Goal: Task Accomplishment & Management: Manage account settings

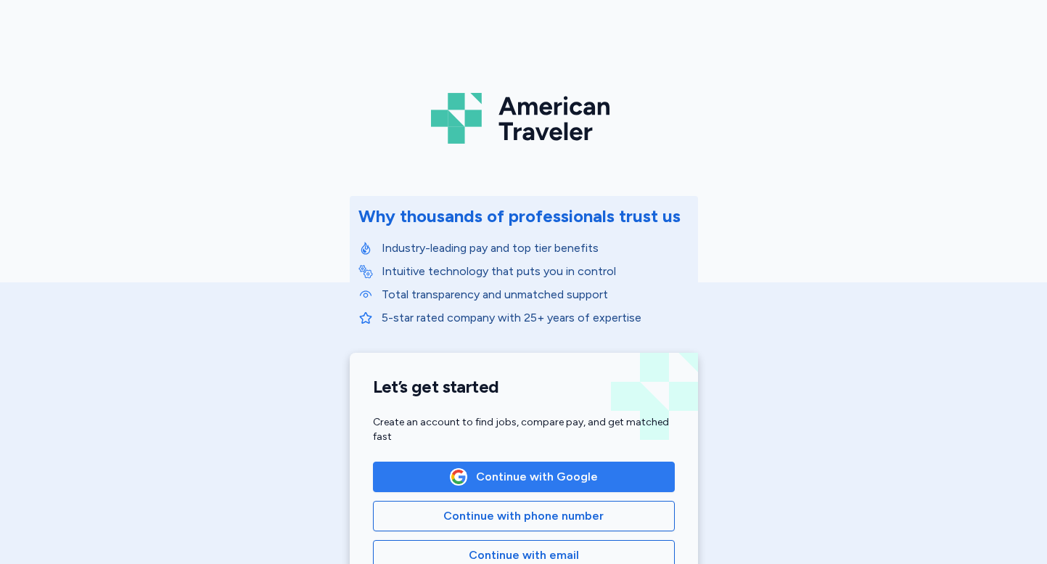
click at [513, 464] on button "Continue with Google" at bounding box center [524, 476] width 302 height 30
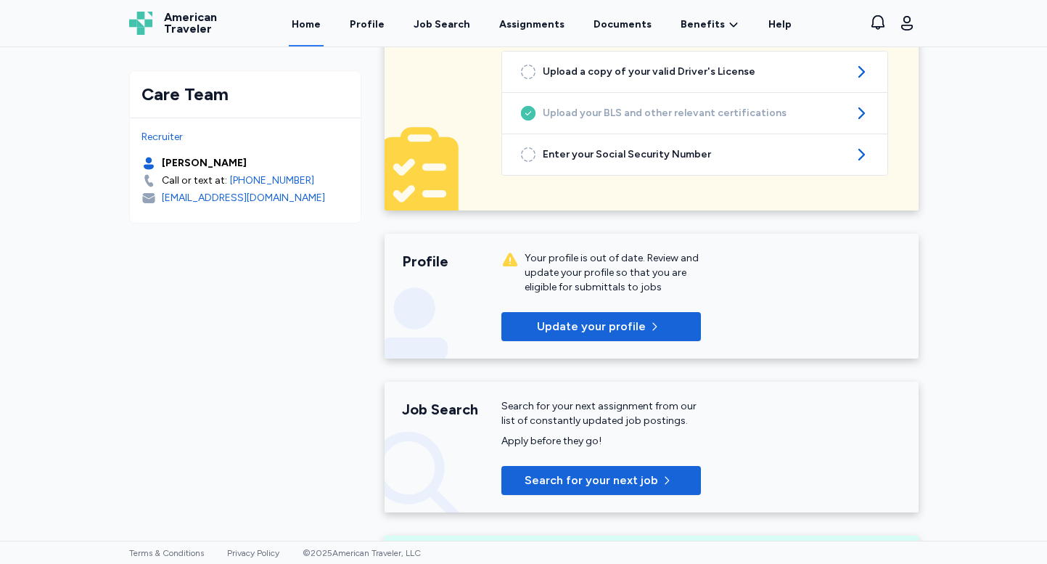
scroll to position [112, 0]
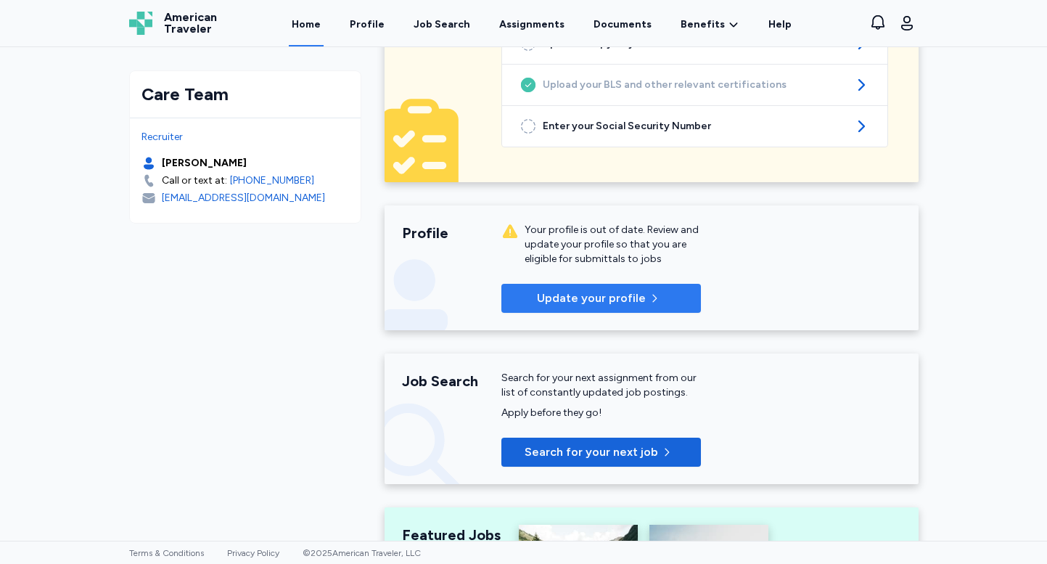
click at [584, 300] on span "Update your profile" at bounding box center [591, 297] width 109 height 17
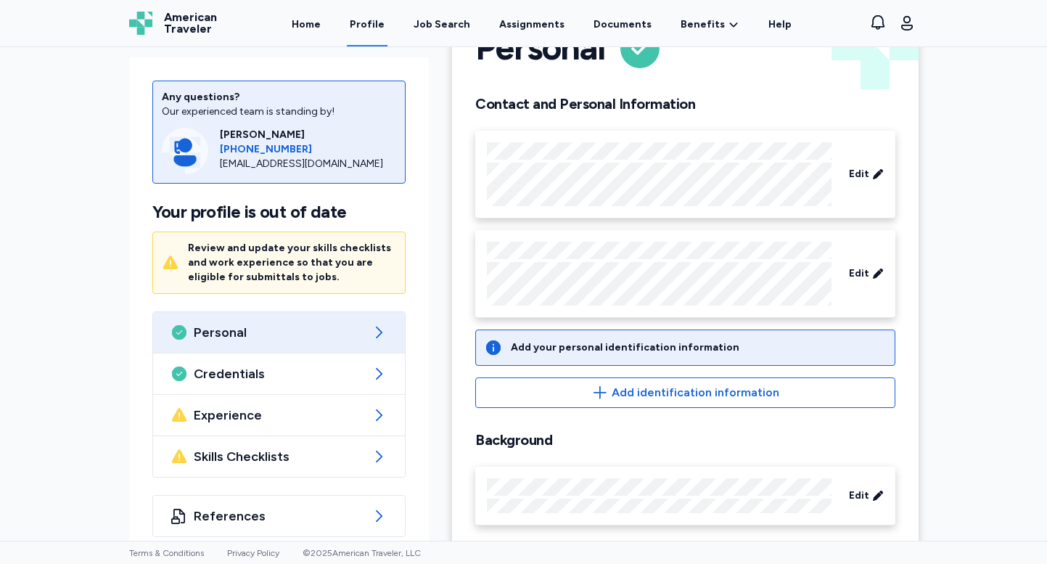
scroll to position [88, 0]
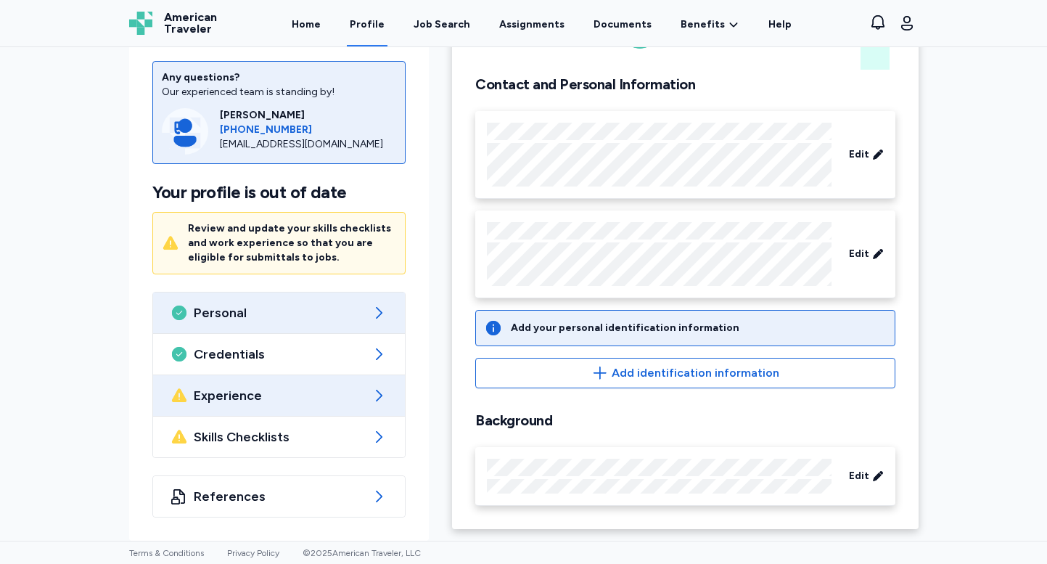
click at [316, 395] on span "Experience" at bounding box center [279, 395] width 171 height 17
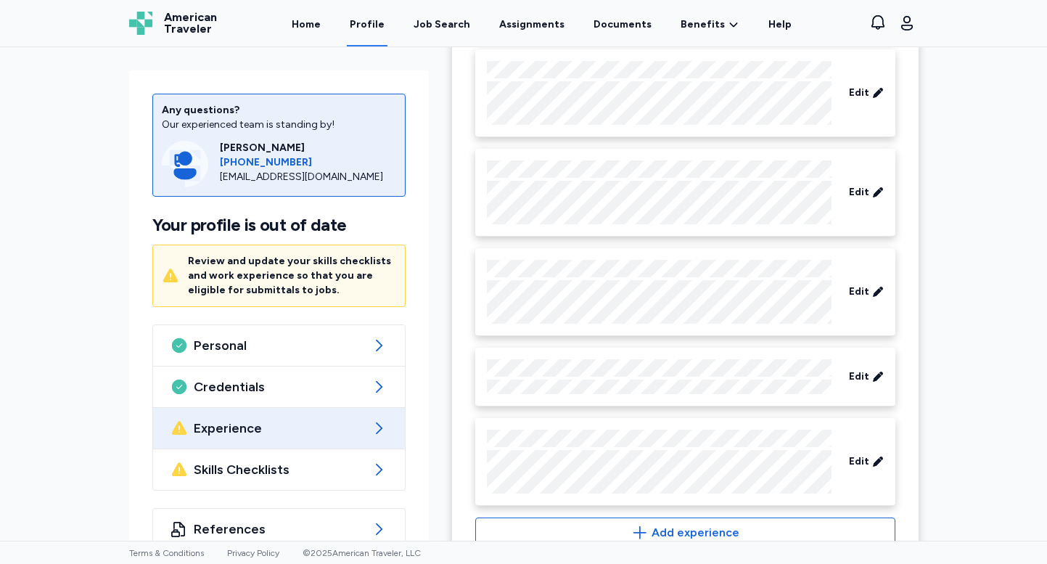
scroll to position [1613, 0]
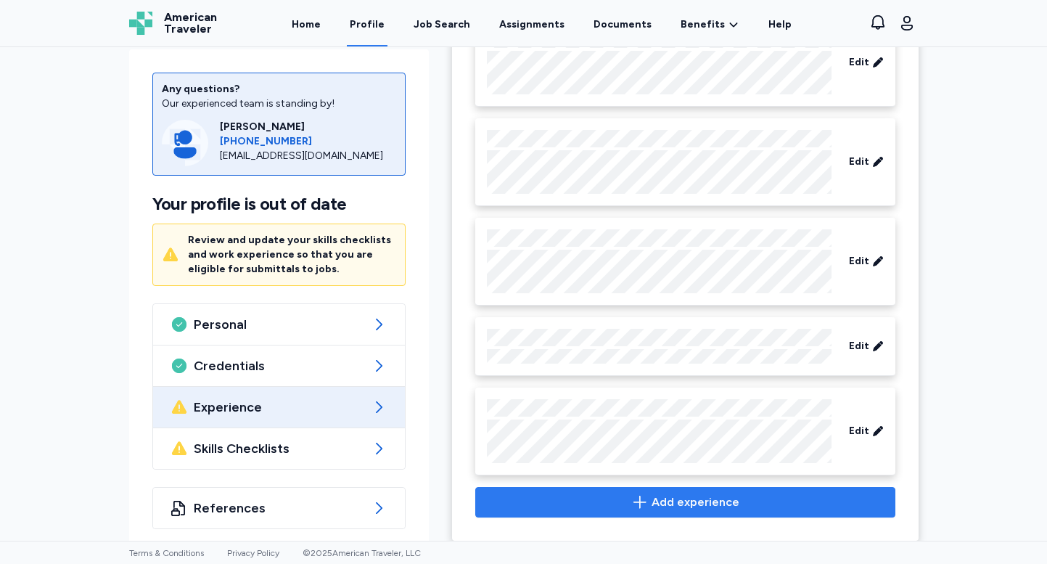
click at [633, 493] on span "Add experience" at bounding box center [684, 501] width 395 height 17
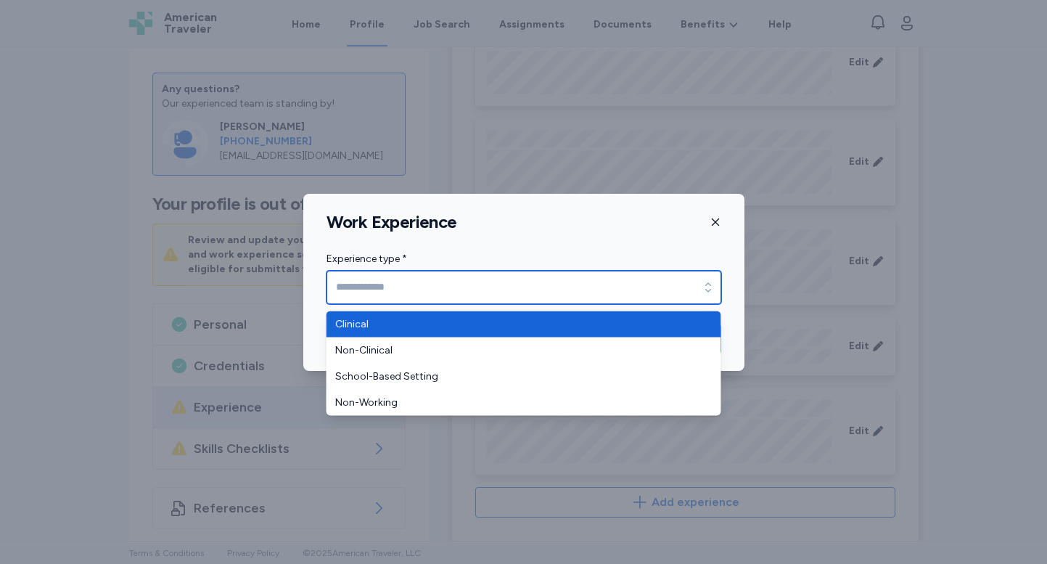
click at [610, 285] on input "Experience type *" at bounding box center [523, 287] width 395 height 33
type input "********"
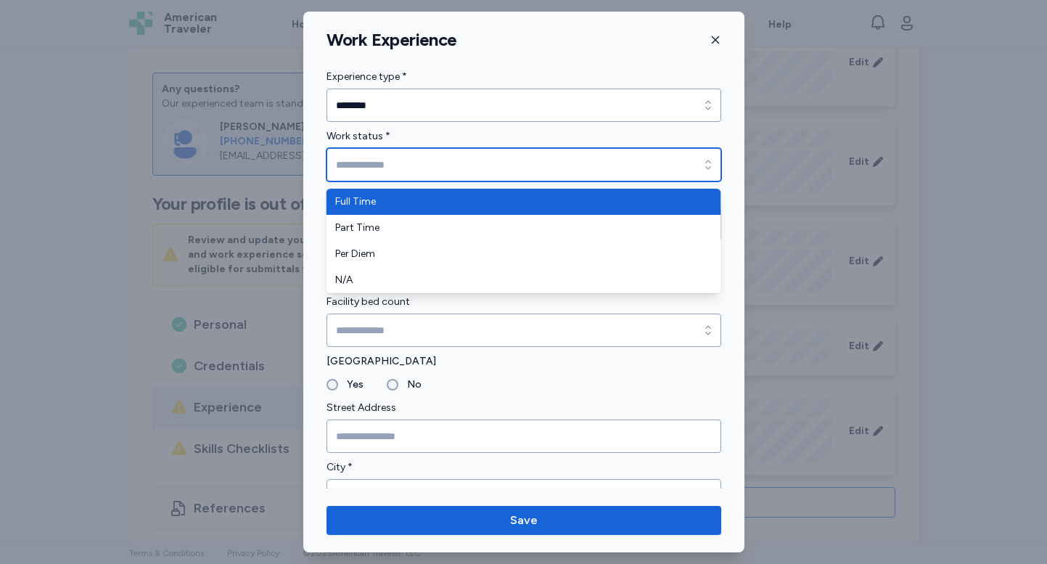
click at [511, 170] on input "Work status *" at bounding box center [523, 164] width 395 height 33
type input "*********"
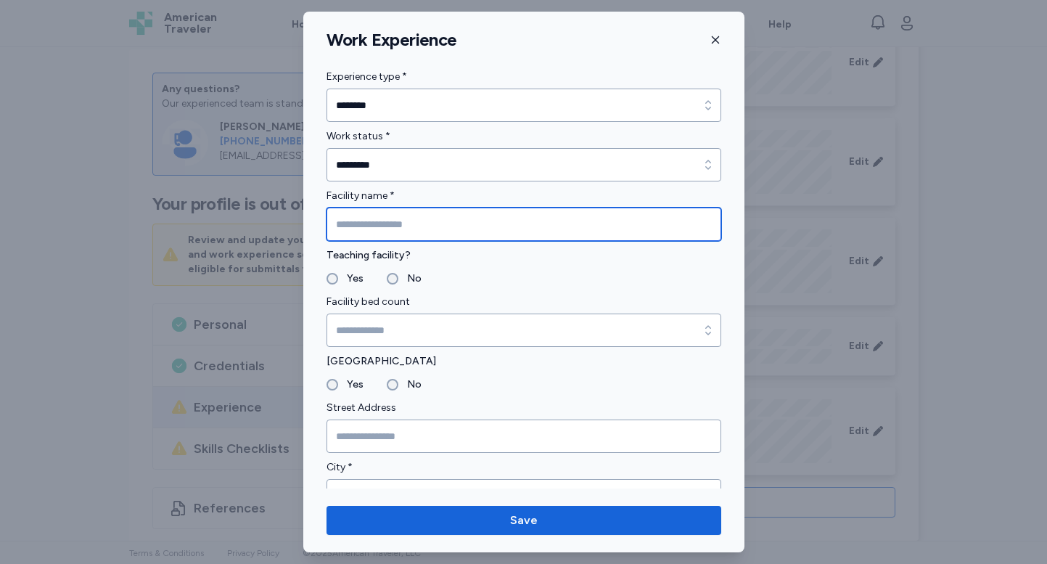
click at [486, 224] on input "Facility name *" at bounding box center [523, 223] width 395 height 33
type input "**********"
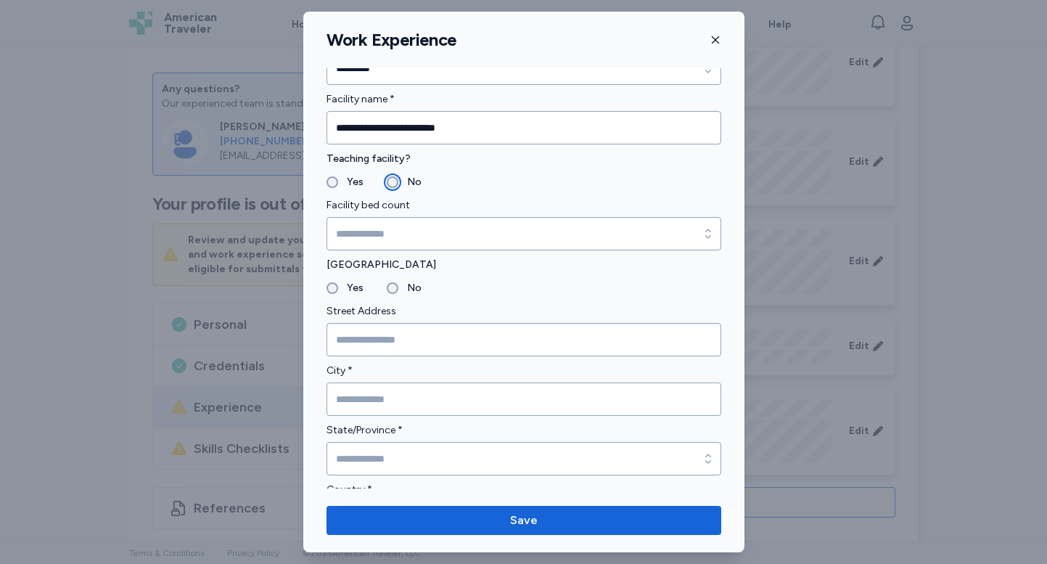
scroll to position [115, 0]
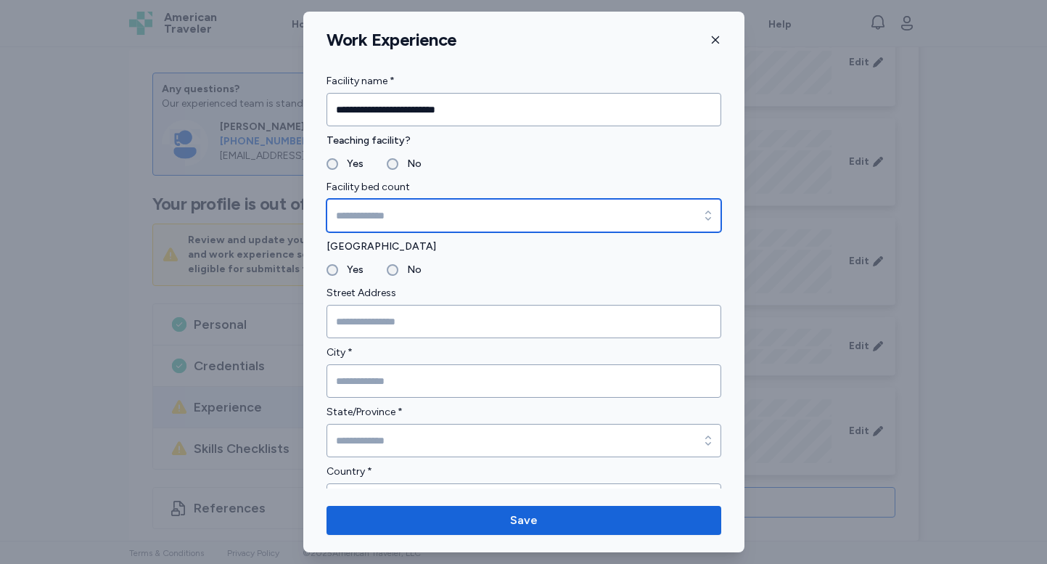
click at [434, 210] on input "Facility bed count" at bounding box center [523, 215] width 395 height 33
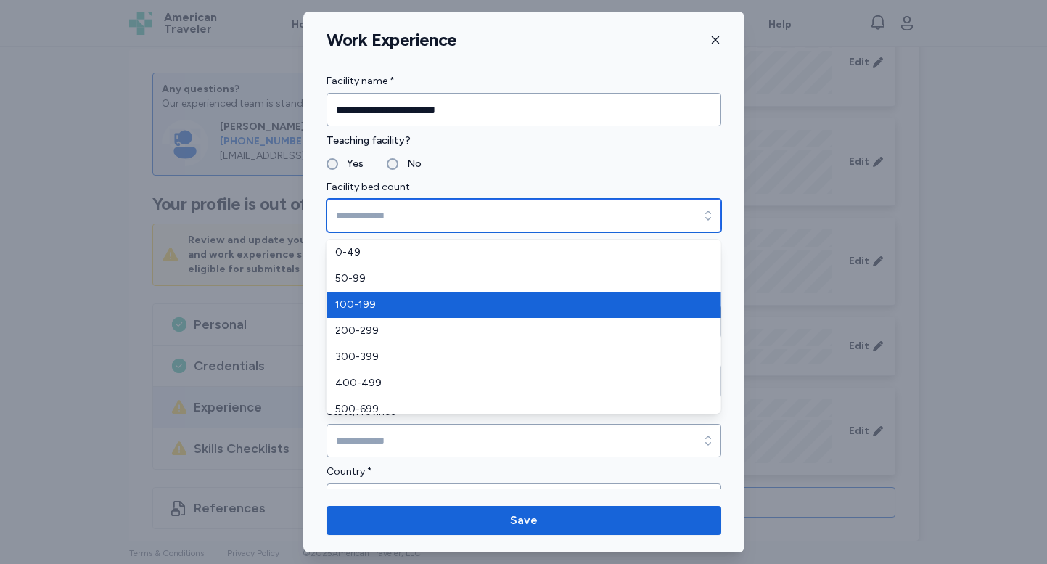
type input "*******"
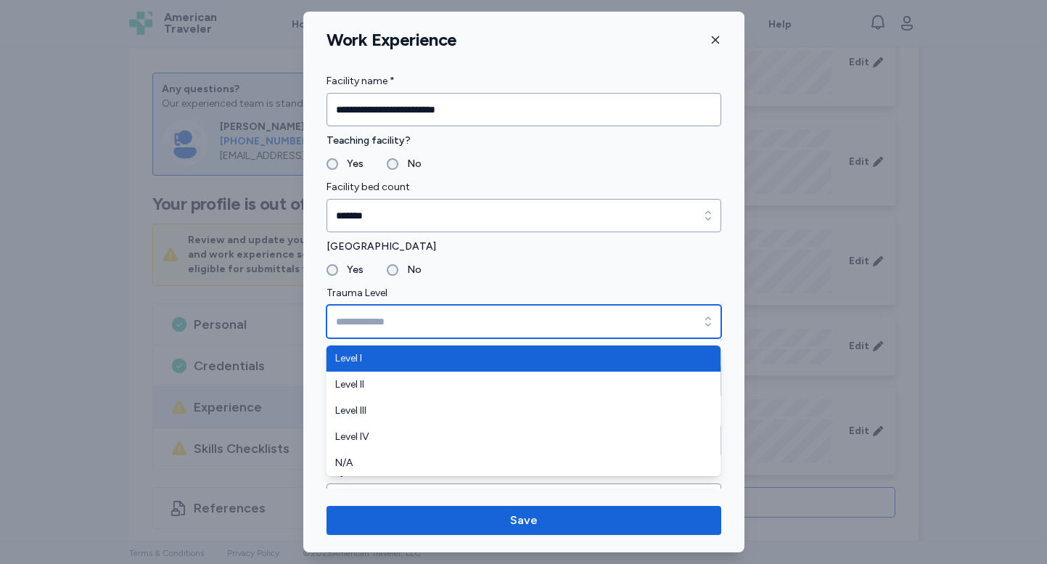
click at [390, 325] on input "Trauma Level" at bounding box center [523, 321] width 395 height 33
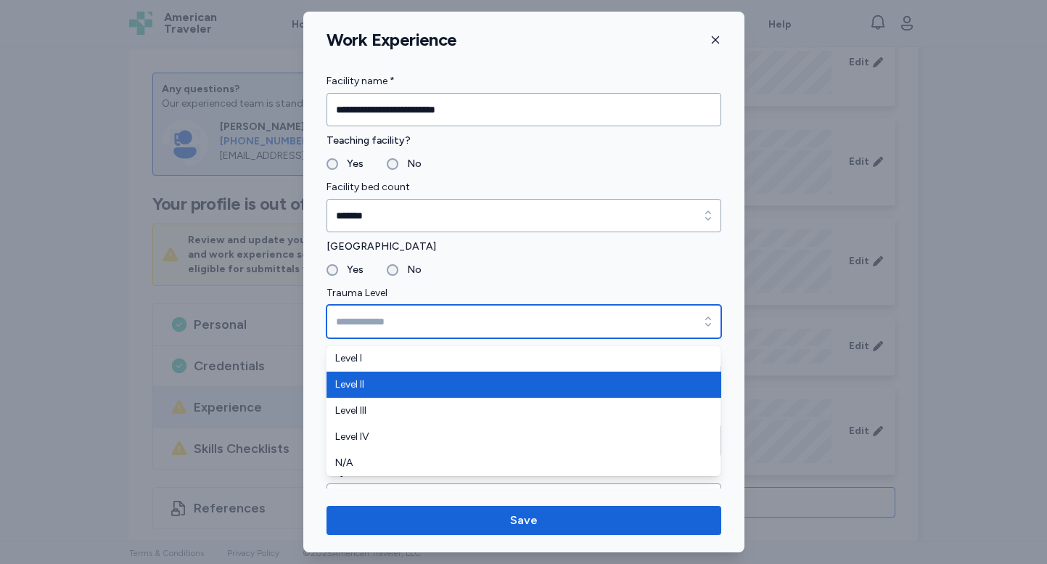
type input "********"
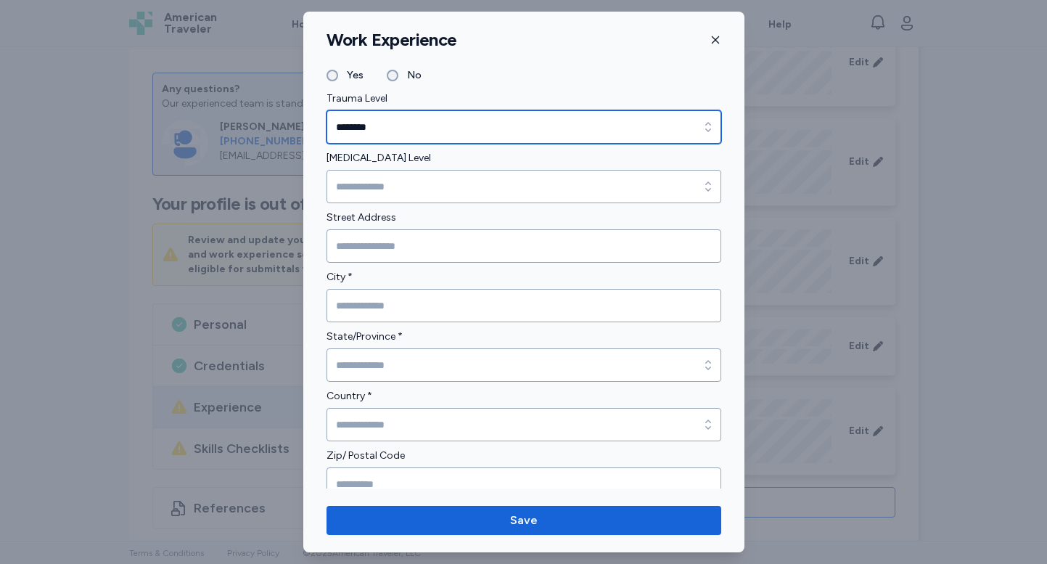
scroll to position [318, 0]
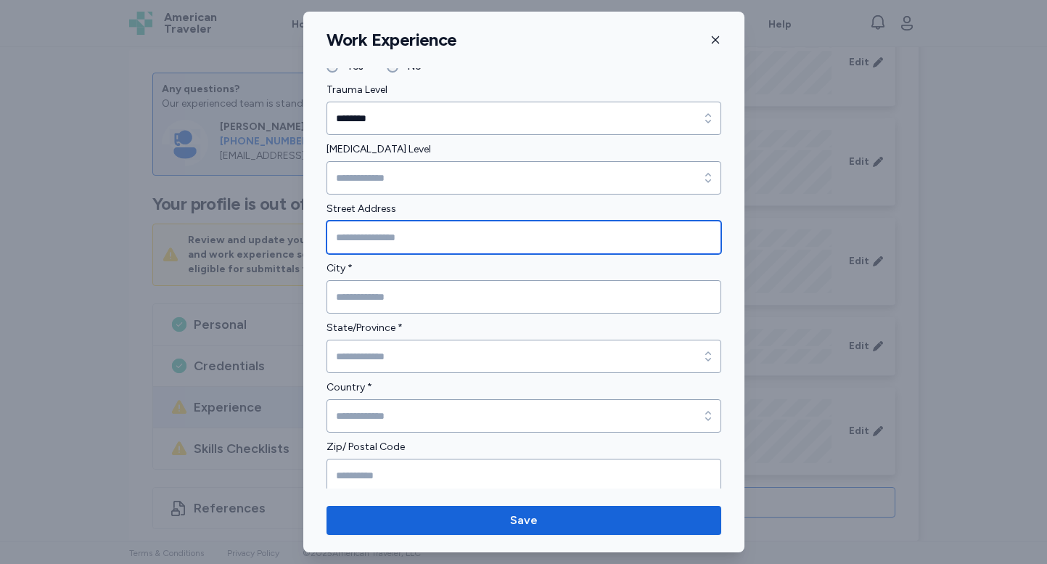
click at [468, 247] on input "Street Address" at bounding box center [523, 237] width 395 height 33
type input "**********"
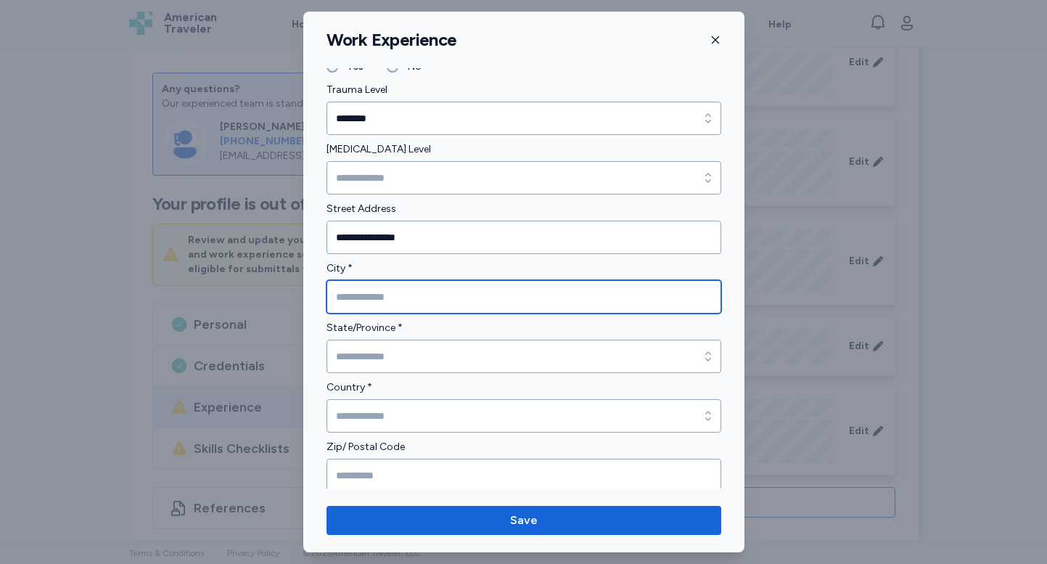
click at [421, 300] on input "City *" at bounding box center [523, 296] width 395 height 33
type input "*********"
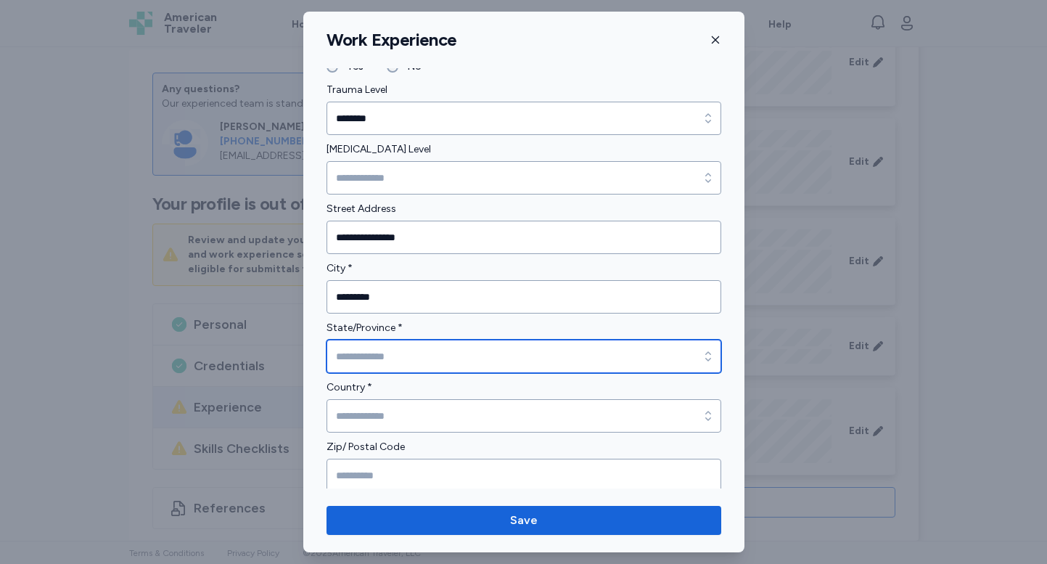
click at [403, 354] on input "State/Province *" at bounding box center [523, 355] width 395 height 33
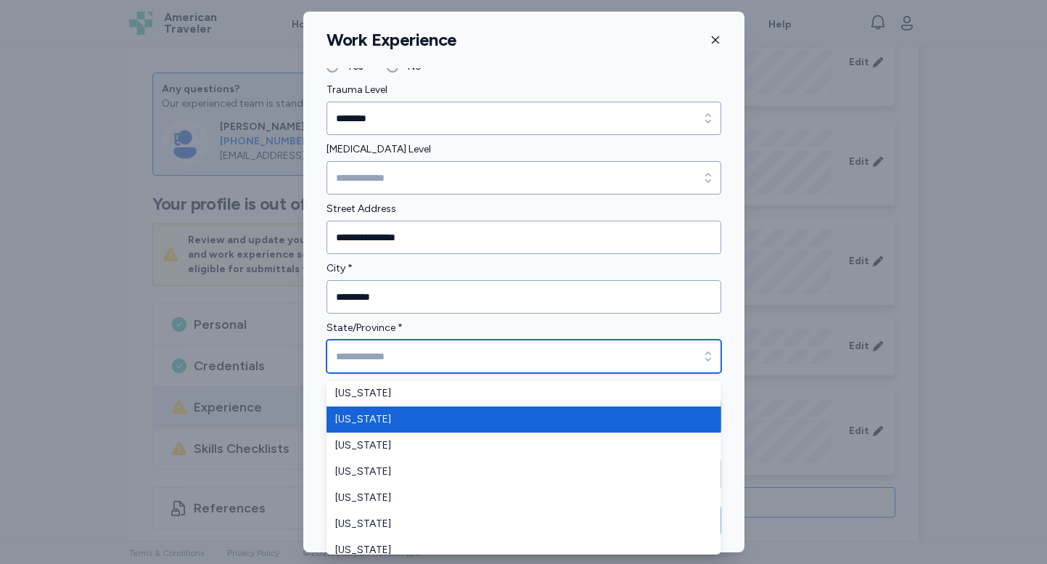
type input "******"
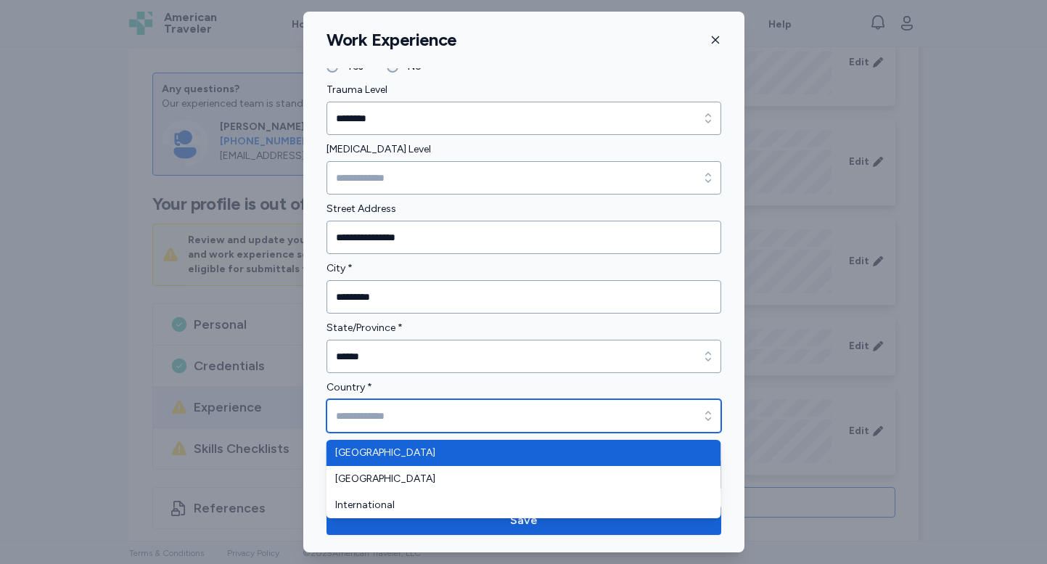
click at [395, 416] on input "Country *" at bounding box center [523, 415] width 395 height 33
type input "**********"
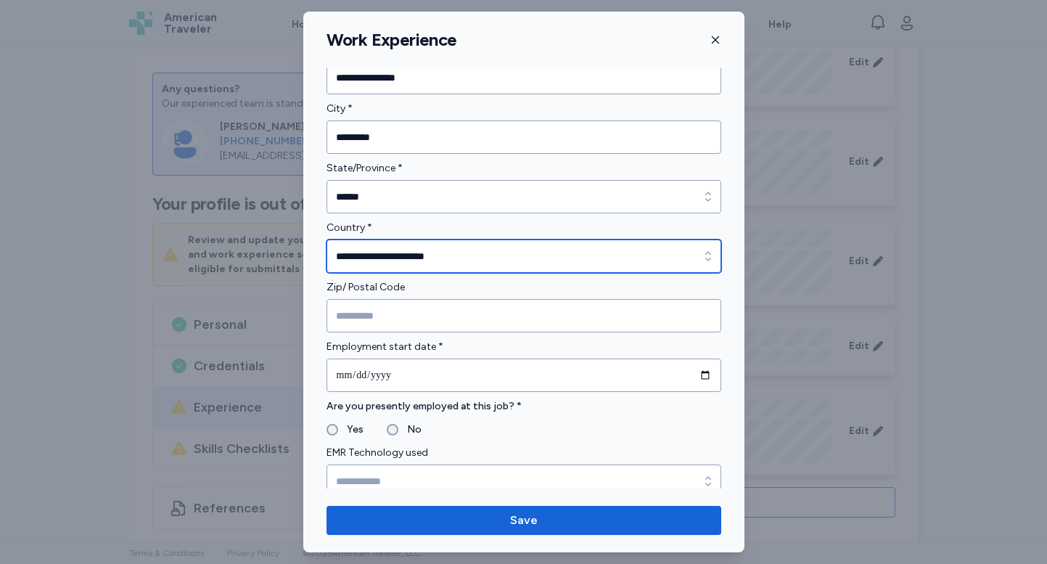
scroll to position [492, 0]
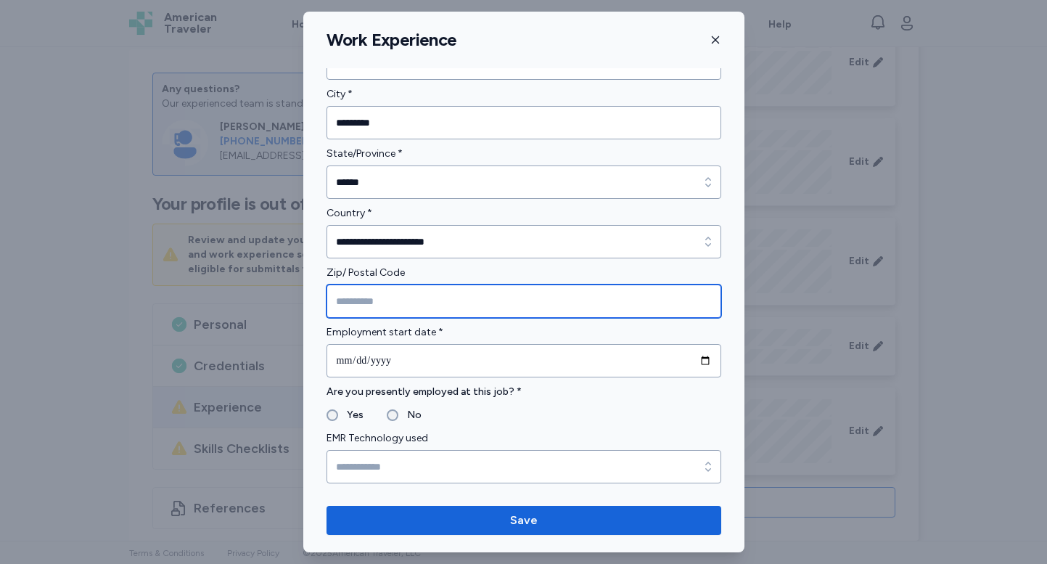
click at [394, 302] on input "Zip/ Postal Code" at bounding box center [523, 300] width 395 height 33
type input "*****"
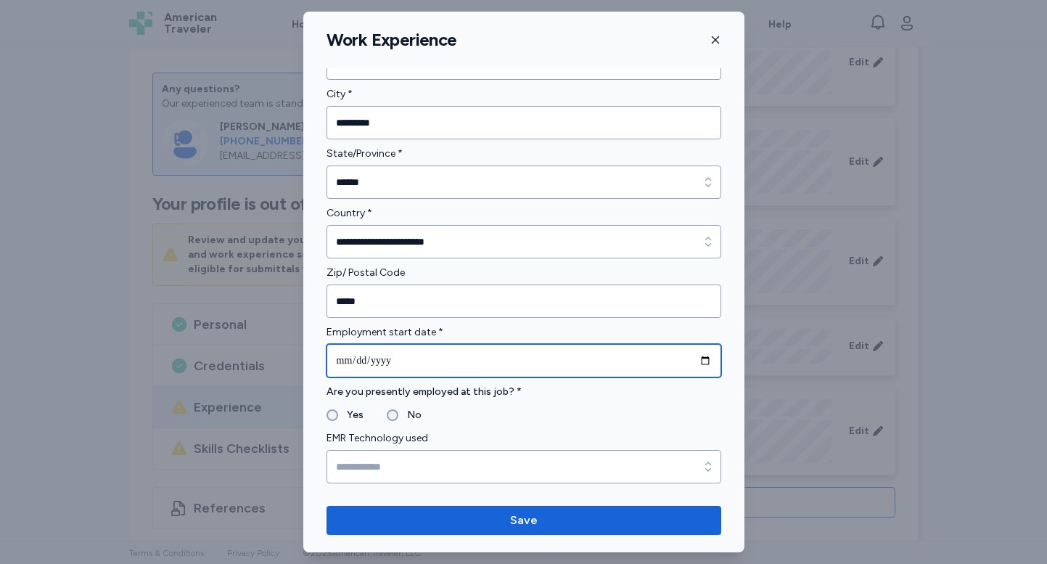
click at [420, 363] on input "date" at bounding box center [523, 360] width 395 height 33
click at [701, 369] on input "date" at bounding box center [523, 360] width 395 height 33
click at [706, 361] on input "date" at bounding box center [523, 360] width 395 height 33
type input "**********"
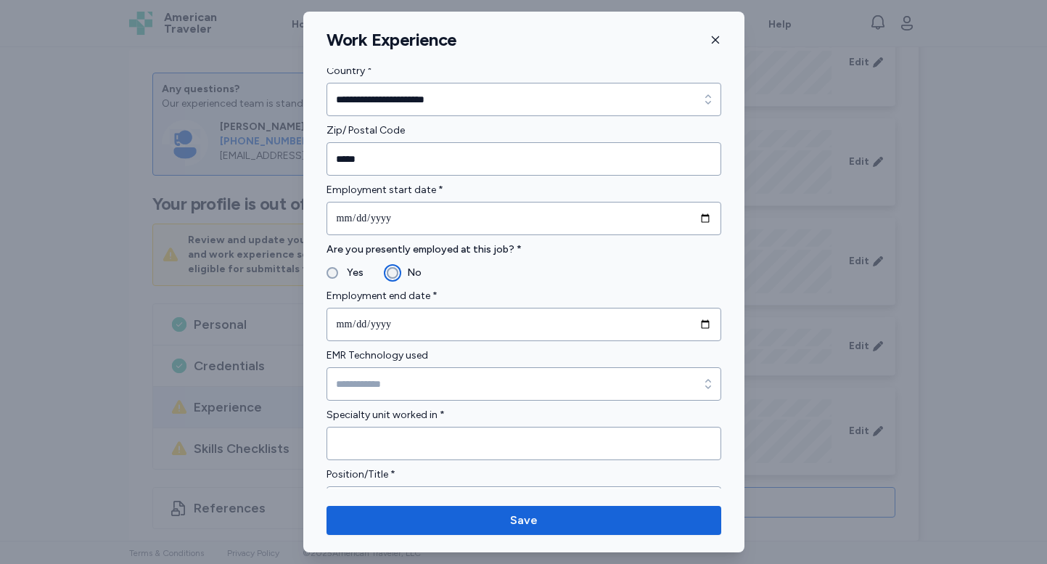
scroll to position [661, 0]
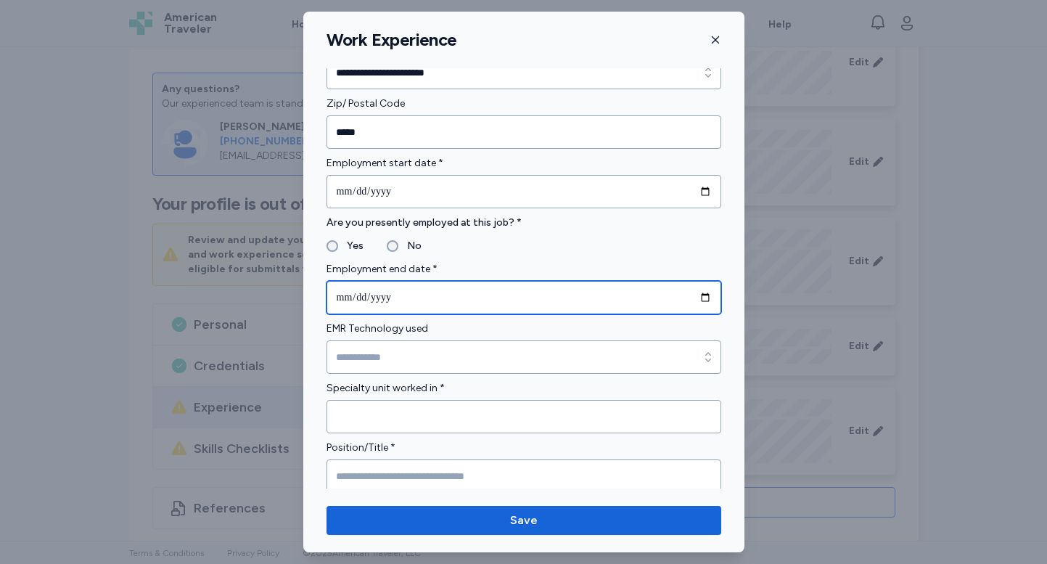
click at [529, 295] on input "date" at bounding box center [523, 297] width 395 height 33
click at [705, 297] on input "date" at bounding box center [523, 297] width 395 height 33
type input "**********"
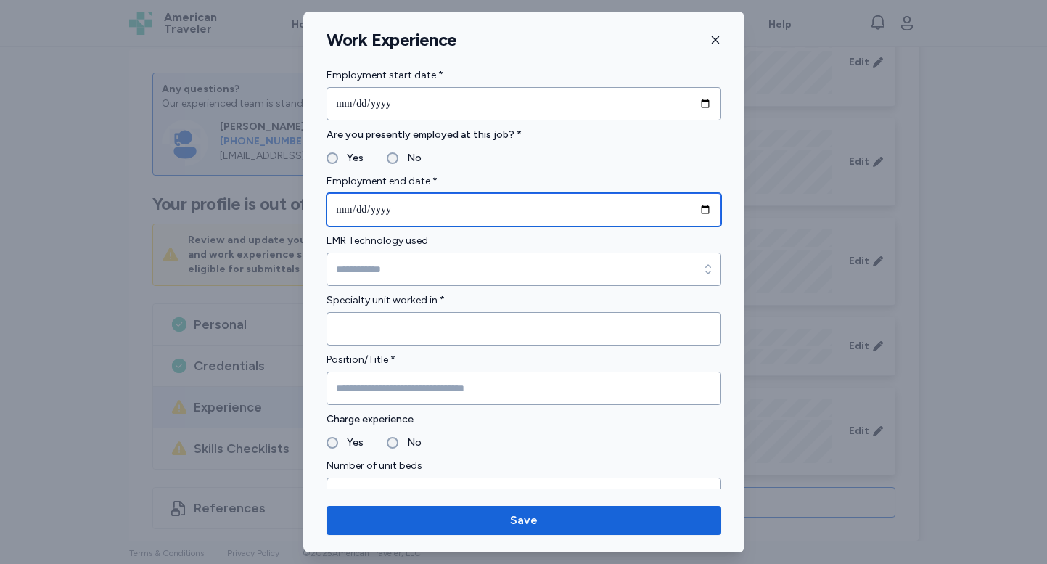
scroll to position [749, 0]
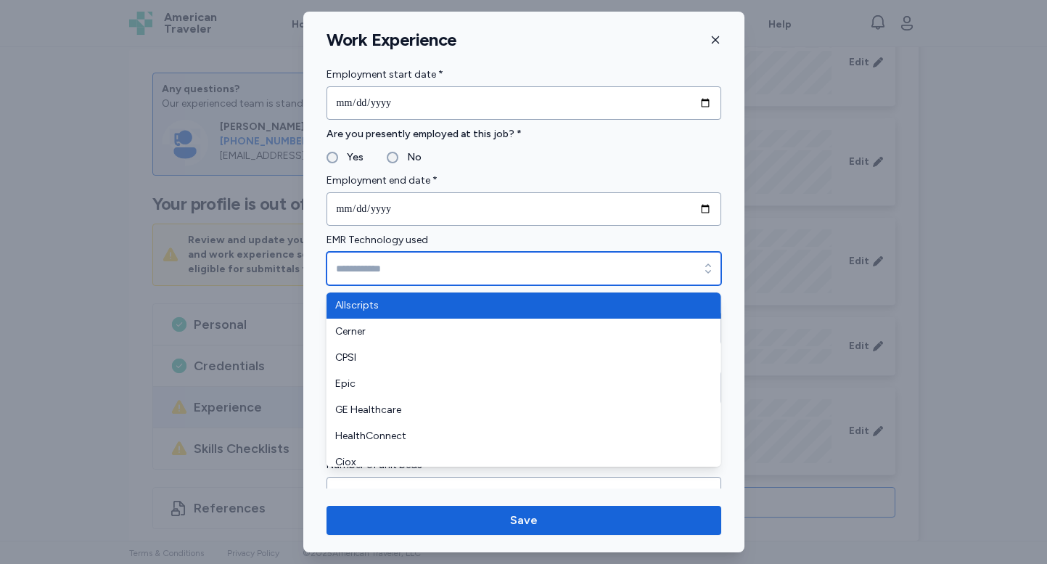
click at [414, 273] on input "EMR Technology used" at bounding box center [523, 268] width 395 height 33
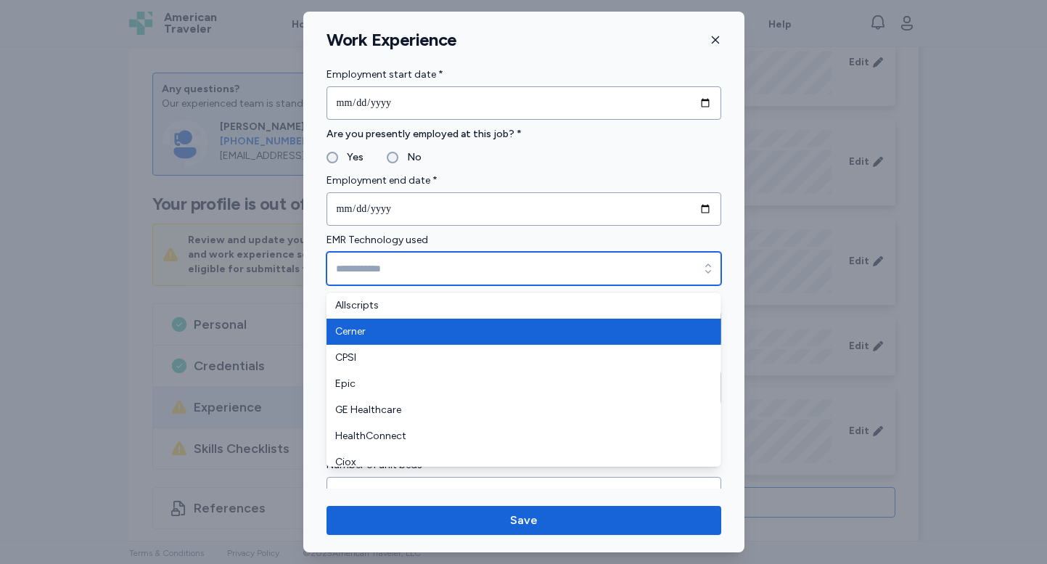
type input "******"
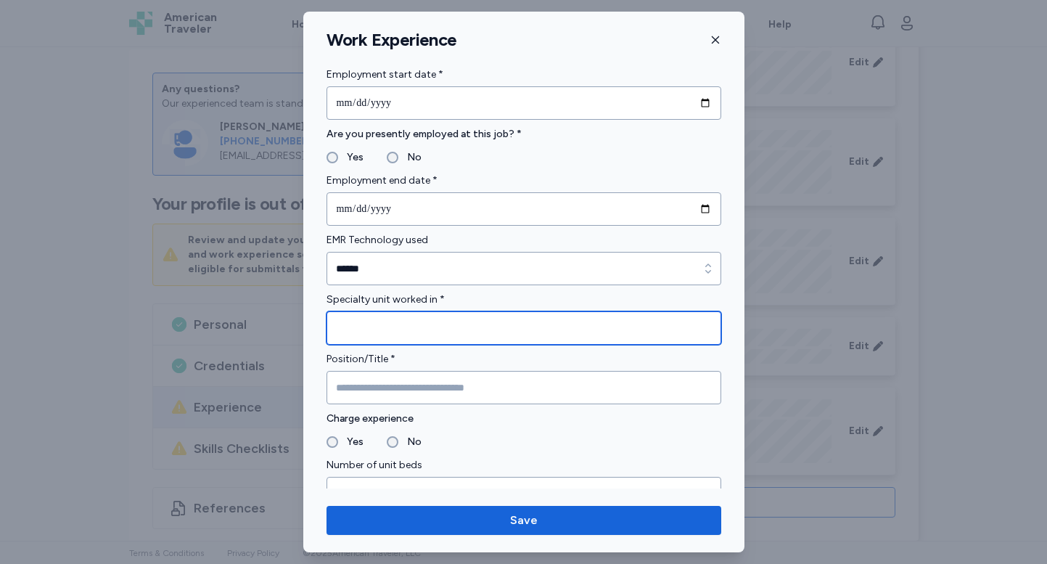
click at [415, 331] on input "Specialty unit worked in *" at bounding box center [523, 327] width 395 height 33
type input "**********"
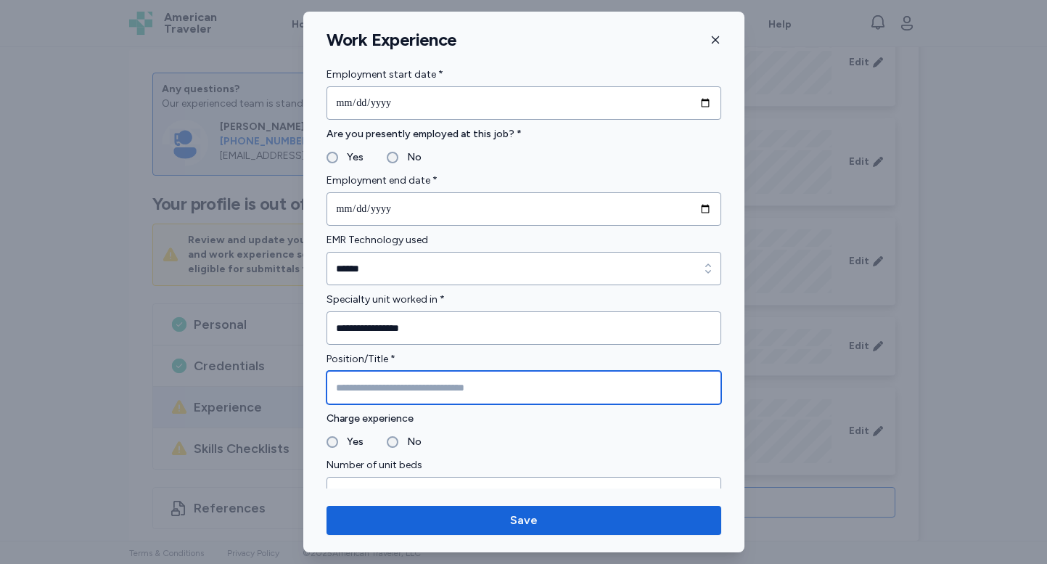
click at [374, 393] on input "Position/Title *" at bounding box center [523, 387] width 395 height 33
type input "*********"
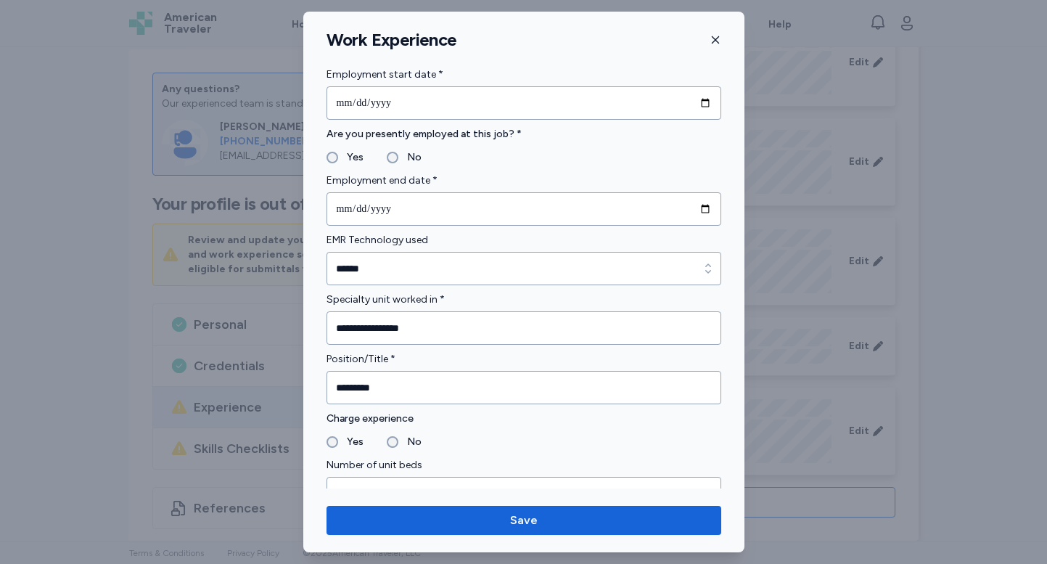
click at [384, 436] on fieldset "Yes No" at bounding box center [523, 441] width 395 height 17
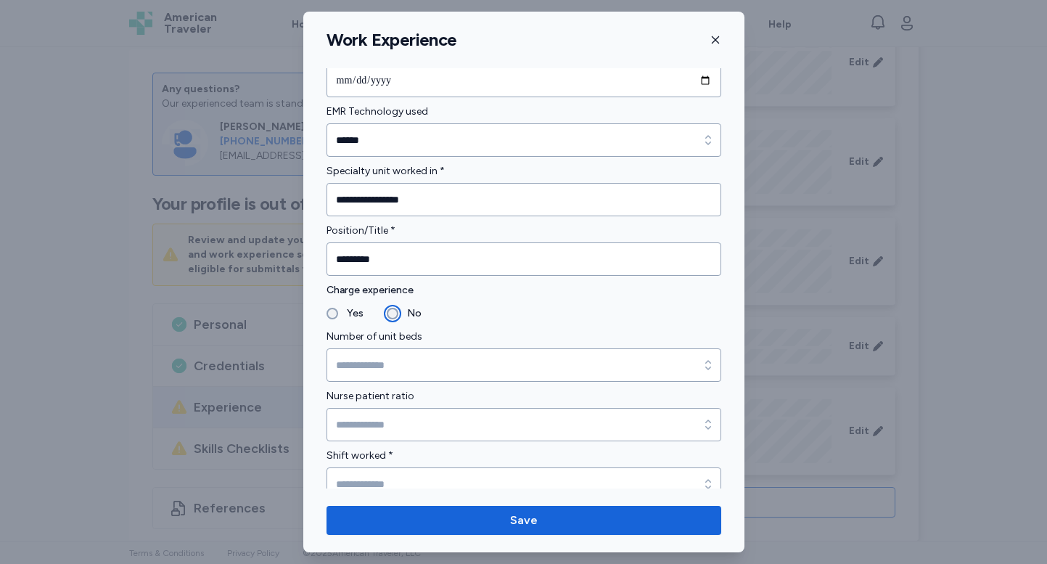
scroll to position [879, 0]
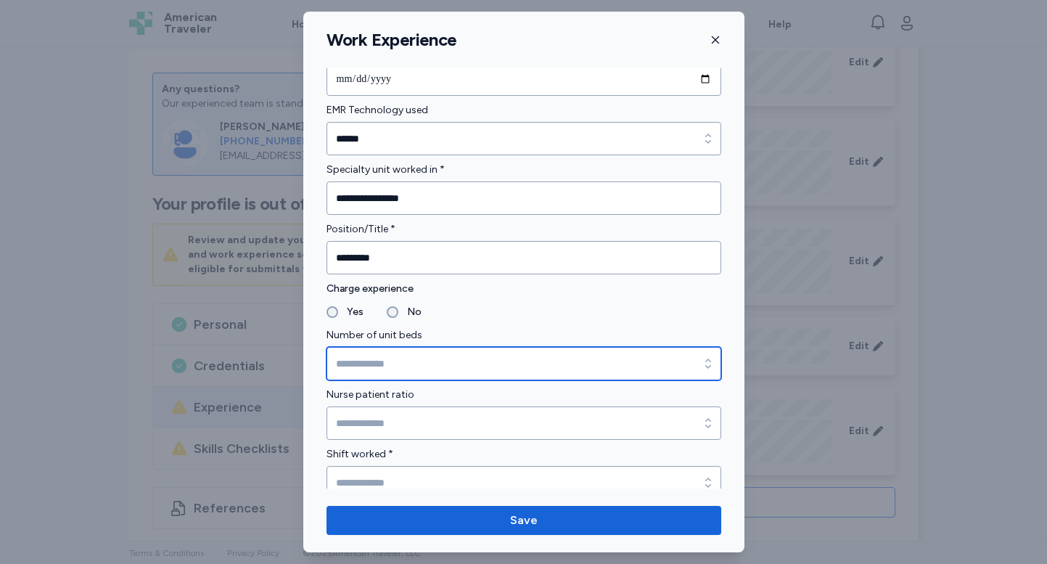
click at [548, 369] on input "Number of unit beds" at bounding box center [523, 363] width 395 height 33
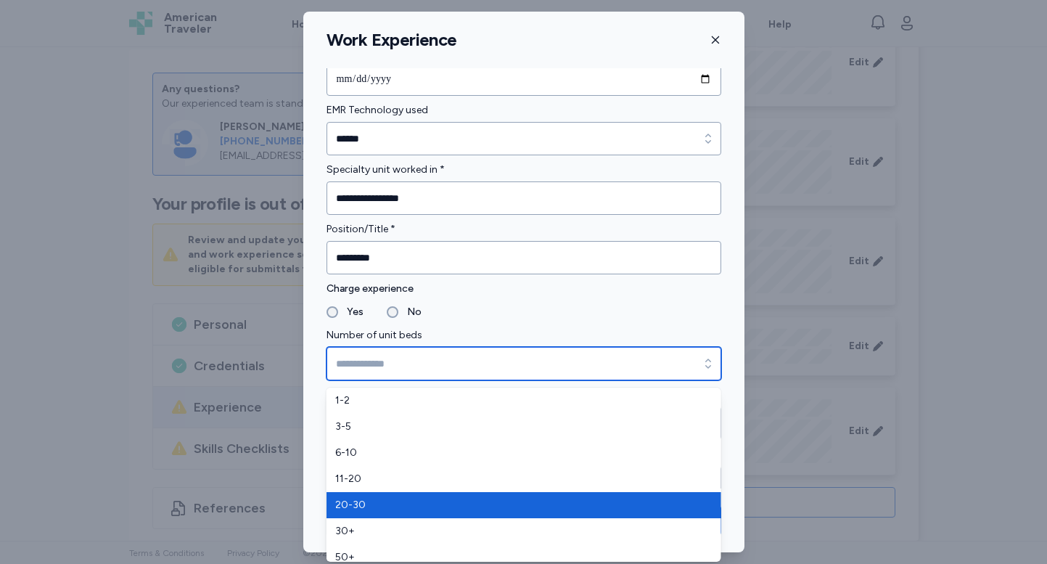
type input "*****"
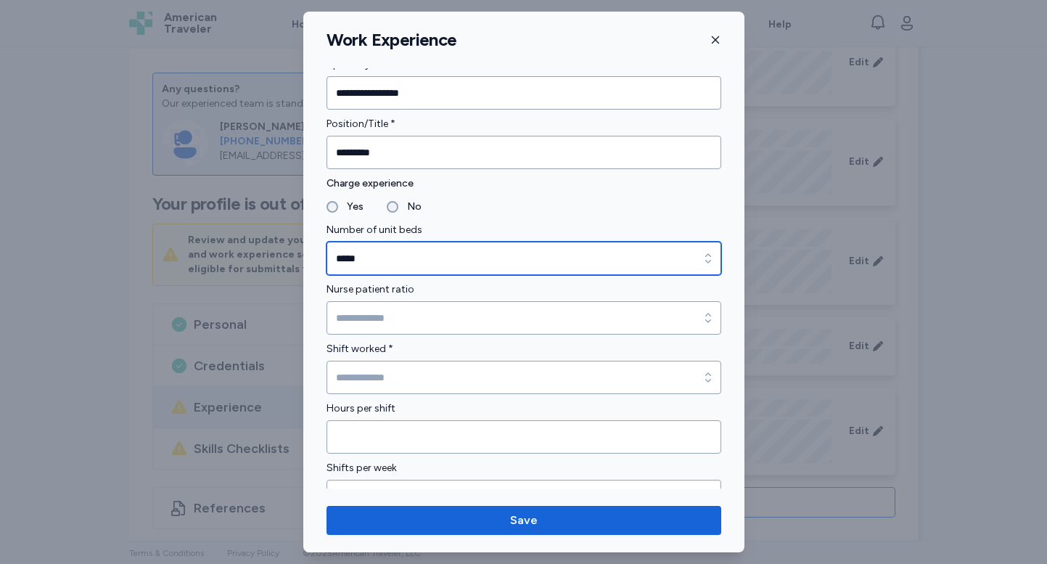
scroll to position [999, 0]
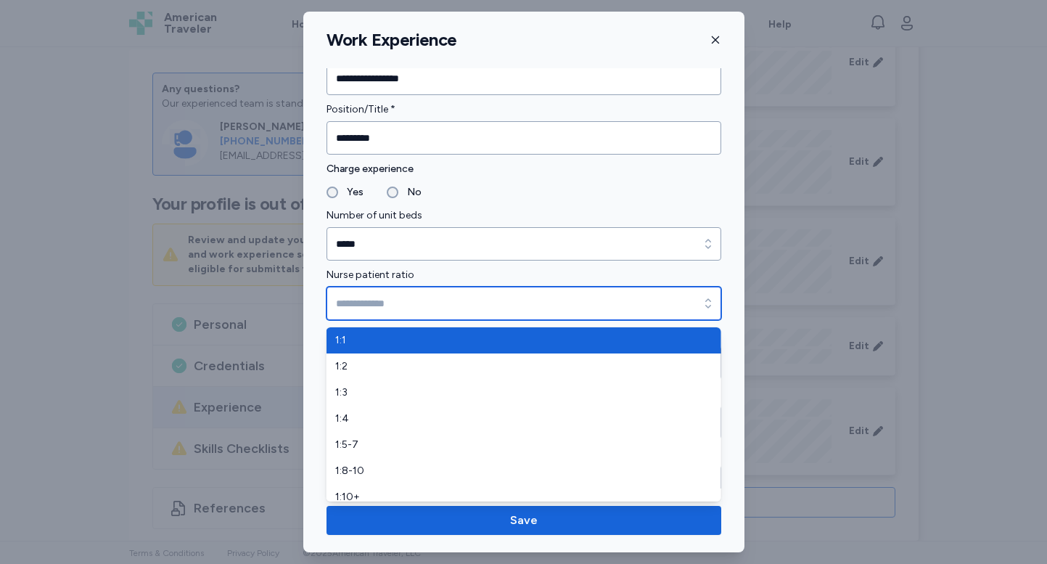
click at [437, 302] on input "Nurse patient ratio" at bounding box center [523, 303] width 395 height 33
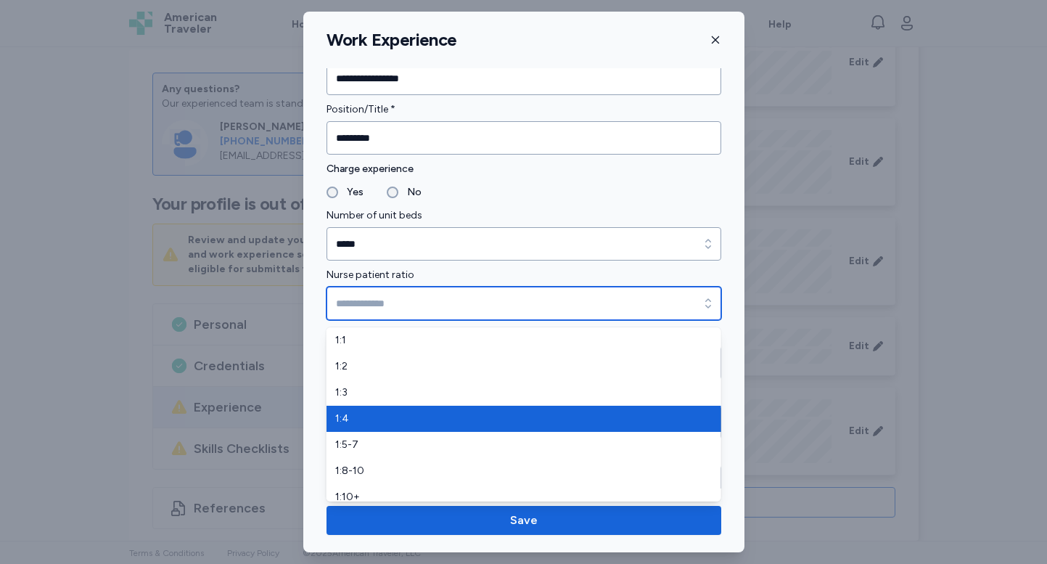
type input "***"
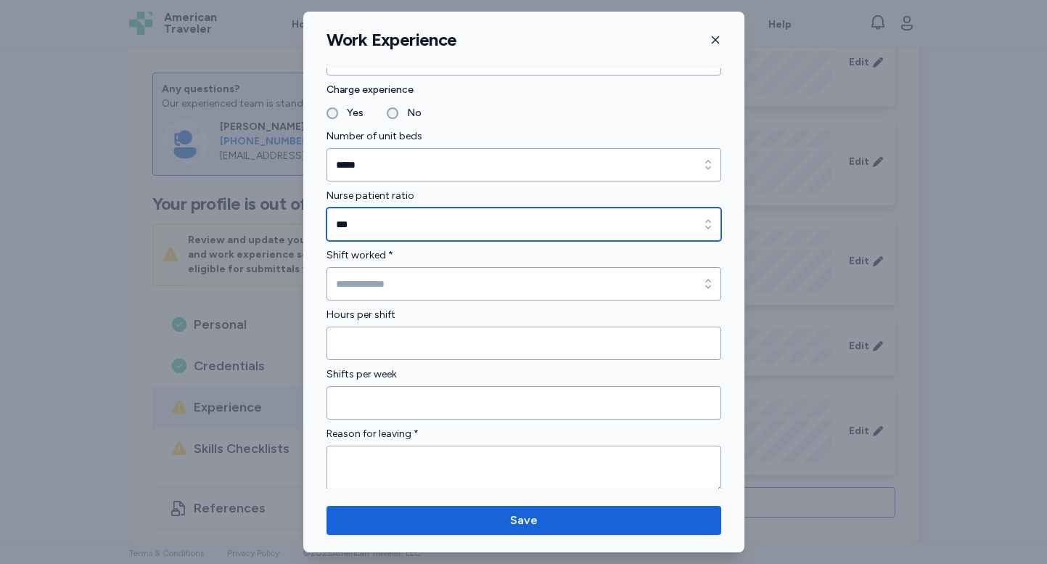
scroll to position [1093, 0]
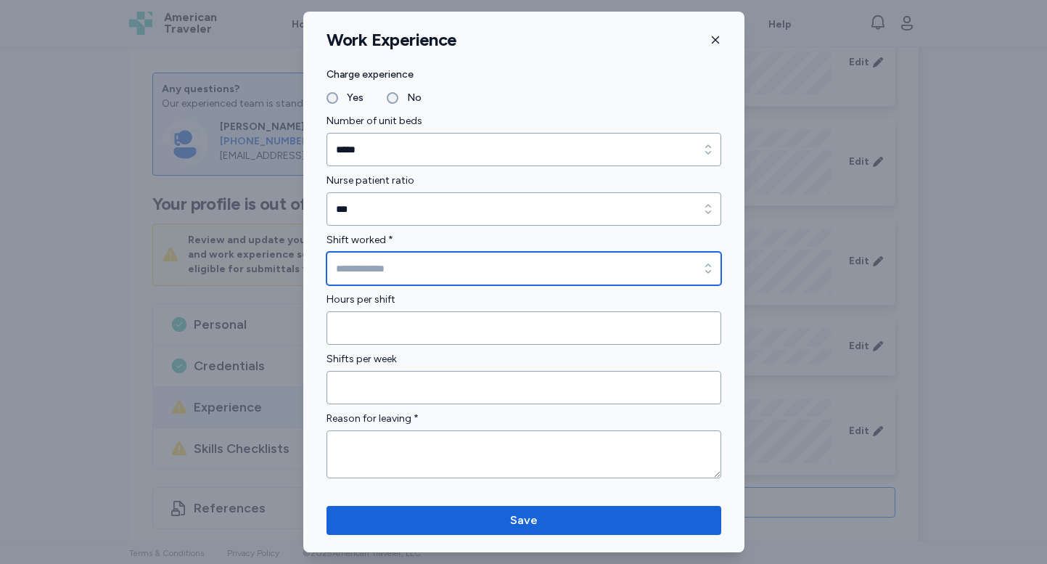
click at [413, 270] on input "Shift worked *" at bounding box center [523, 268] width 395 height 33
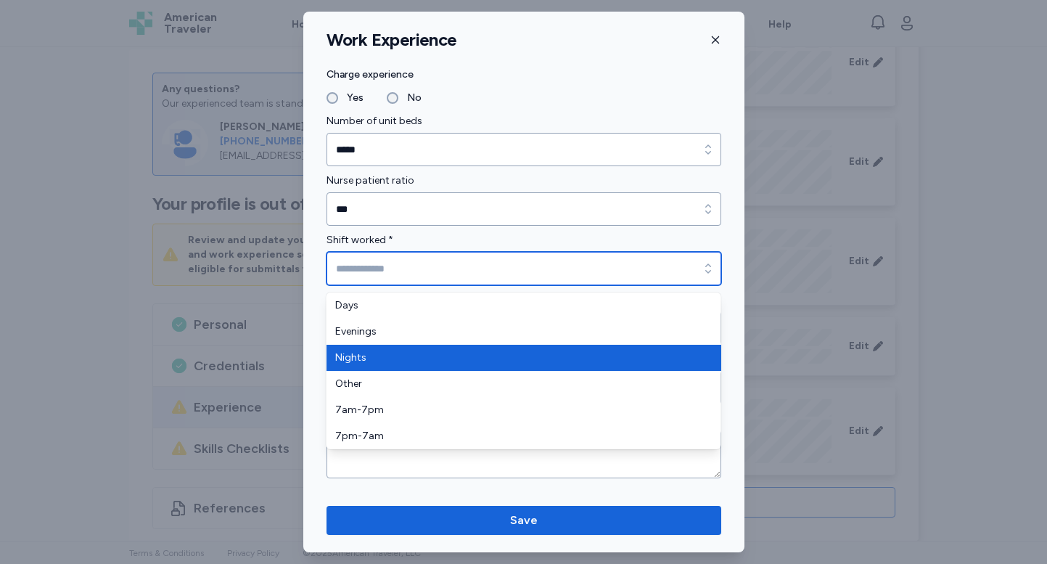
type input "******"
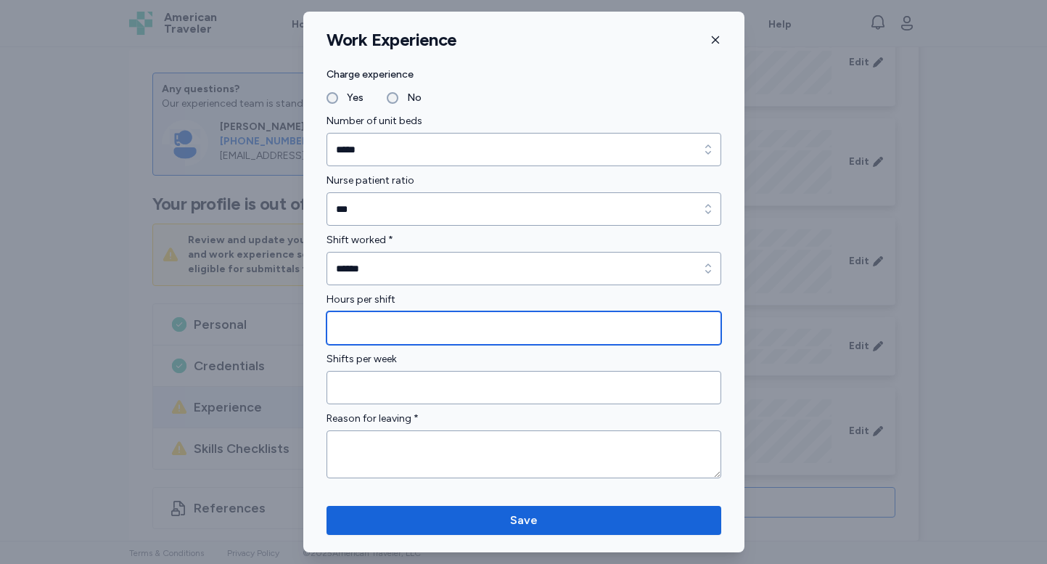
click at [411, 334] on input "Hours per shift" at bounding box center [523, 327] width 395 height 33
type input "**"
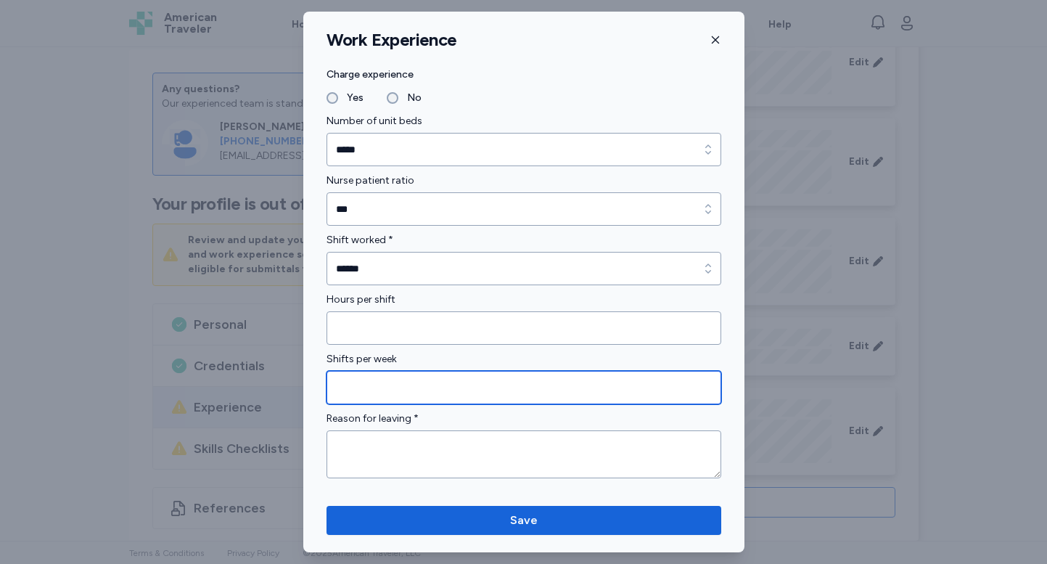
click at [409, 389] on input "Shifts per week" at bounding box center [523, 387] width 395 height 33
type input "*"
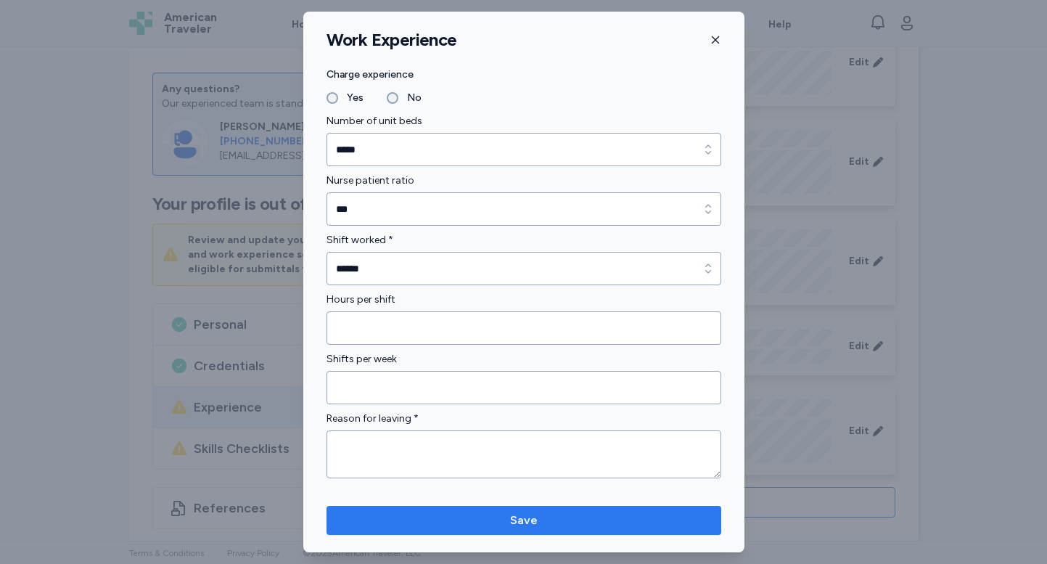
click at [436, 513] on span "Save" at bounding box center [523, 519] width 371 height 17
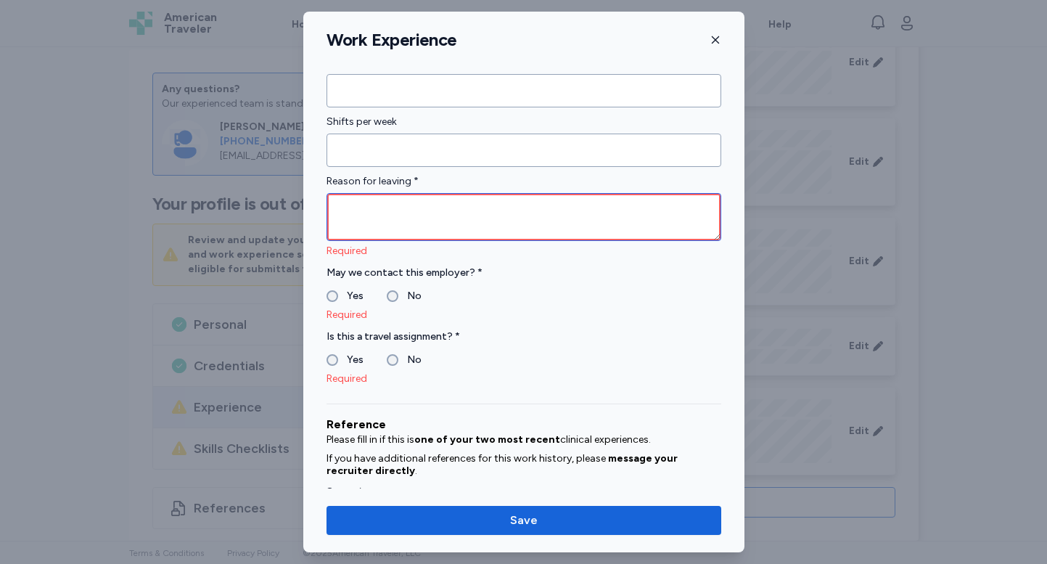
click at [390, 208] on textarea at bounding box center [523, 217] width 395 height 48
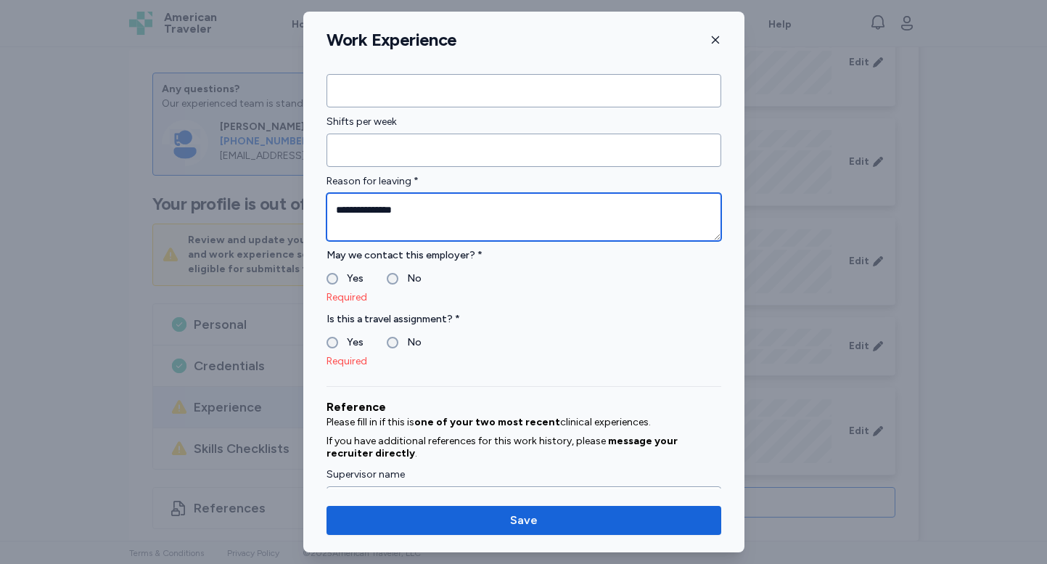
type textarea "**********"
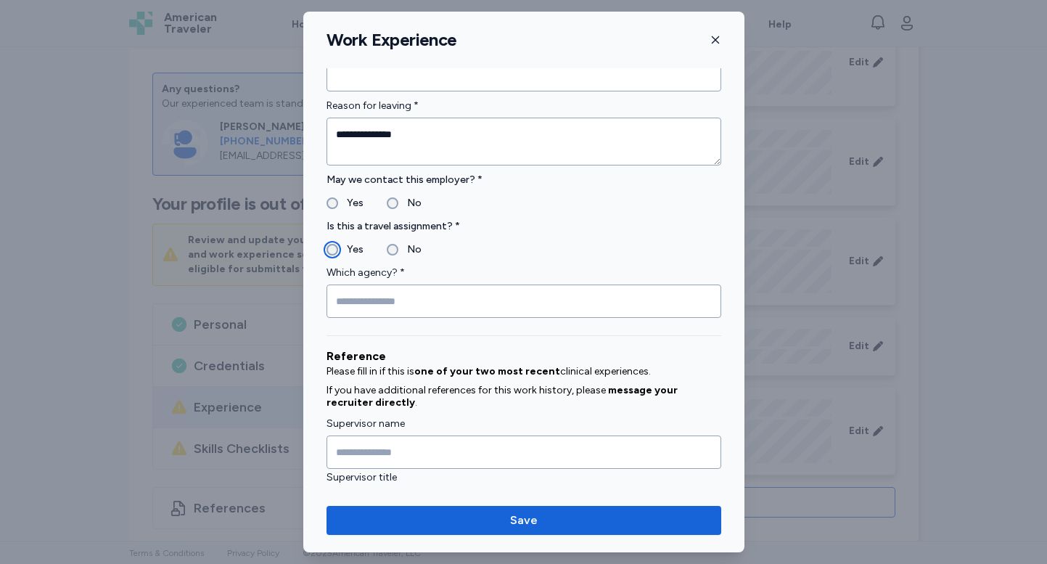
scroll to position [1411, 0]
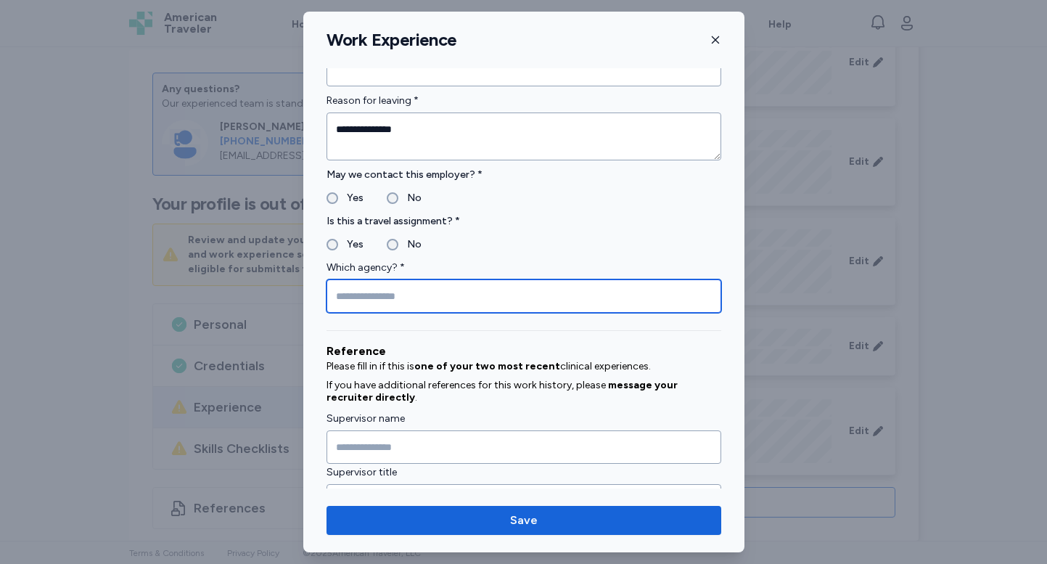
click at [500, 292] on input "Which agency? *" at bounding box center [523, 295] width 395 height 33
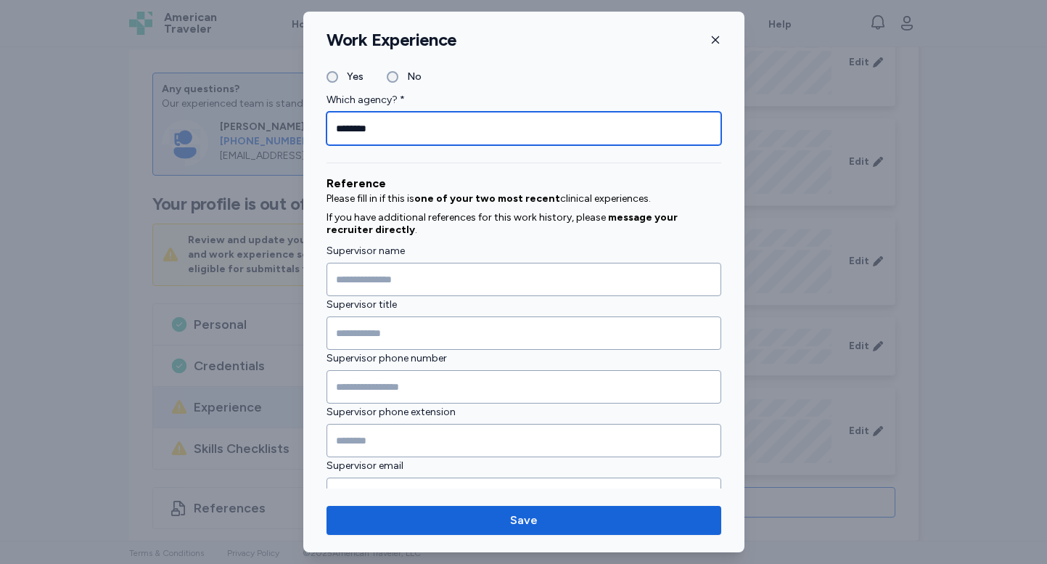
scroll to position [1599, 0]
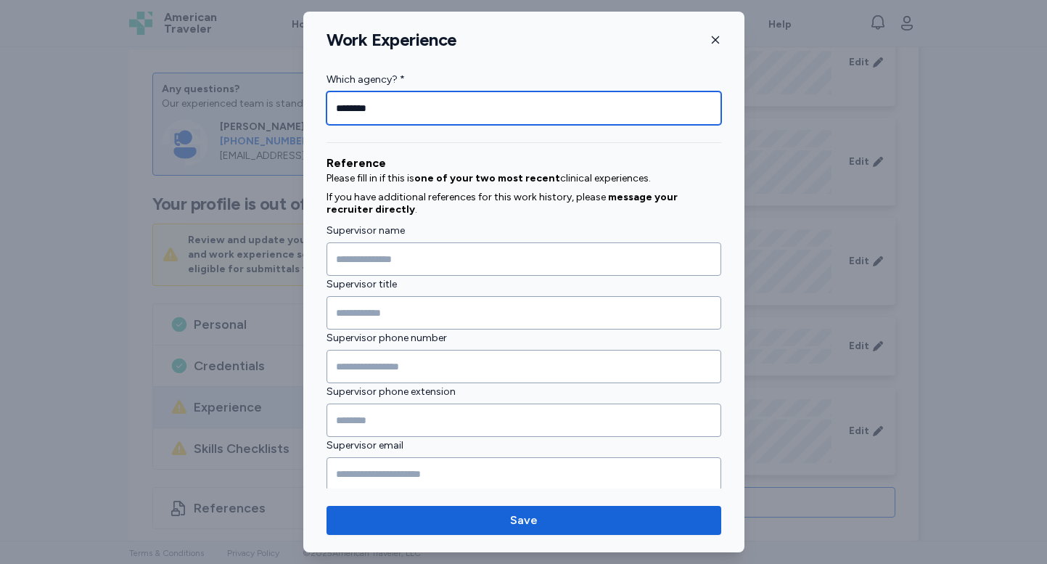
type input "*******"
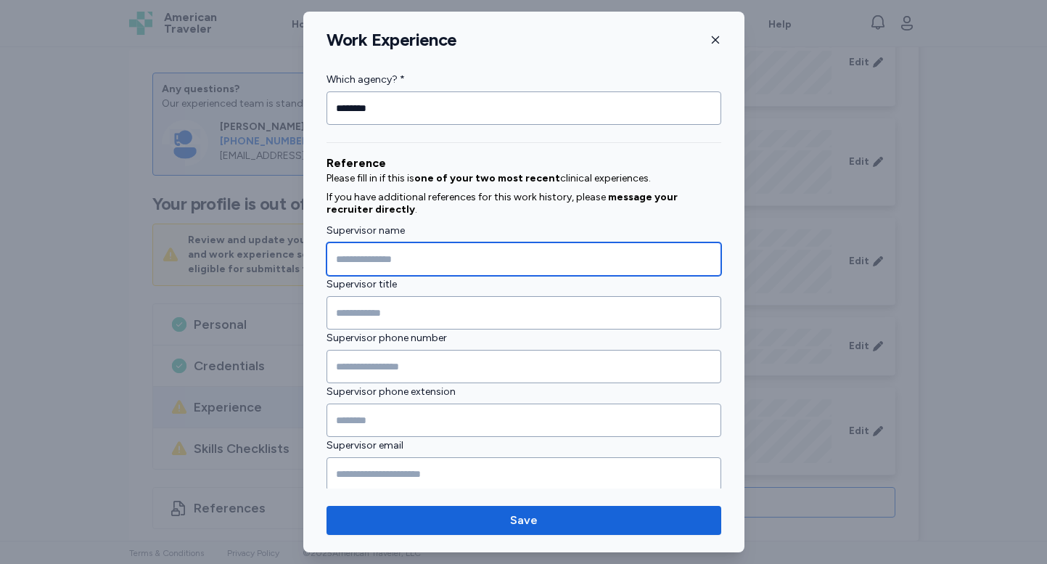
click at [482, 257] on input "Supervisor name" at bounding box center [523, 258] width 395 height 33
type input "**********"
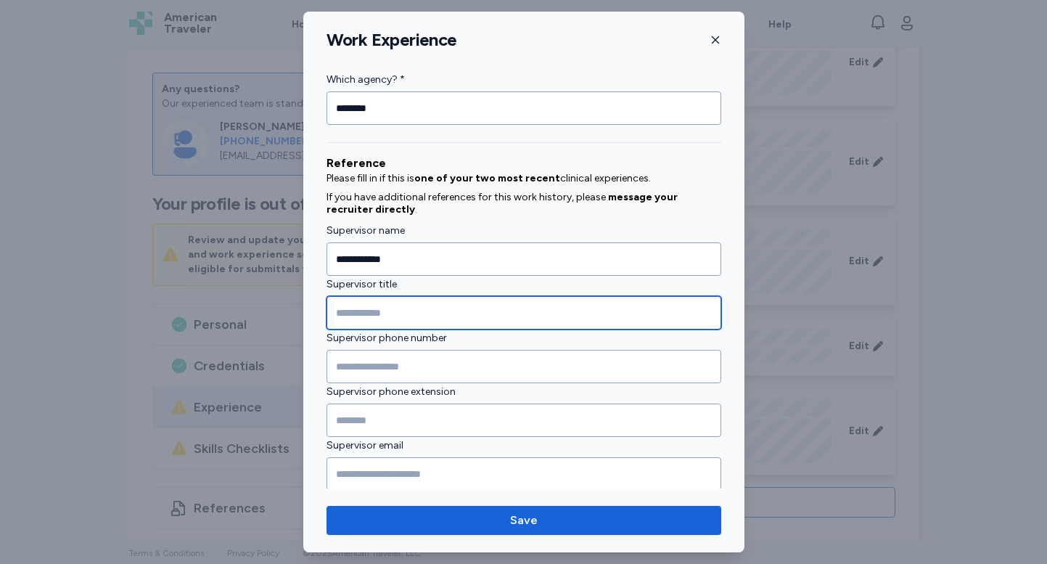
click at [464, 316] on input "Supervisor title" at bounding box center [523, 312] width 395 height 33
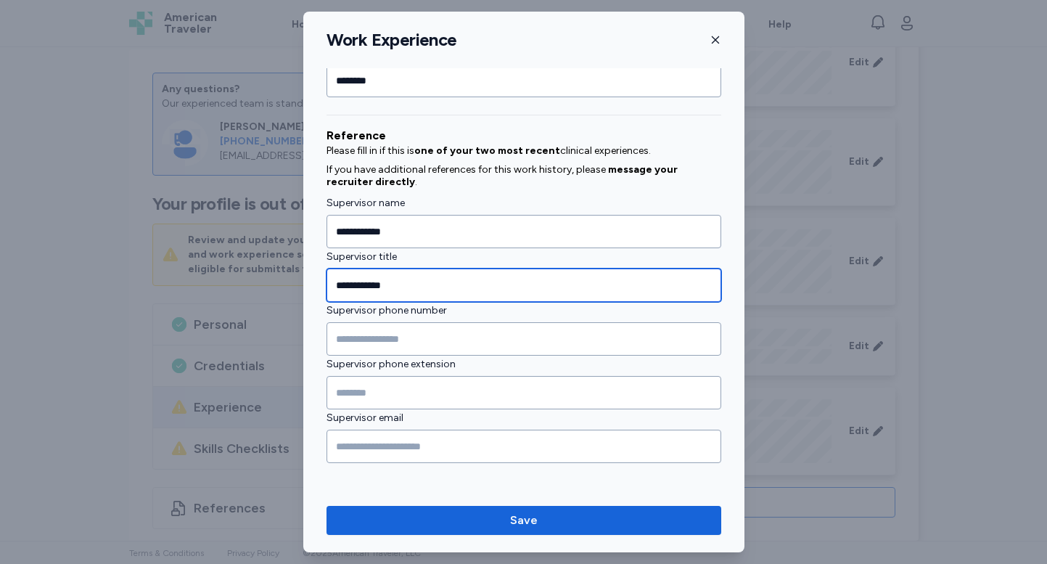
type input "**********"
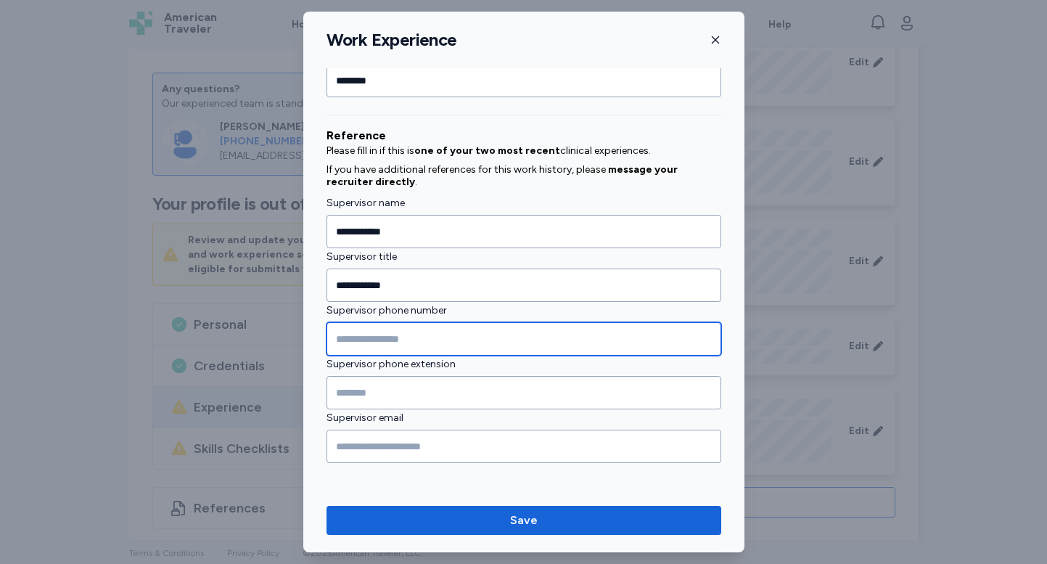
click at [365, 334] on input "Supervisor phone number" at bounding box center [523, 338] width 395 height 33
type input "**********"
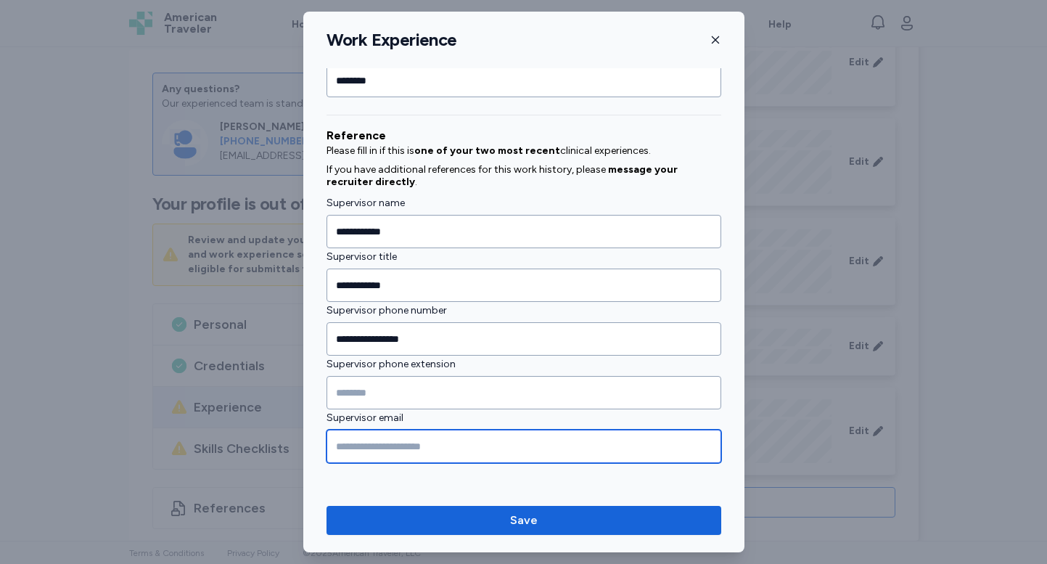
click at [371, 453] on input "Supervisor email" at bounding box center [523, 445] width 395 height 33
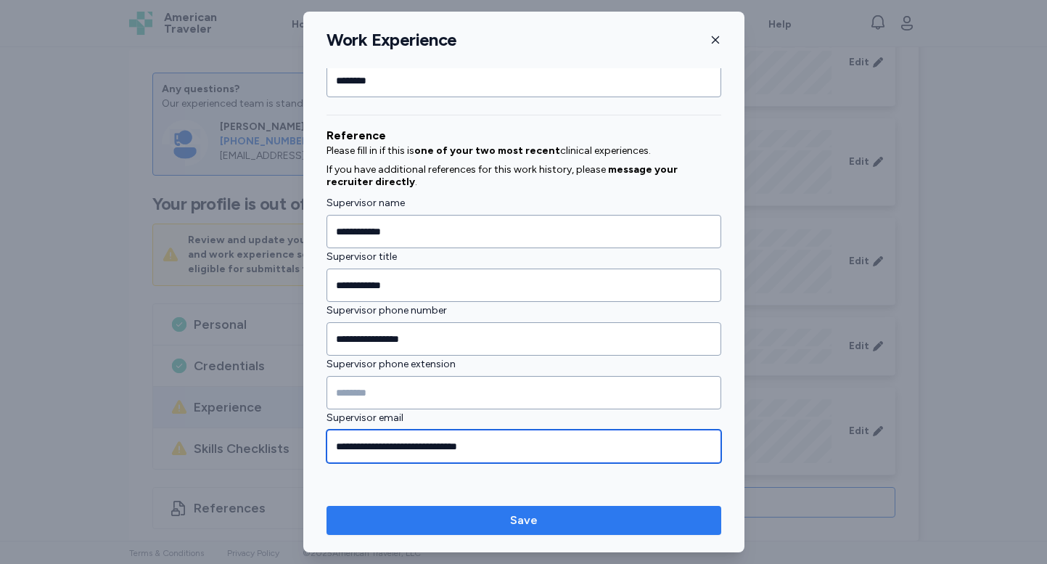
type input "**********"
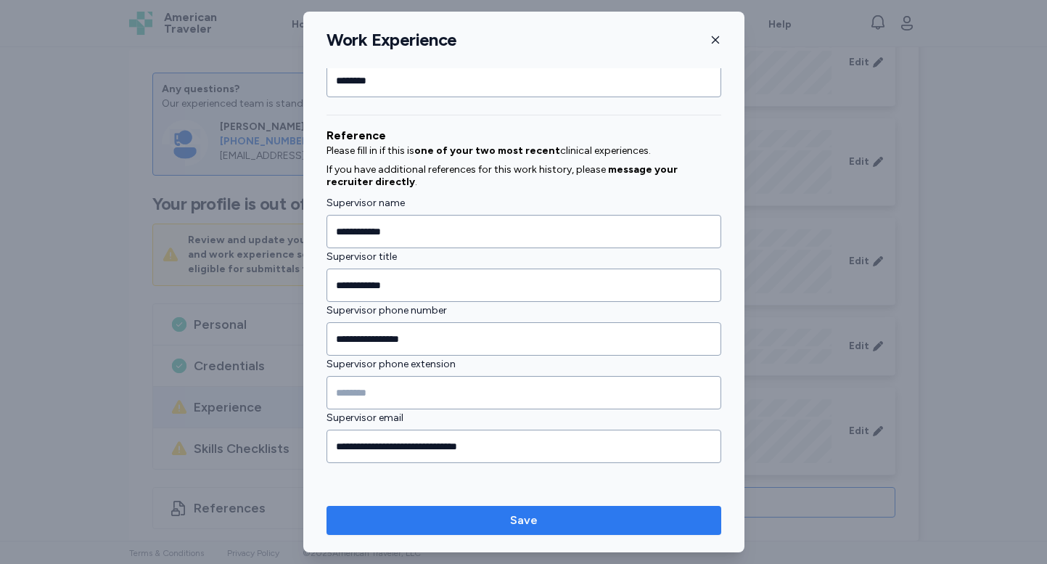
click at [452, 512] on span "Save" at bounding box center [523, 519] width 371 height 17
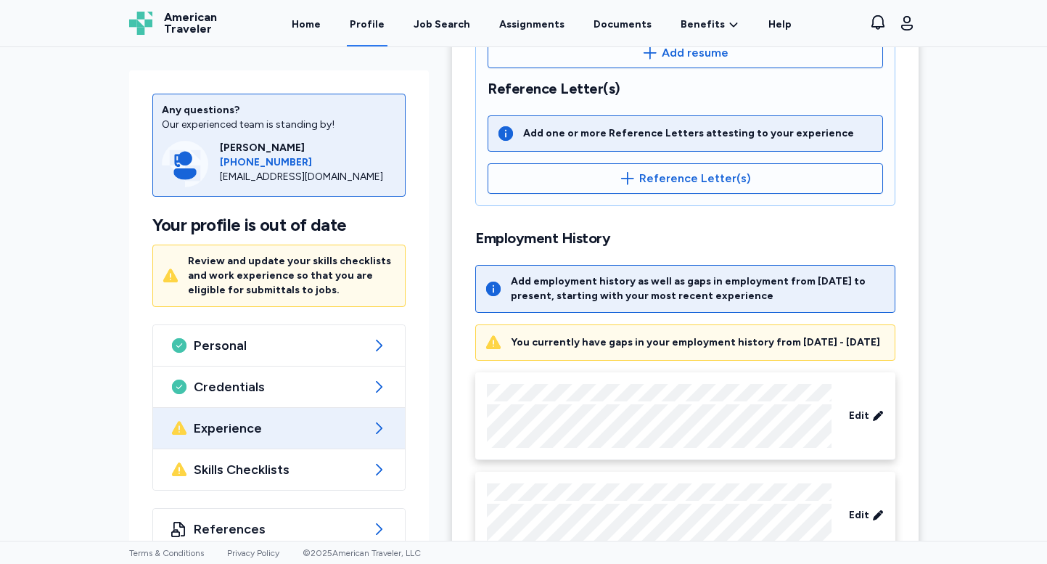
scroll to position [411, 0]
click at [493, 345] on icon at bounding box center [493, 344] width 15 height 14
click at [675, 345] on div "You currently have gaps in your employment history from [DATE] - [DATE]" at bounding box center [695, 343] width 369 height 15
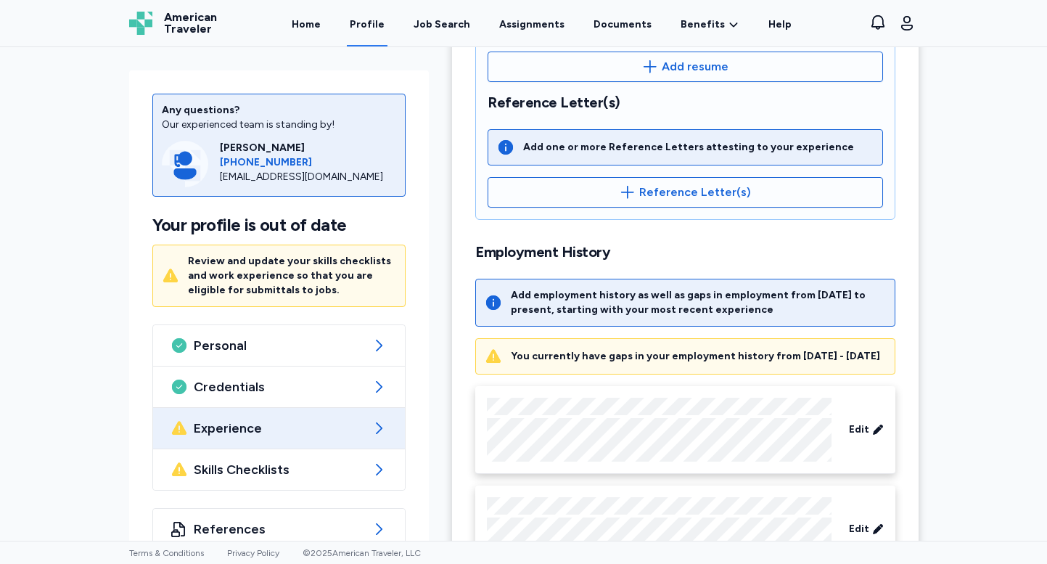
scroll to position [433, 0]
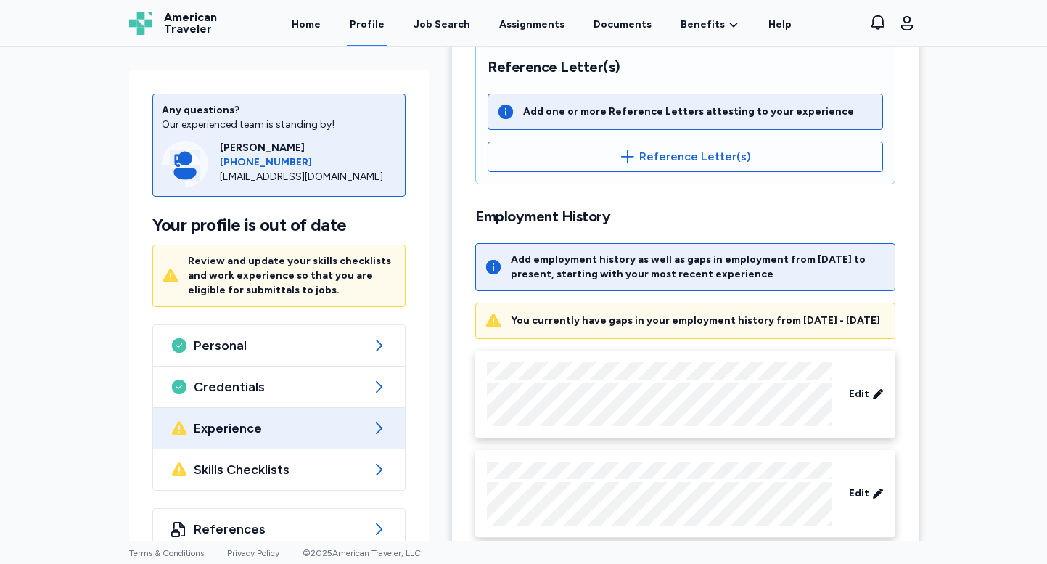
click at [310, 277] on div "Review and update your skills checklists and work experience so that you are el…" at bounding box center [292, 276] width 209 height 44
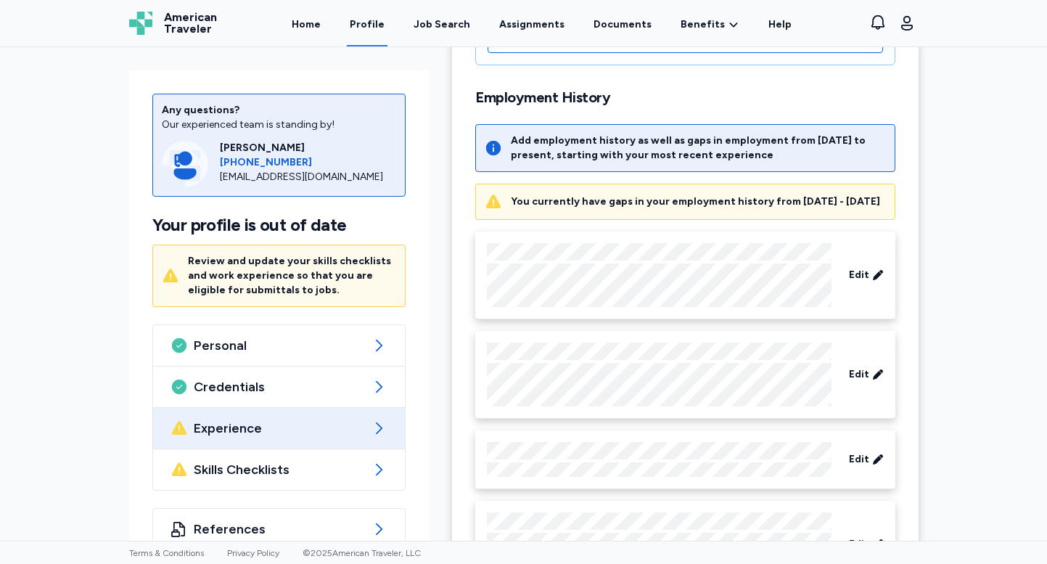
scroll to position [549, 0]
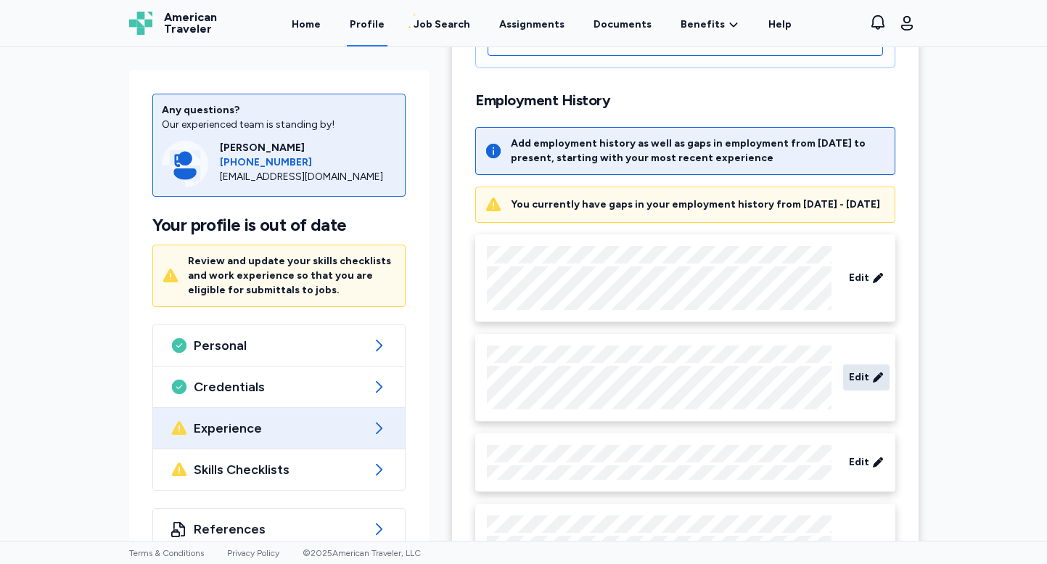
click at [865, 377] on span "Edit" at bounding box center [859, 377] width 20 height 15
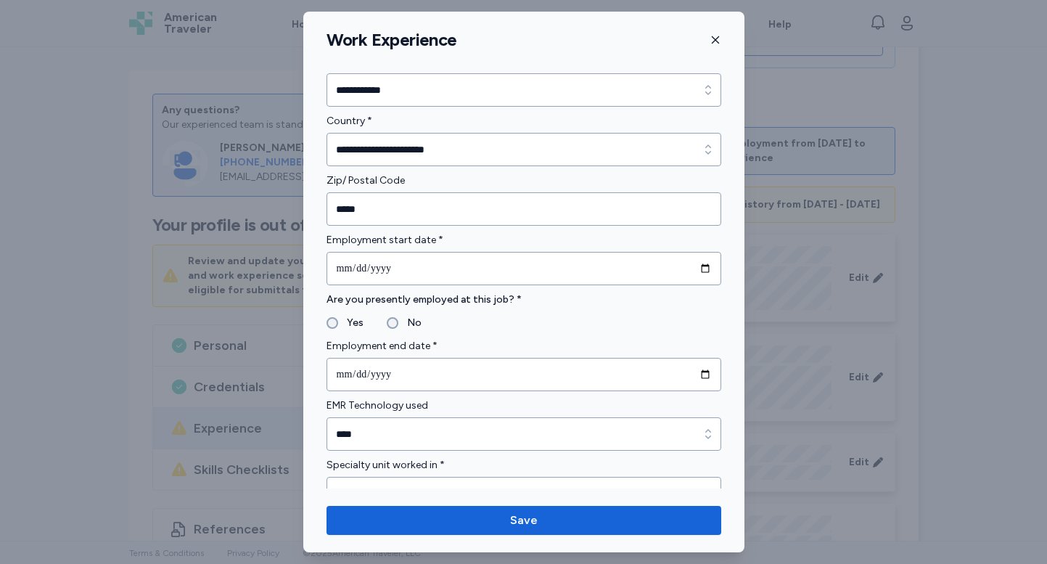
scroll to position [585, 0]
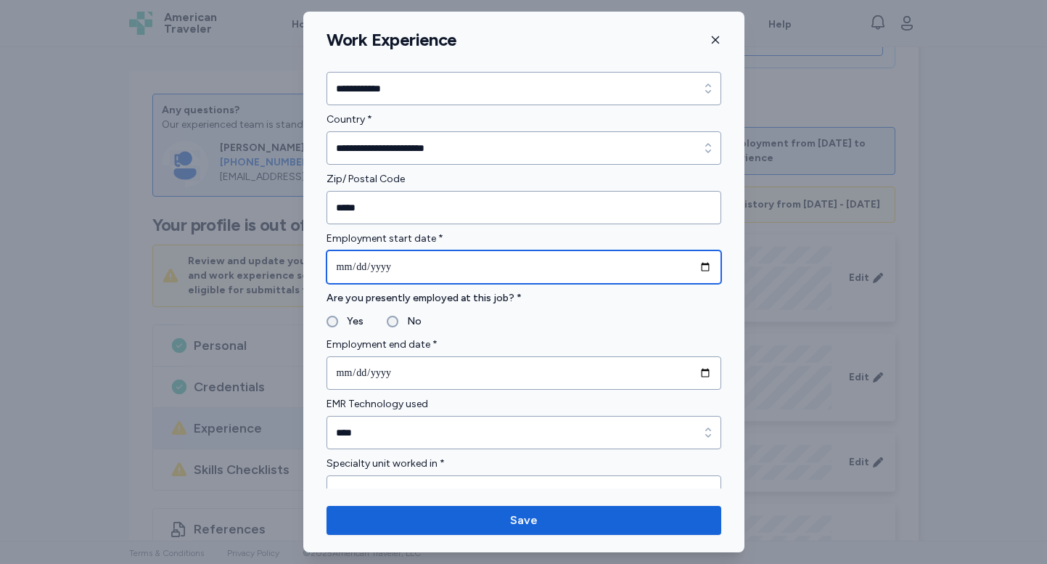
click at [364, 266] on input "**********" at bounding box center [523, 266] width 395 height 33
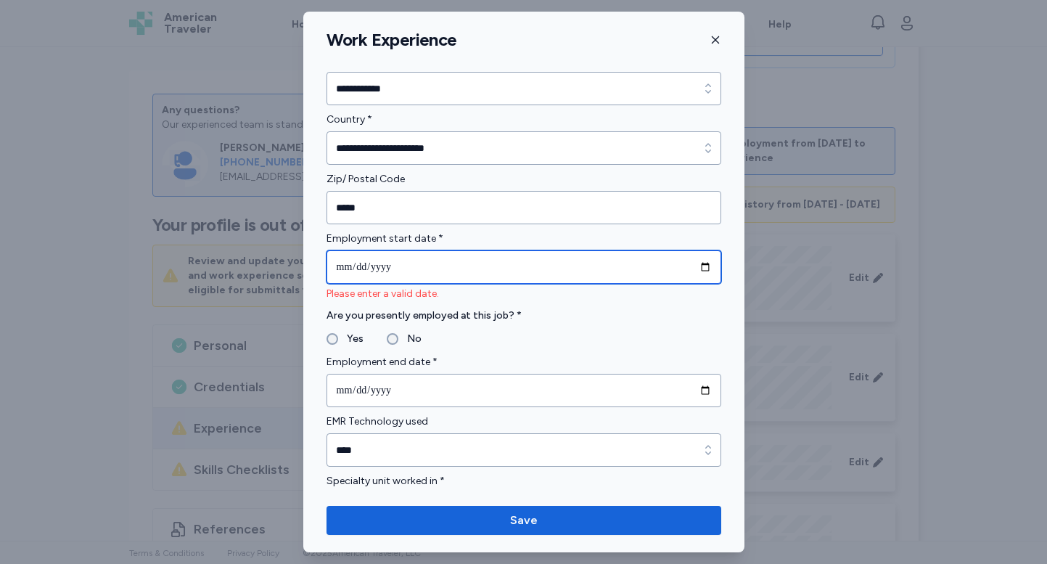
type input "**********"
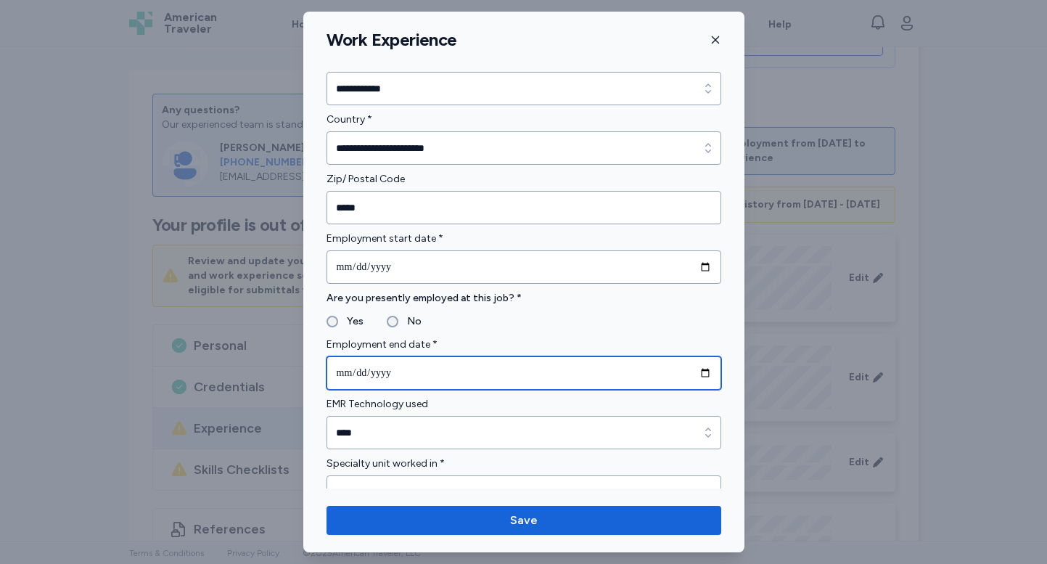
click at [368, 370] on input "**********" at bounding box center [523, 372] width 395 height 33
click at [362, 374] on input "**********" at bounding box center [523, 372] width 395 height 33
type input "**********"
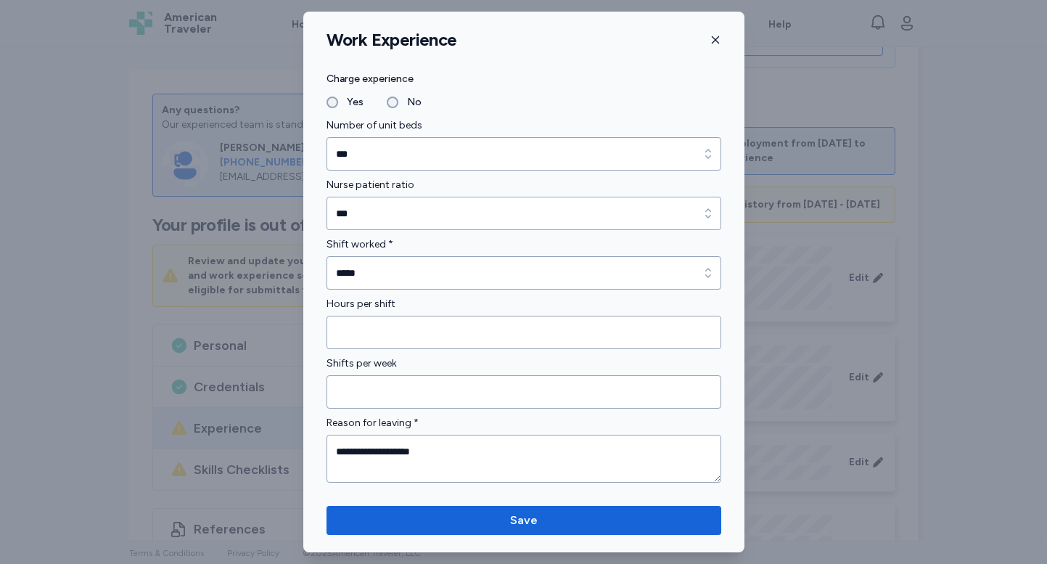
scroll to position [1064, 0]
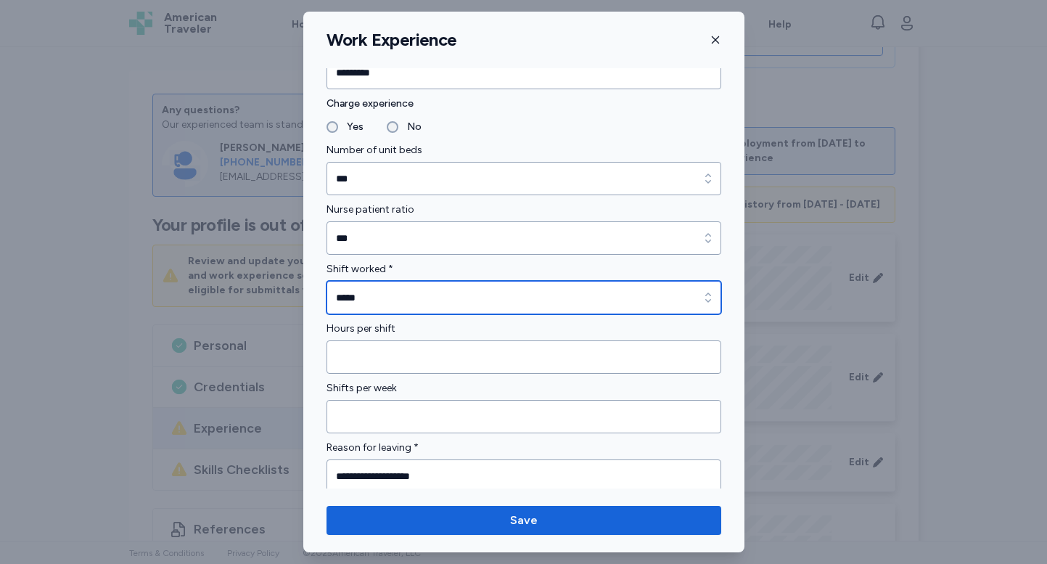
type input "*****"
click at [456, 300] on input "*****" at bounding box center [523, 297] width 395 height 33
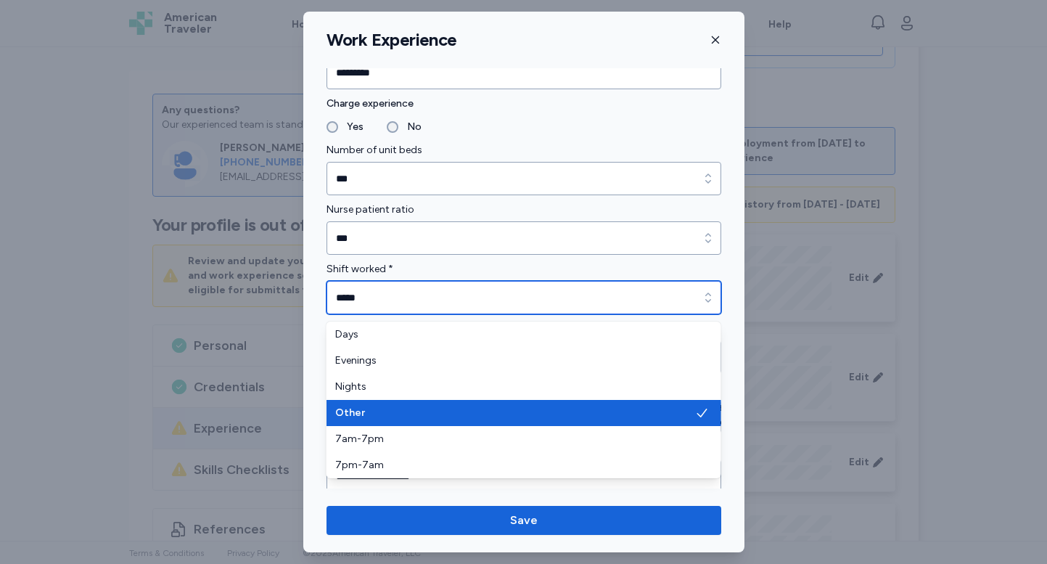
click at [456, 300] on input "*****" at bounding box center [523, 297] width 395 height 33
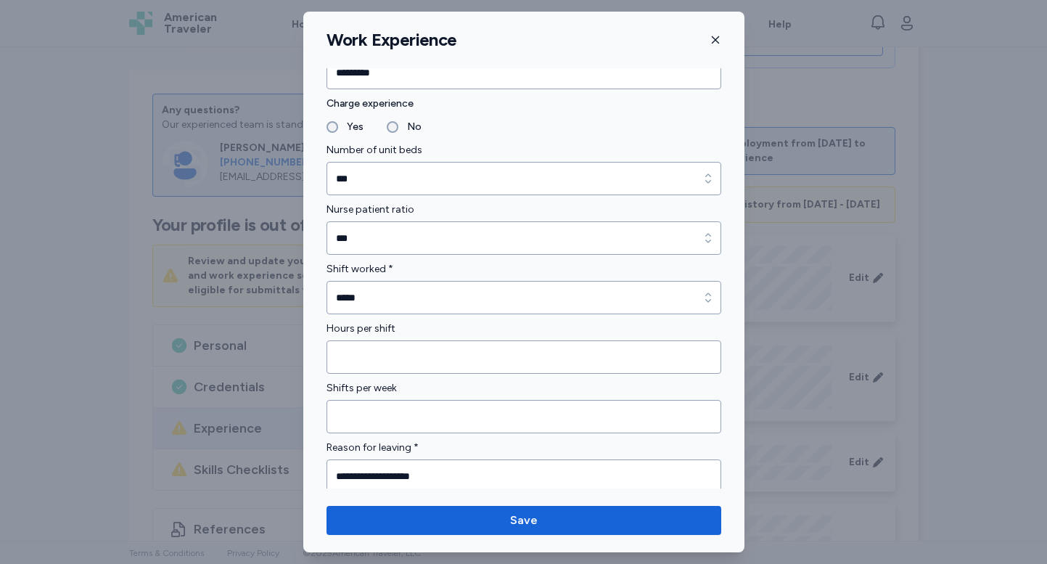
click at [53, 358] on div "**********" at bounding box center [523, 282] width 1047 height 564
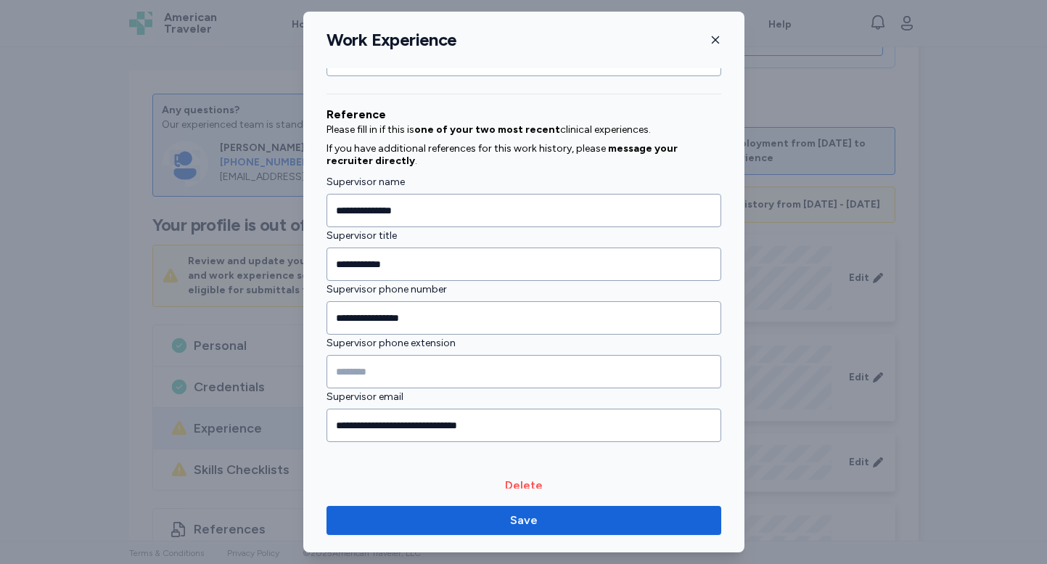
scroll to position [1655, 0]
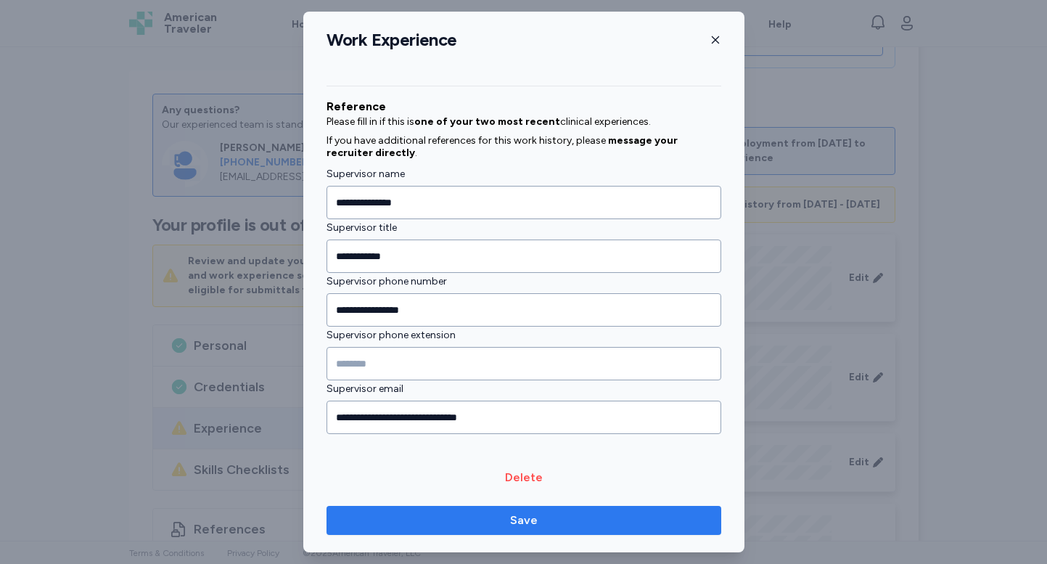
click at [516, 519] on span "Save" at bounding box center [524, 519] width 28 height 17
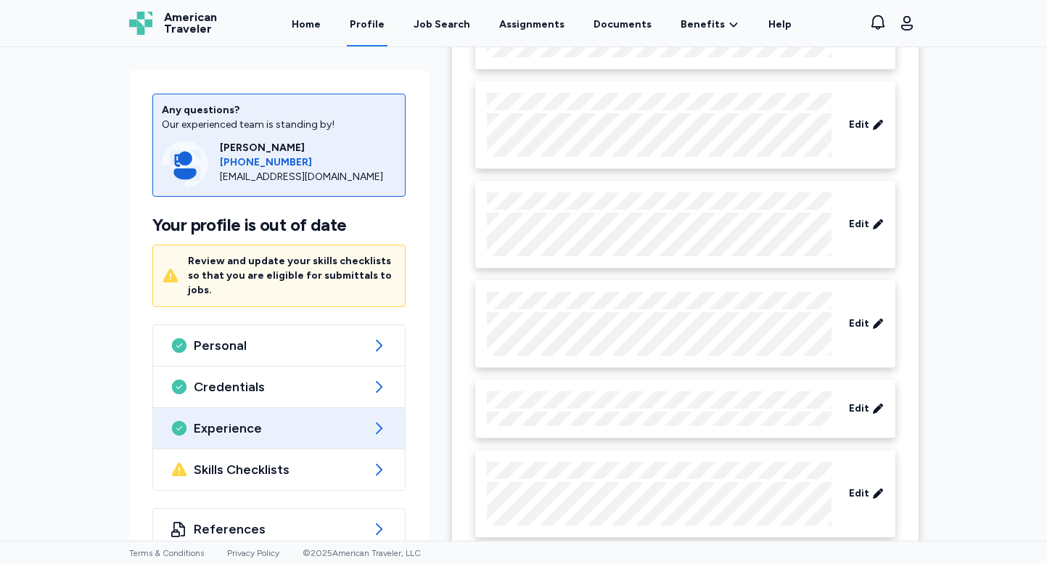
scroll to position [1607, 0]
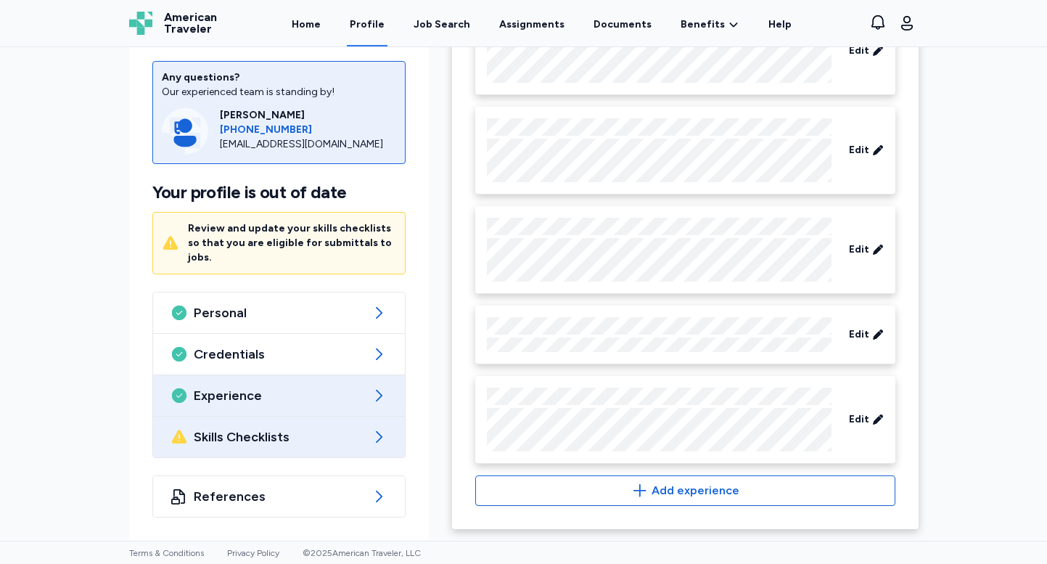
click at [271, 444] on span "Skills Checklists" at bounding box center [279, 436] width 171 height 17
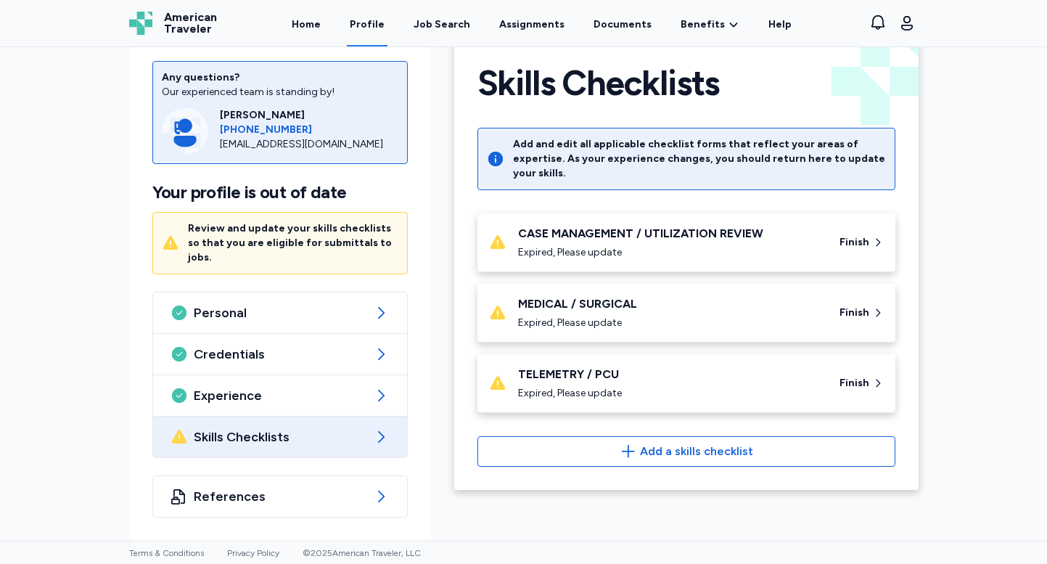
scroll to position [18, 0]
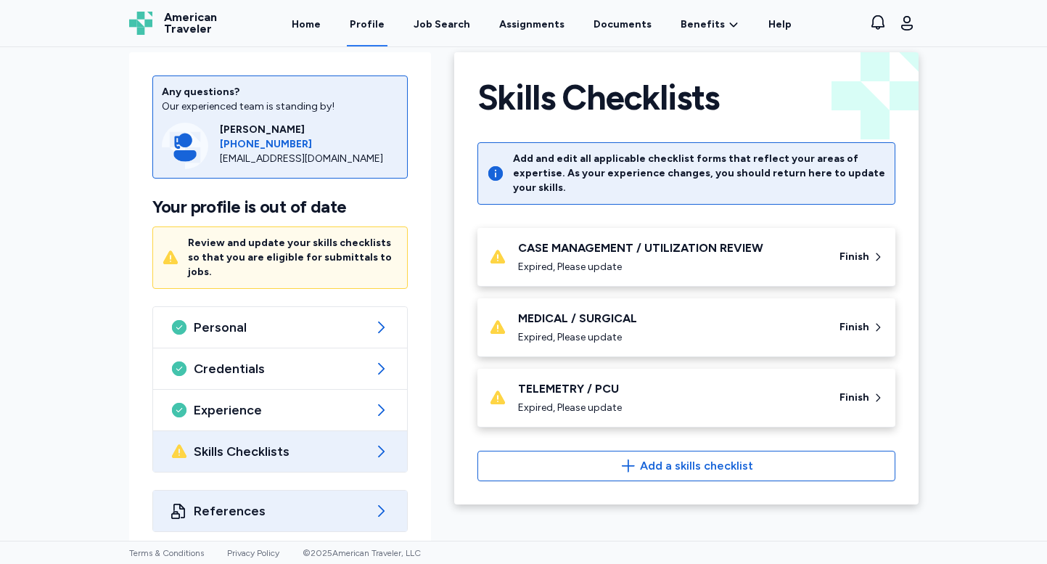
click at [265, 502] on span "References" at bounding box center [280, 510] width 173 height 17
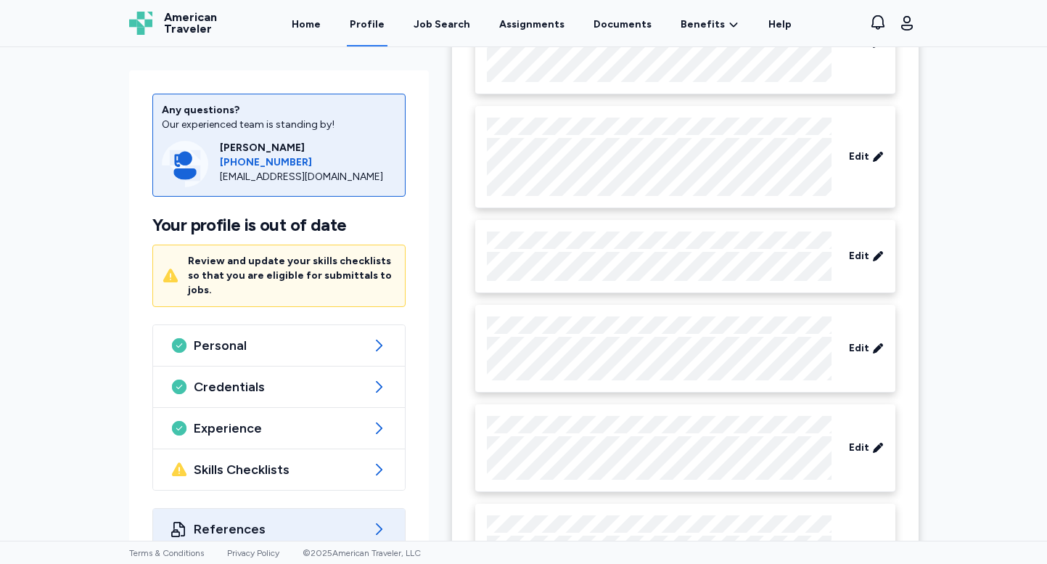
scroll to position [230, 0]
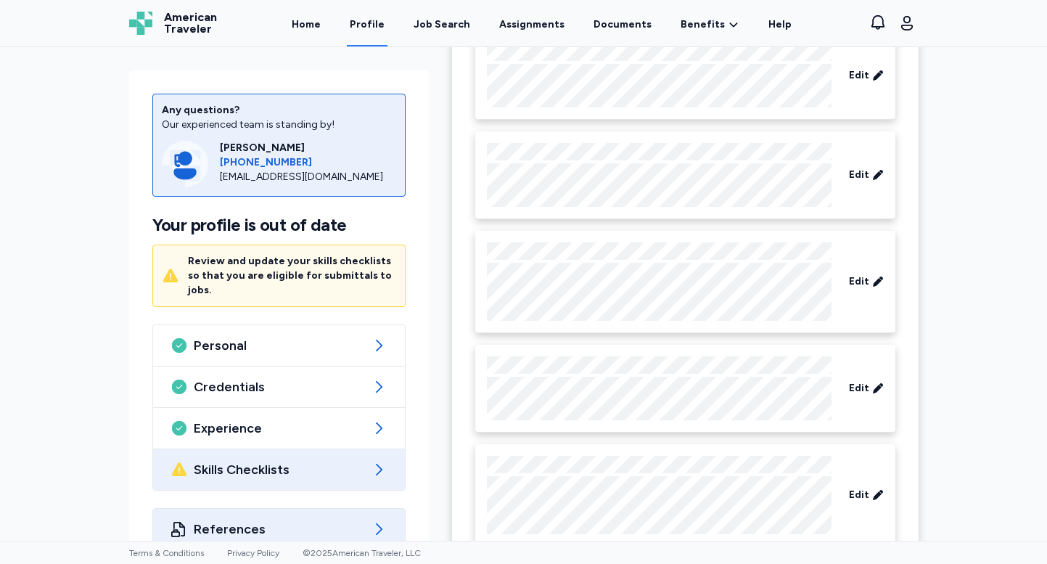
click at [316, 461] on span "Skills Checklists" at bounding box center [279, 469] width 171 height 17
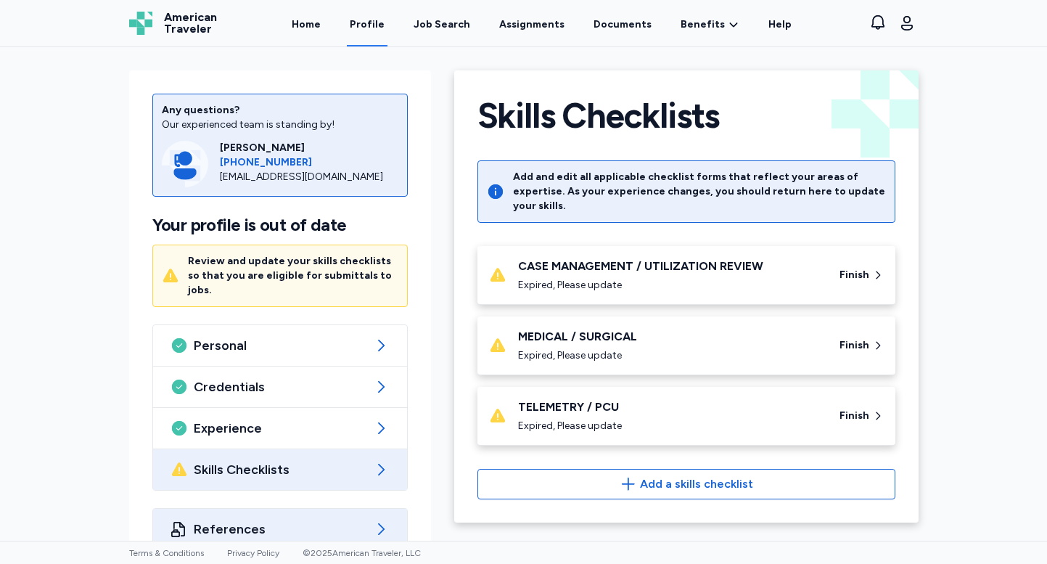
click at [238, 520] on span "References" at bounding box center [280, 528] width 173 height 17
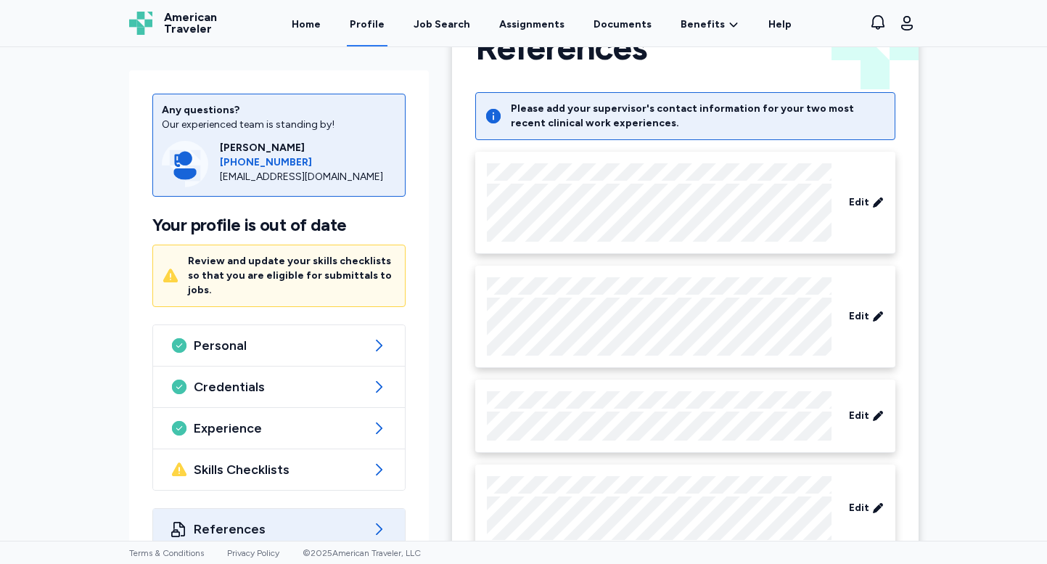
scroll to position [71, 0]
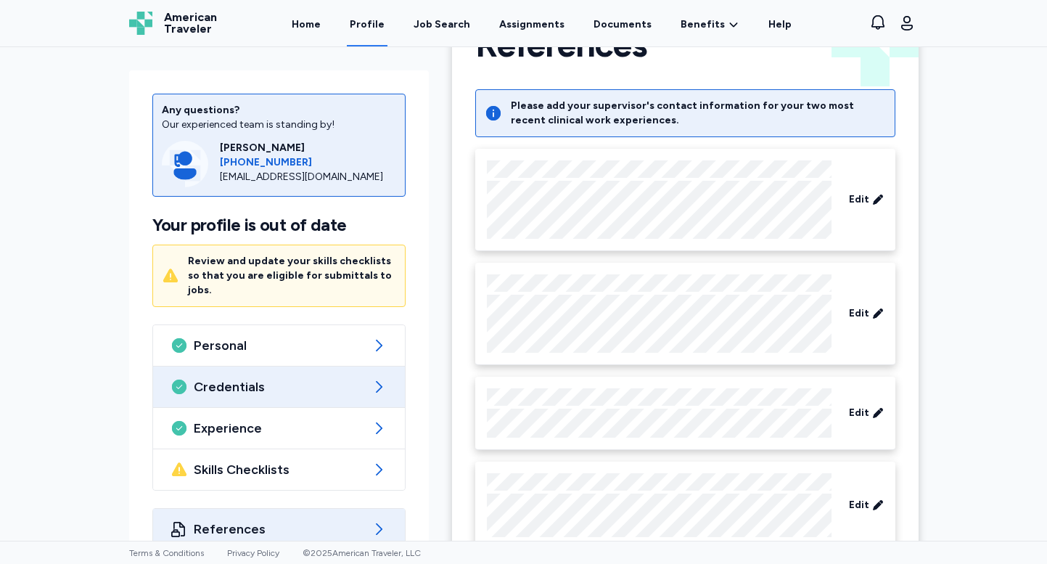
click at [301, 378] on span "Credentials" at bounding box center [279, 386] width 171 height 17
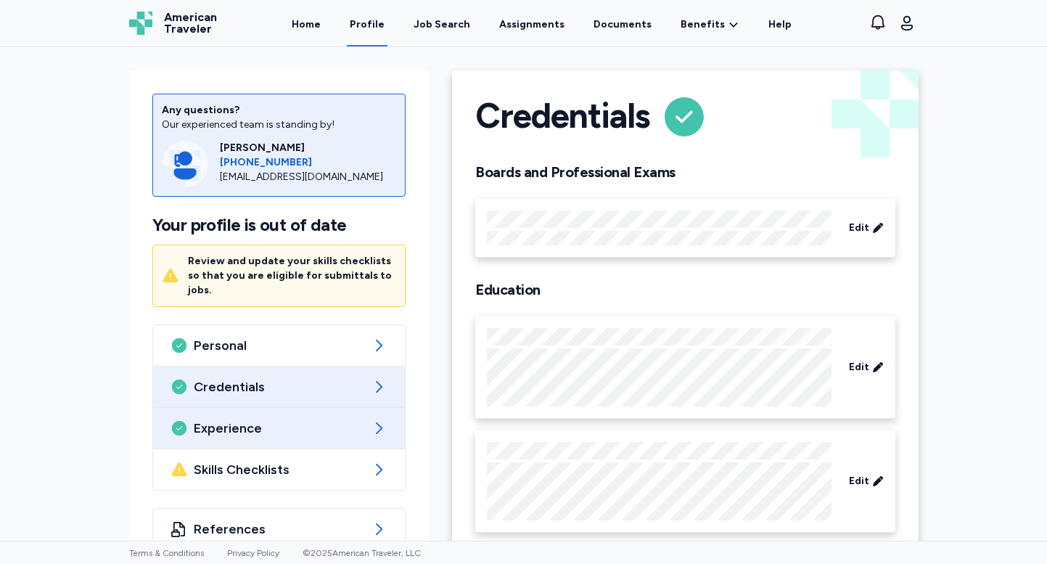
click at [300, 419] on span "Experience" at bounding box center [279, 427] width 171 height 17
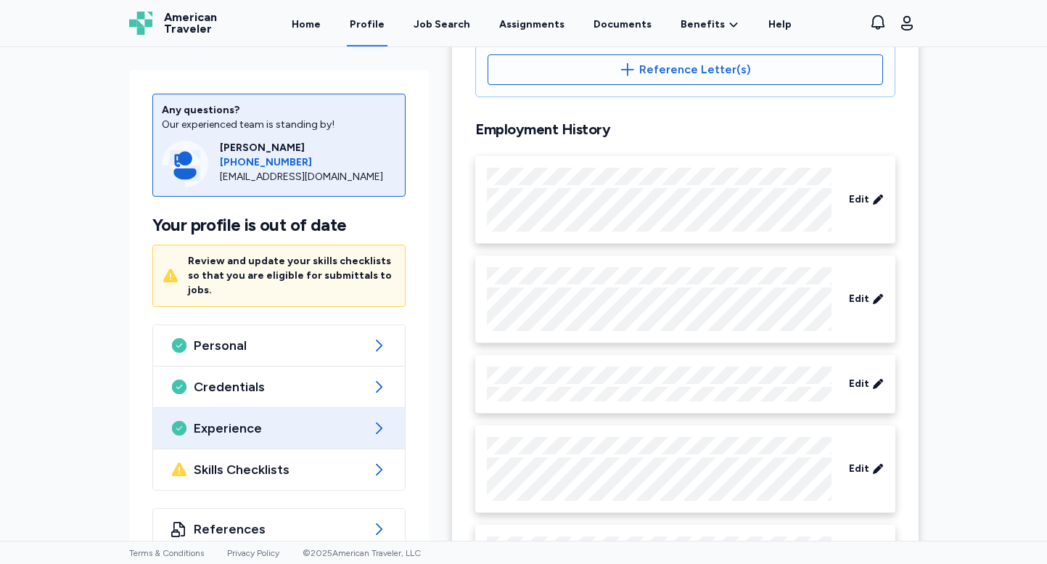
scroll to position [524, 0]
click at [857, 299] on span "Edit" at bounding box center [859, 298] width 20 height 15
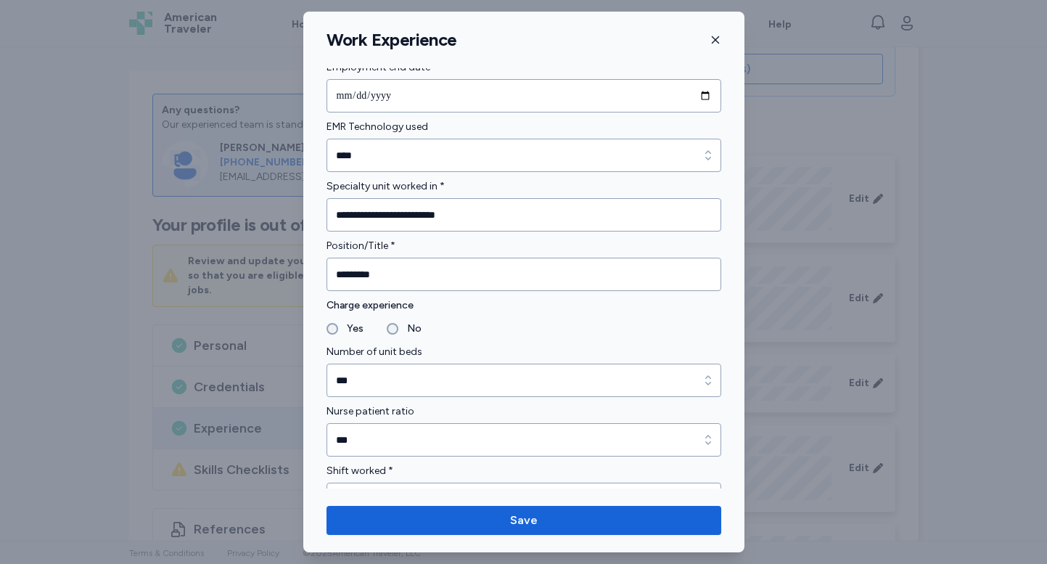
scroll to position [870, 0]
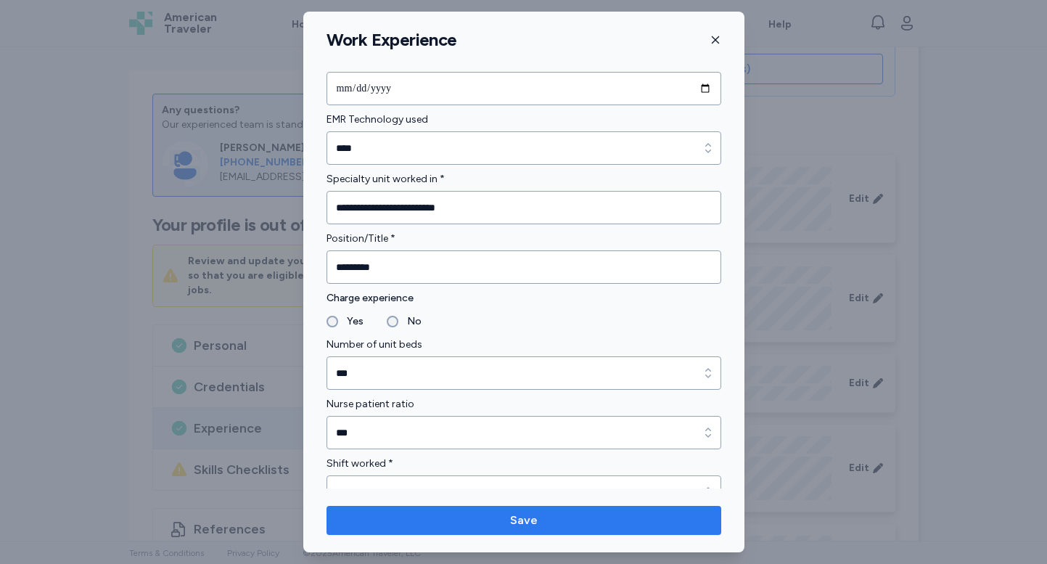
click at [525, 514] on span "Save" at bounding box center [524, 519] width 28 height 17
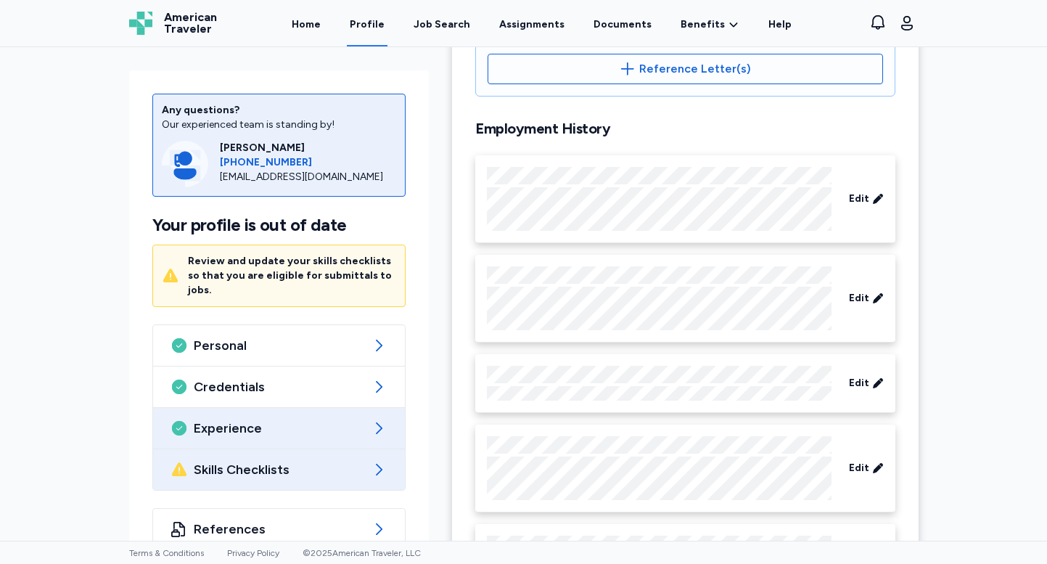
click at [229, 464] on div "Skills Checklists" at bounding box center [279, 469] width 252 height 41
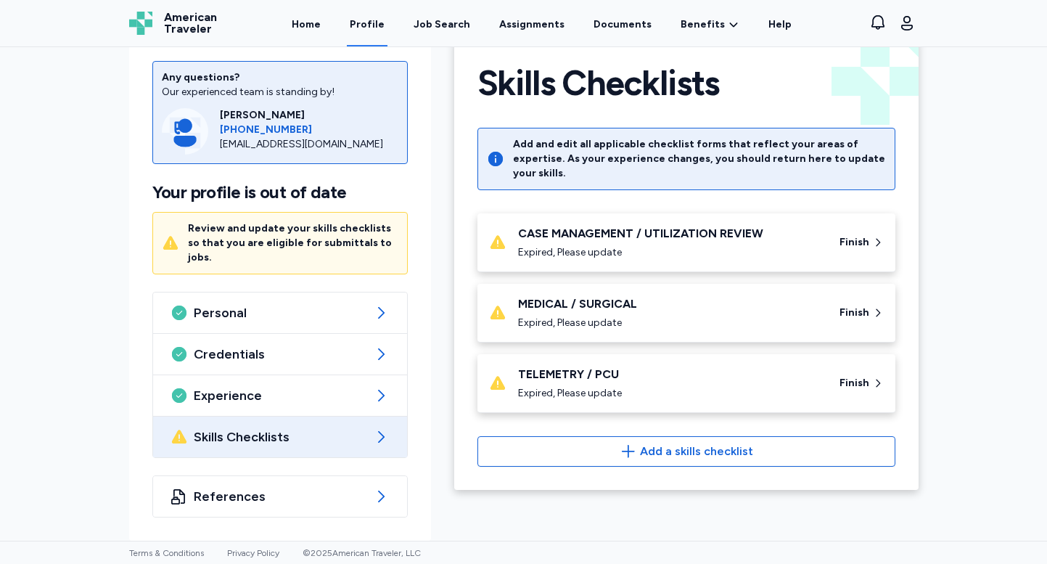
scroll to position [18, 0]
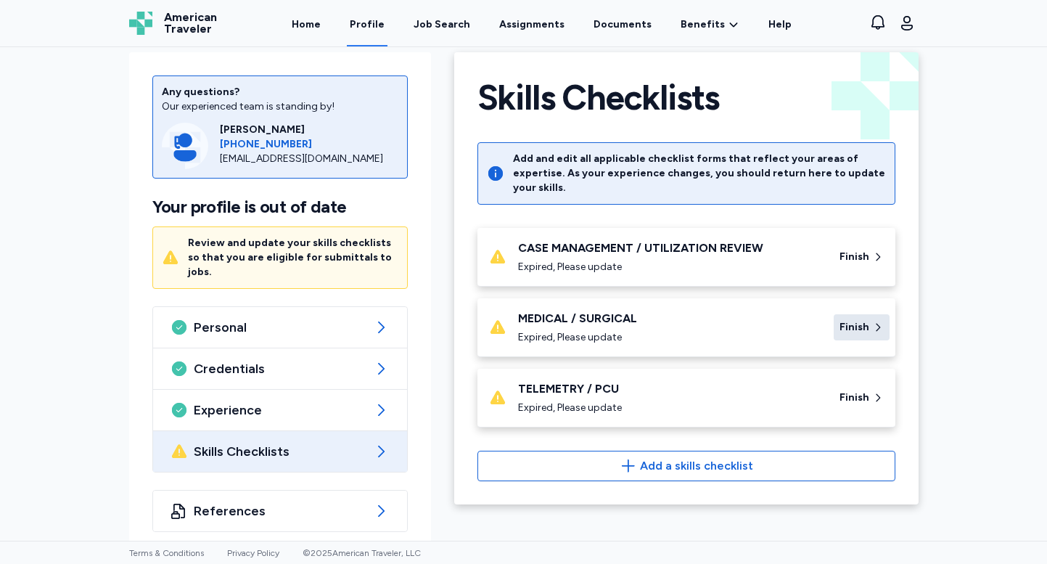
click at [858, 320] on span "Finish" at bounding box center [854, 327] width 30 height 15
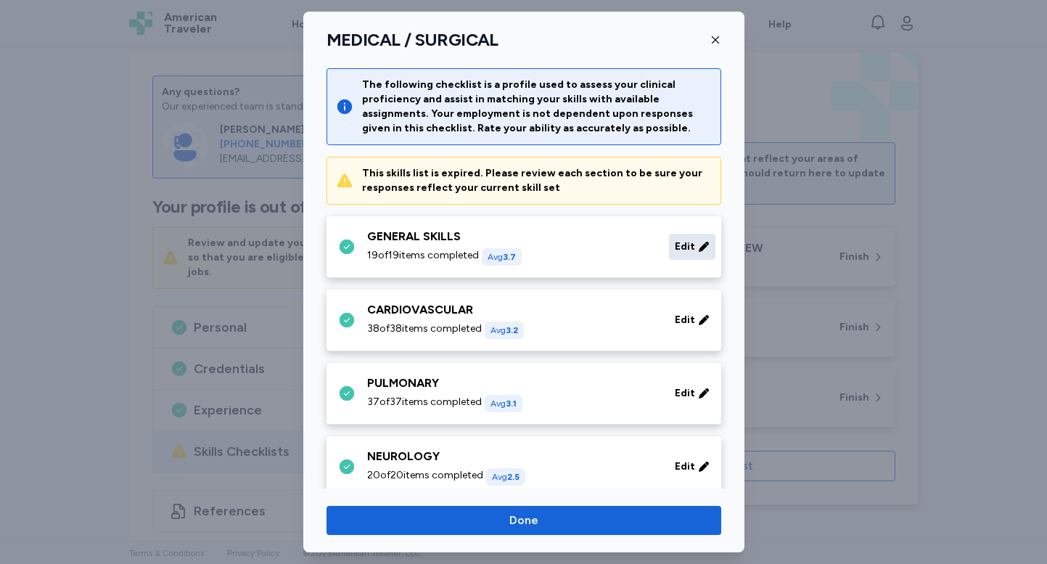
click at [688, 239] on span "Edit" at bounding box center [685, 246] width 20 height 15
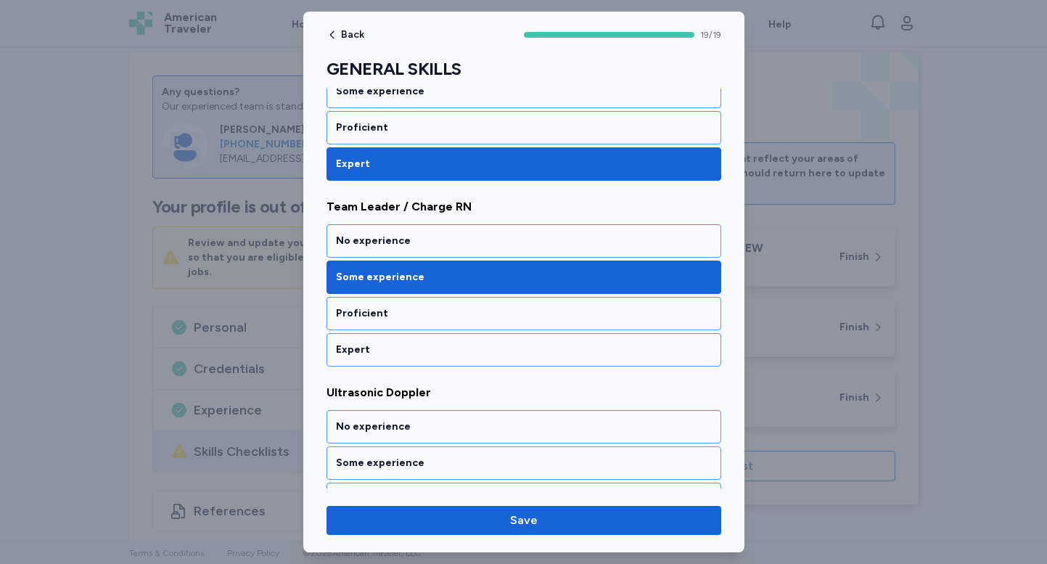
scroll to position [2709, 0]
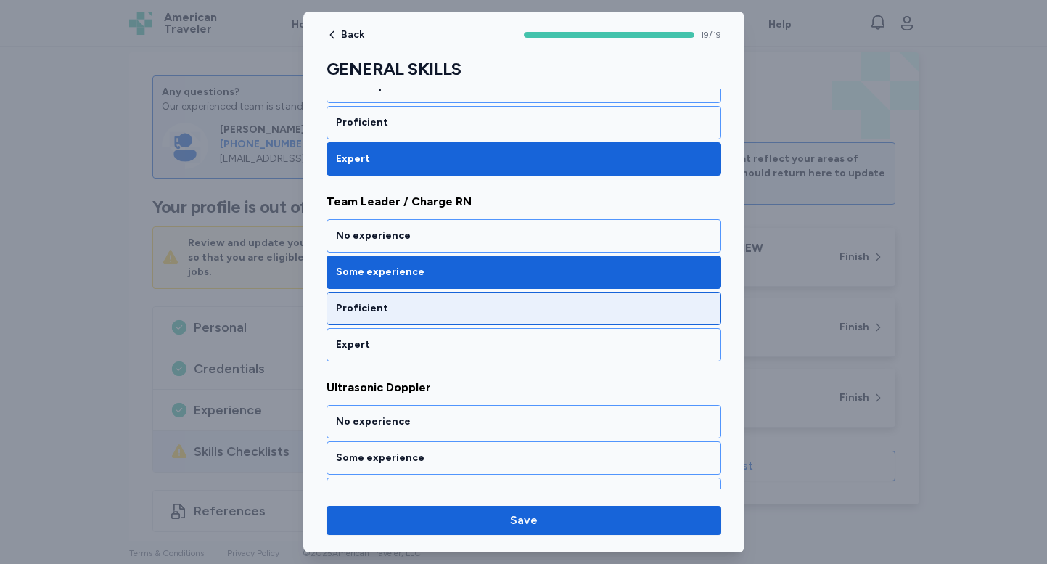
click at [524, 305] on div "Proficient" at bounding box center [524, 308] width 376 height 15
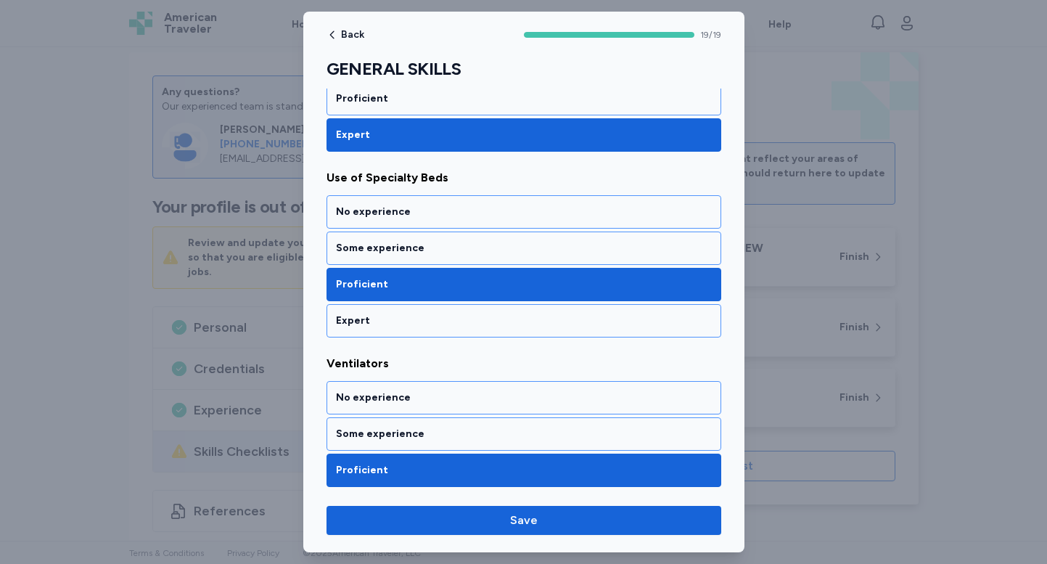
scroll to position [3327, 0]
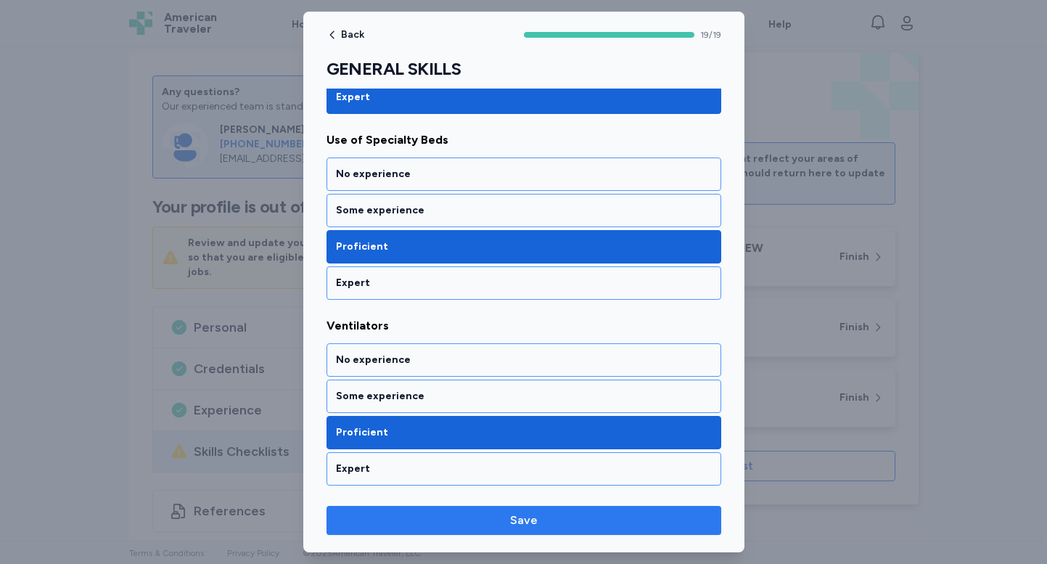
click at [493, 524] on span "Save" at bounding box center [523, 519] width 371 height 17
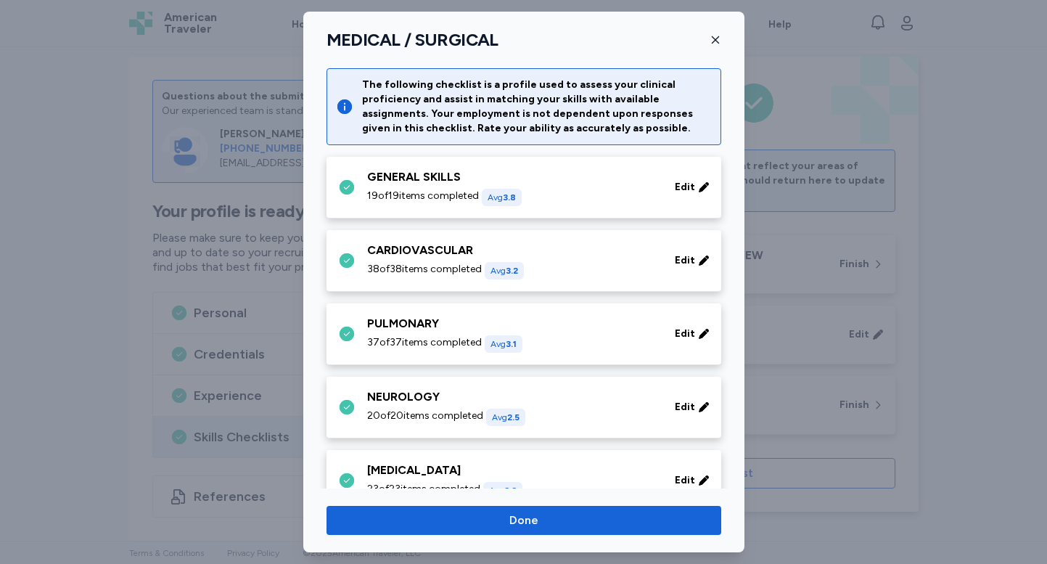
scroll to position [14, 0]
click at [683, 258] on span "Edit" at bounding box center [685, 260] width 20 height 15
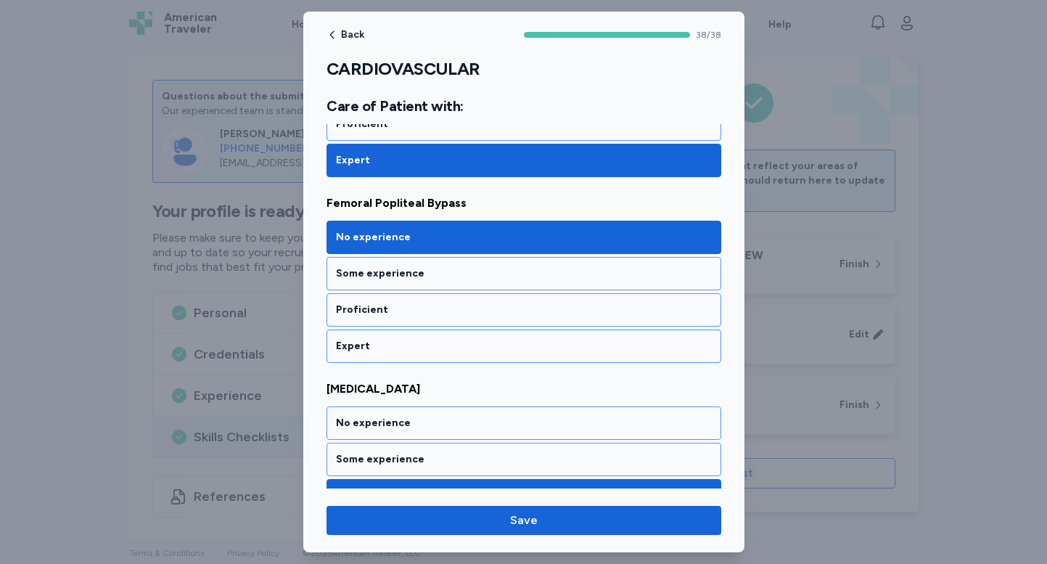
scroll to position [3743, 0]
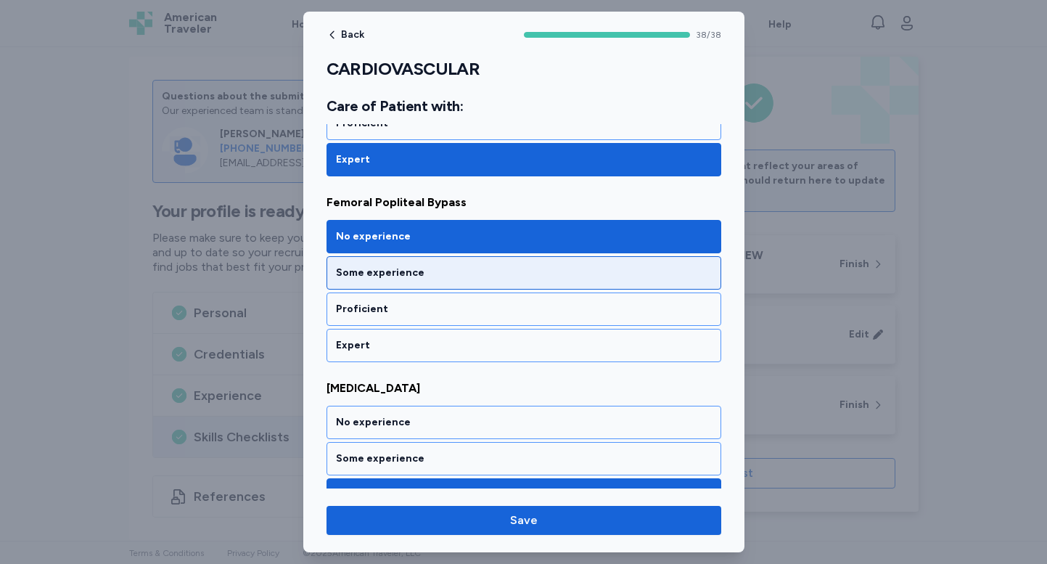
click at [472, 273] on div "Some experience" at bounding box center [524, 272] width 376 height 15
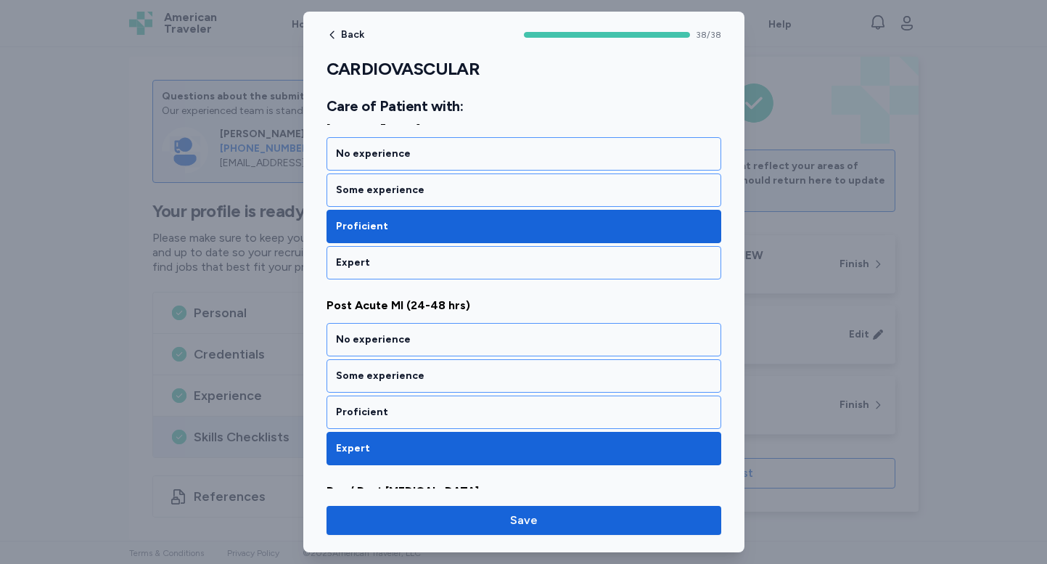
scroll to position [4006, 0]
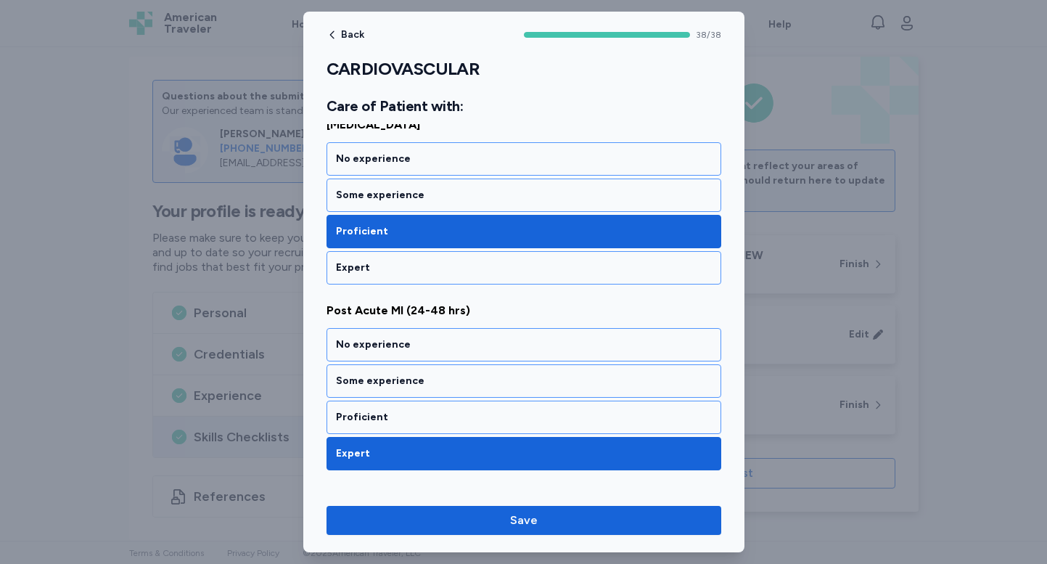
click at [472, 273] on div "Expert" at bounding box center [524, 267] width 376 height 15
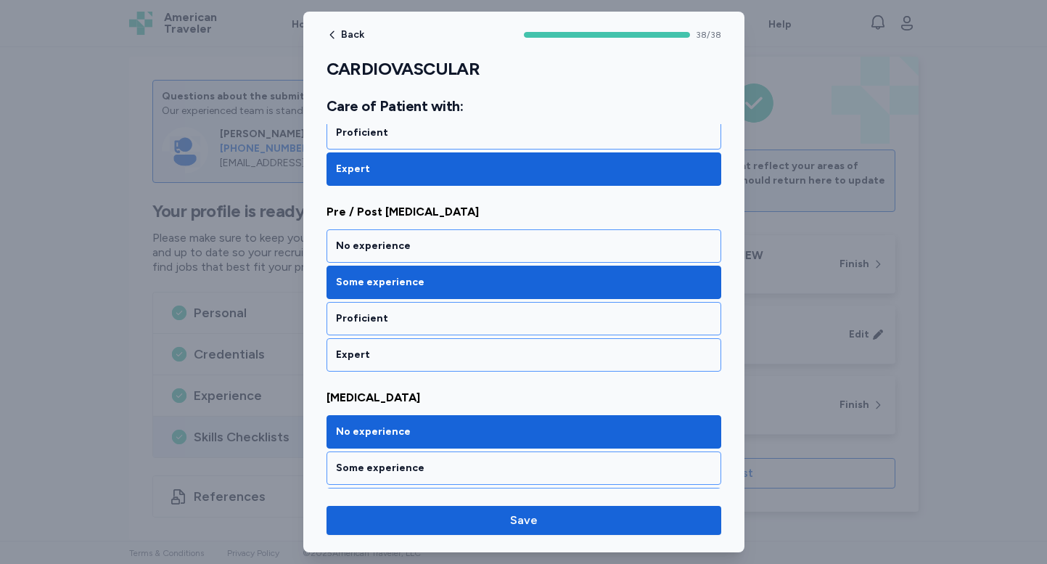
scroll to position [4663, 0]
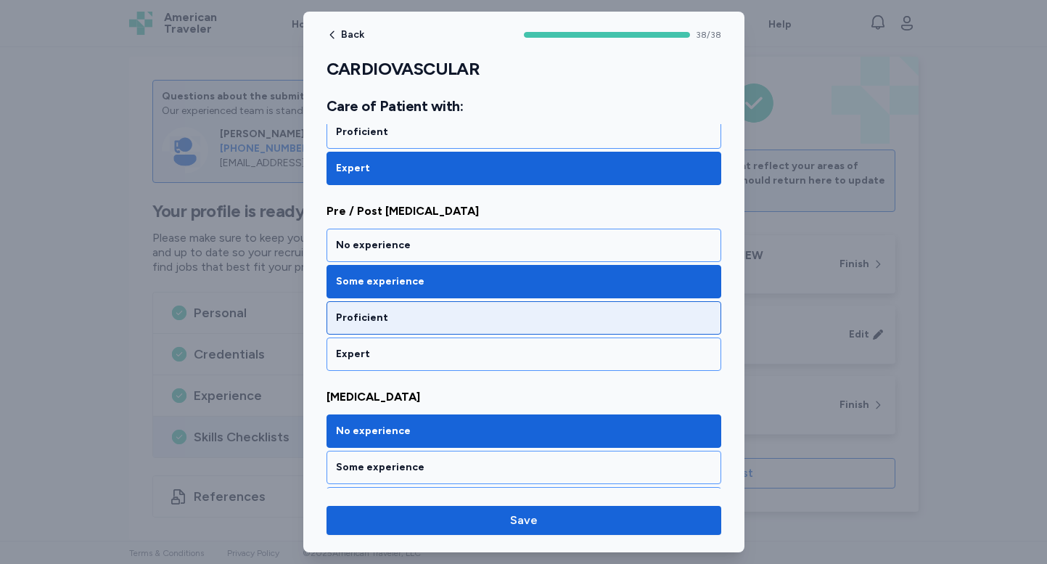
click at [484, 323] on div "Proficient" at bounding box center [524, 317] width 376 height 15
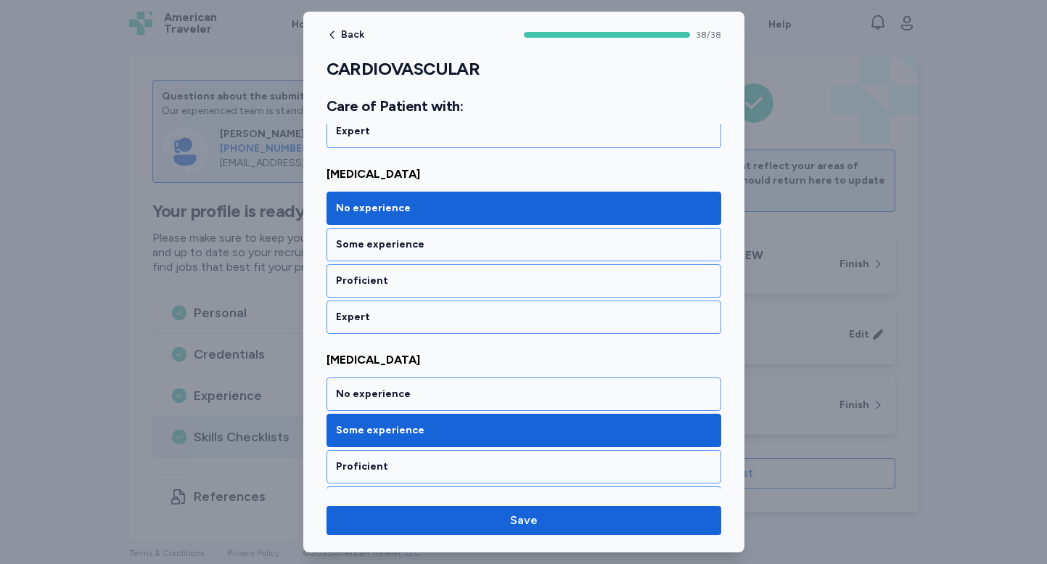
scroll to position [4889, 0]
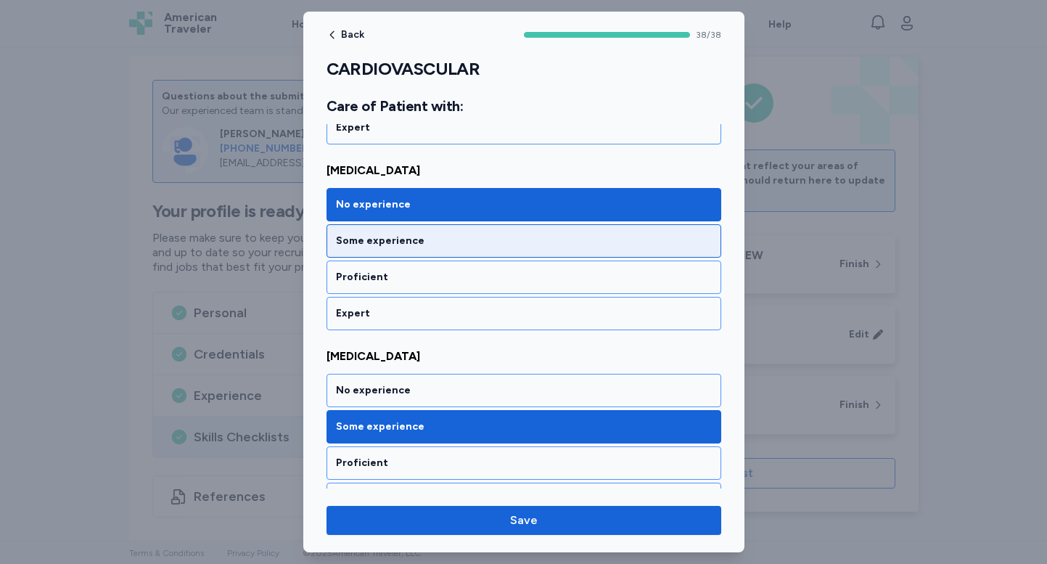
click at [469, 252] on div "Some experience" at bounding box center [523, 240] width 395 height 33
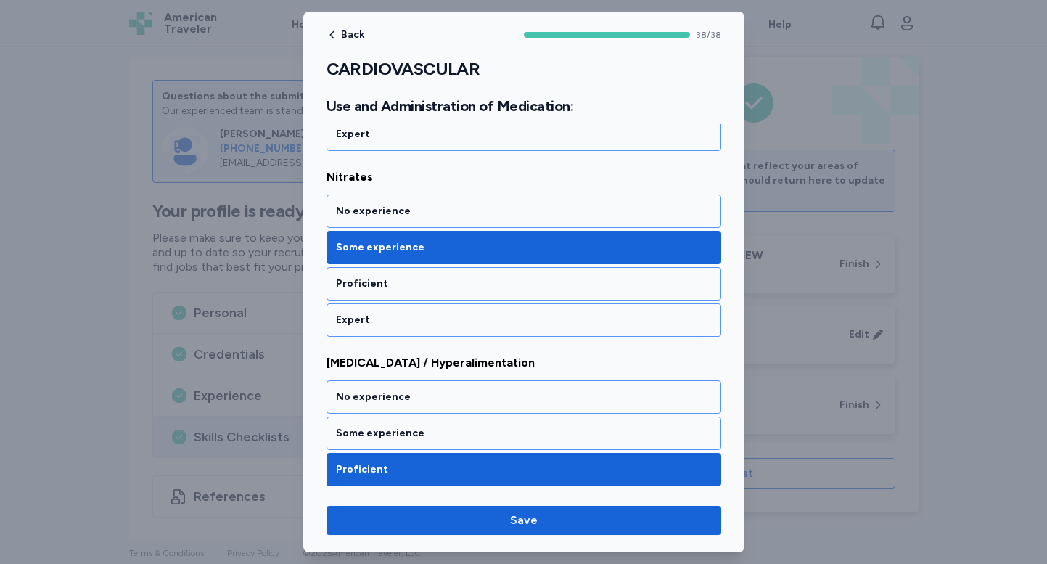
scroll to position [6998, 0]
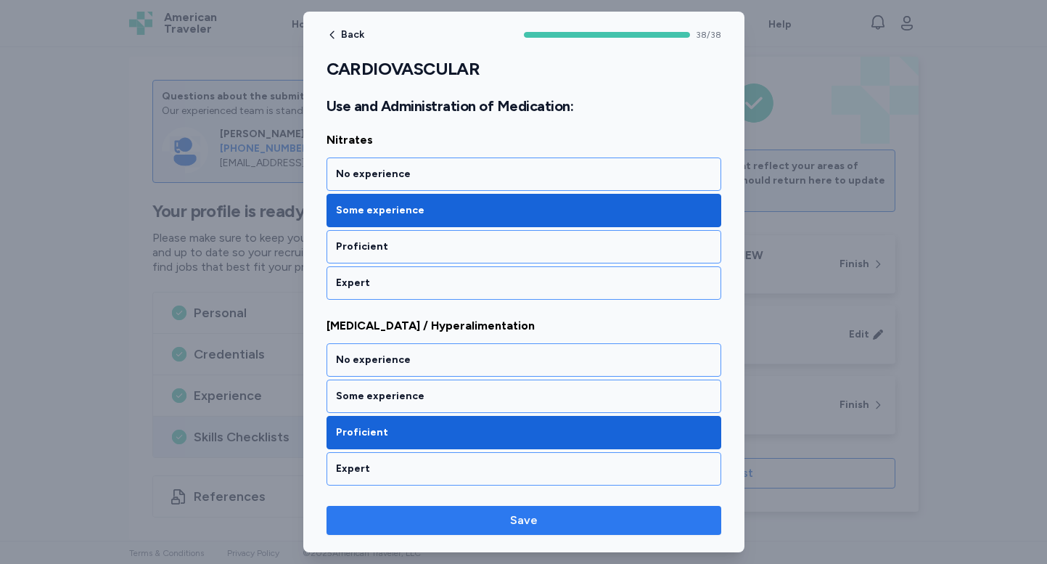
click at [511, 521] on span "Save" at bounding box center [524, 519] width 28 height 17
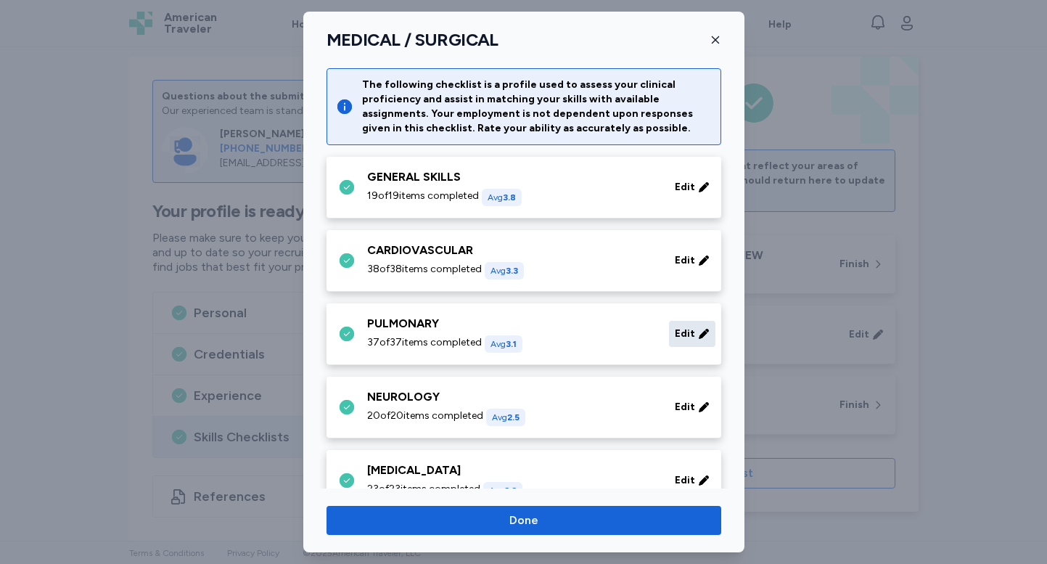
click at [688, 334] on span "Edit" at bounding box center [685, 333] width 20 height 15
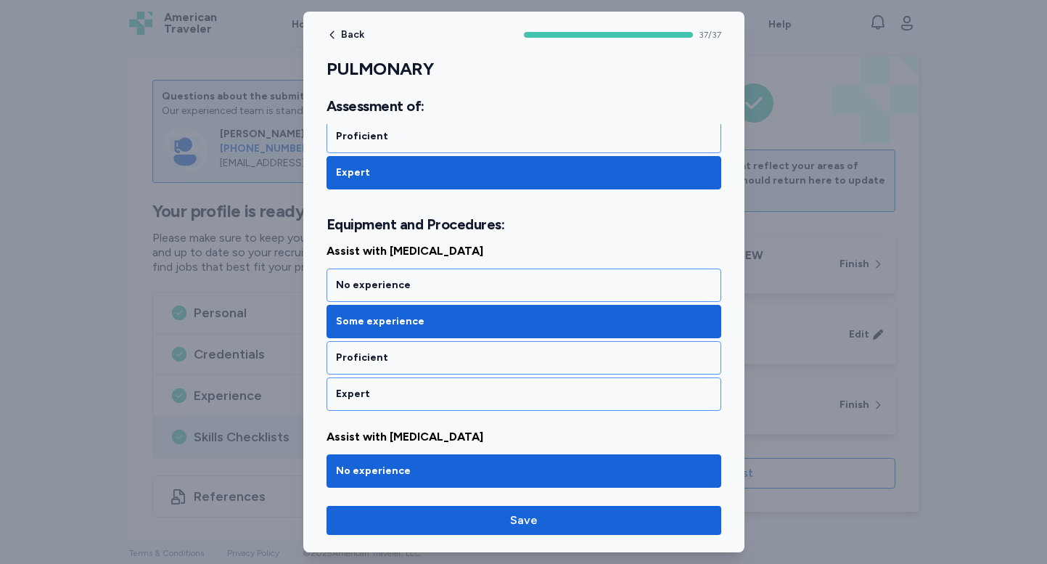
scroll to position [881, 0]
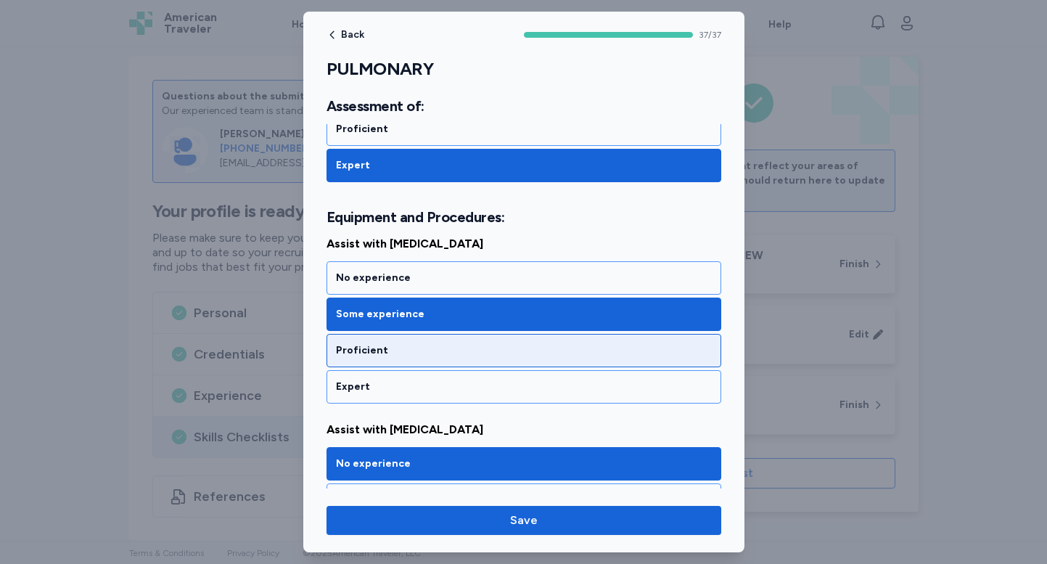
click at [566, 353] on div "Proficient" at bounding box center [524, 350] width 376 height 15
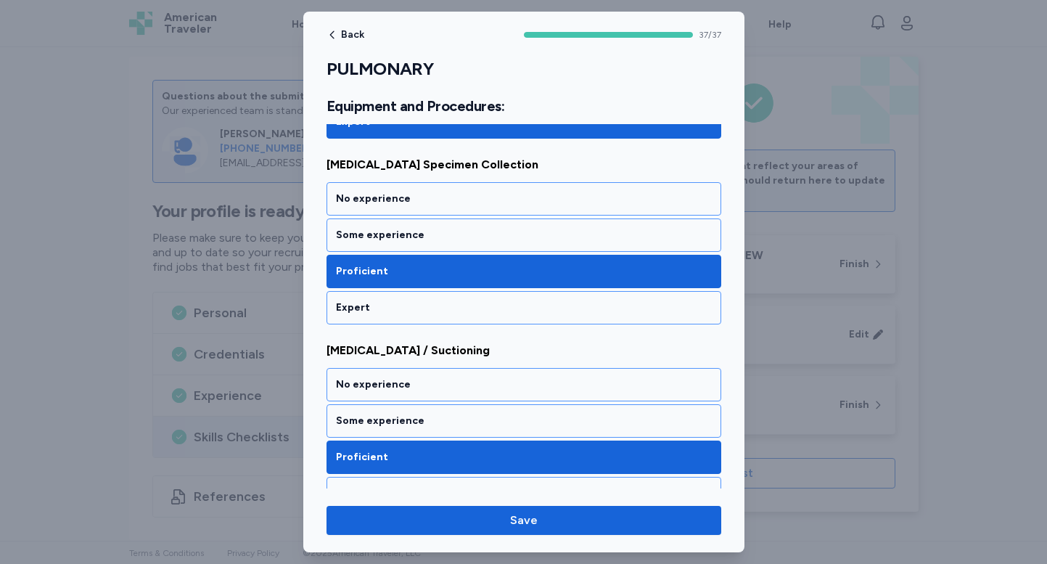
scroll to position [2632, 0]
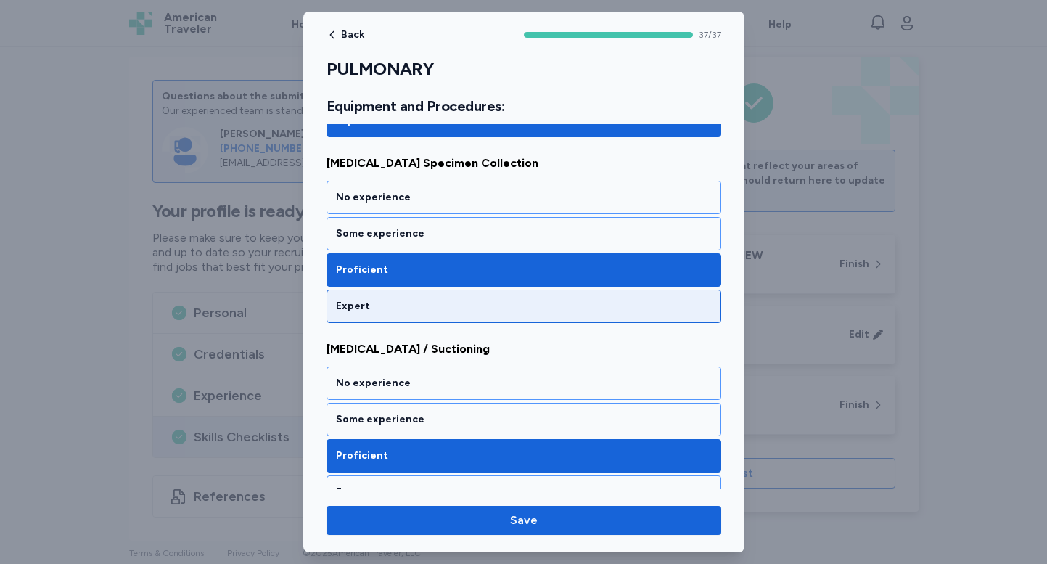
click at [567, 318] on div "Expert" at bounding box center [523, 305] width 395 height 33
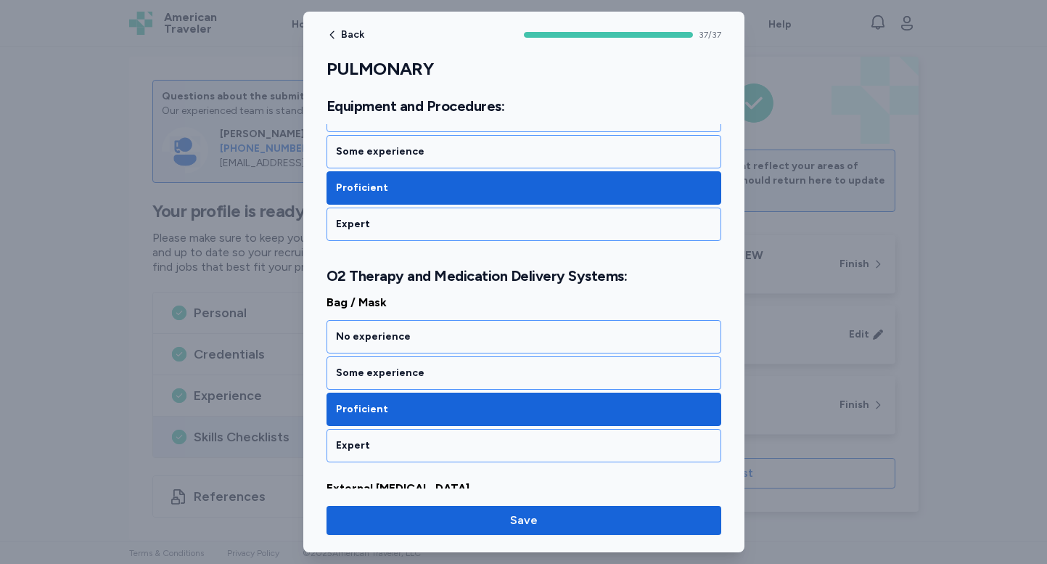
scroll to position [2904, 0]
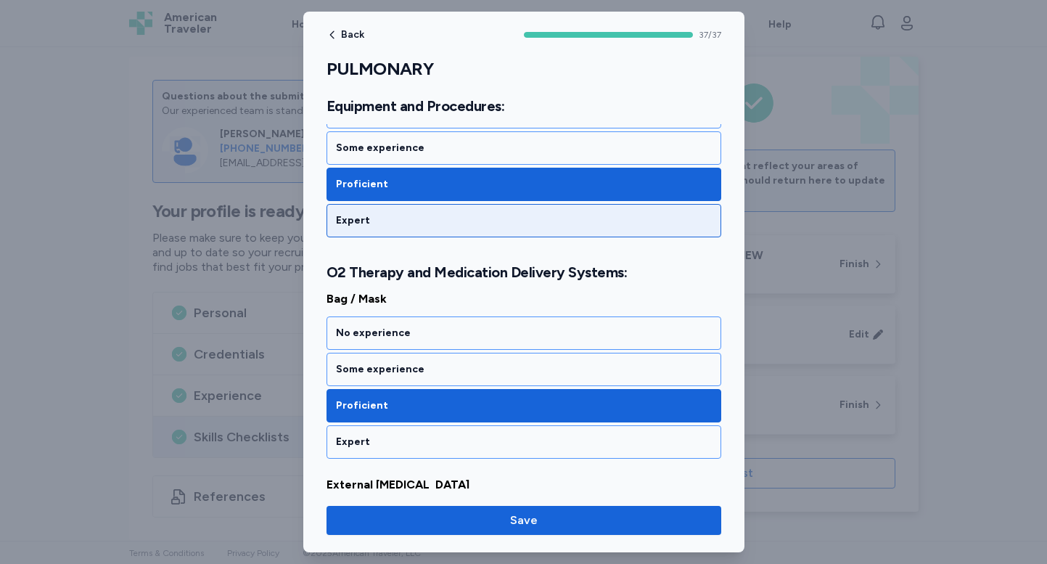
click at [542, 221] on div "Expert" at bounding box center [524, 220] width 376 height 15
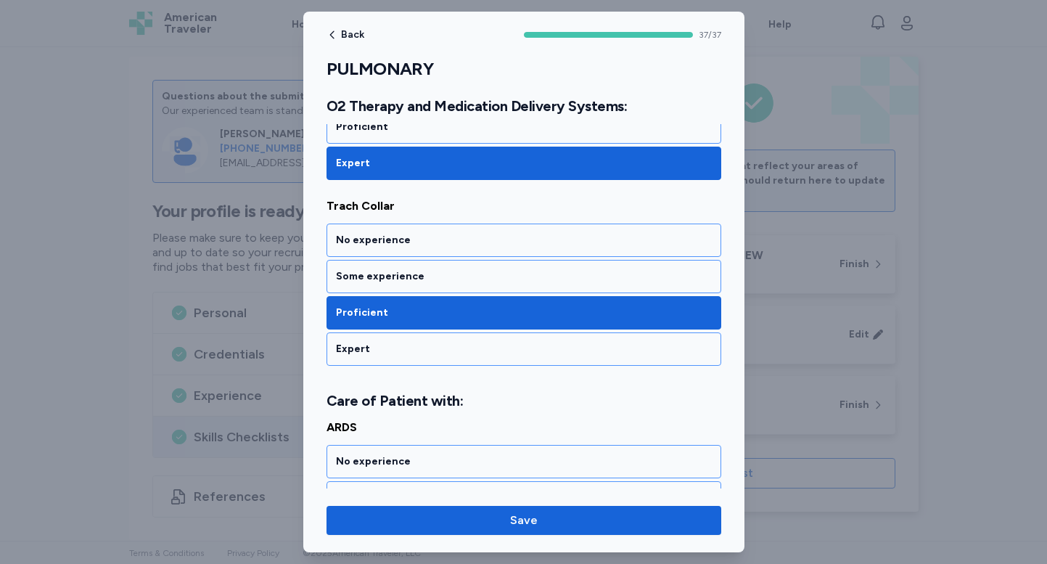
scroll to position [4130, 0]
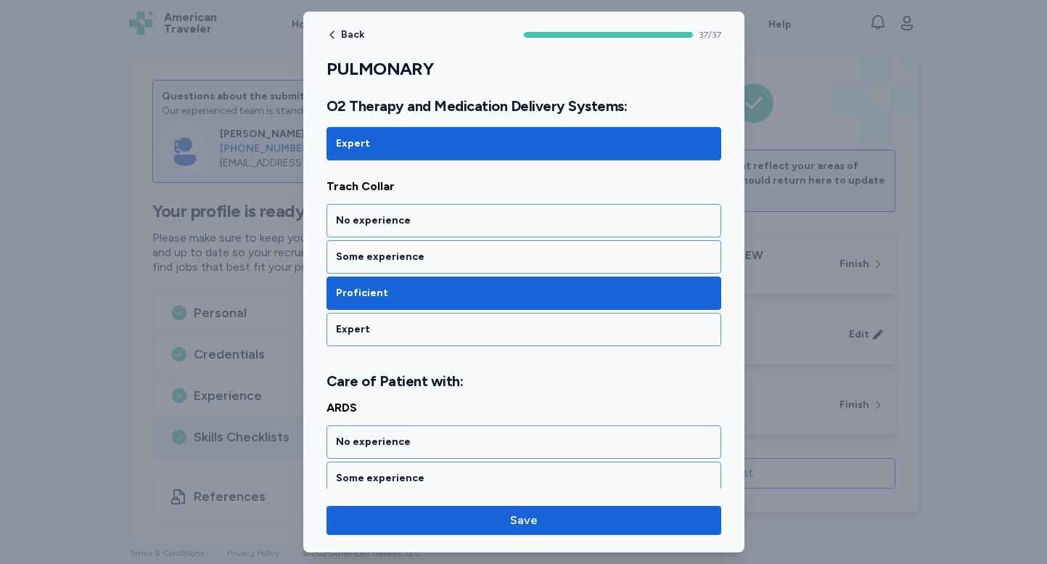
click at [558, 343] on div "Expert" at bounding box center [523, 329] width 395 height 33
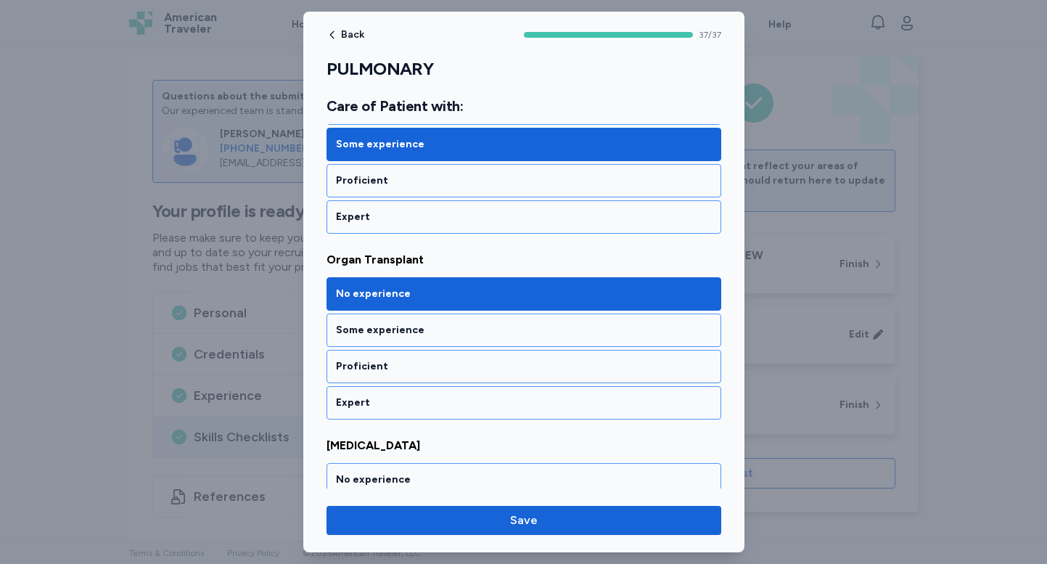
scroll to position [5581, 0]
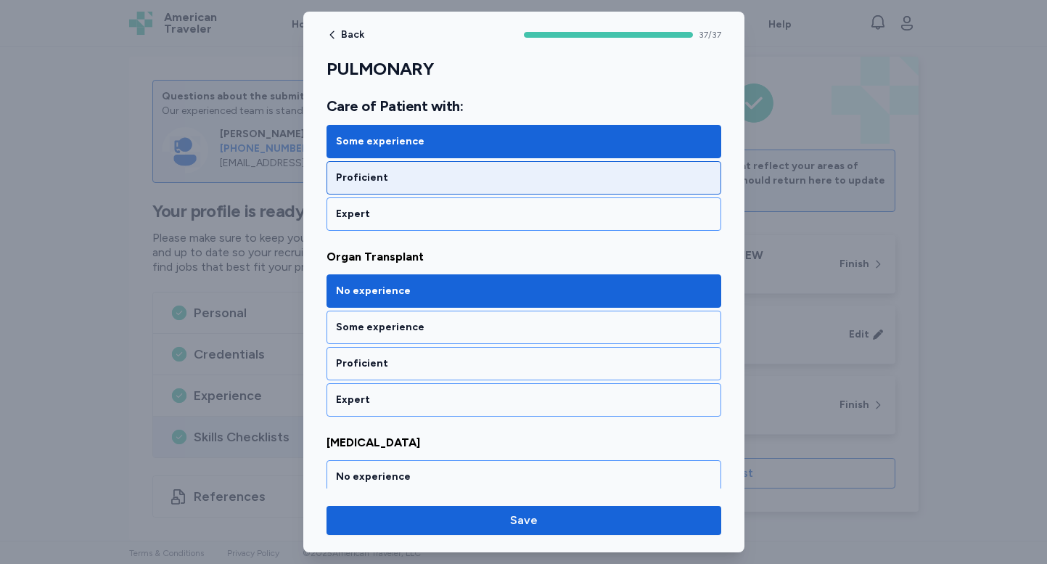
click at [562, 179] on div "Proficient" at bounding box center [524, 177] width 376 height 15
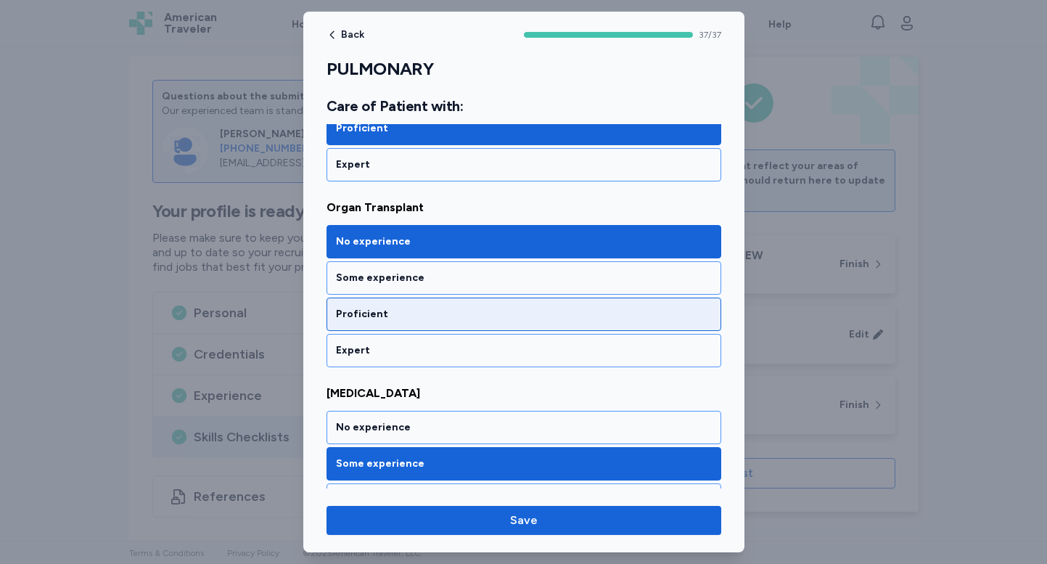
scroll to position [5643, 0]
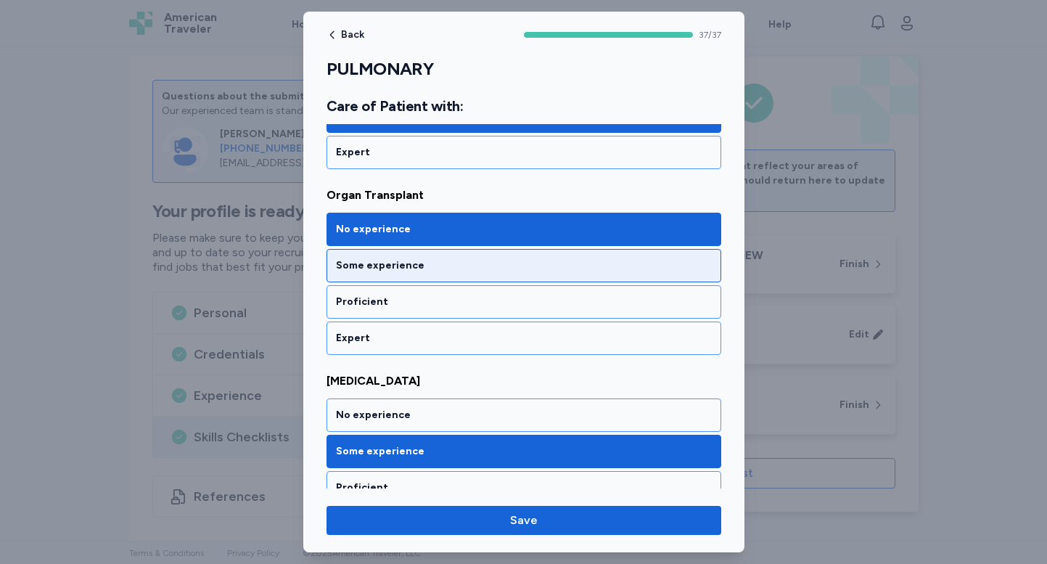
click at [563, 265] on div "Some experience" at bounding box center [524, 265] width 376 height 15
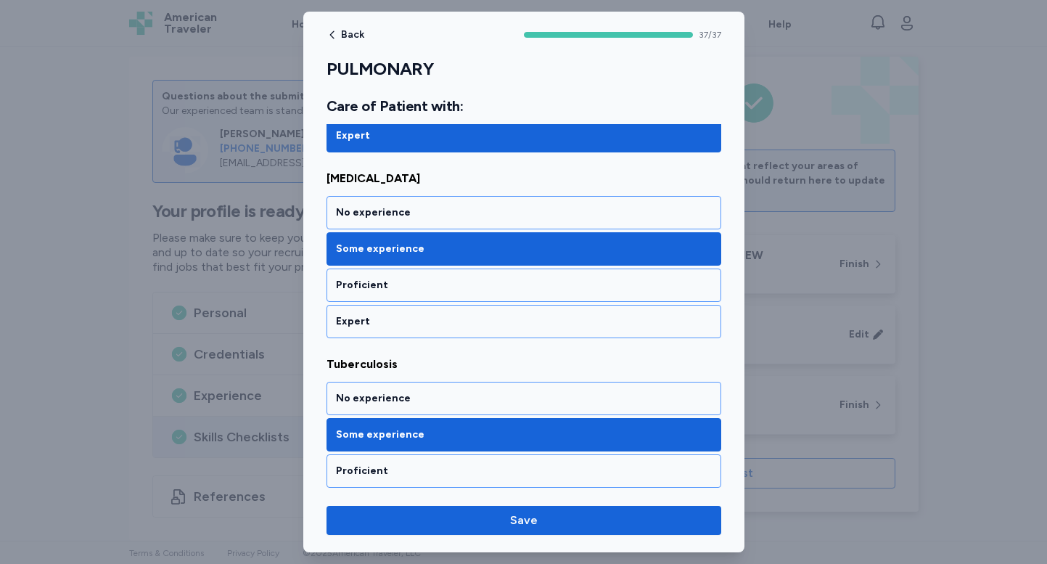
scroll to position [6812, 0]
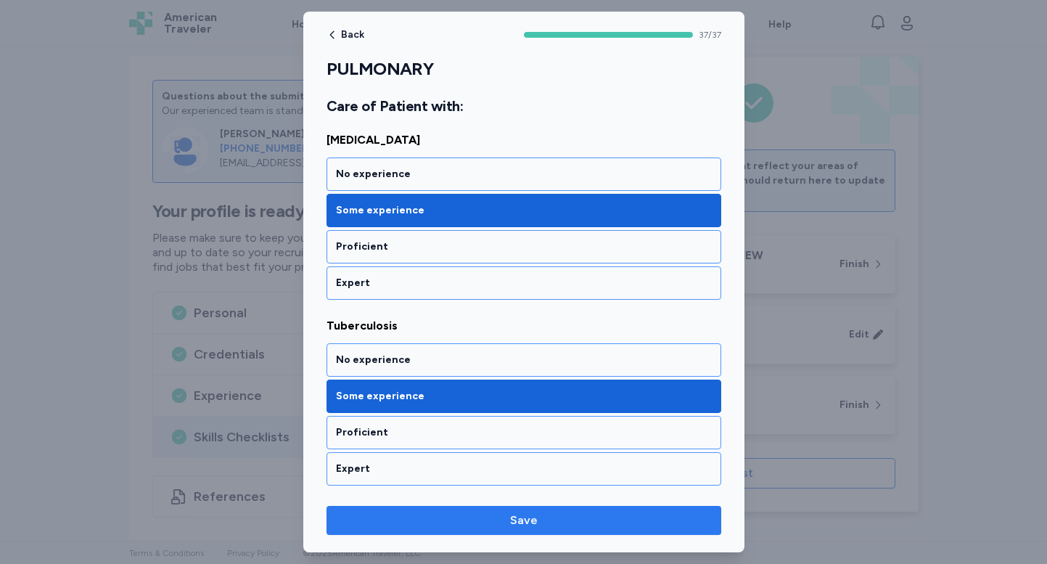
click at [528, 526] on span "Save" at bounding box center [524, 519] width 28 height 17
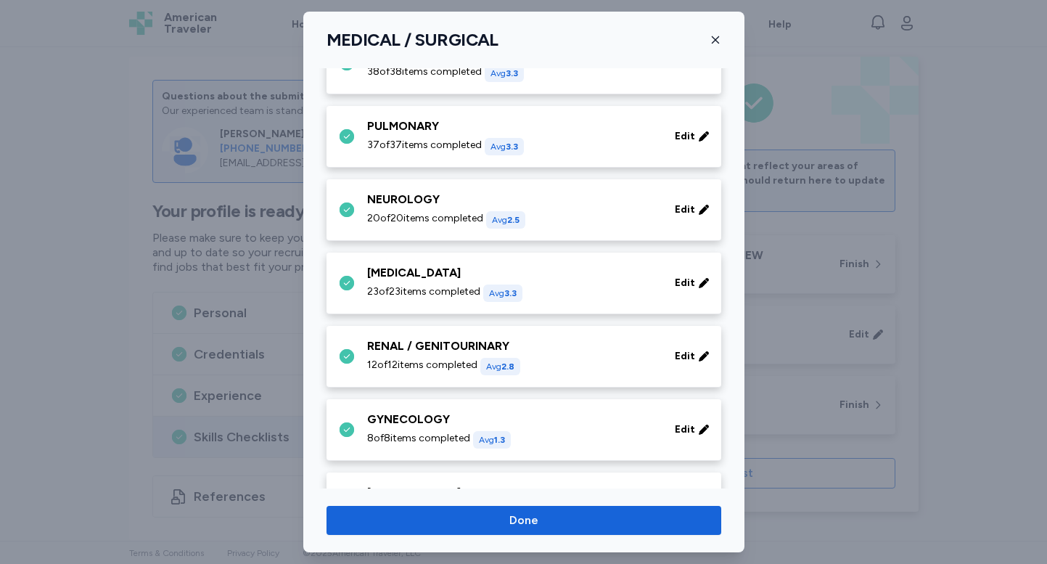
scroll to position [210, 0]
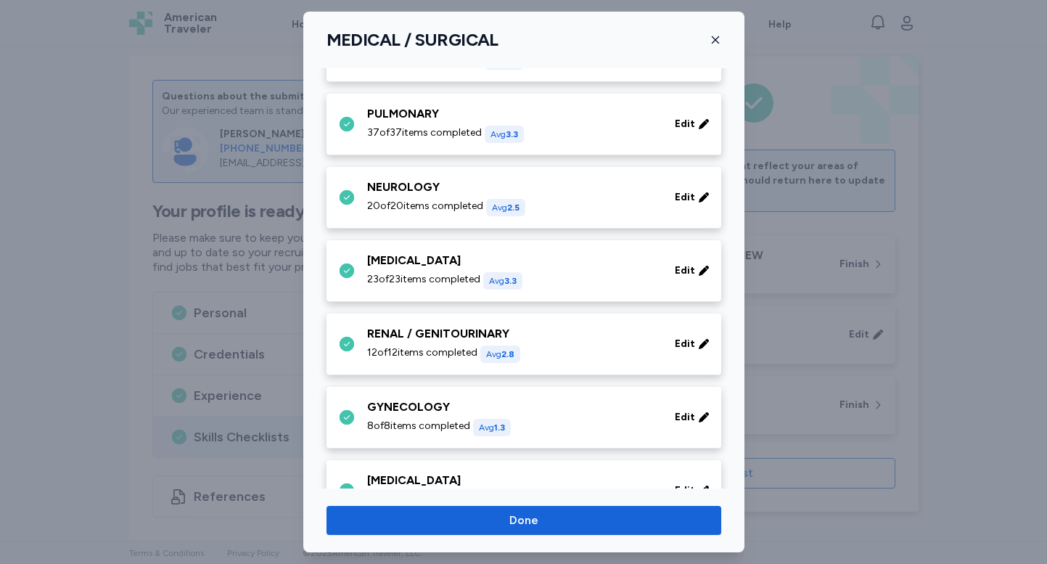
click at [551, 193] on div "NEUROLOGY" at bounding box center [512, 186] width 290 height 17
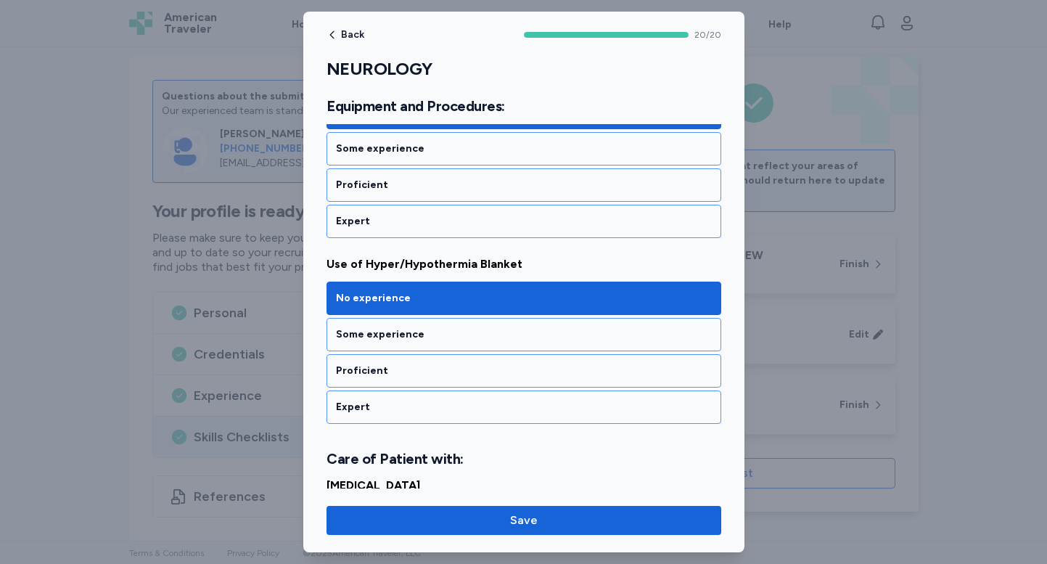
scroll to position [868, 0]
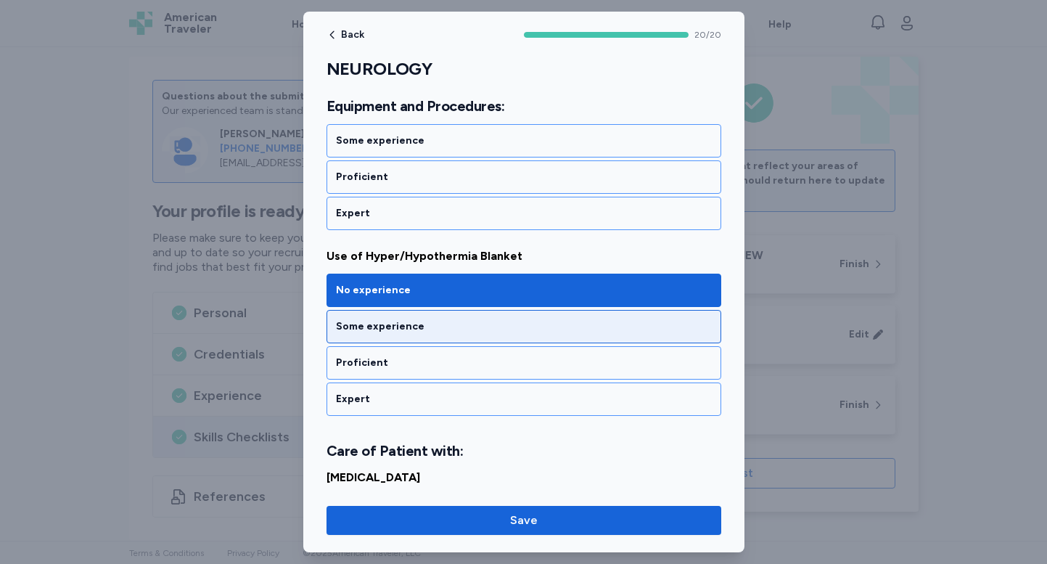
click at [514, 326] on div "Some experience" at bounding box center [524, 326] width 376 height 15
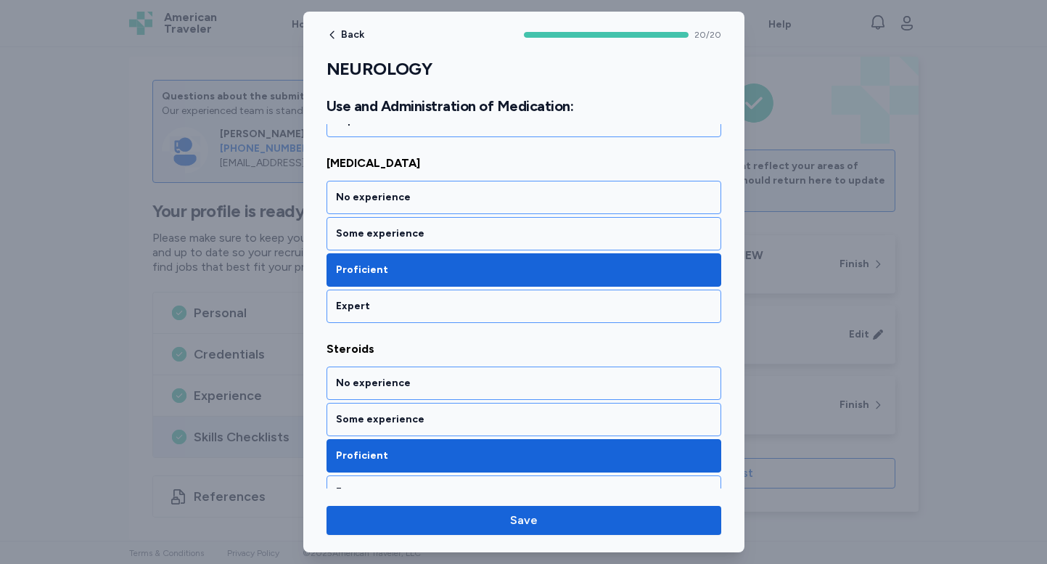
scroll to position [3655, 0]
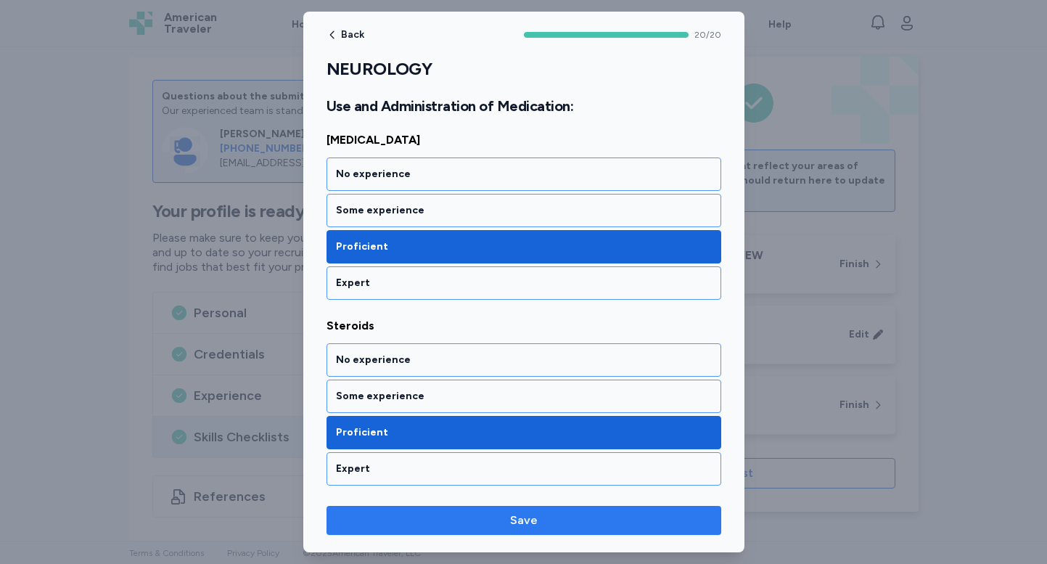
click at [491, 519] on span "Save" at bounding box center [523, 519] width 371 height 17
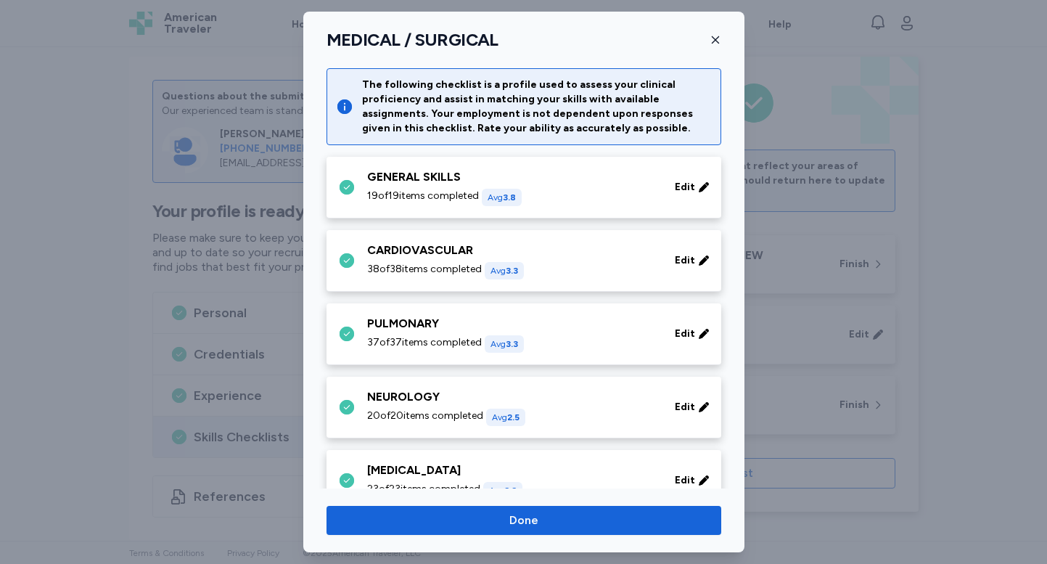
scroll to position [210, 0]
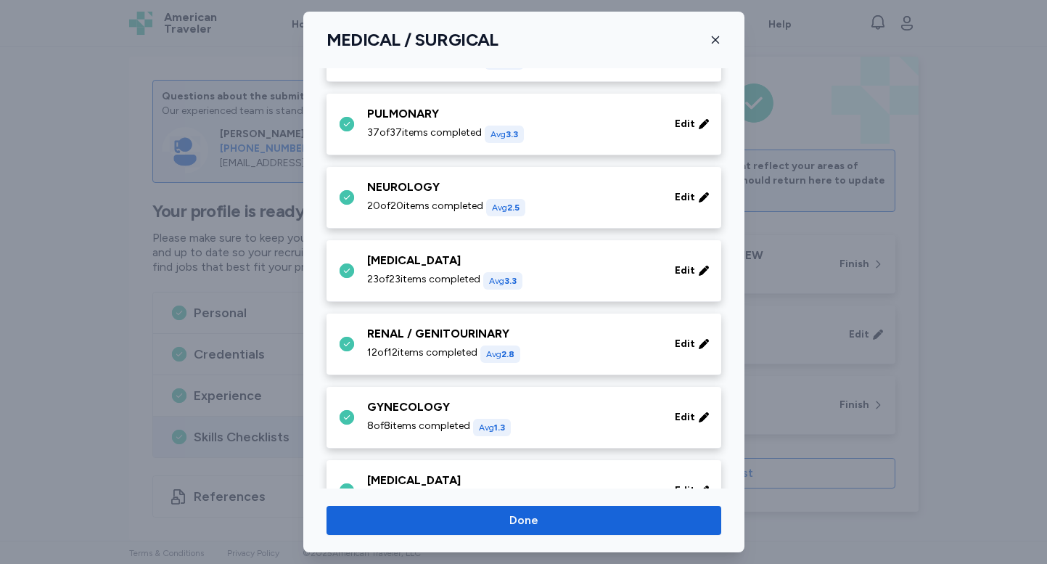
click at [631, 263] on div "[MEDICAL_DATA]" at bounding box center [512, 260] width 290 height 17
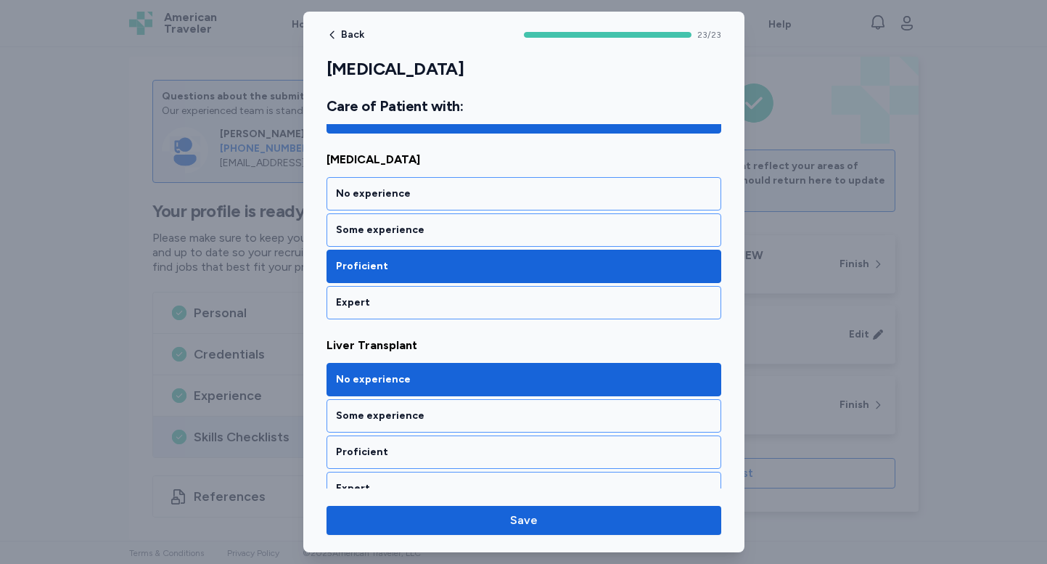
scroll to position [3200, 0]
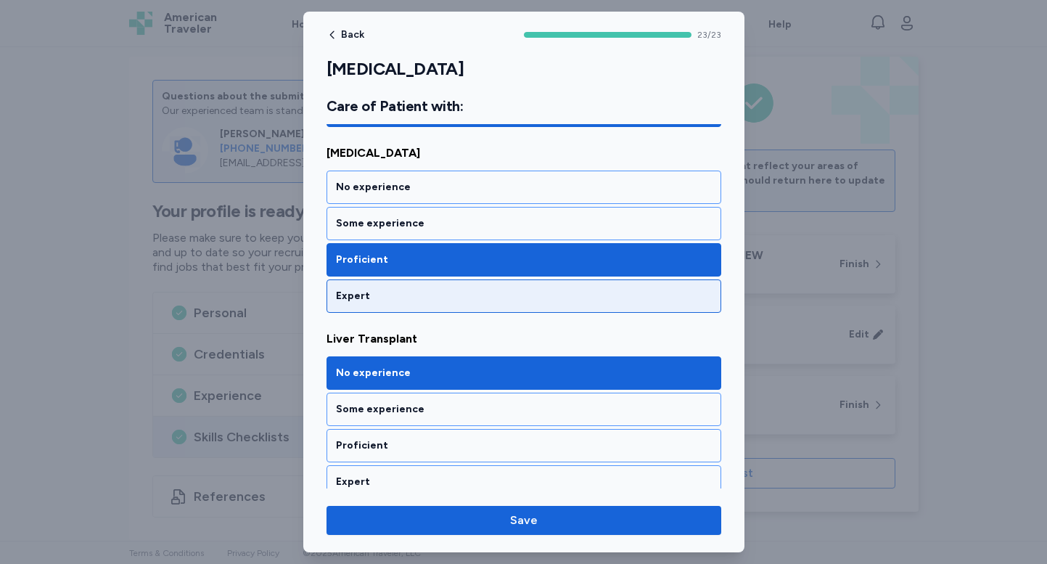
click at [489, 294] on div "Expert" at bounding box center [524, 296] width 376 height 15
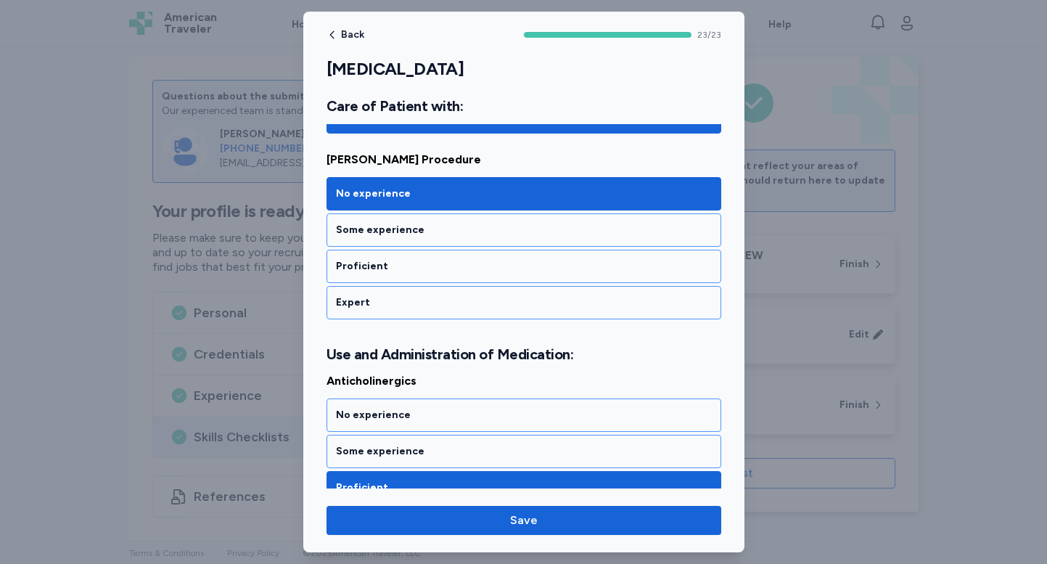
scroll to position [3937, 0]
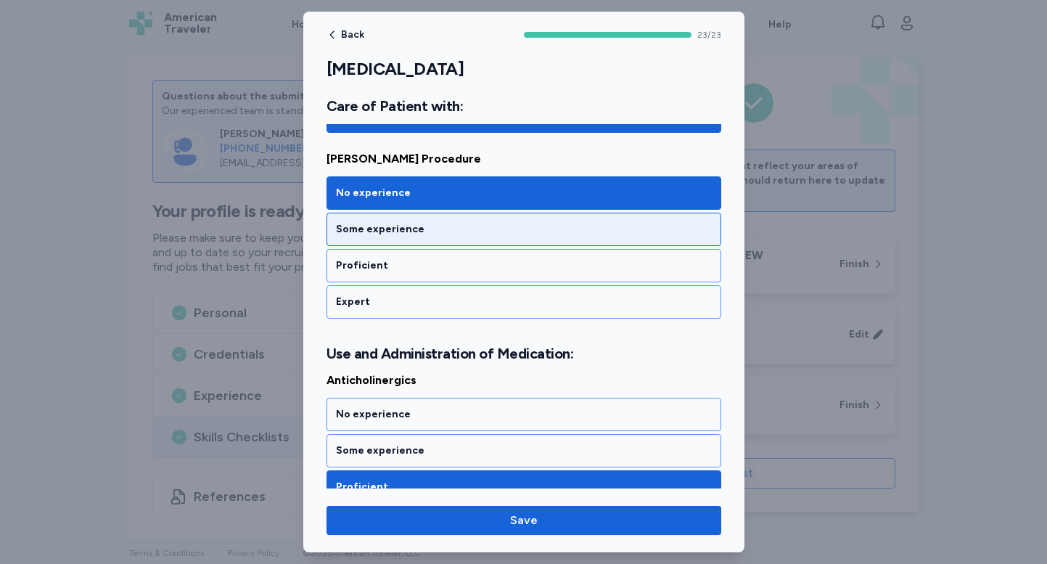
click at [476, 236] on div "Some experience" at bounding box center [523, 229] width 395 height 33
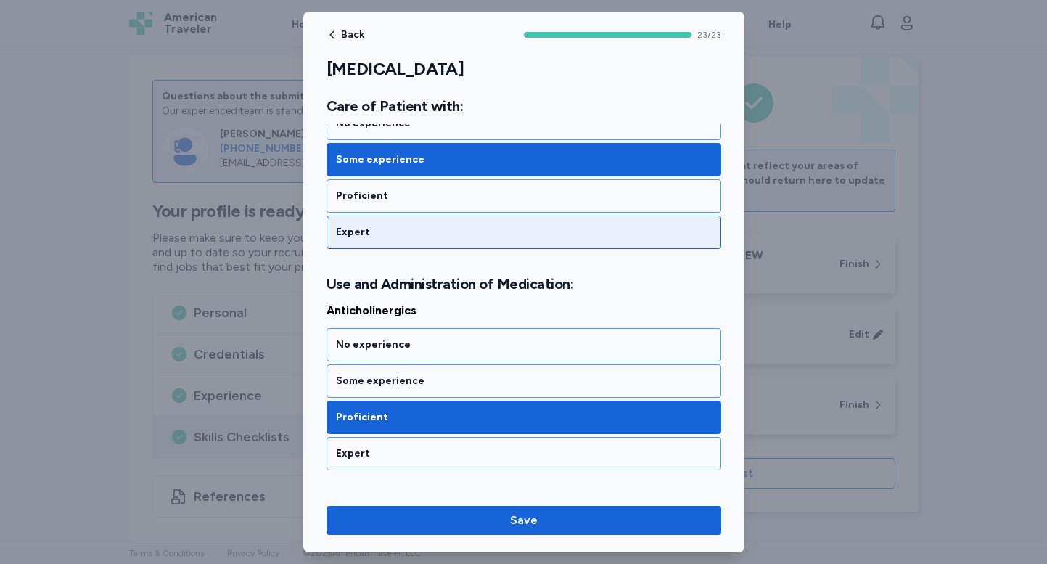
scroll to position [3967, 0]
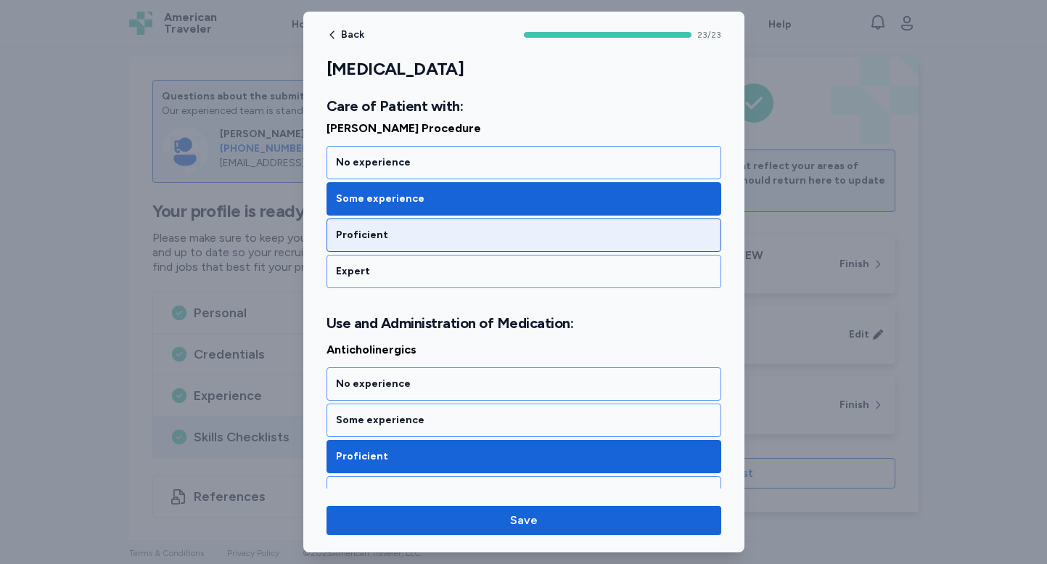
click at [494, 235] on div "Proficient" at bounding box center [524, 235] width 376 height 15
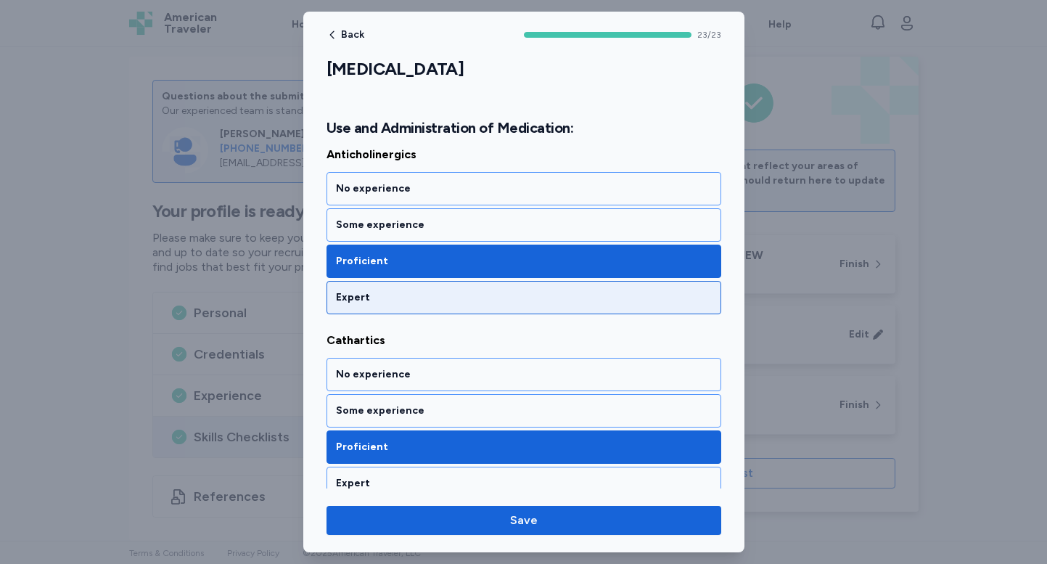
scroll to position [4177, 0]
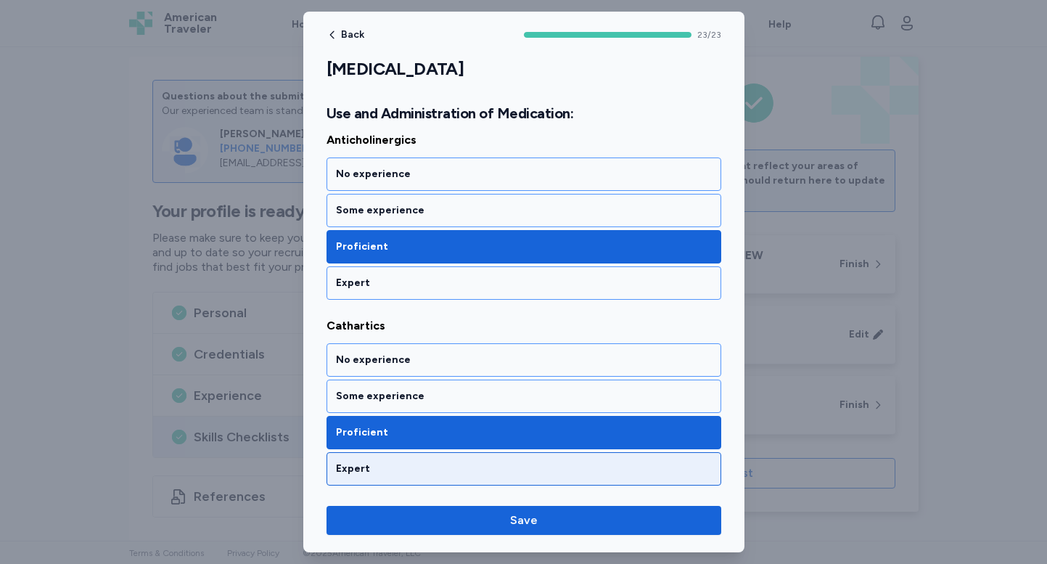
click at [528, 485] on div "Expert" at bounding box center [523, 468] width 395 height 33
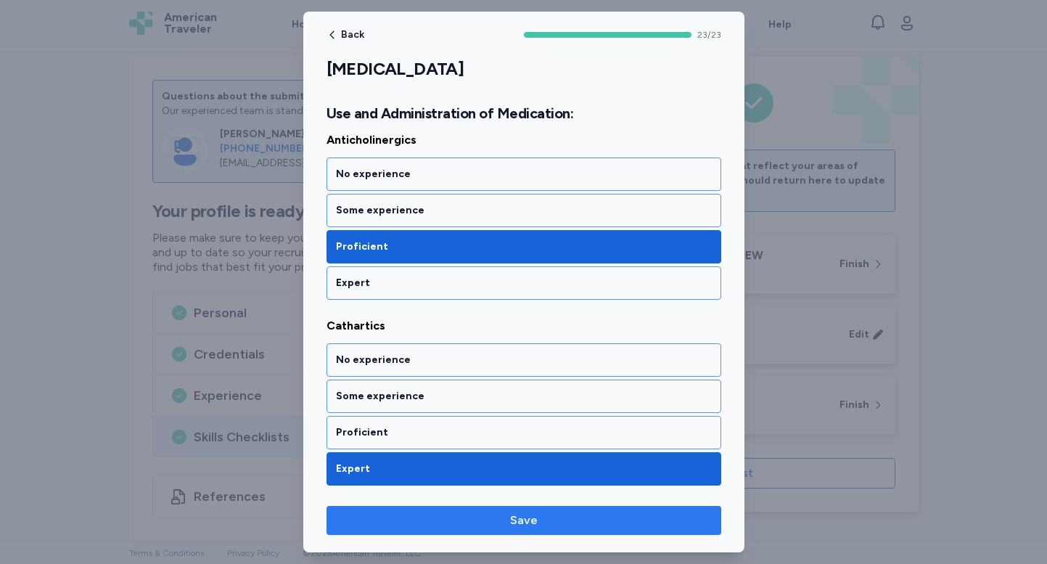
click at [530, 519] on span "Save" at bounding box center [524, 519] width 28 height 17
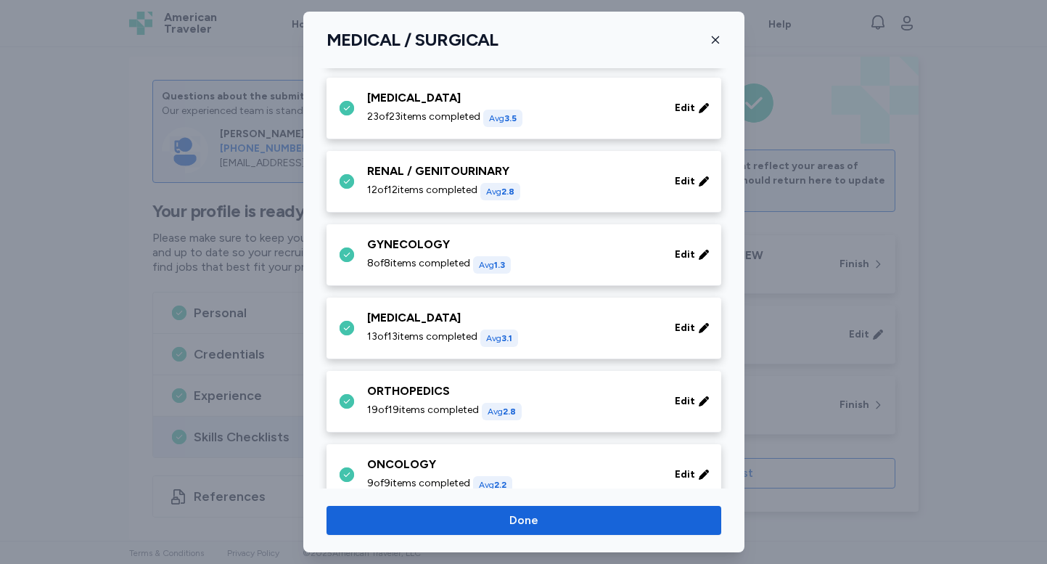
scroll to position [366, 0]
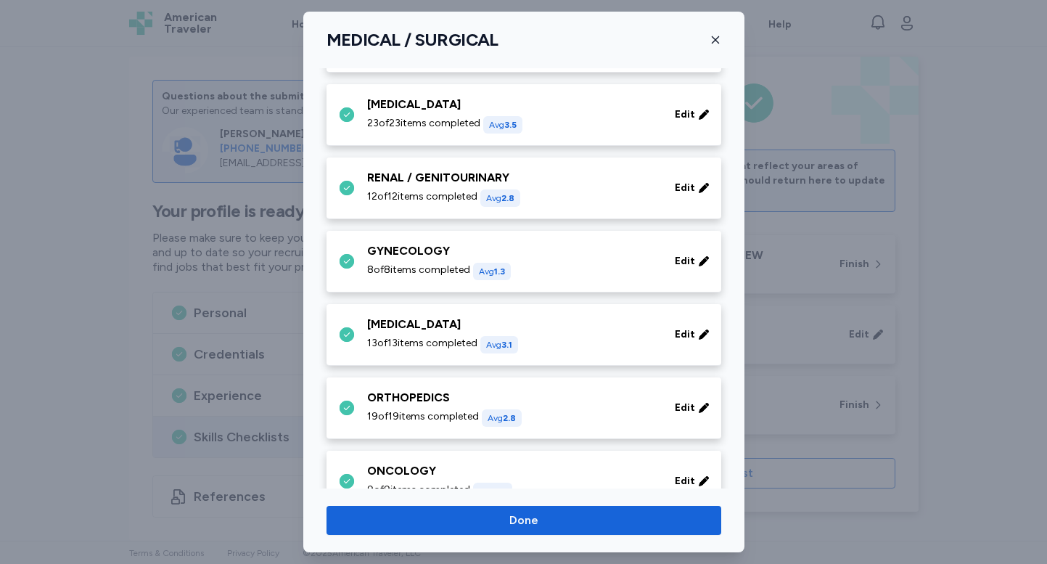
click at [593, 191] on div "12 of 12 items completed Avg 2.8" at bounding box center [512, 197] width 290 height 17
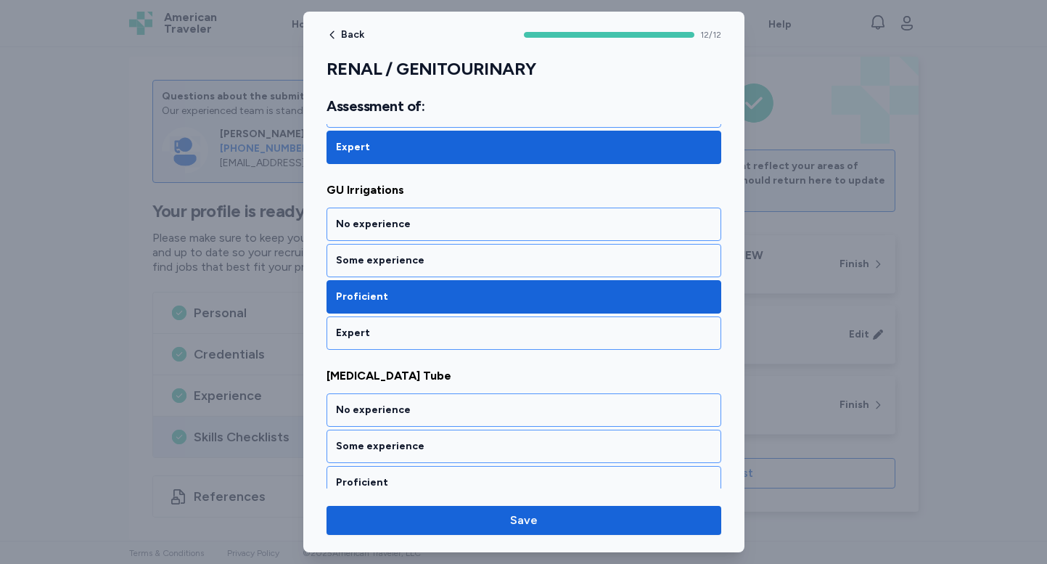
scroll to position [536, 0]
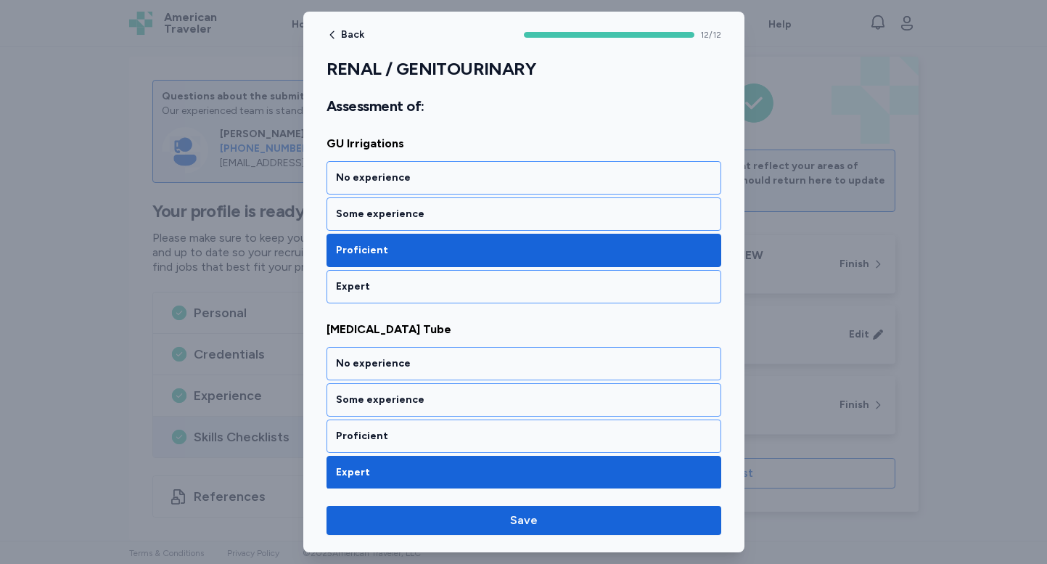
click at [530, 283] on div "Expert" at bounding box center [524, 286] width 376 height 15
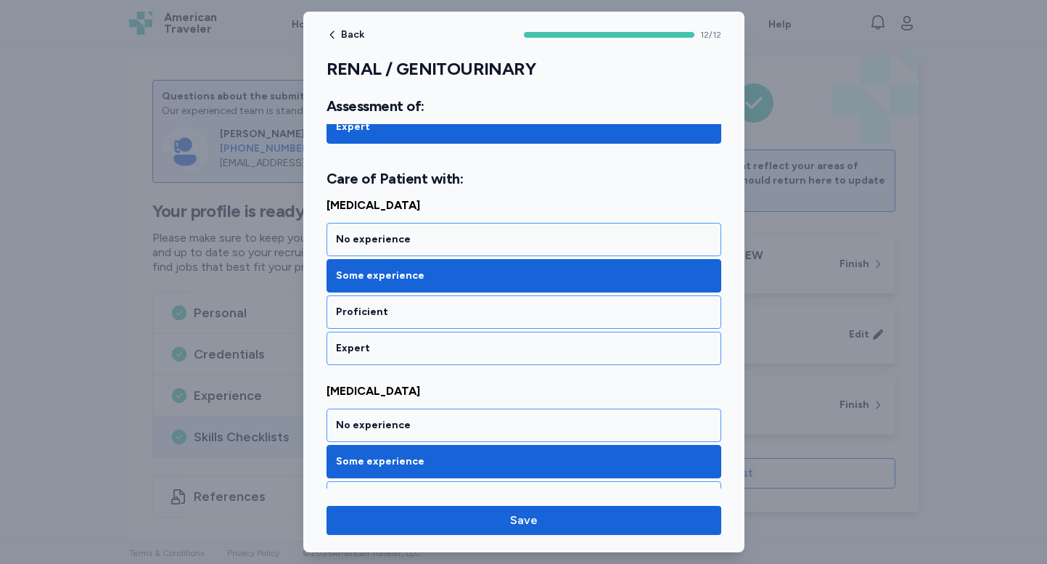
scroll to position [1106, 0]
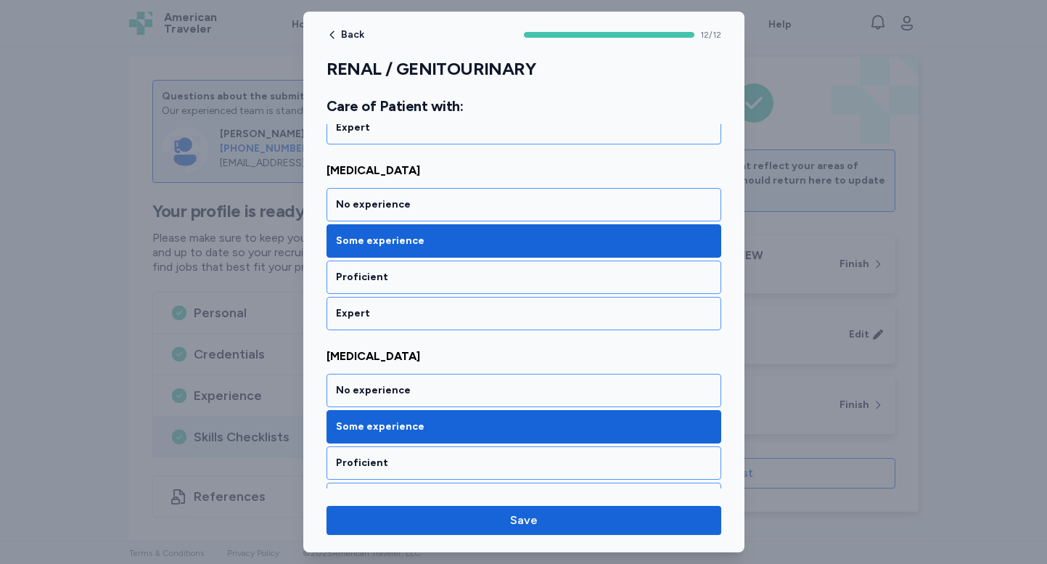
click at [530, 283] on div "Proficient" at bounding box center [524, 277] width 376 height 15
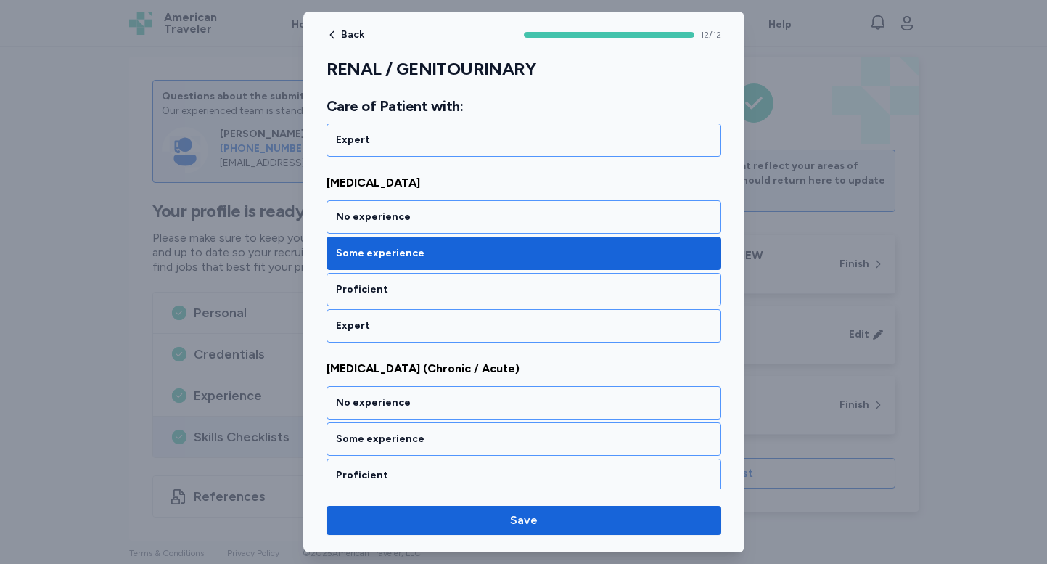
scroll to position [1499, 0]
click at [530, 283] on div "Proficient" at bounding box center [524, 288] width 376 height 15
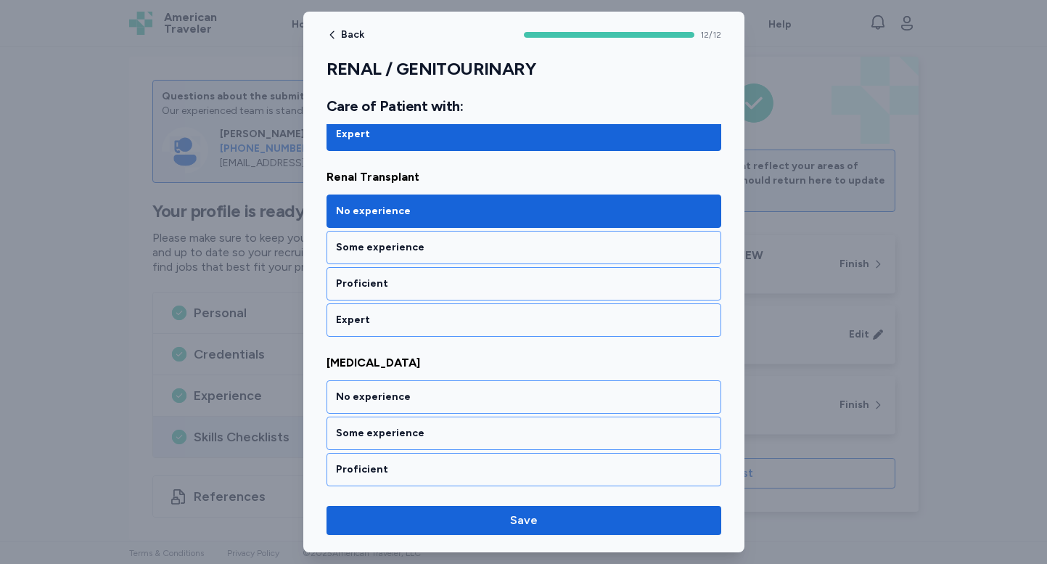
scroll to position [1906, 0]
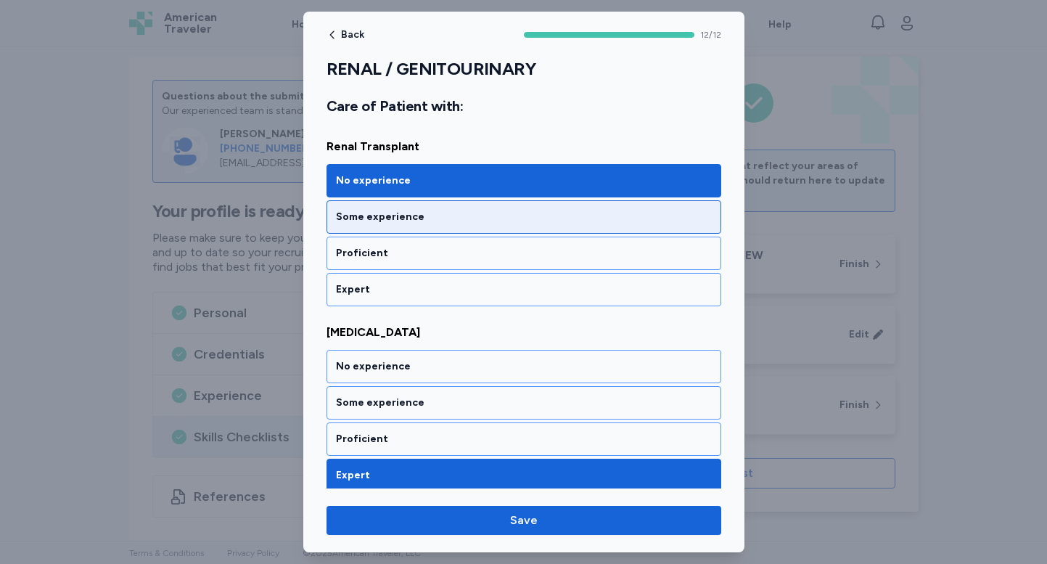
click at [530, 218] on div "Some experience" at bounding box center [524, 217] width 376 height 15
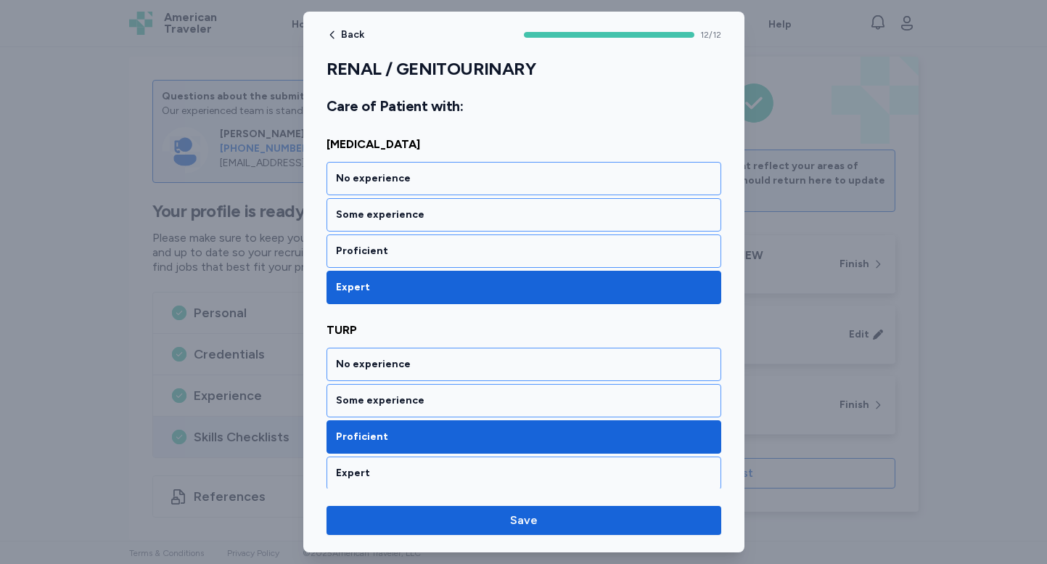
scroll to position [2099, 0]
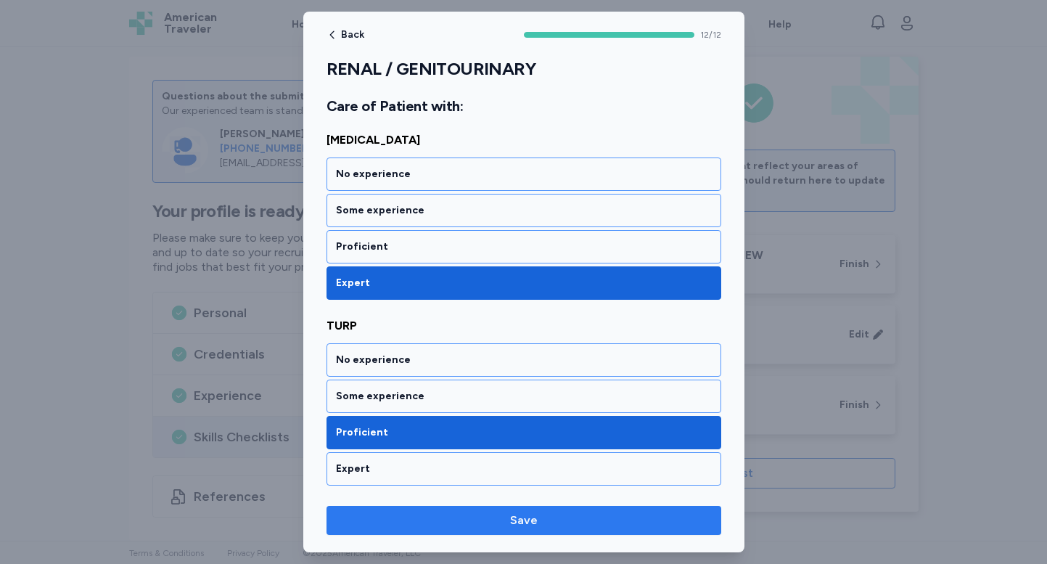
click at [512, 526] on span "Save" at bounding box center [524, 519] width 28 height 17
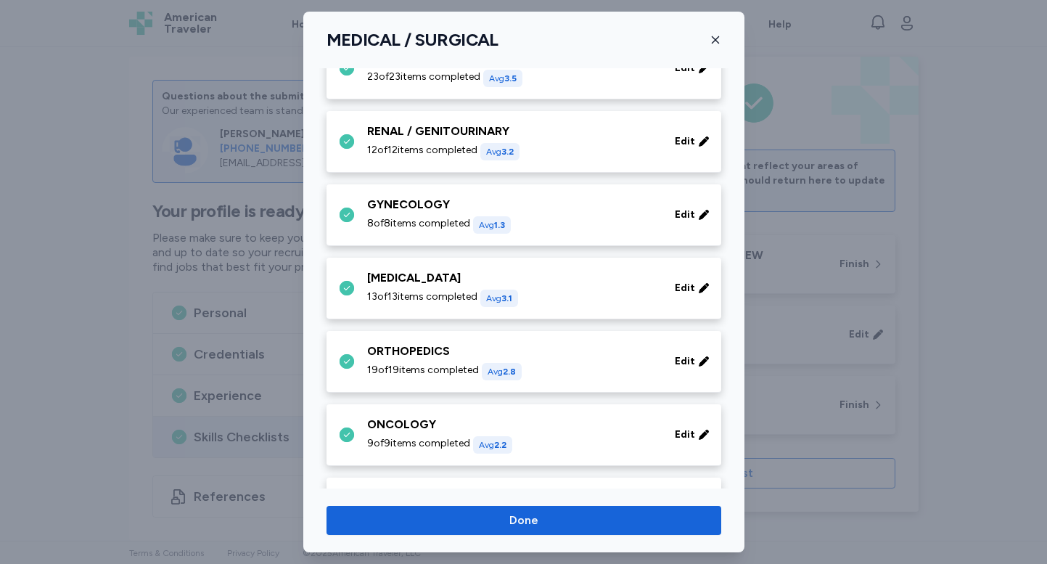
scroll to position [408, 0]
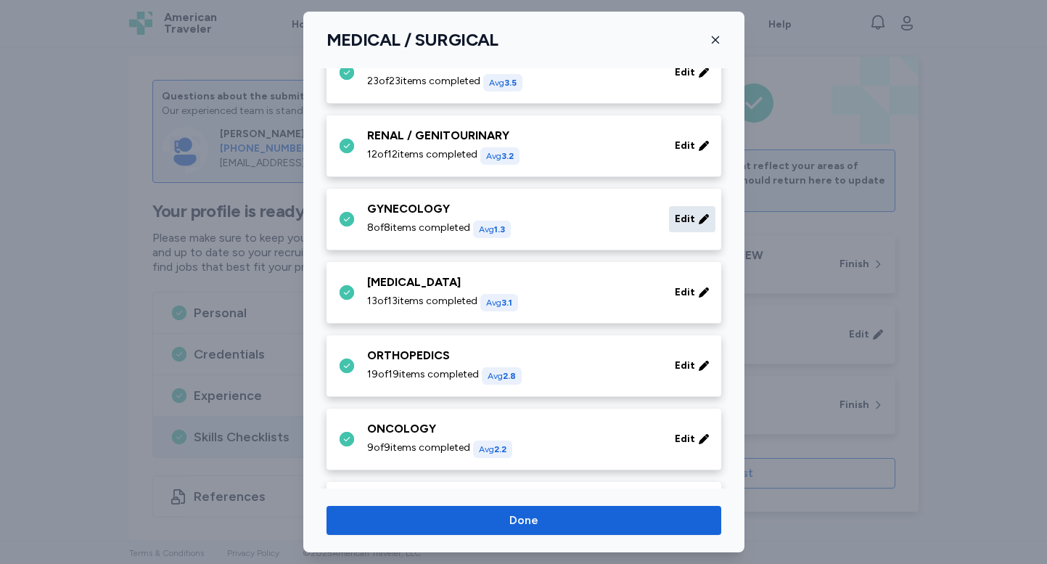
click at [688, 221] on span "Edit" at bounding box center [685, 219] width 20 height 15
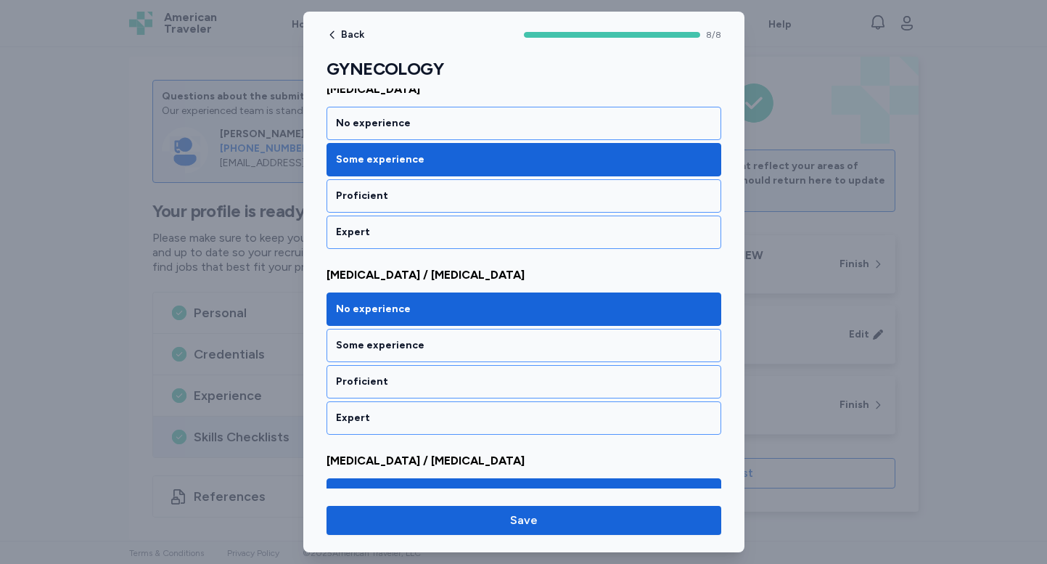
scroll to position [969, 0]
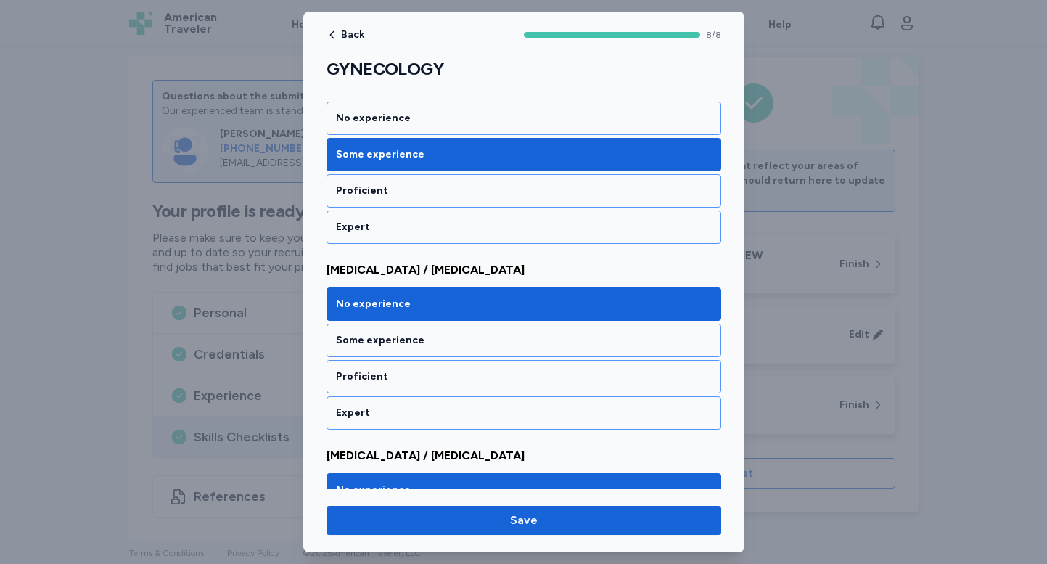
click at [501, 340] on div "Some experience" at bounding box center [524, 340] width 376 height 15
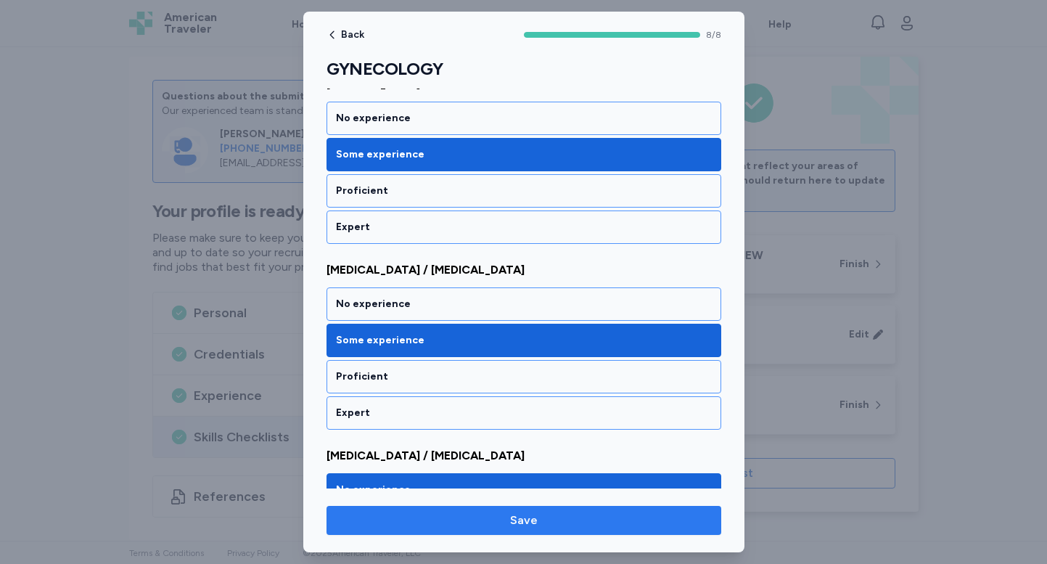
click at [494, 518] on span "Save" at bounding box center [523, 519] width 371 height 17
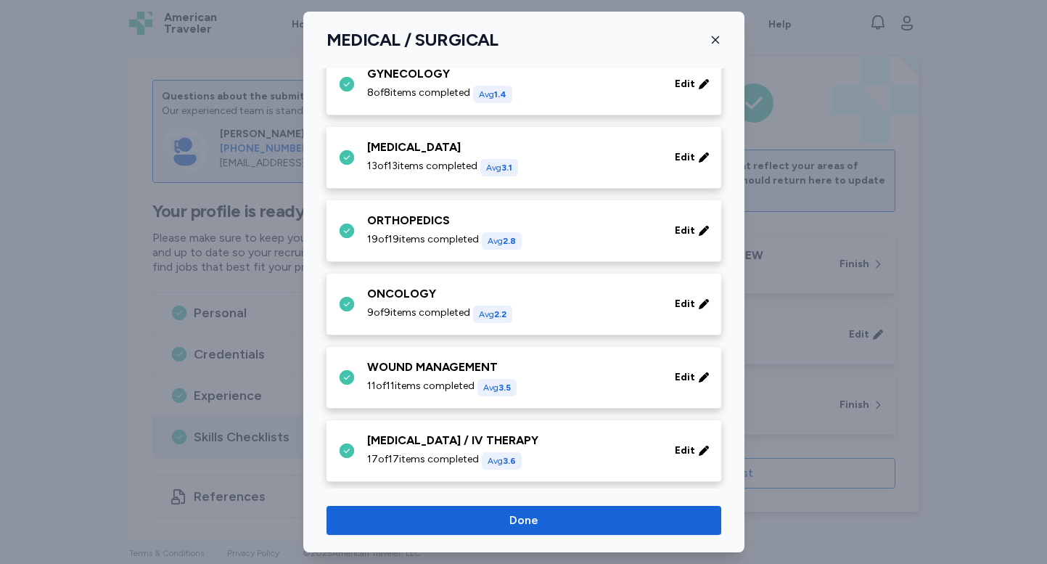
scroll to position [543, 0]
click at [686, 157] on span "Edit" at bounding box center [685, 156] width 20 height 15
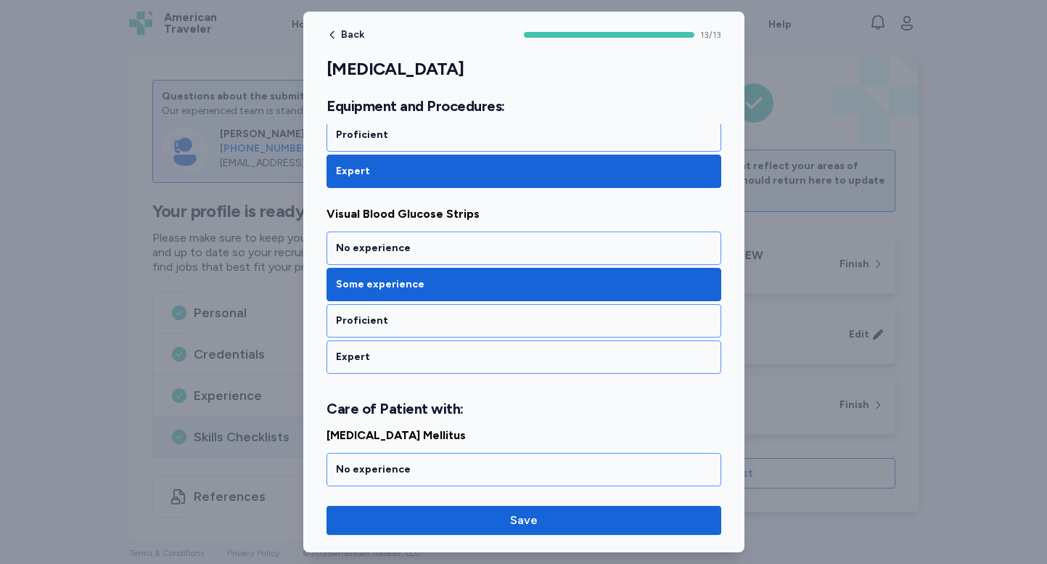
scroll to position [1247, 0]
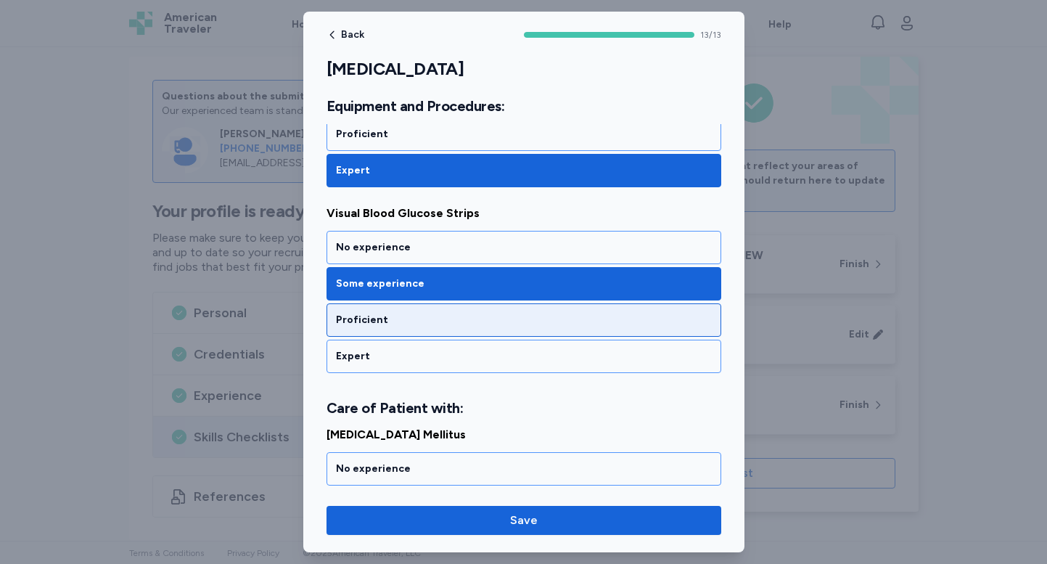
click at [564, 318] on div "Proficient" at bounding box center [524, 320] width 376 height 15
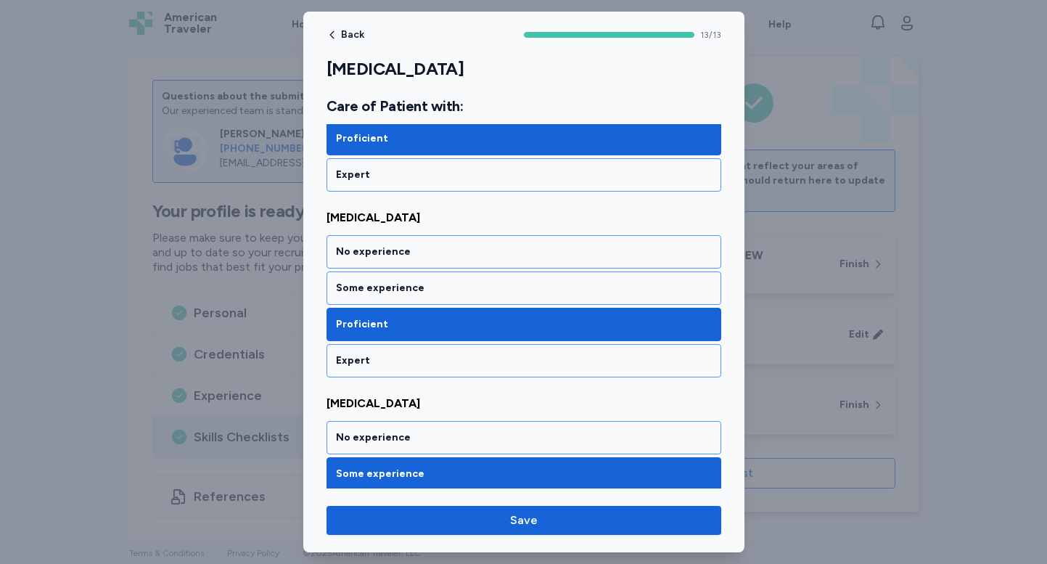
scroll to position [2211, 0]
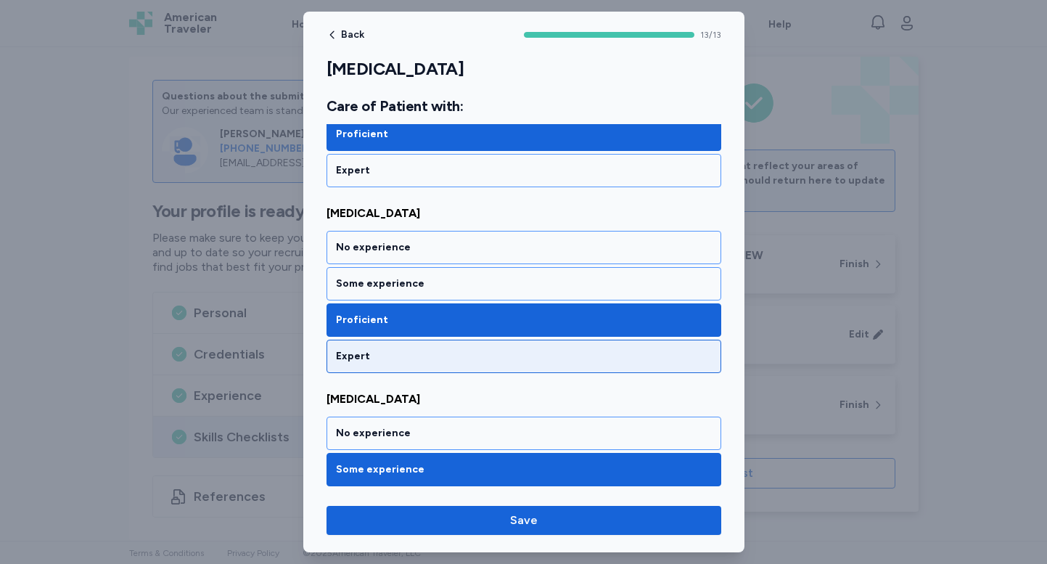
click at [553, 355] on div "Expert" at bounding box center [524, 356] width 376 height 15
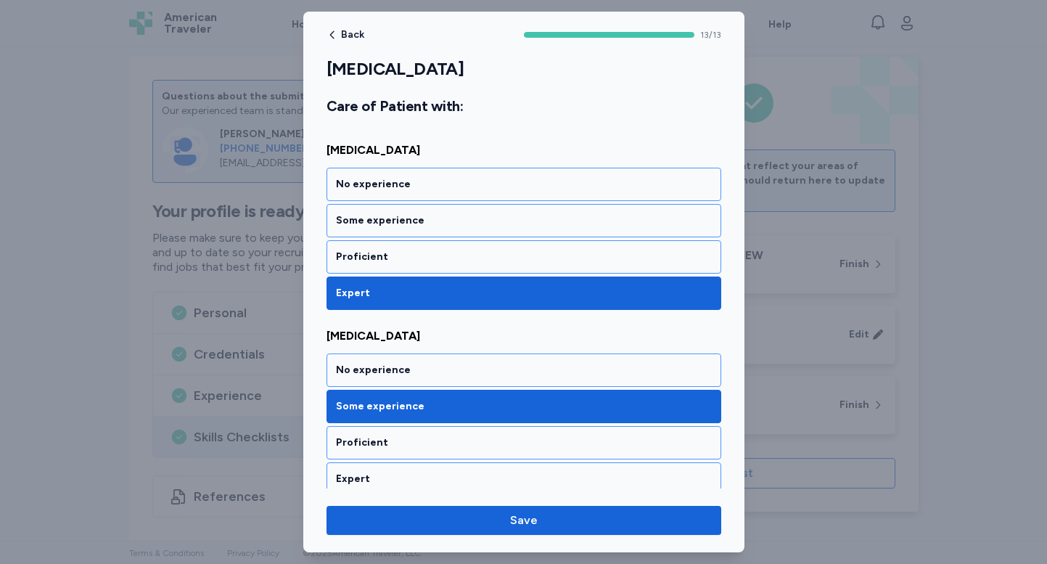
scroll to position [2284, 0]
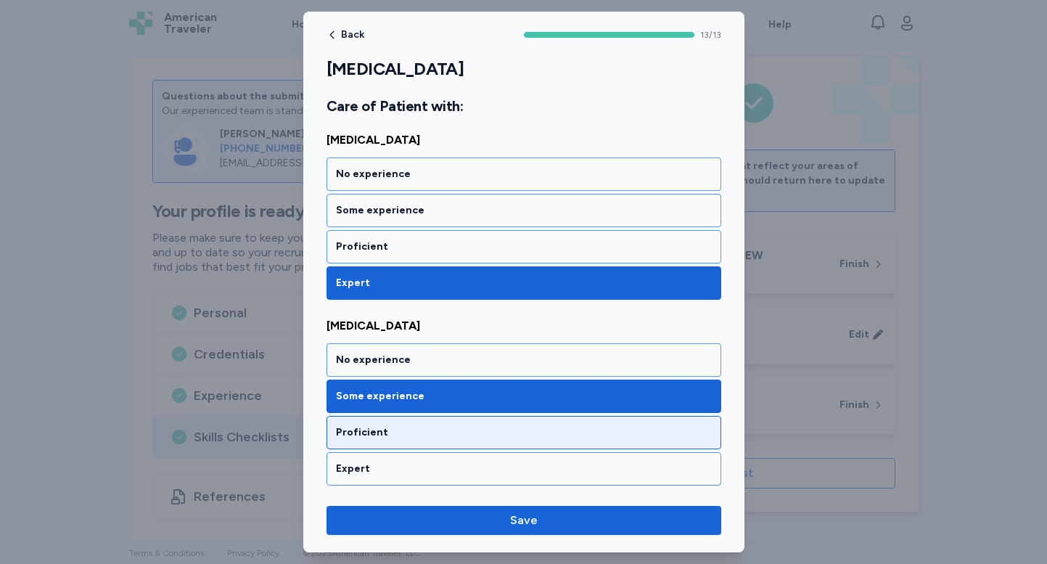
click at [526, 435] on div "Proficient" at bounding box center [524, 432] width 376 height 15
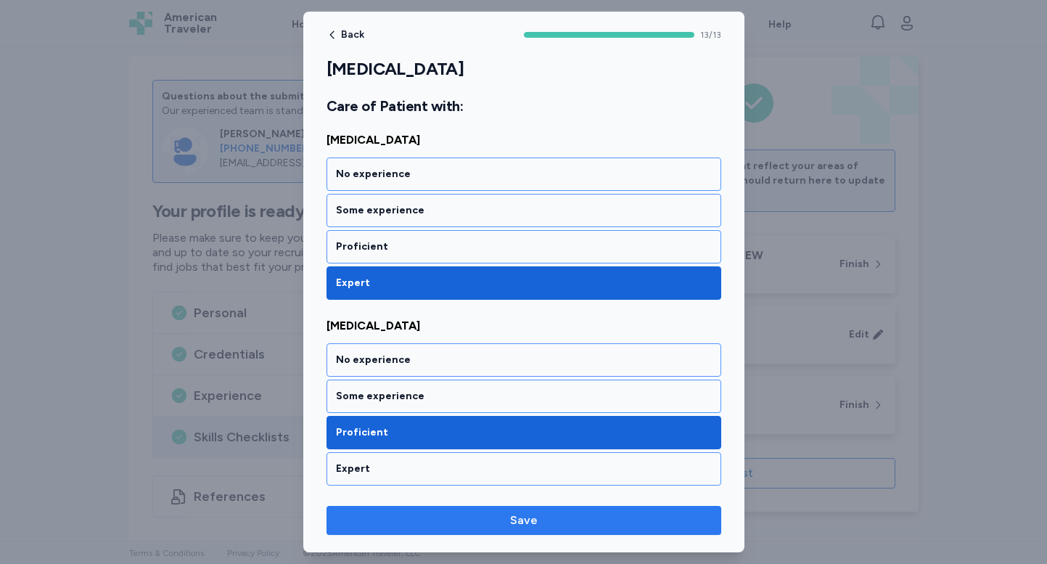
click at [513, 522] on span "Save" at bounding box center [524, 519] width 28 height 17
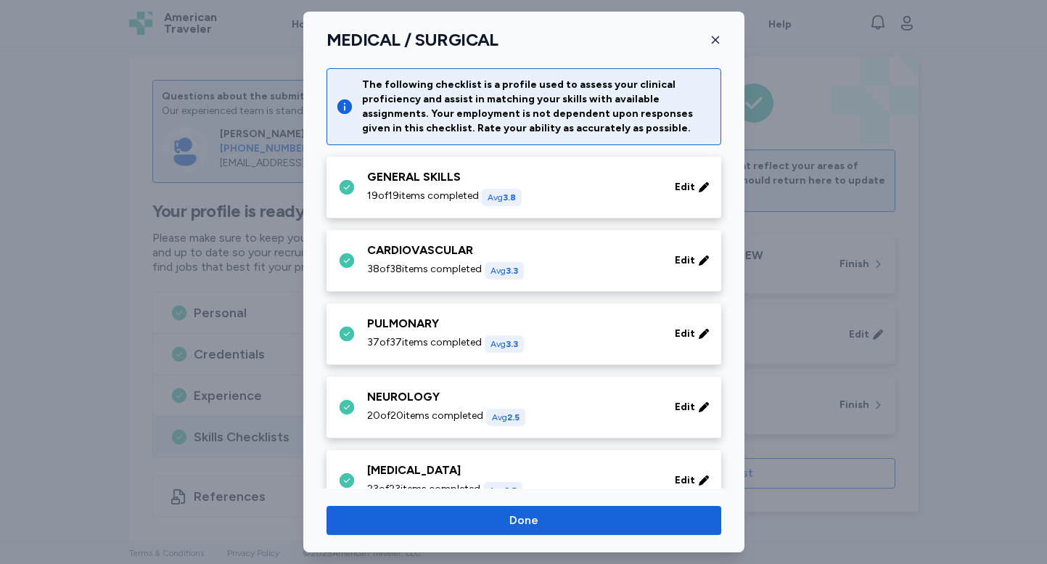
scroll to position [543, 0]
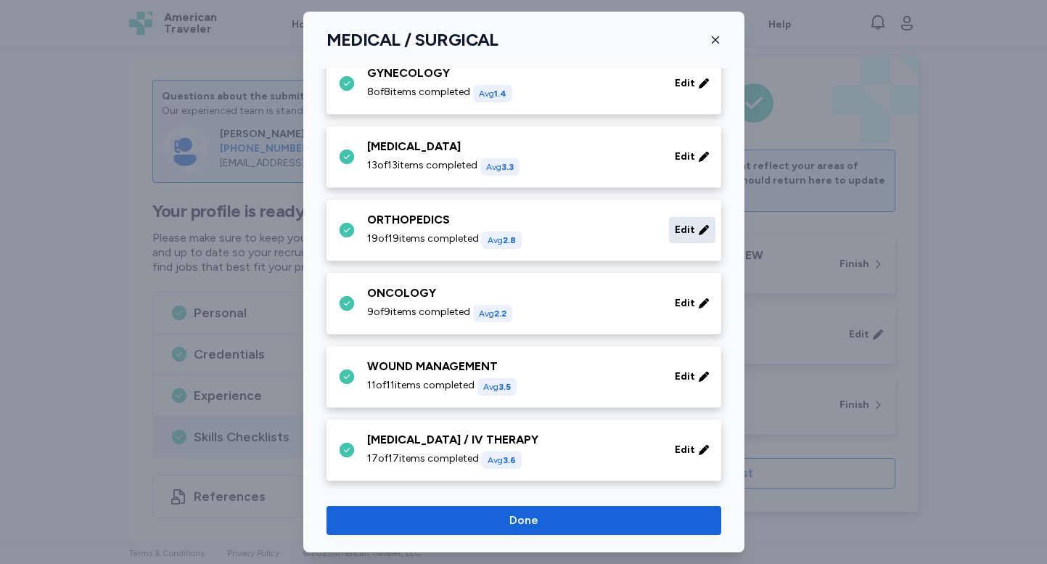
click at [678, 226] on span "Edit" at bounding box center [685, 230] width 20 height 15
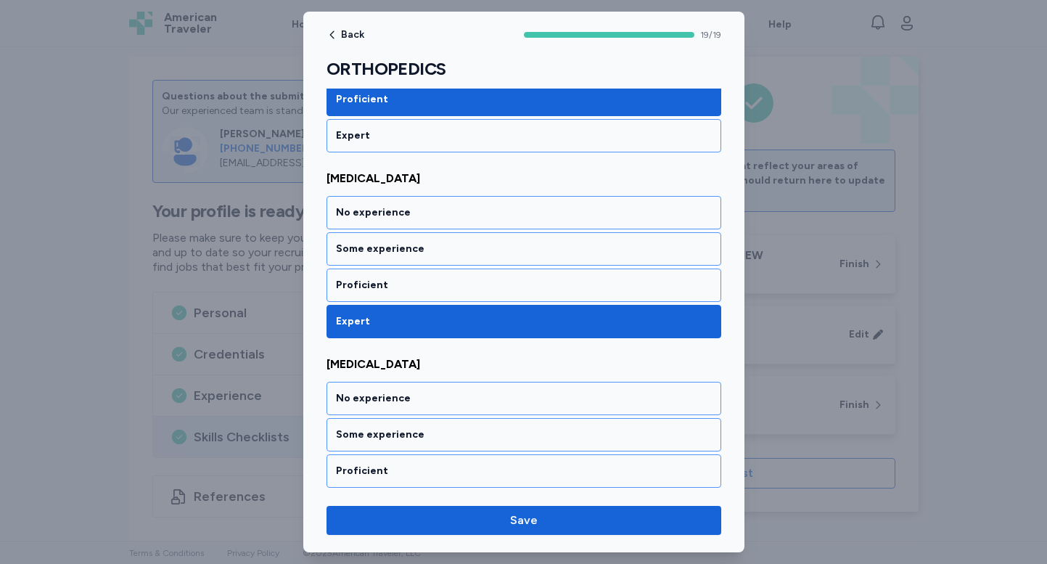
scroll to position [3327, 0]
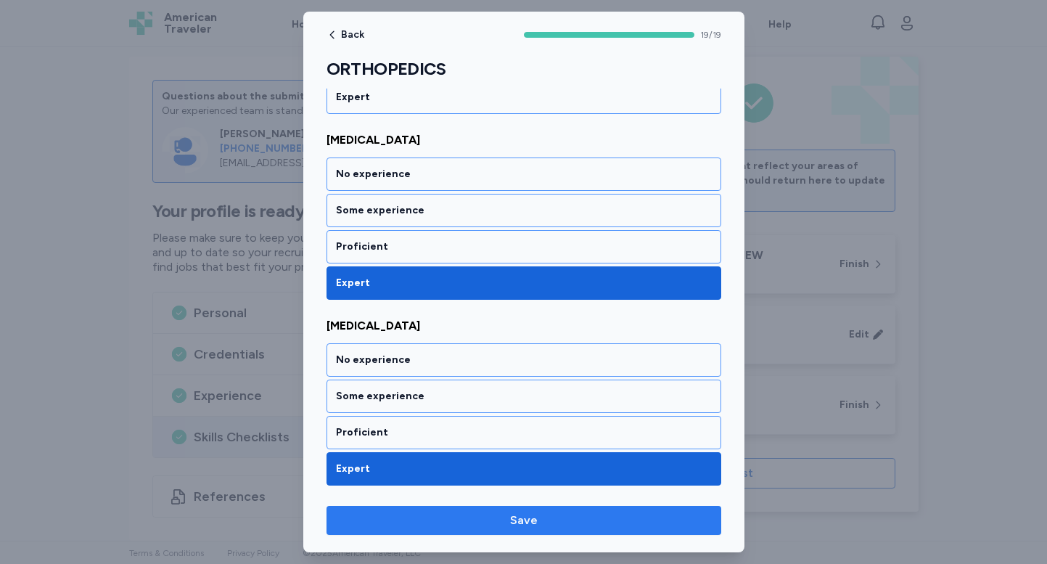
click at [551, 509] on button "Save" at bounding box center [523, 520] width 395 height 29
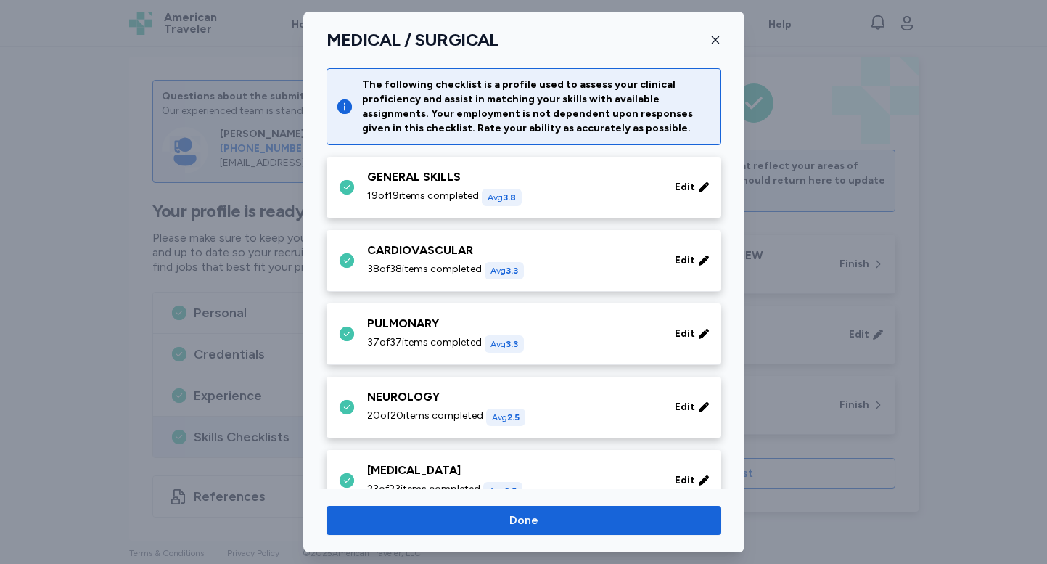
scroll to position [543, 0]
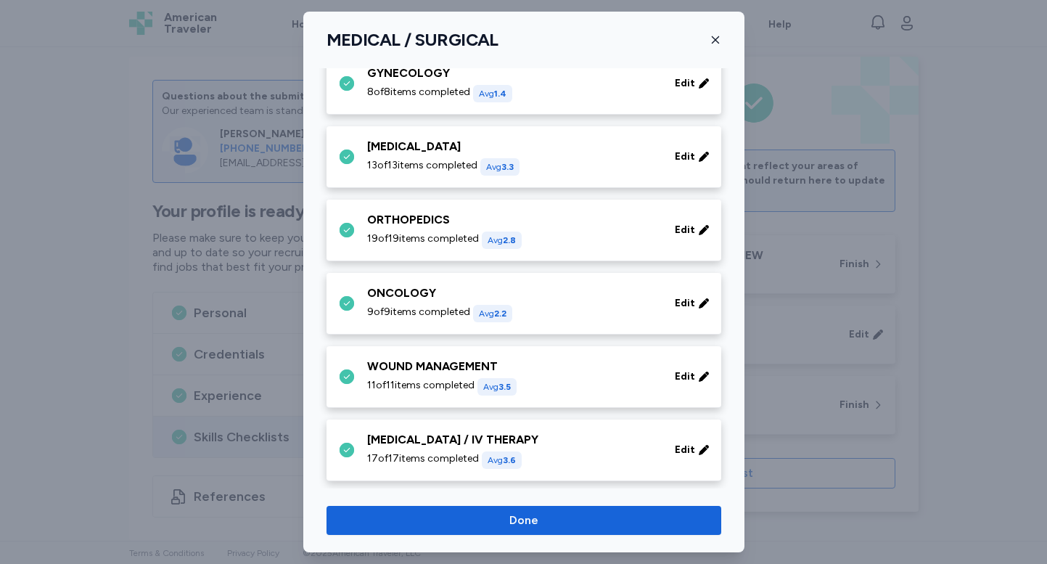
click at [567, 306] on div "9 of 9 items completed Avg 2.2" at bounding box center [512, 313] width 290 height 17
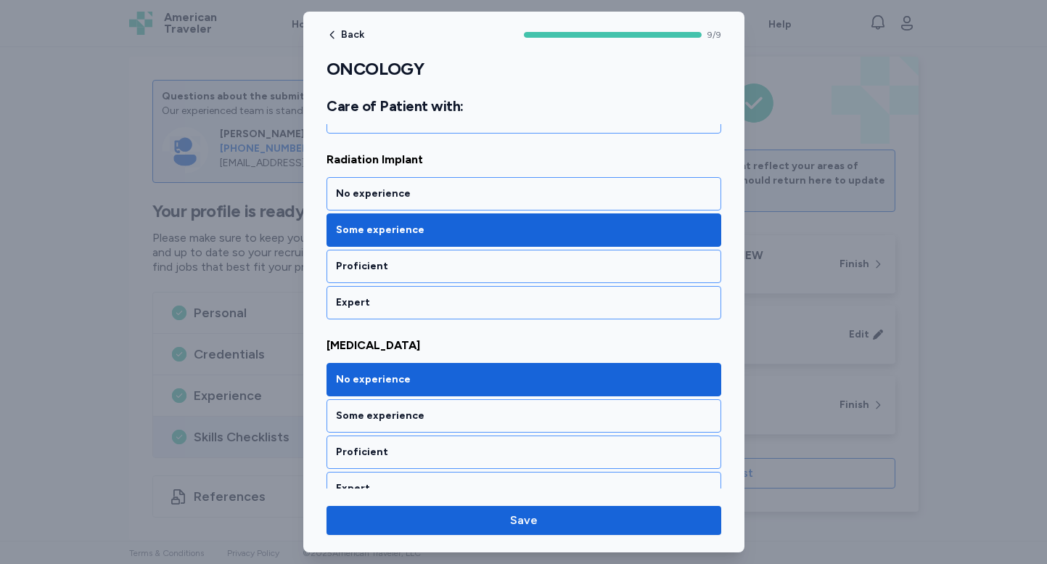
scroll to position [1541, 0]
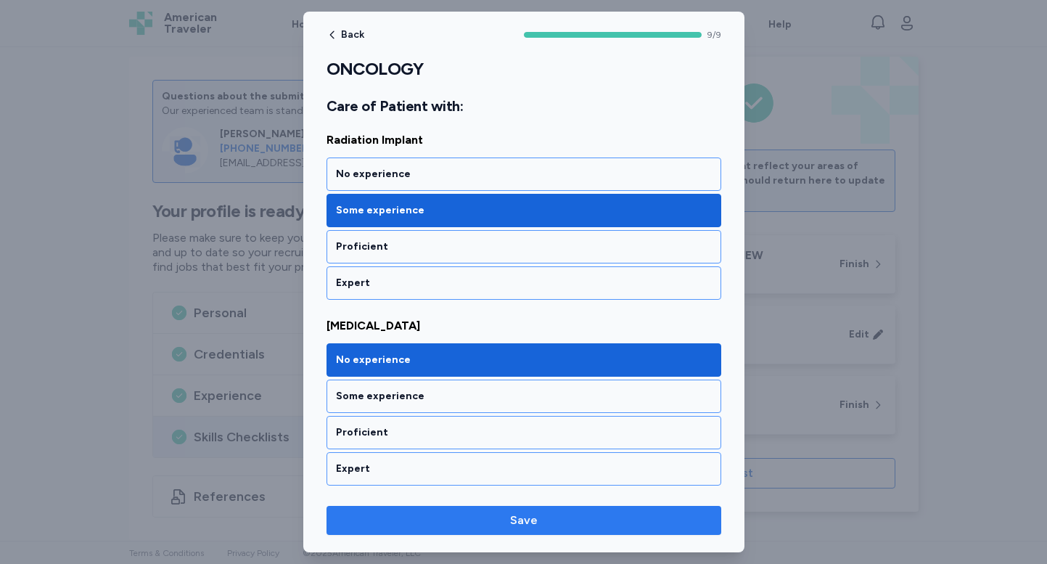
click at [549, 520] on span "Save" at bounding box center [523, 519] width 371 height 17
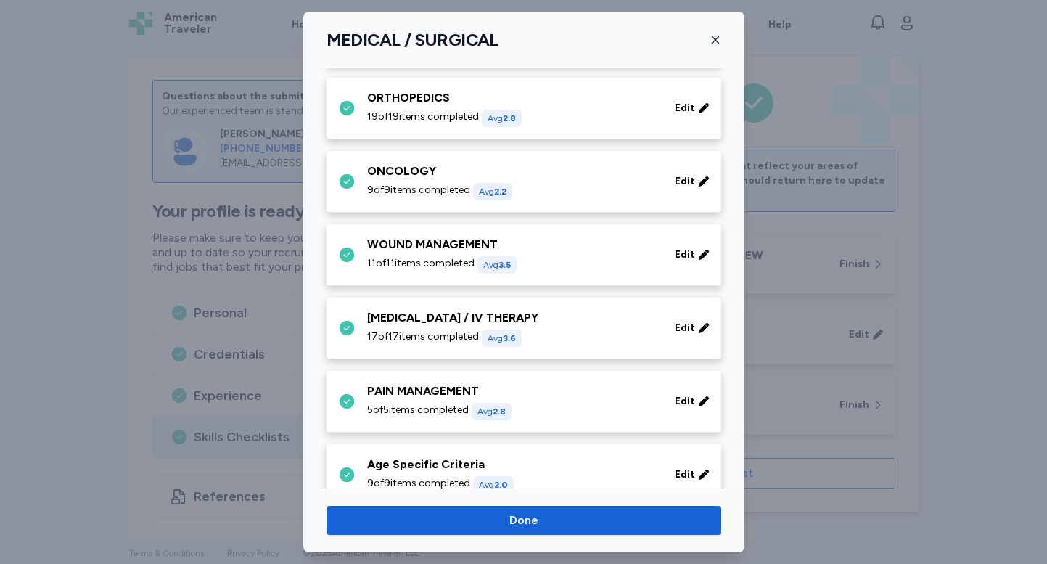
scroll to position [697, 0]
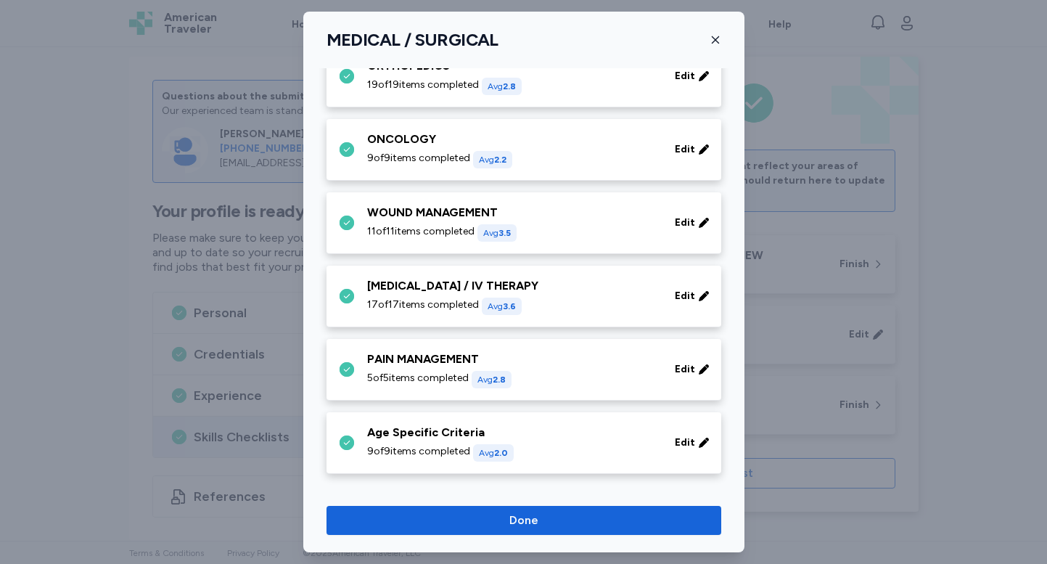
click at [535, 221] on div "WOUND MANAGEMENT 11 of 11 items completed Avg 3.5" at bounding box center [512, 223] width 290 height 38
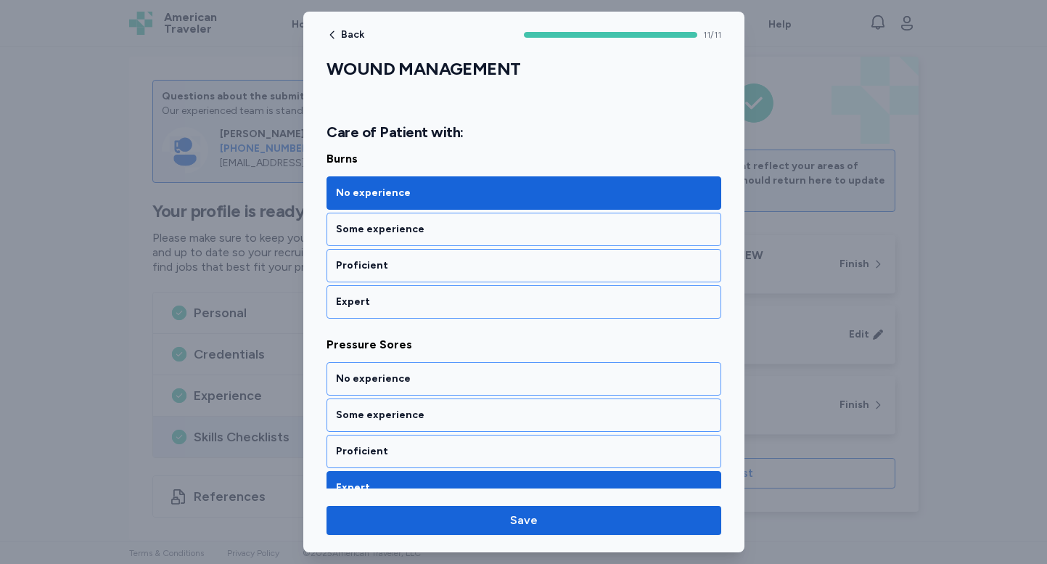
scroll to position [1386, 0]
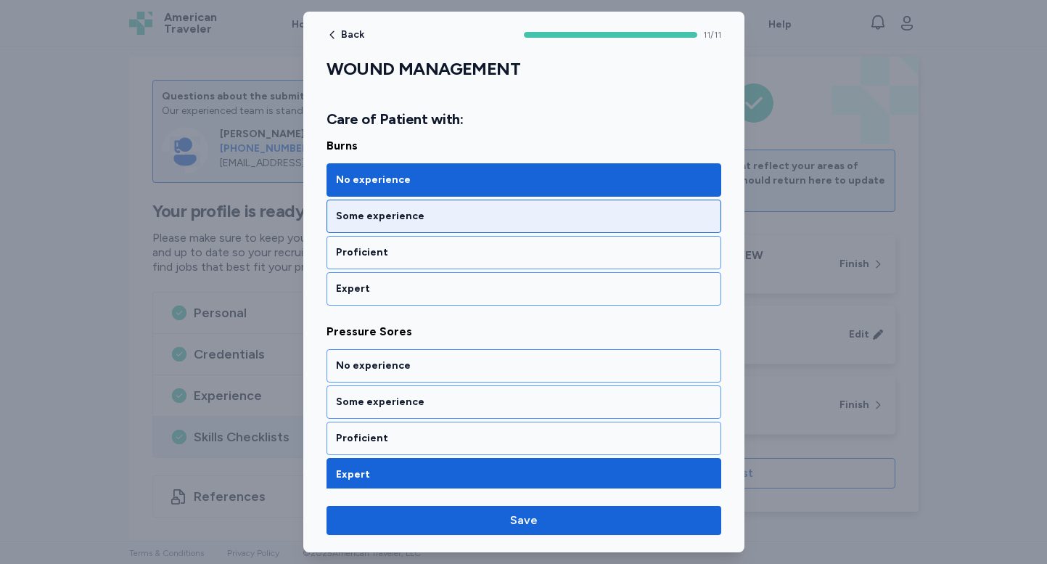
click at [494, 216] on div "Some experience" at bounding box center [524, 216] width 376 height 15
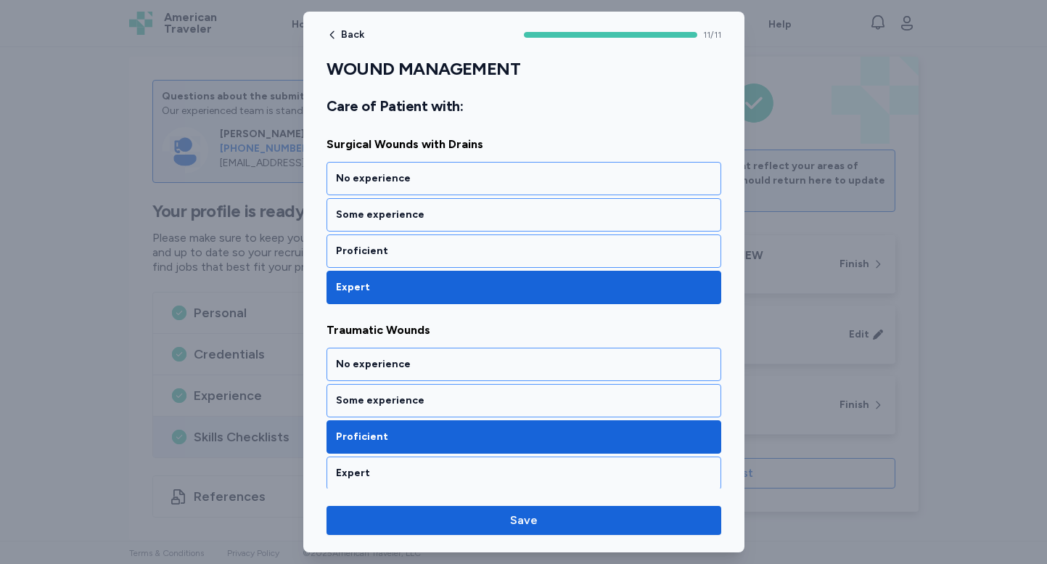
scroll to position [1948, 0]
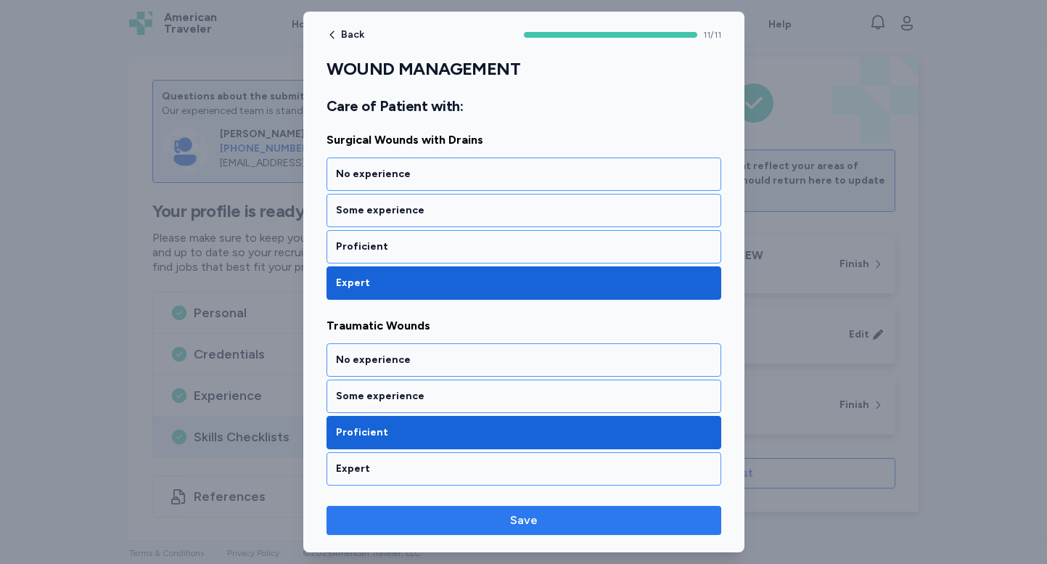
click at [544, 525] on span "Save" at bounding box center [523, 519] width 371 height 17
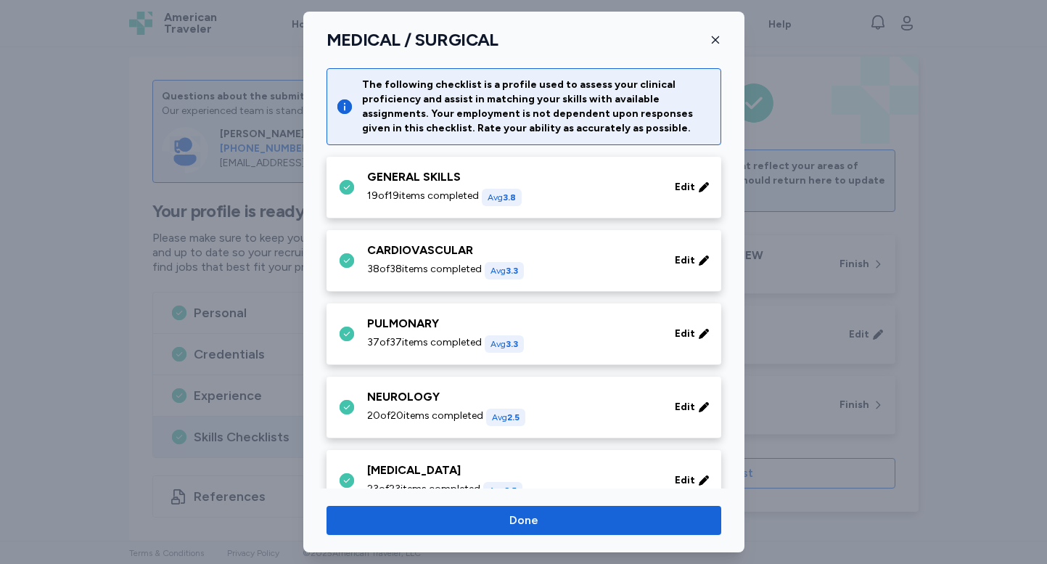
scroll to position [697, 0]
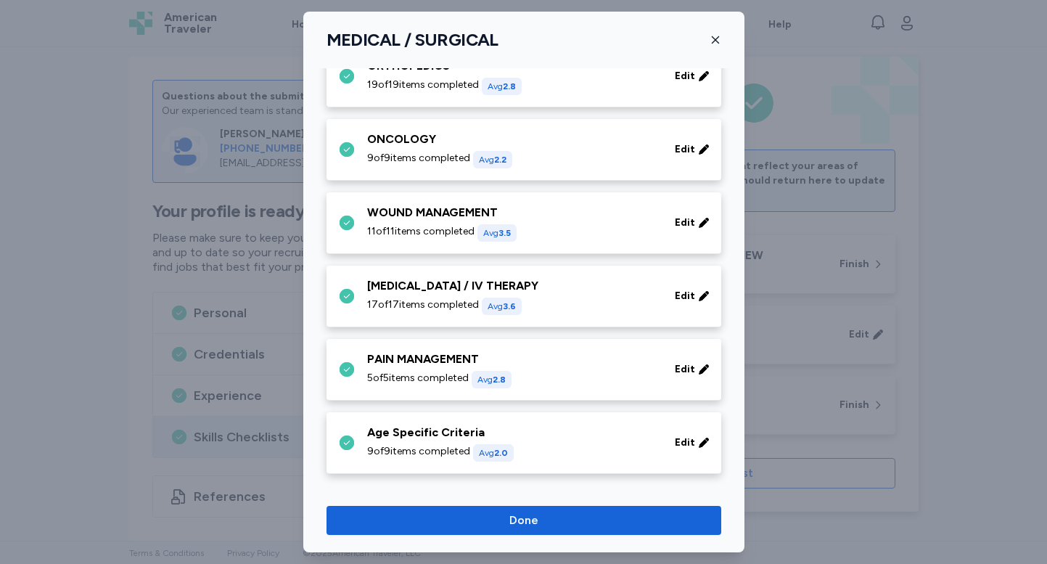
click at [490, 291] on div "[MEDICAL_DATA] / IV THERAPY" at bounding box center [512, 285] width 290 height 17
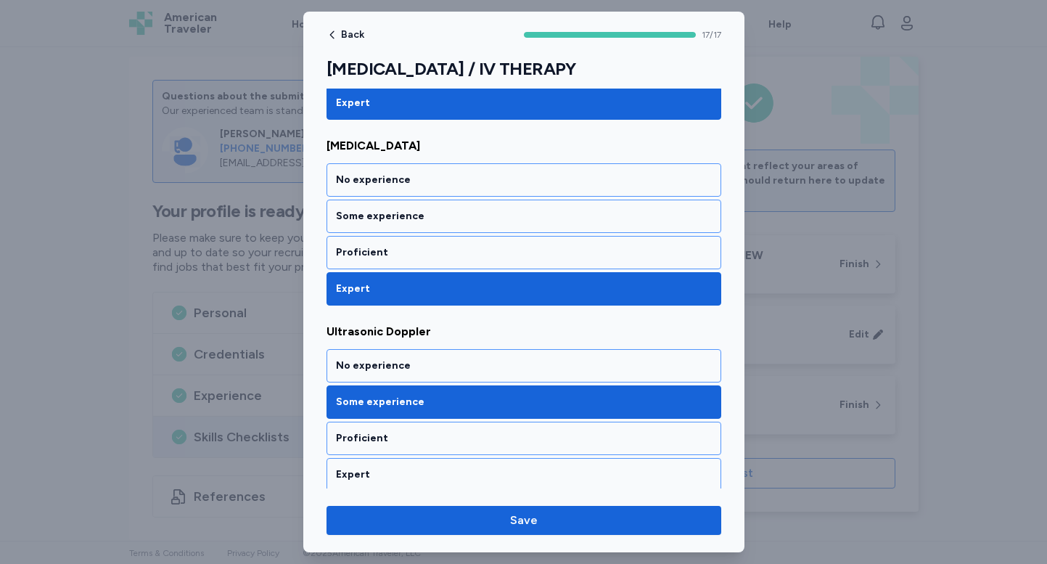
scroll to position [2956, 0]
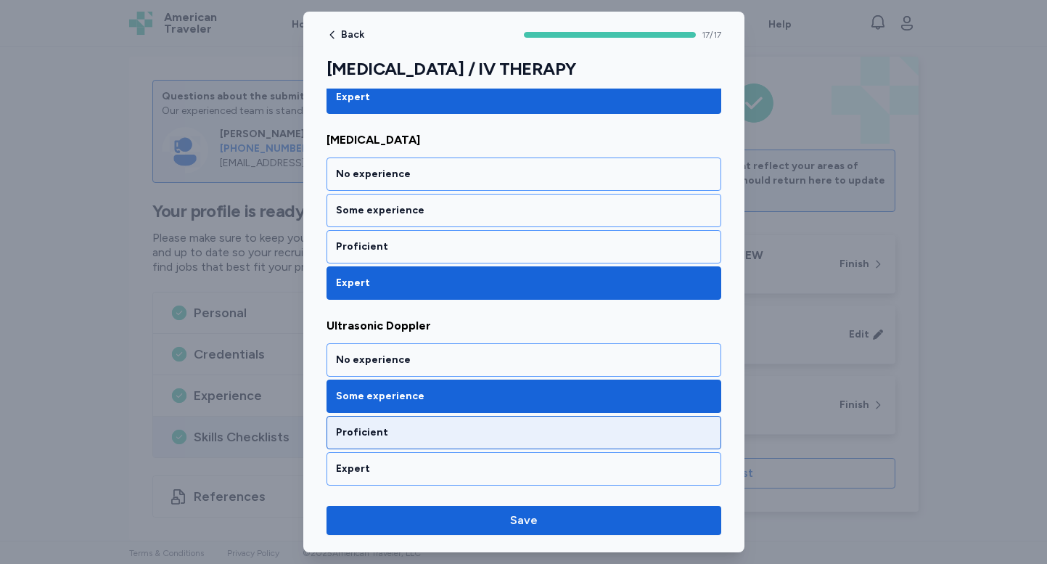
click at [498, 445] on div "Proficient" at bounding box center [523, 432] width 395 height 33
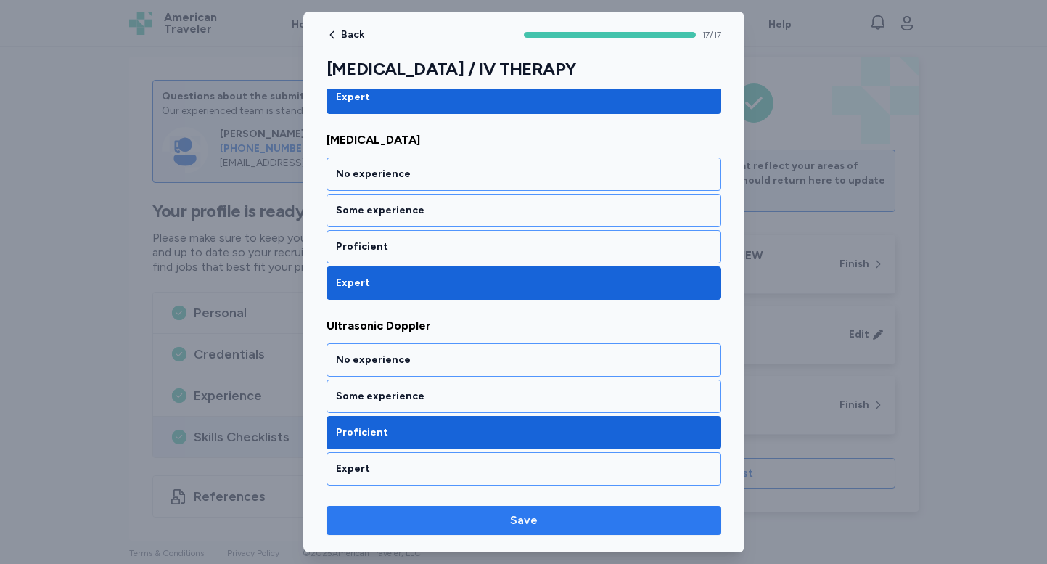
click at [503, 519] on span "Save" at bounding box center [523, 519] width 371 height 17
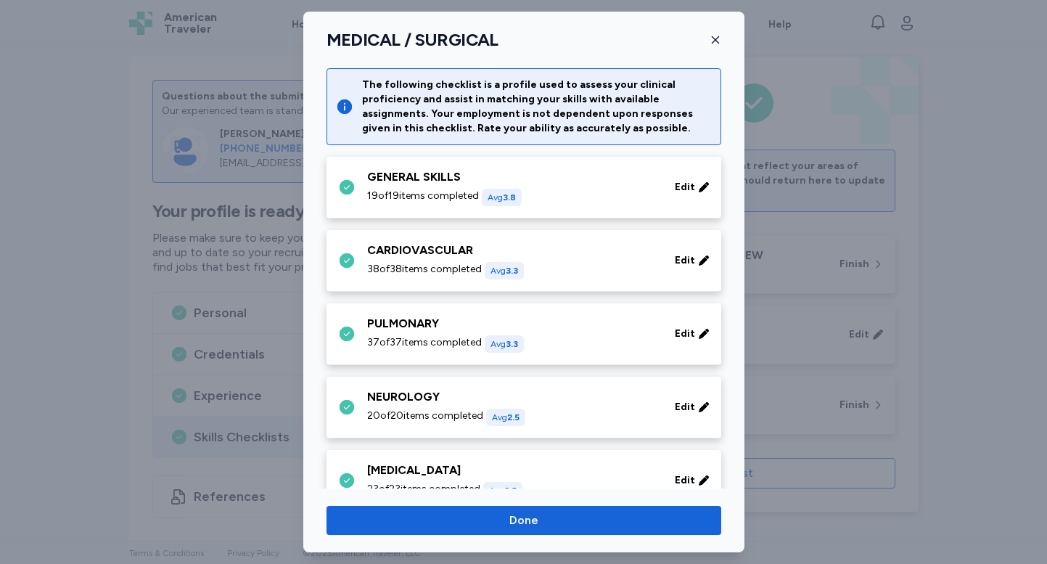
scroll to position [697, 0]
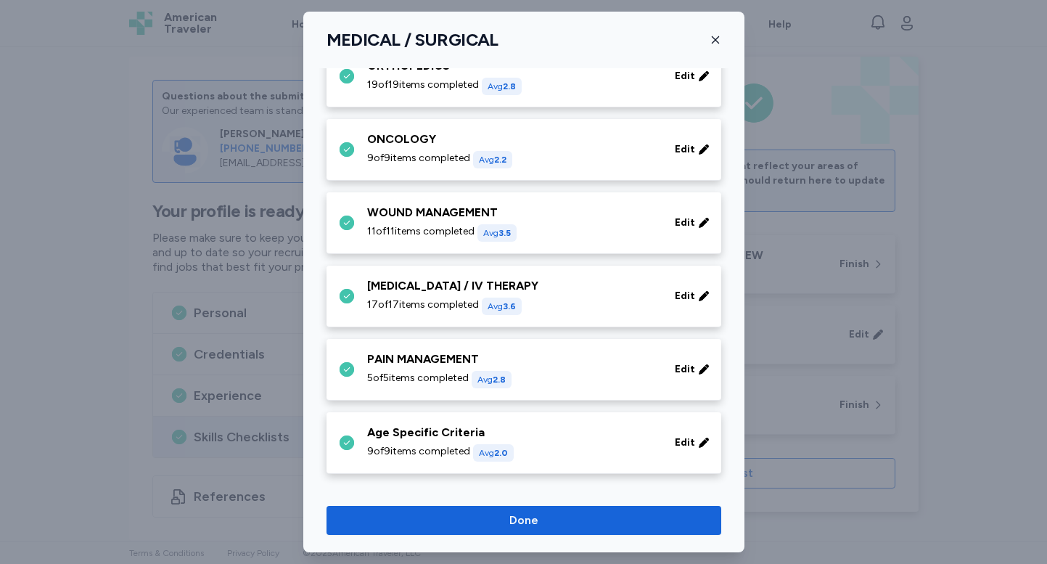
click at [516, 373] on div "5 of 5 items completed Avg 2.8" at bounding box center [512, 379] width 290 height 17
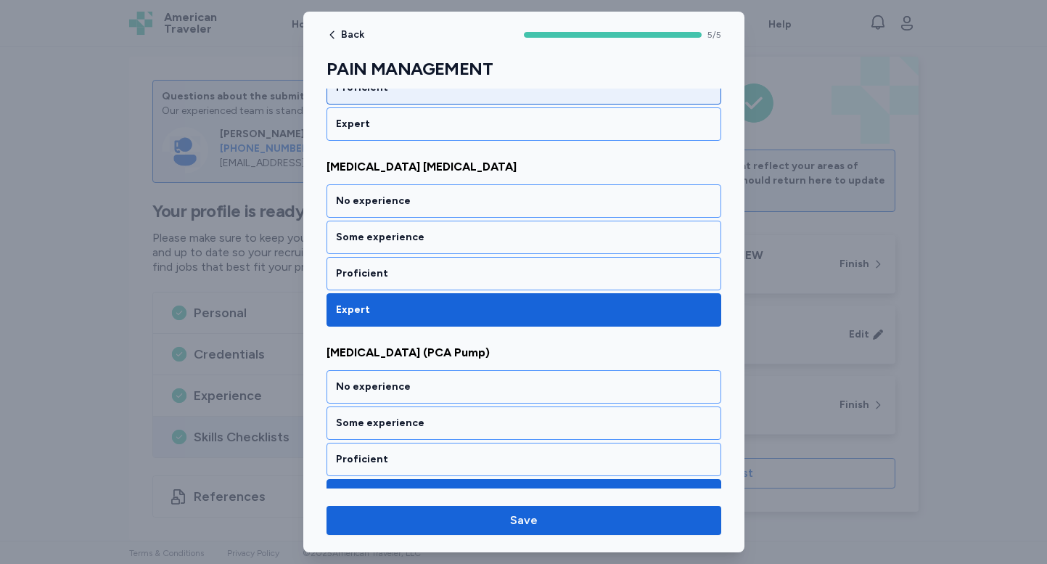
scroll to position [728, 0]
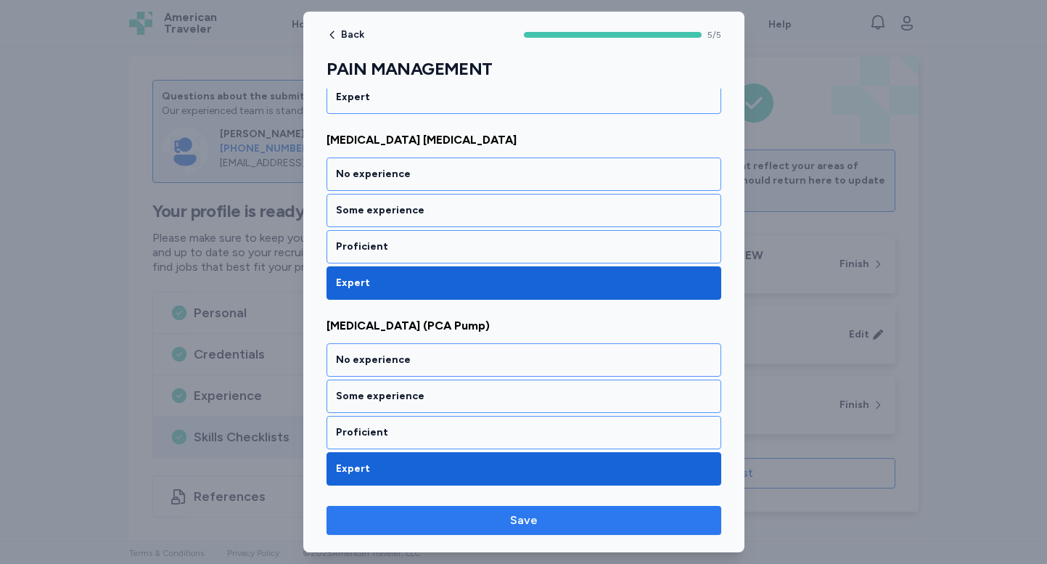
click at [526, 534] on button "Save" at bounding box center [523, 520] width 395 height 29
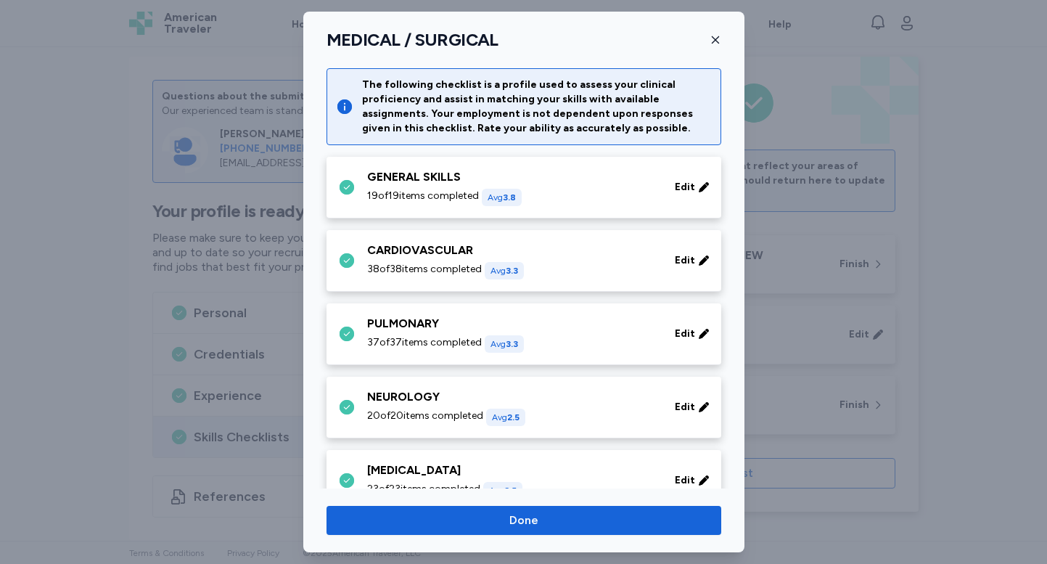
scroll to position [697, 0]
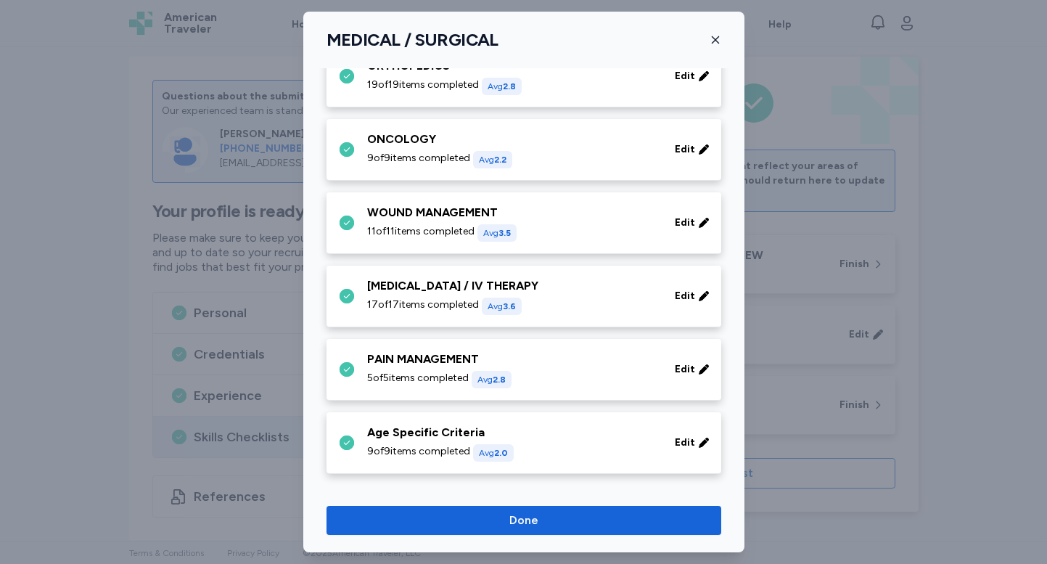
click at [565, 435] on div "Age Specific Criteria" at bounding box center [512, 432] width 290 height 17
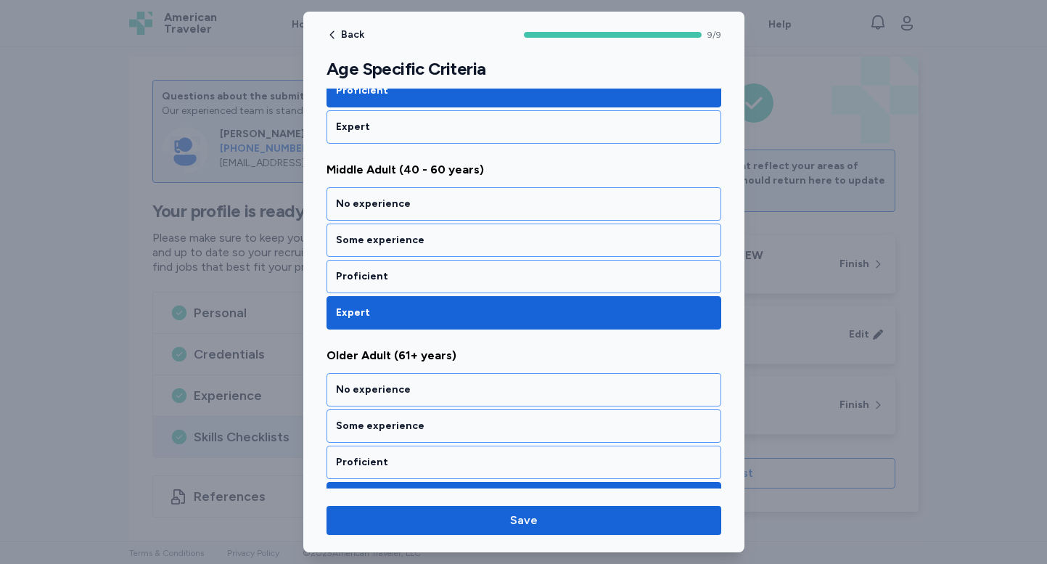
scroll to position [1470, 0]
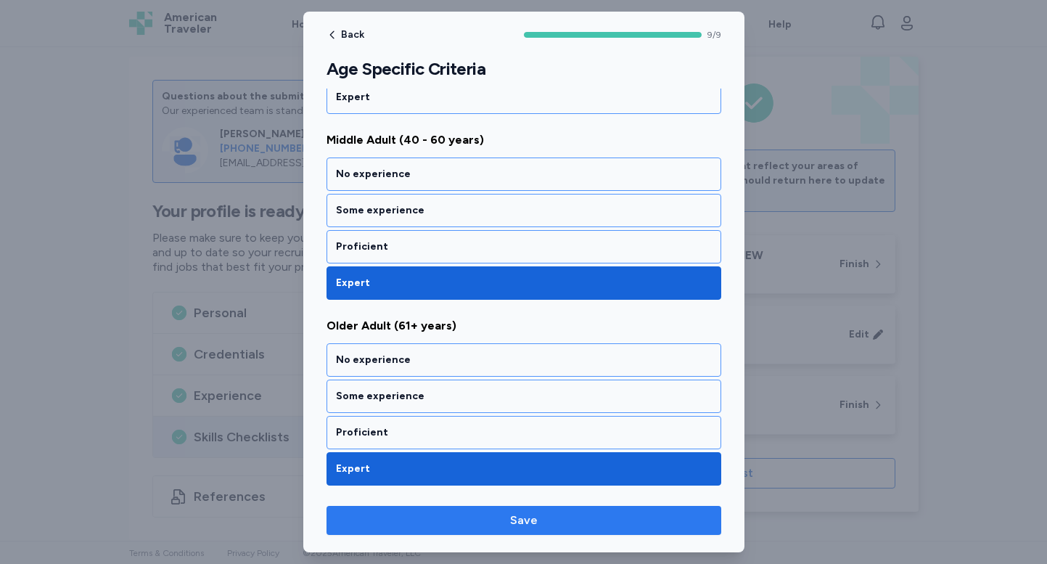
click at [546, 515] on span "Save" at bounding box center [523, 519] width 371 height 17
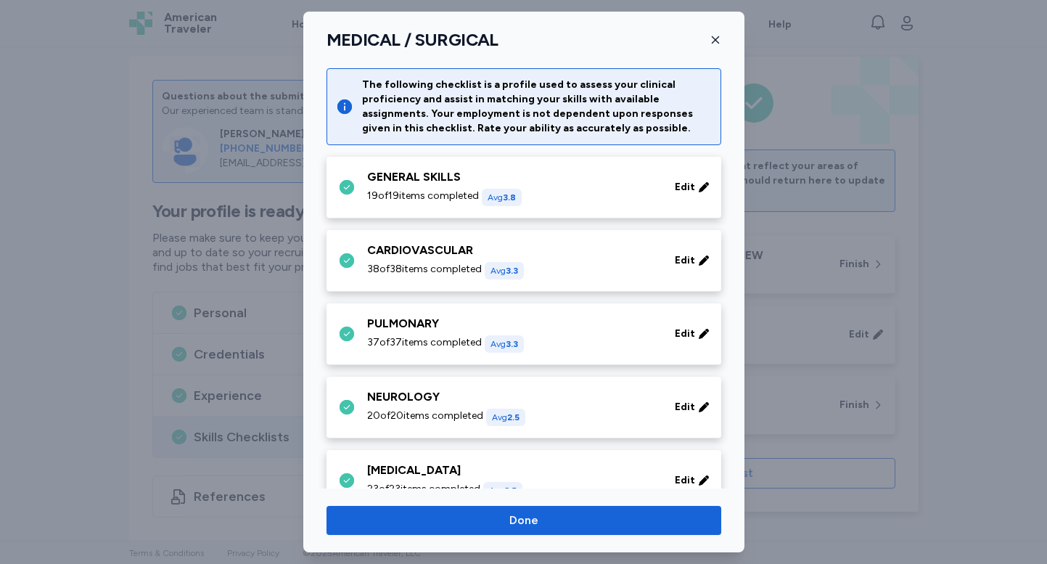
scroll to position [697, 0]
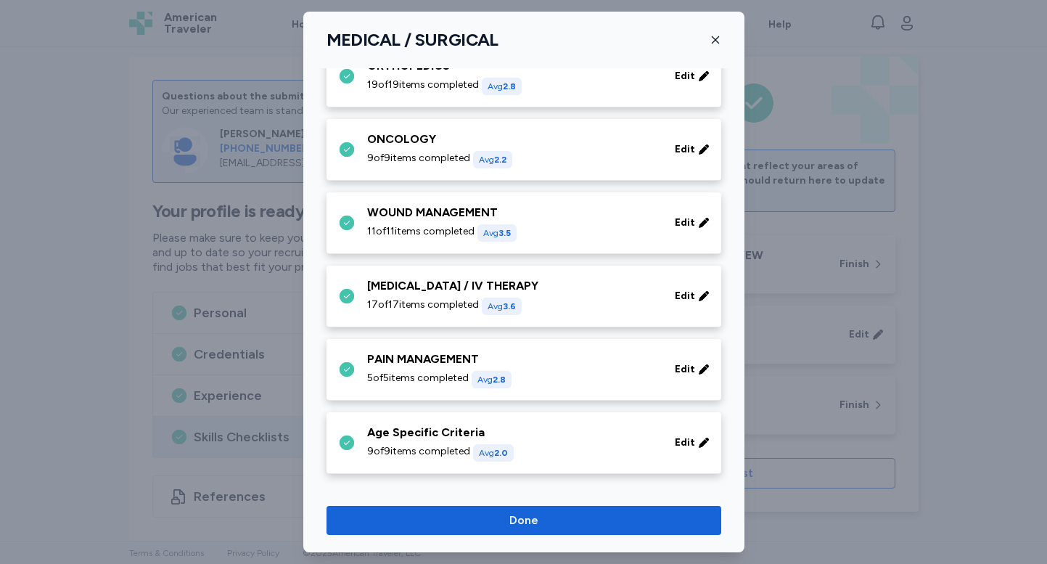
click at [546, 515] on span "Done" at bounding box center [523, 519] width 371 height 17
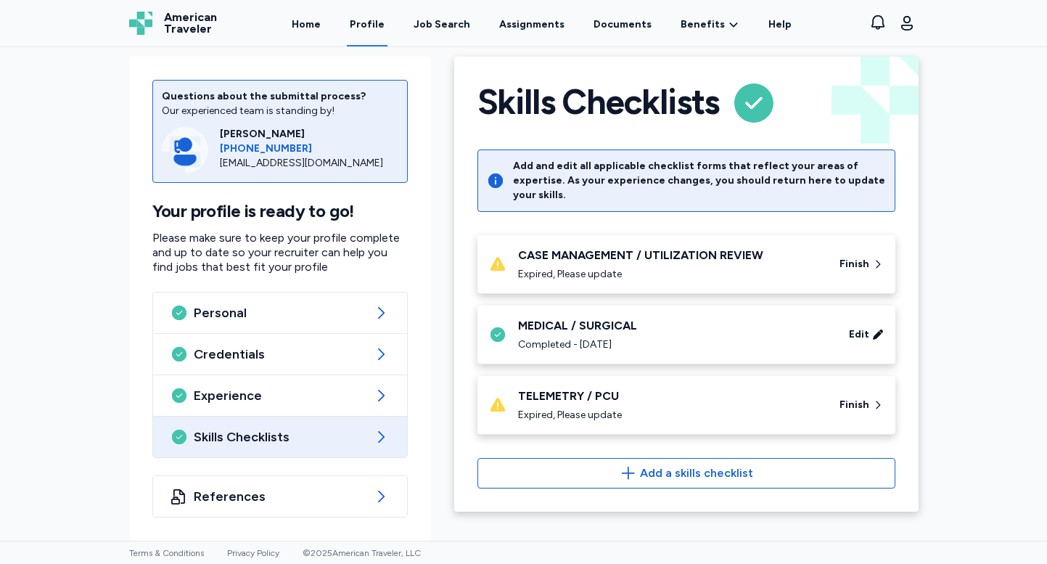
click at [644, 247] on div "CASE MANAGEMENT / UTILIZATION REVIEW" at bounding box center [670, 255] width 304 height 17
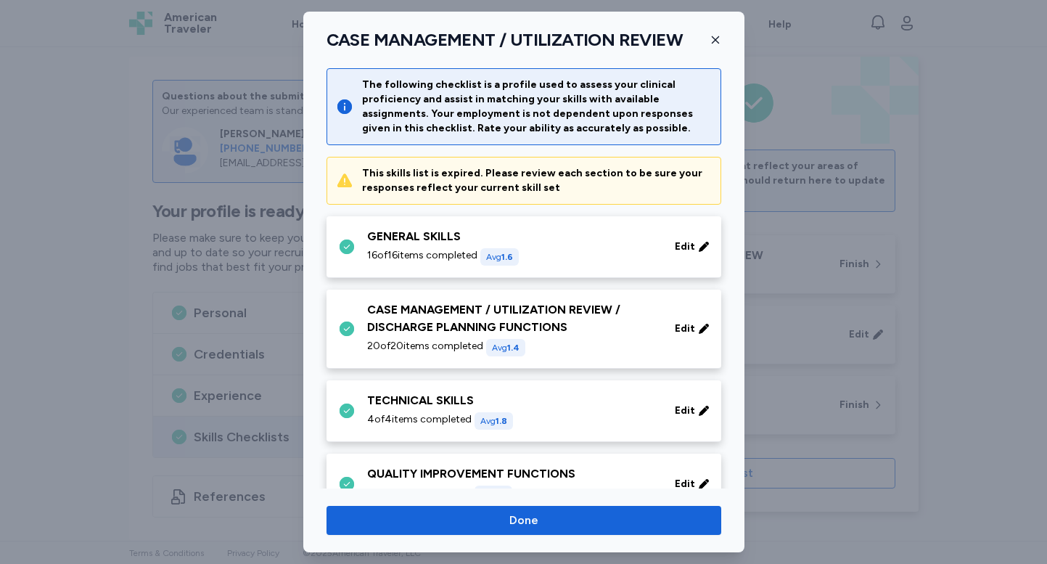
click at [644, 246] on div "GENERAL SKILLS 16 of 16 items completed Avg 1.6" at bounding box center [512, 247] width 290 height 38
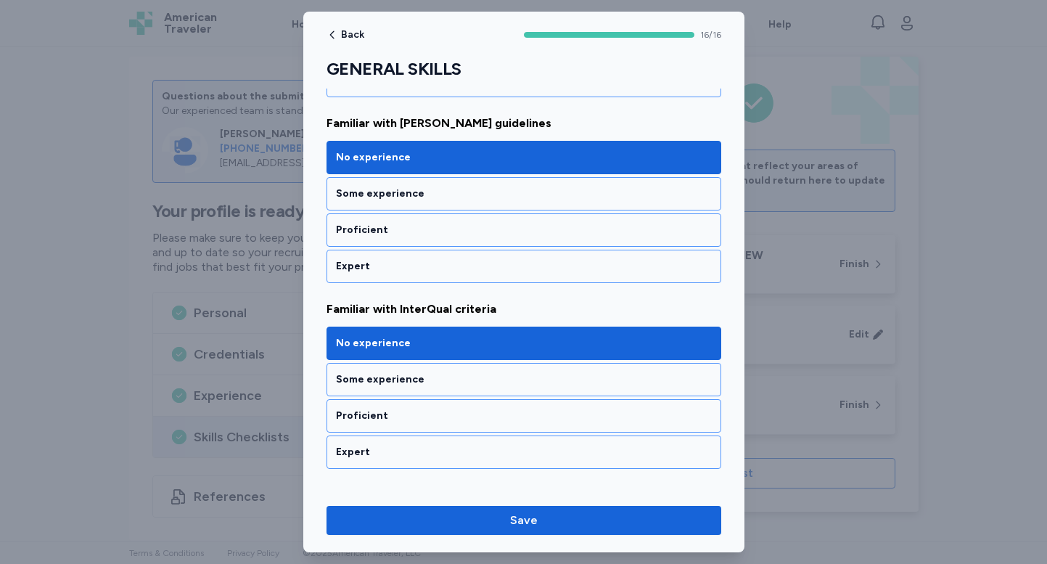
scroll to position [926, 0]
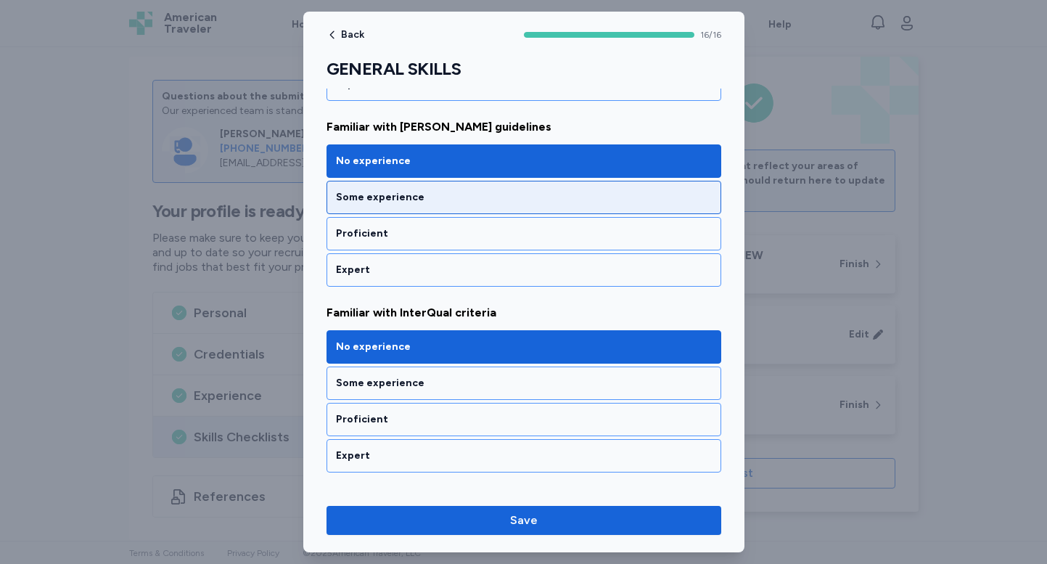
click at [551, 198] on div "Some experience" at bounding box center [524, 197] width 376 height 15
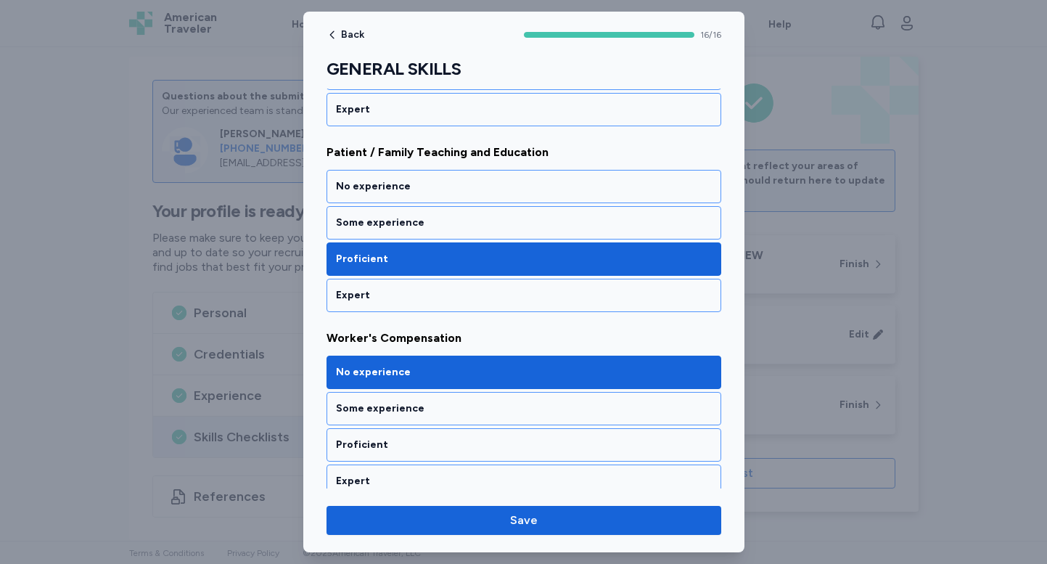
scroll to position [2770, 0]
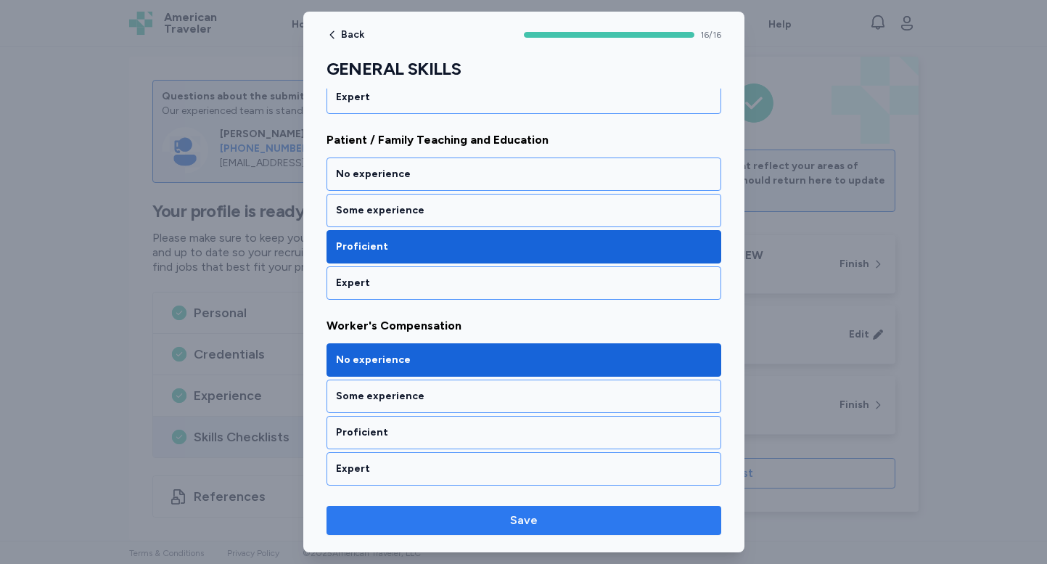
click at [516, 519] on span "Save" at bounding box center [524, 519] width 28 height 17
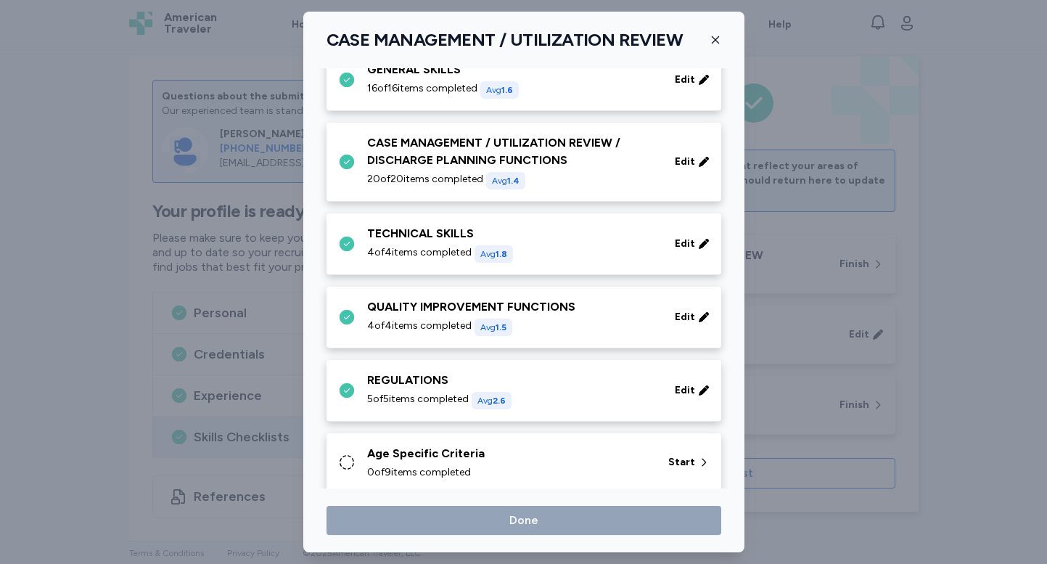
scroll to position [125, 0]
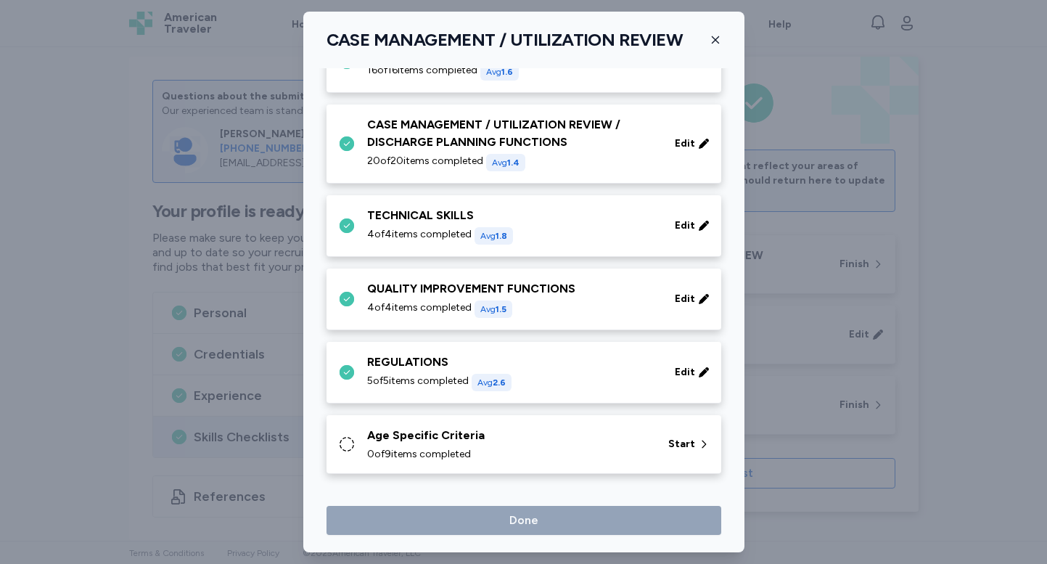
click at [568, 123] on div "CASE MANAGEMENT / UTILIZATION REVIEW / DISCHARGE PLANNING FUNCTIONS" at bounding box center [512, 133] width 290 height 35
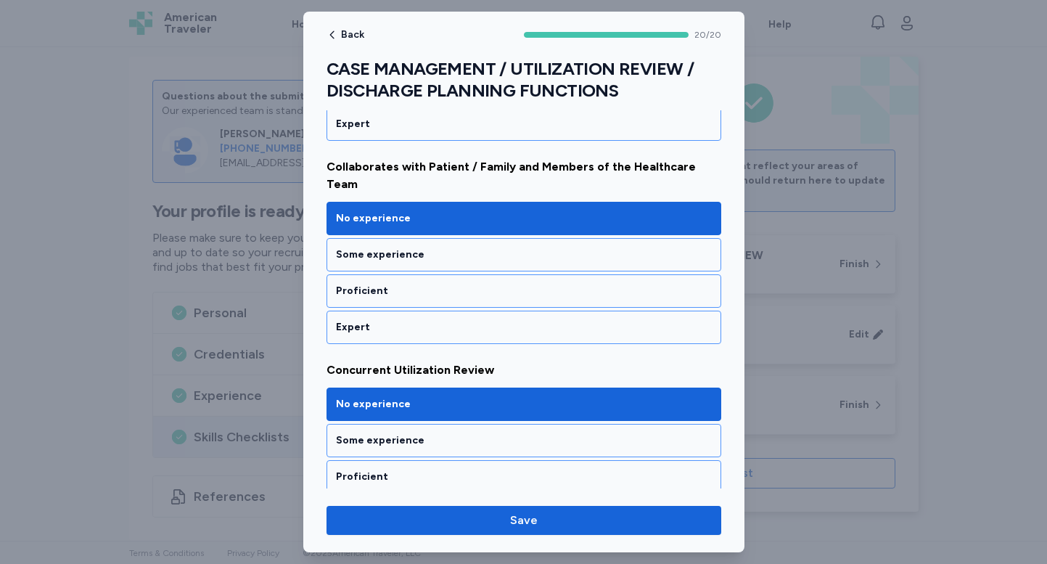
scroll to position [535, 0]
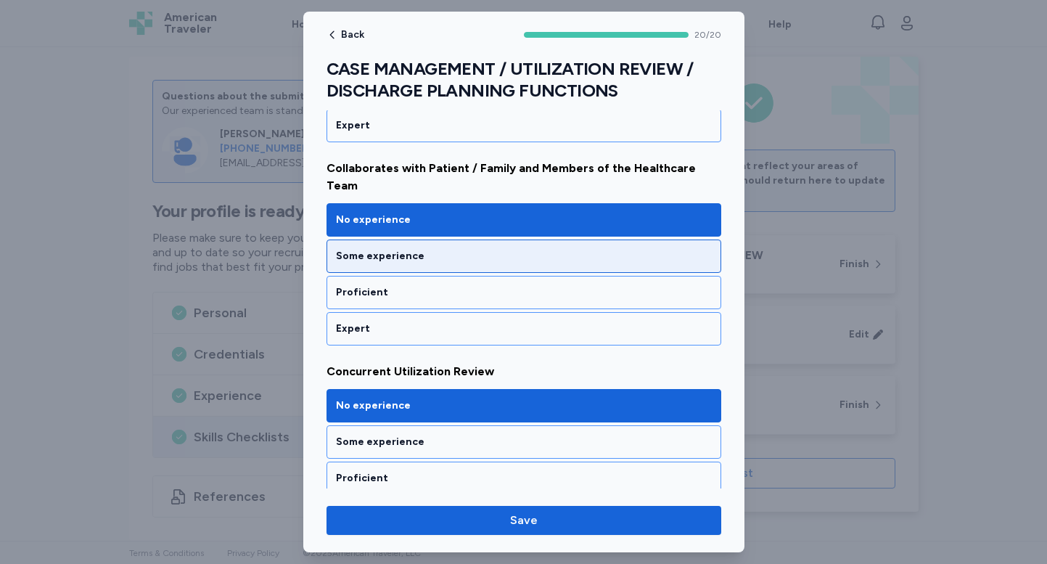
click at [507, 249] on div "Some experience" at bounding box center [524, 256] width 376 height 15
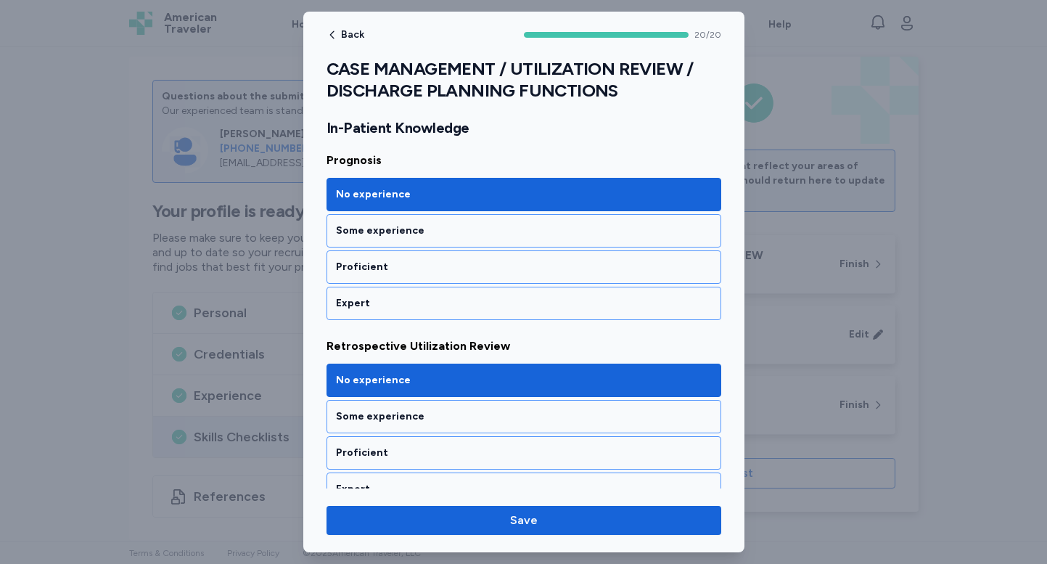
scroll to position [3570, 0]
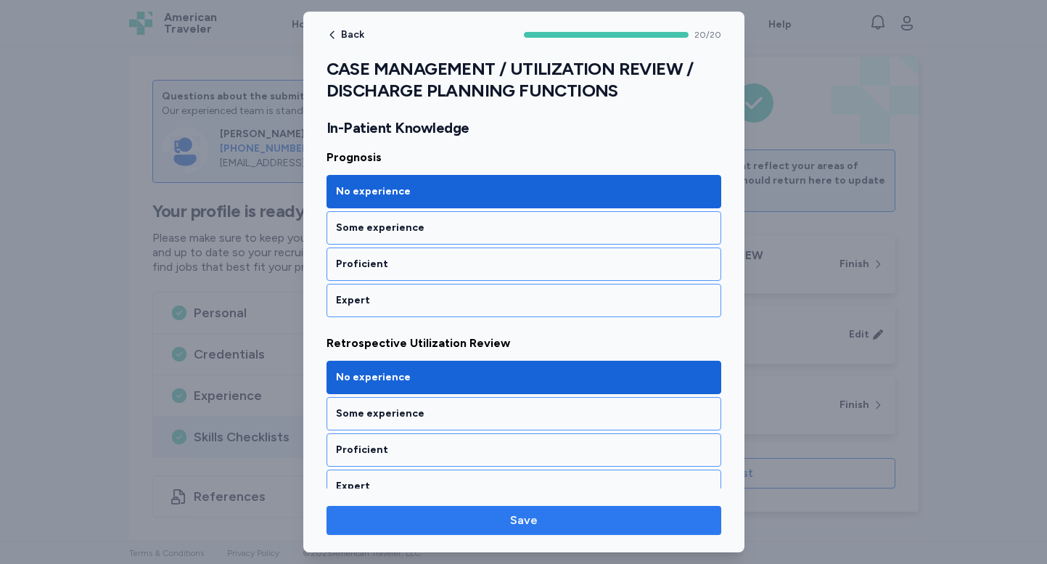
click at [519, 522] on span "Save" at bounding box center [524, 519] width 28 height 17
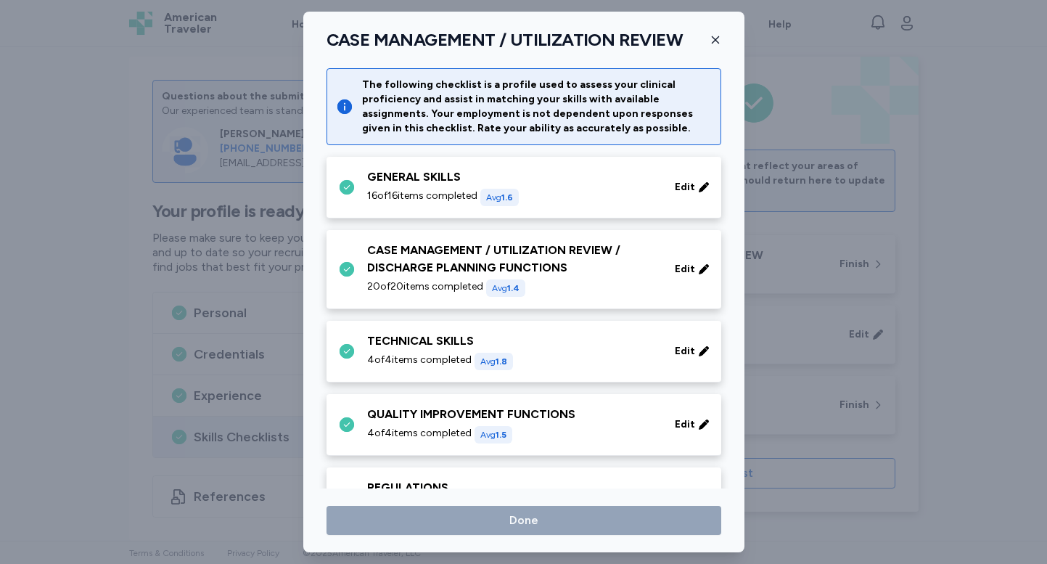
scroll to position [125, 0]
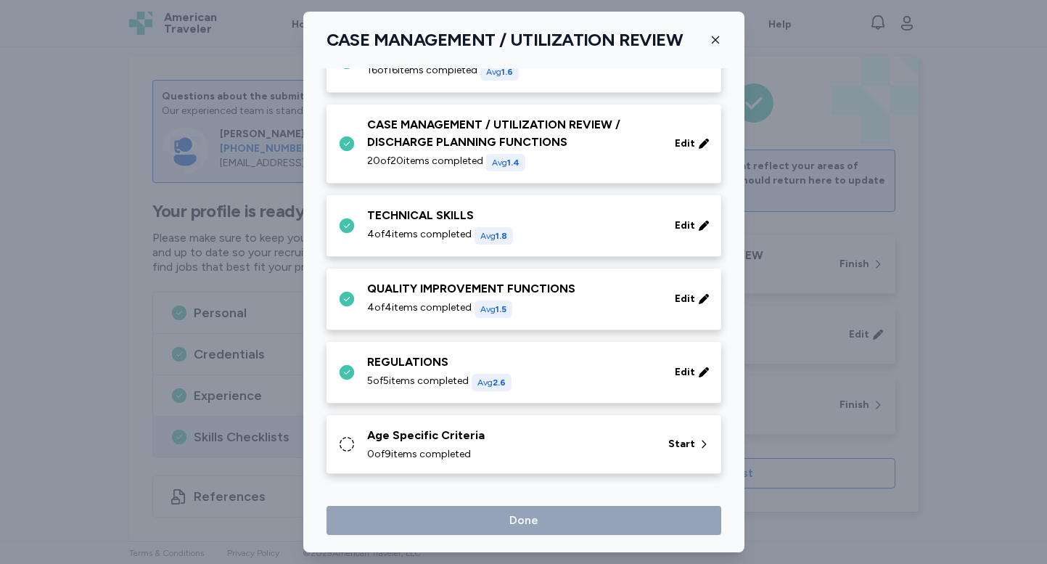
click at [463, 215] on div "TECHNICAL SKILLS" at bounding box center [512, 215] width 290 height 17
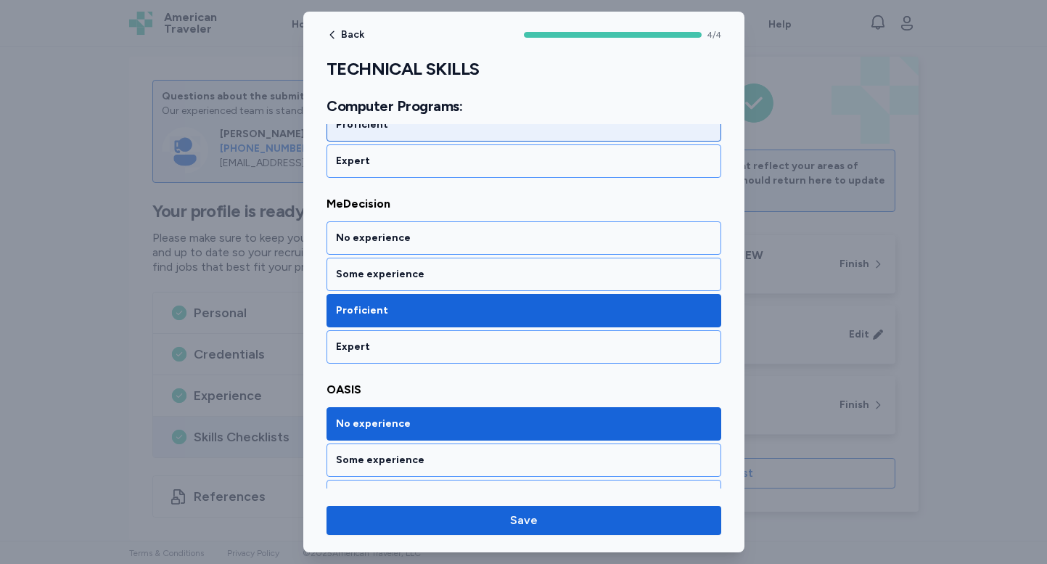
scroll to position [280, 0]
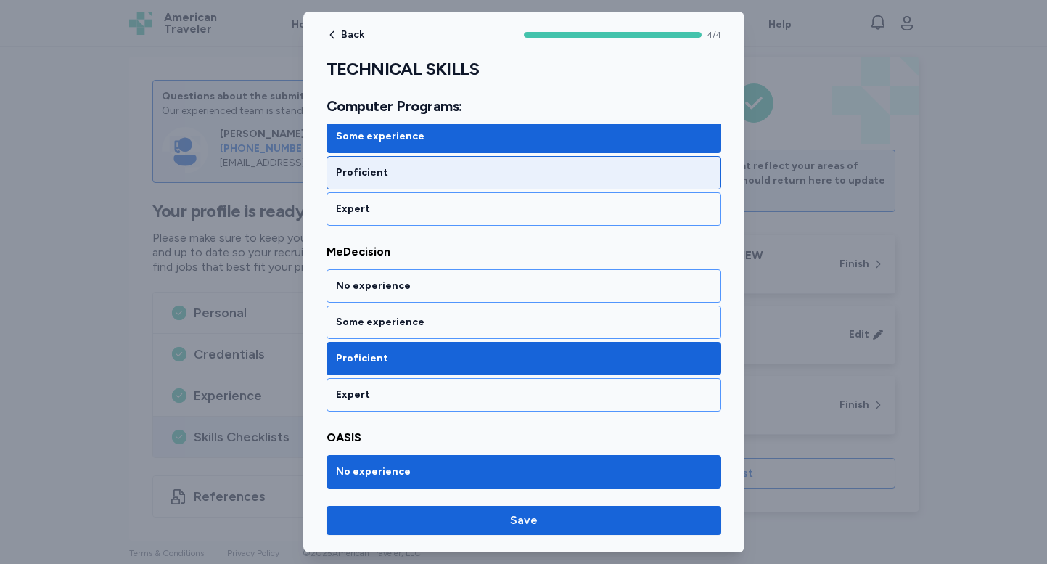
click at [468, 175] on div "Proficient" at bounding box center [524, 172] width 376 height 15
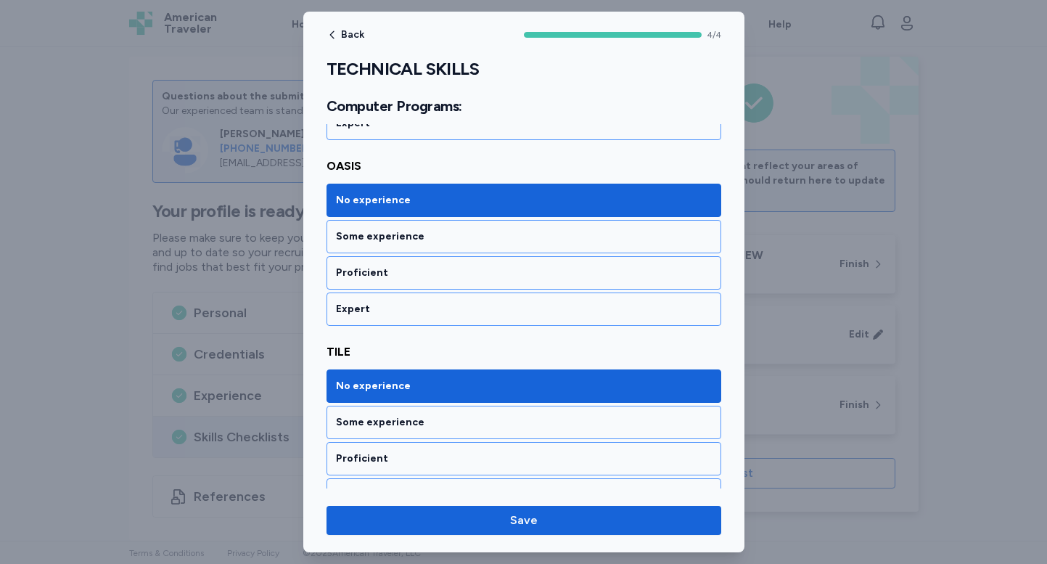
scroll to position [577, 0]
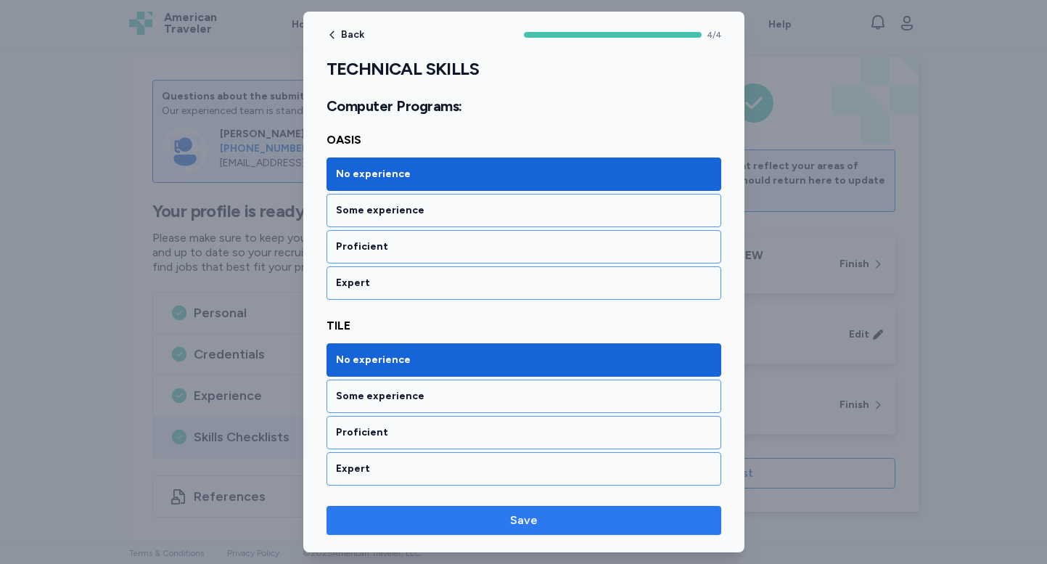
click at [518, 523] on span "Save" at bounding box center [524, 519] width 28 height 17
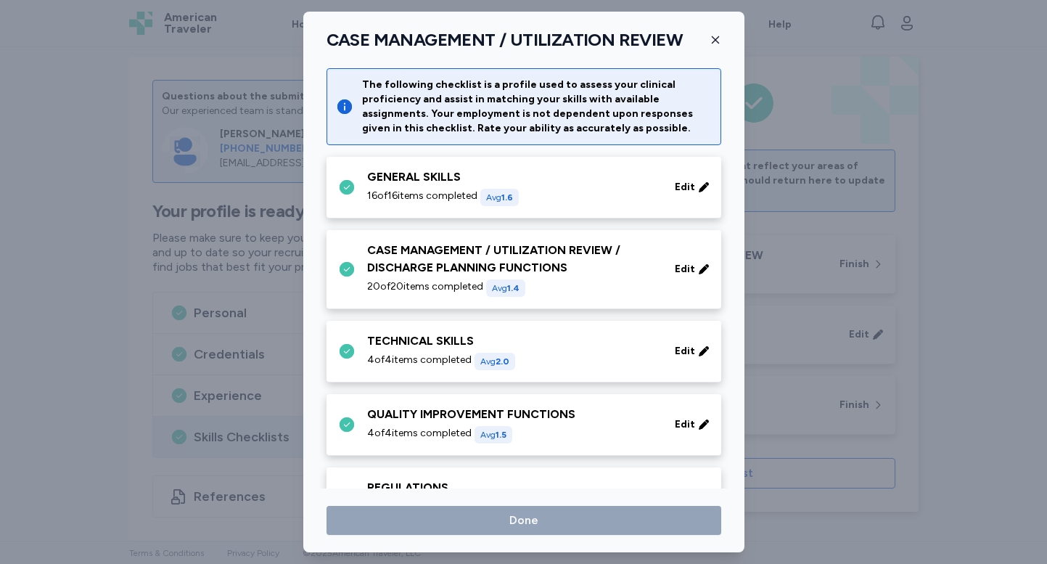
scroll to position [125, 0]
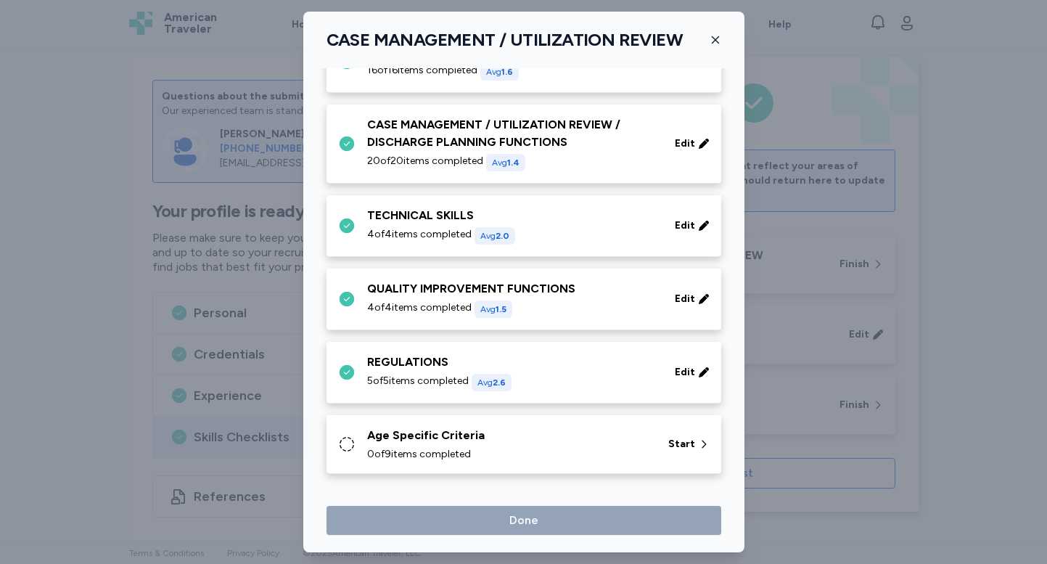
click at [432, 311] on span "4 of 4 items completed" at bounding box center [419, 307] width 104 height 15
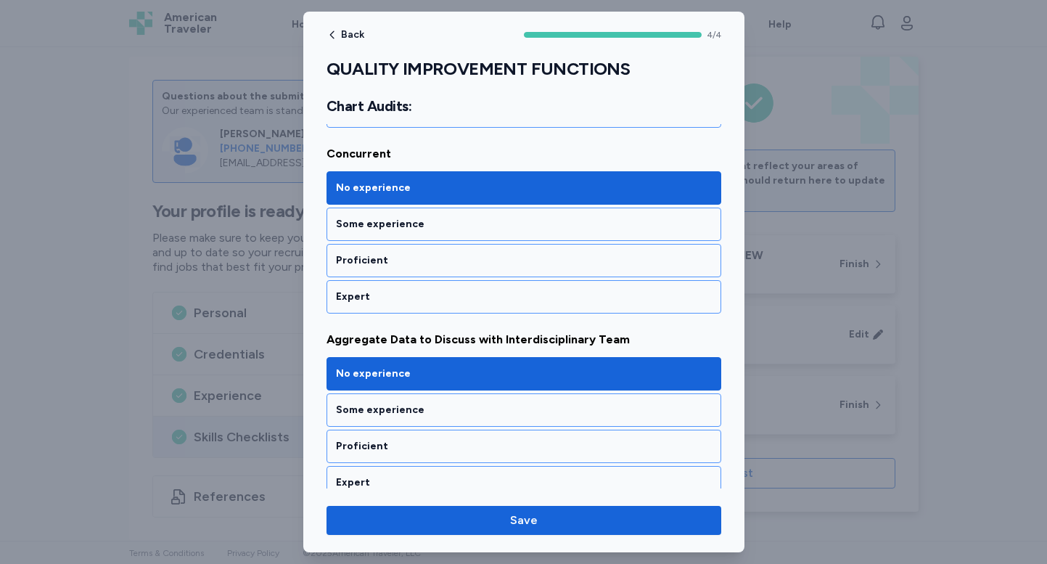
scroll to position [595, 0]
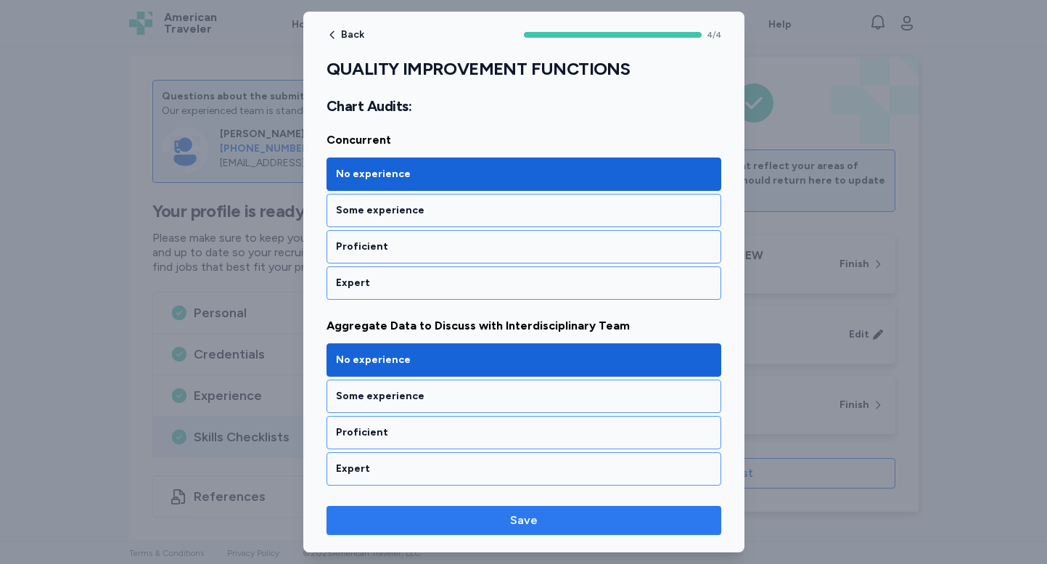
click at [458, 516] on span "Save" at bounding box center [523, 519] width 371 height 17
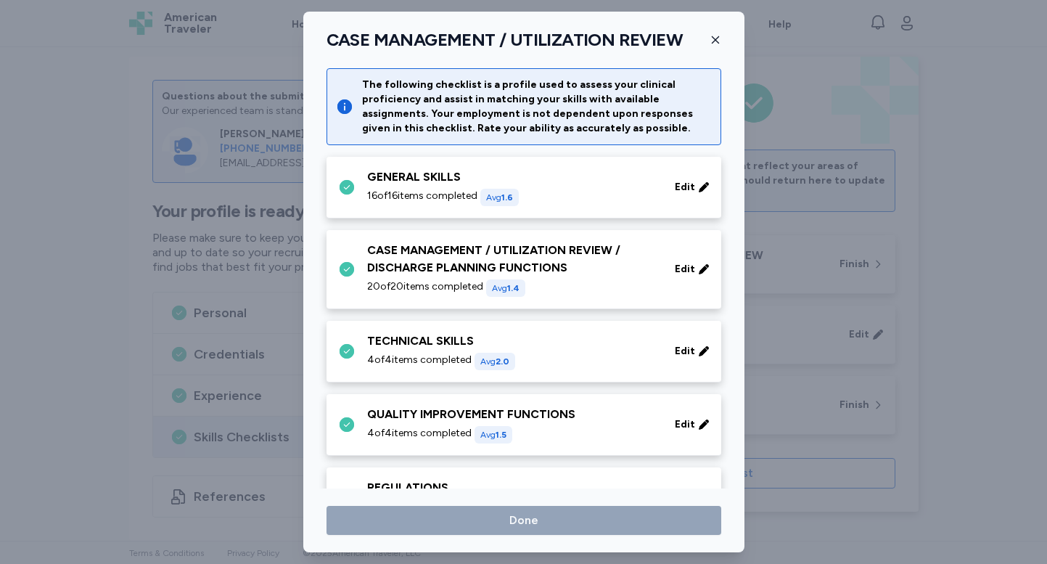
scroll to position [125, 0]
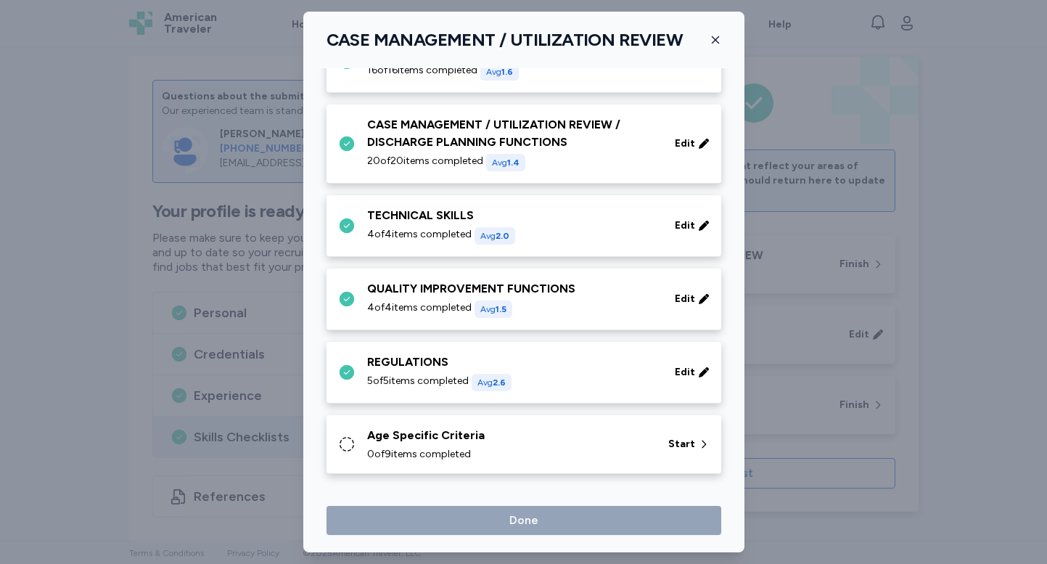
click at [450, 363] on div "REGULATIONS" at bounding box center [512, 361] width 290 height 17
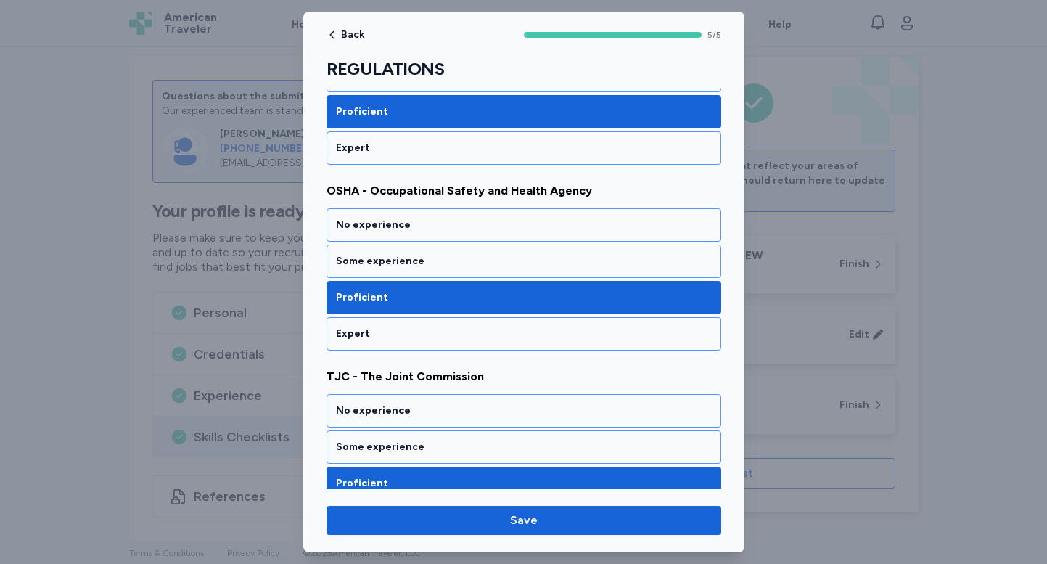
scroll to position [728, 0]
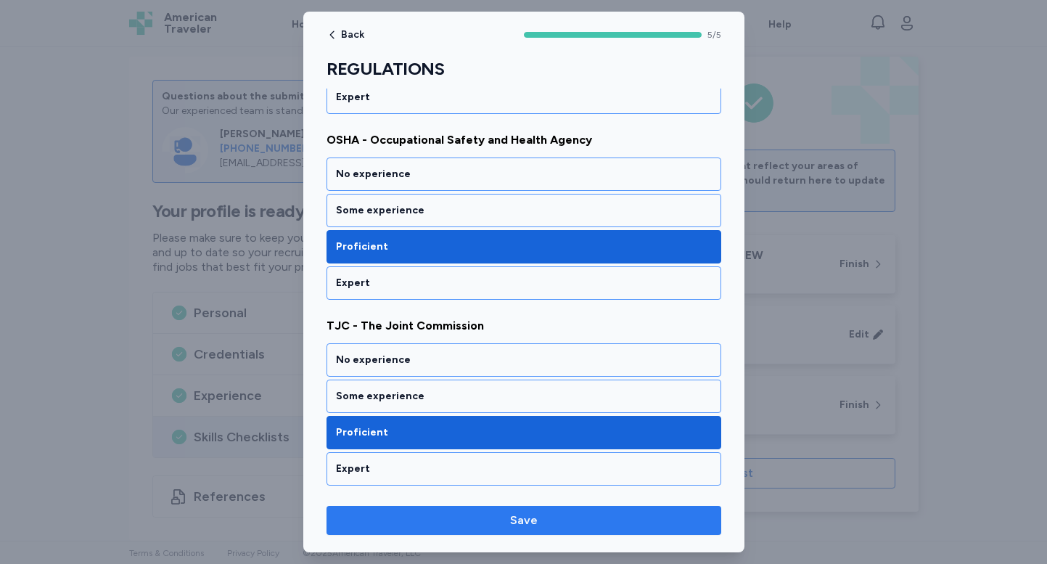
click at [474, 519] on span "Save" at bounding box center [523, 519] width 371 height 17
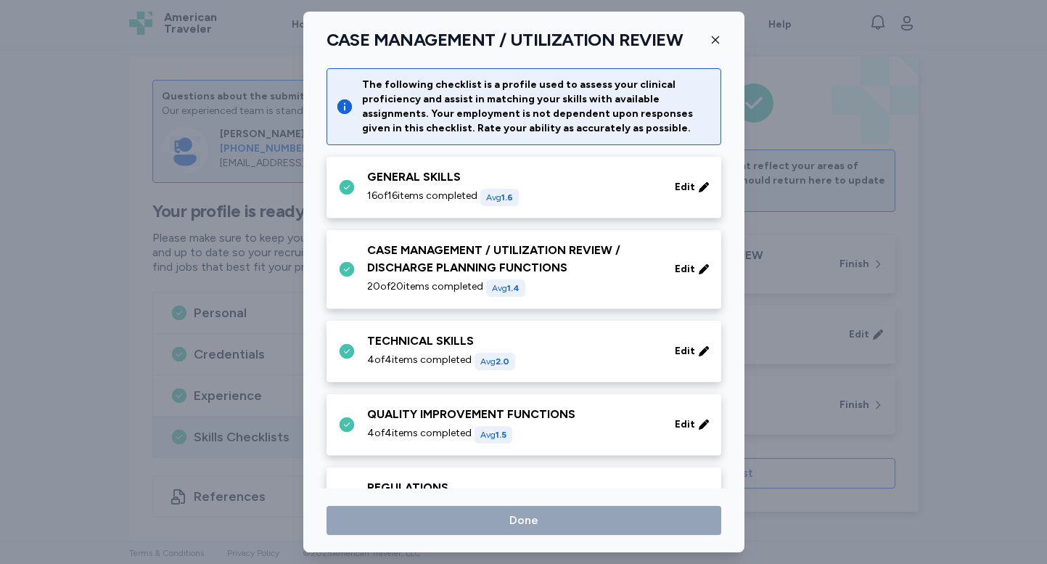
scroll to position [125, 0]
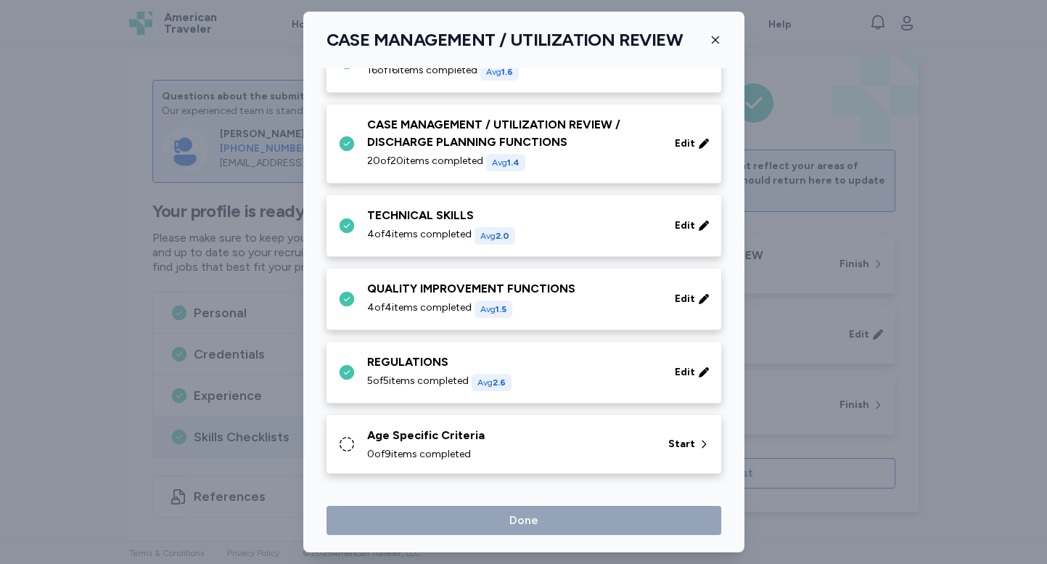
click at [477, 427] on div "Age Specific Criteria" at bounding box center [509, 435] width 284 height 17
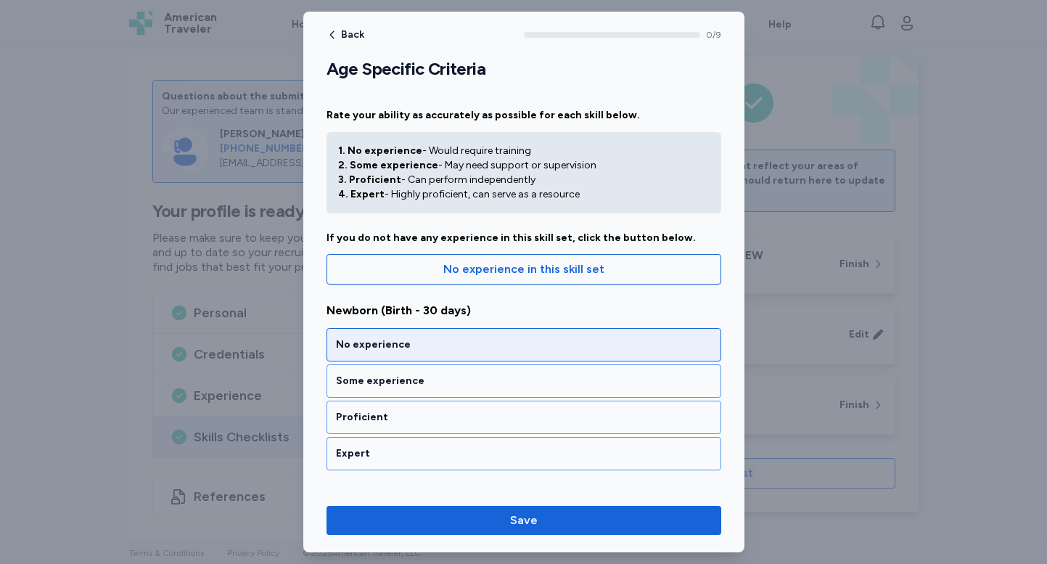
click at [457, 336] on div "No experience" at bounding box center [523, 344] width 395 height 33
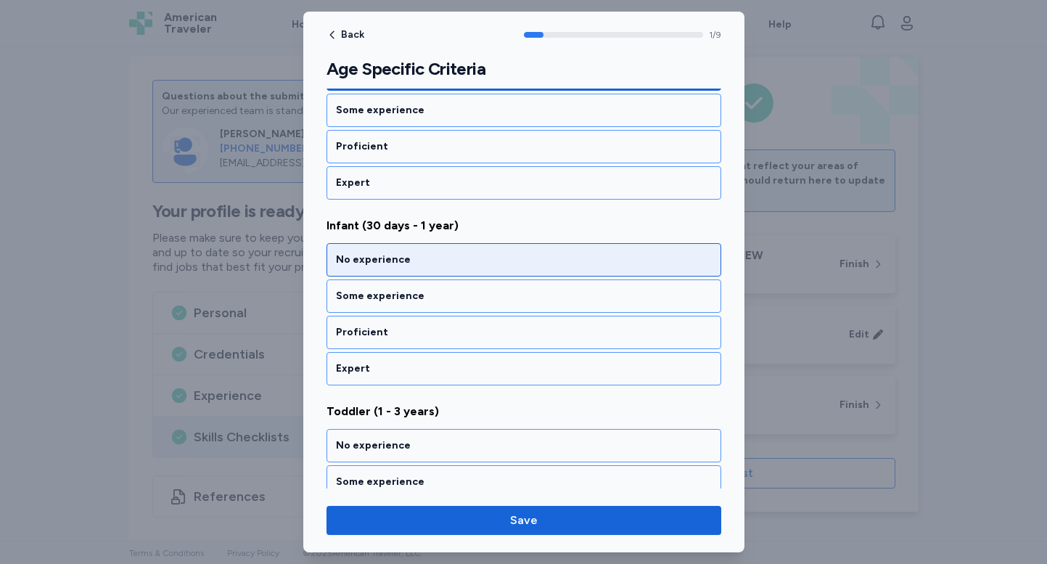
click at [458, 252] on div "No experience" at bounding box center [524, 259] width 376 height 15
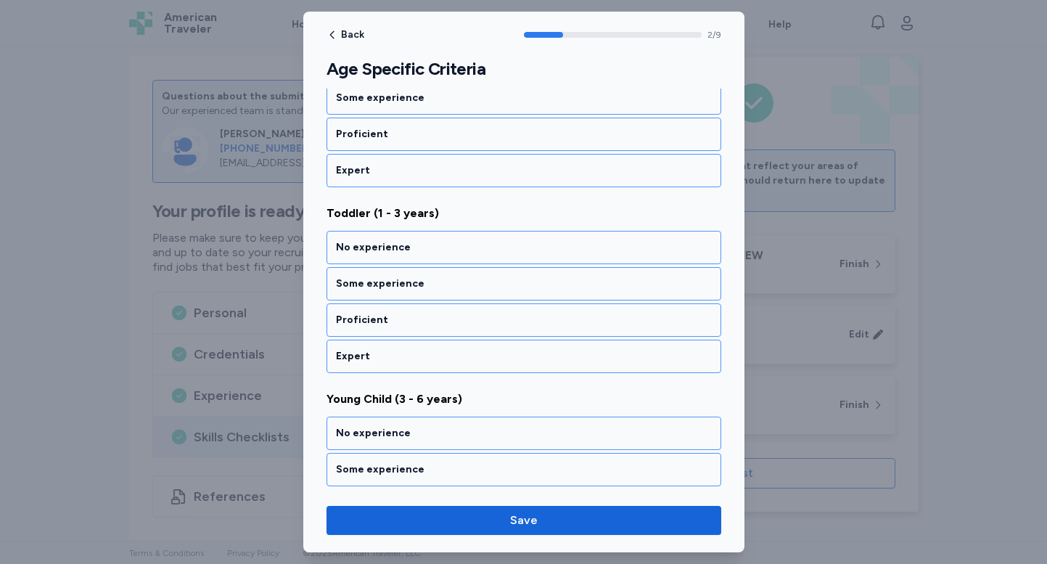
click at [458, 252] on div "No experience" at bounding box center [524, 247] width 376 height 15
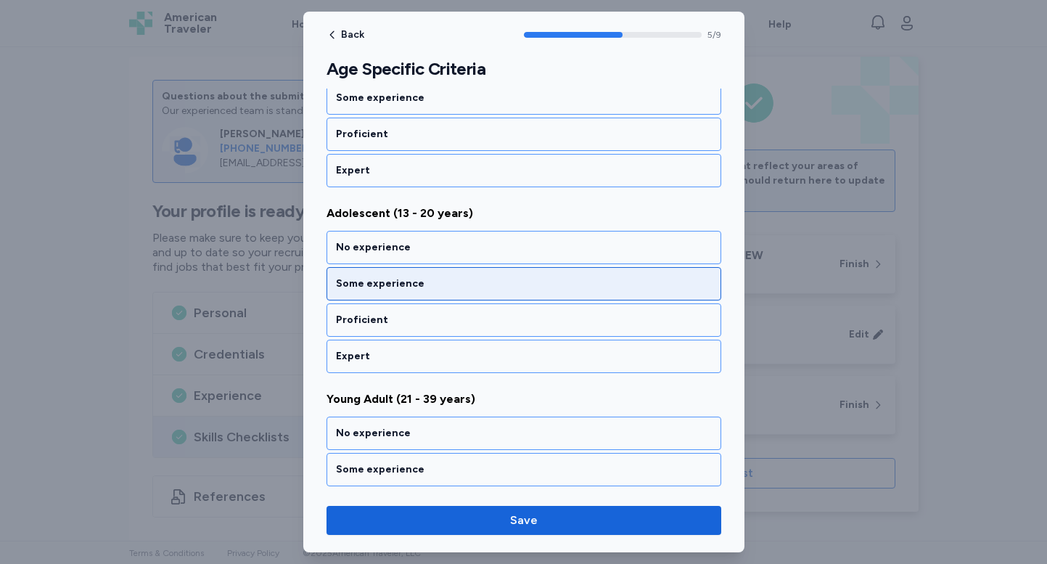
click at [452, 273] on div "Some experience" at bounding box center [523, 283] width 395 height 33
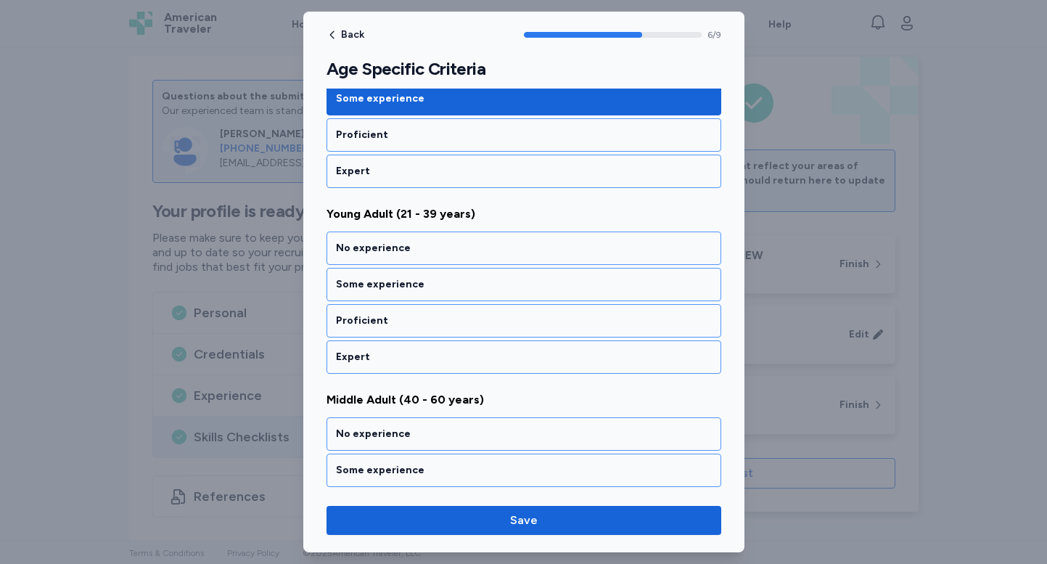
scroll to position [1211, 0]
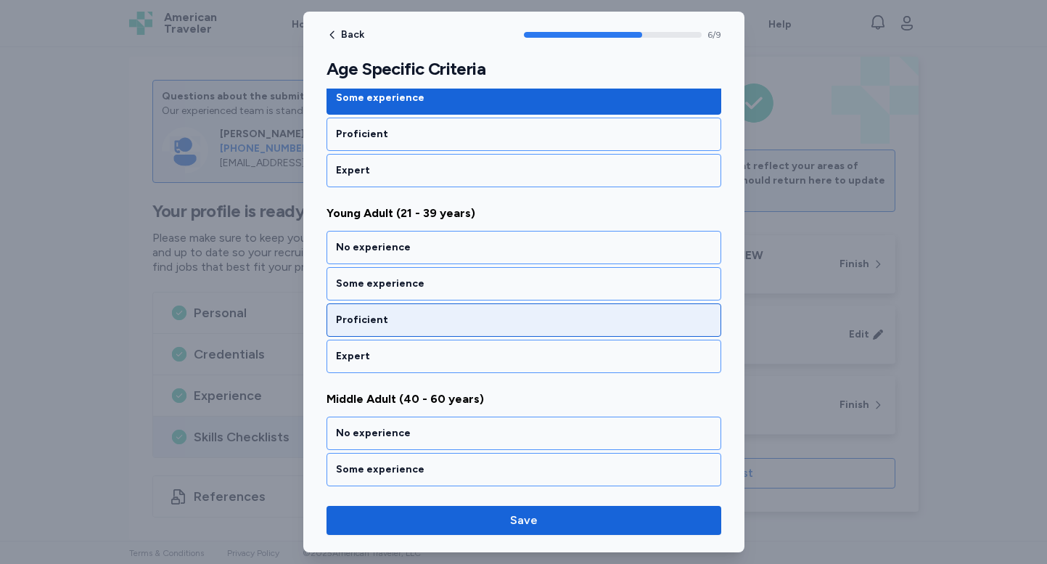
click at [451, 313] on div "Proficient" at bounding box center [524, 320] width 376 height 15
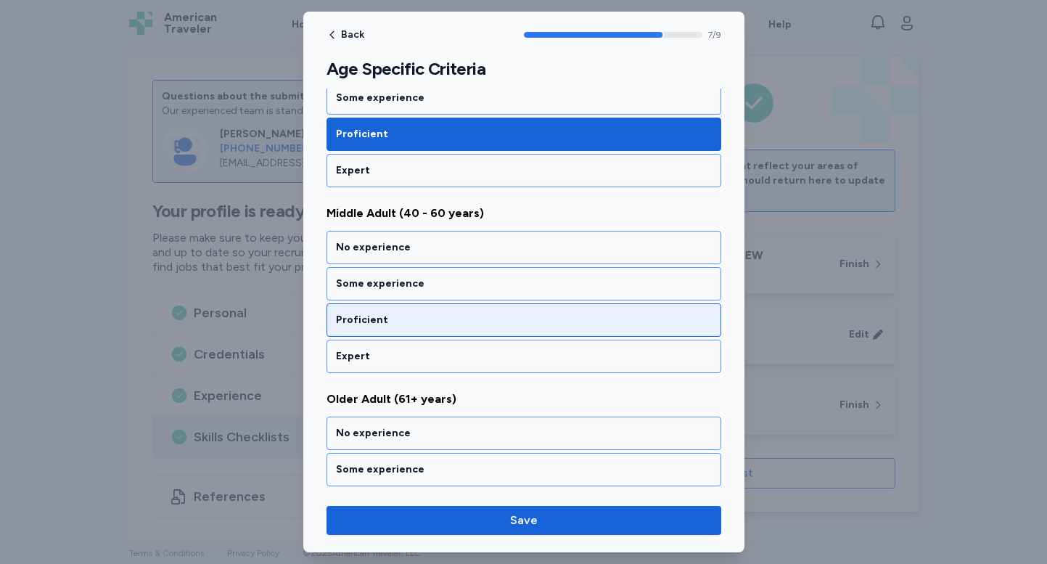
click at [452, 314] on div "Proficient" at bounding box center [524, 320] width 376 height 15
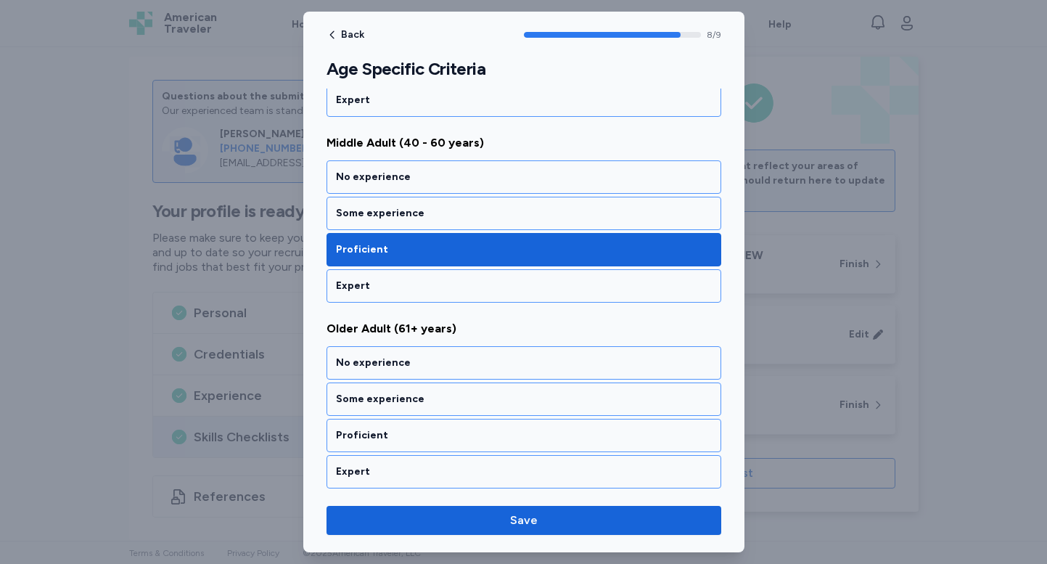
scroll to position [1470, 0]
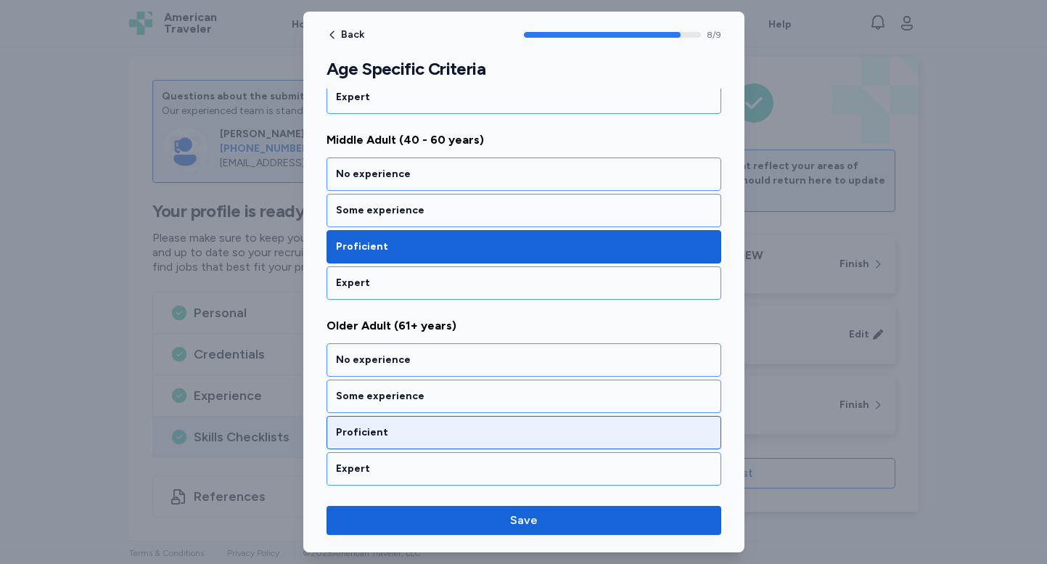
click at [438, 427] on div "Proficient" at bounding box center [524, 432] width 376 height 15
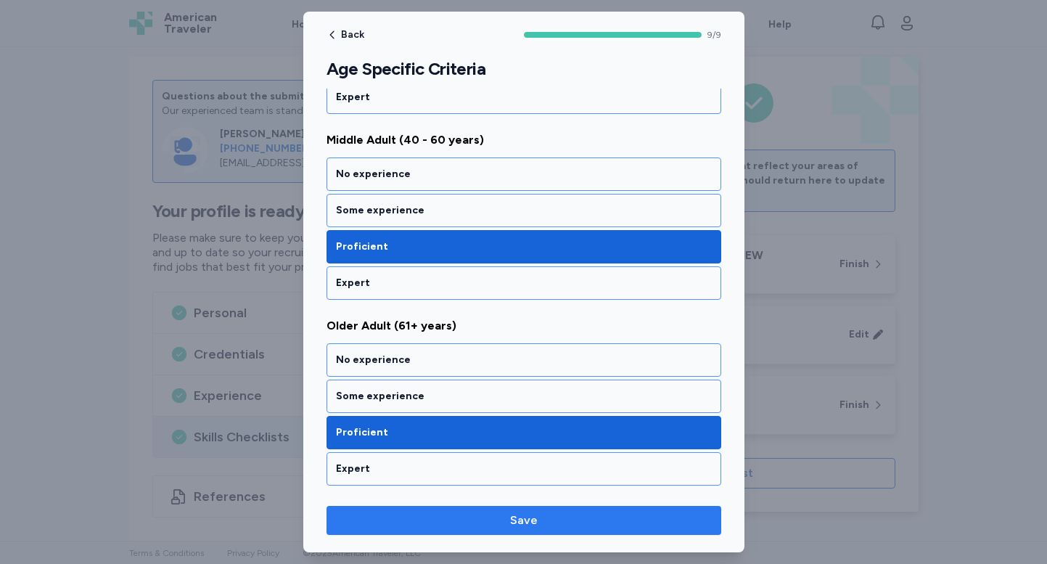
click at [448, 519] on span "Save" at bounding box center [523, 519] width 371 height 17
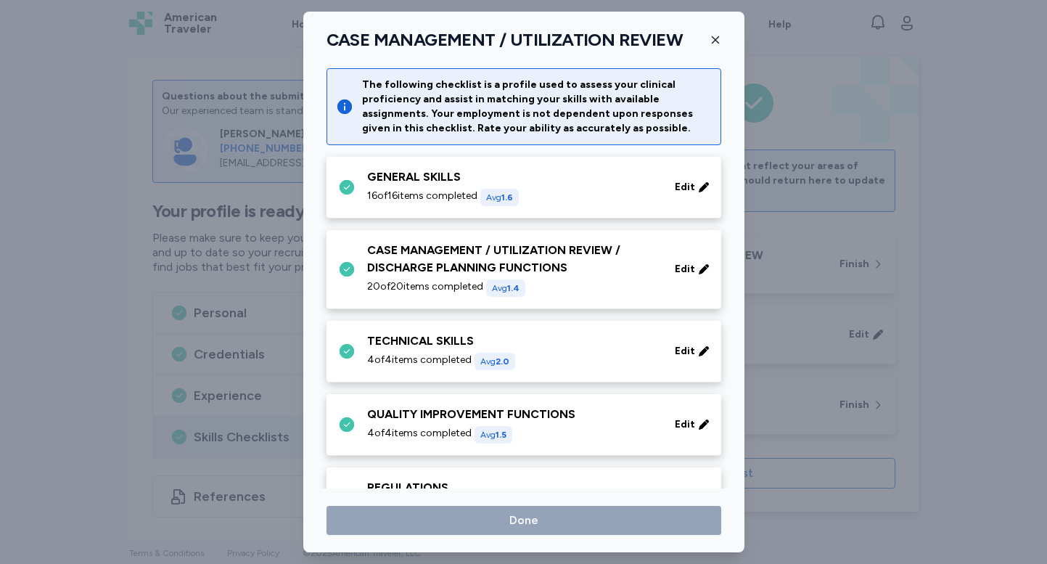
scroll to position [125, 0]
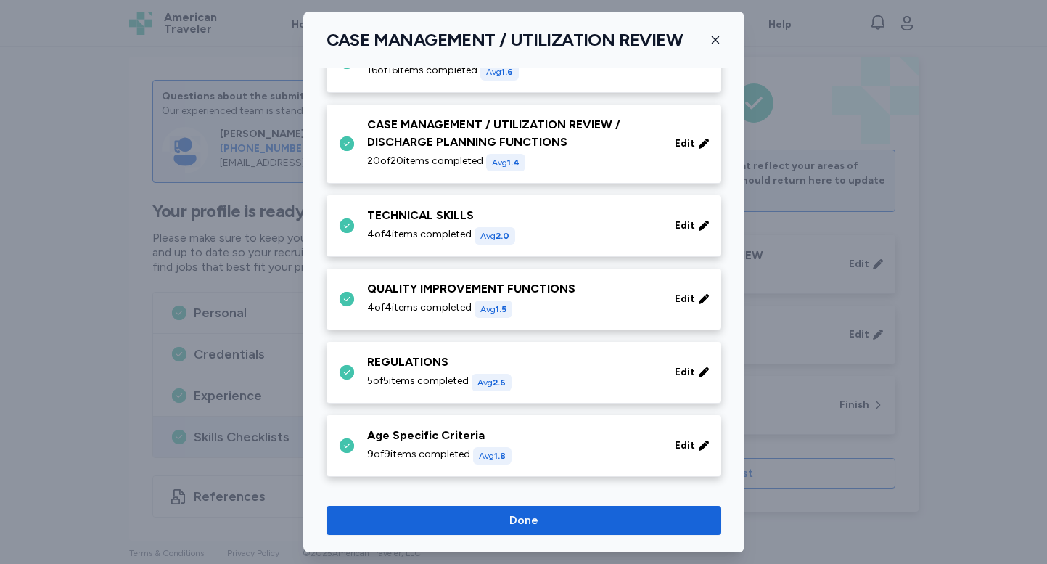
click at [448, 519] on span "Done" at bounding box center [523, 519] width 371 height 17
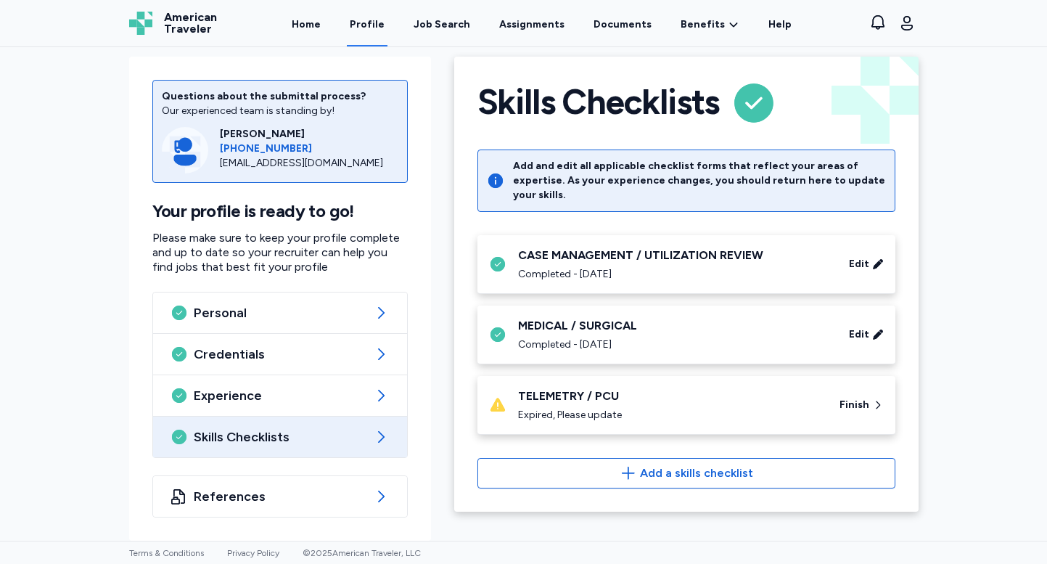
click at [617, 387] on div "TELEMETRY / PCU" at bounding box center [670, 395] width 304 height 17
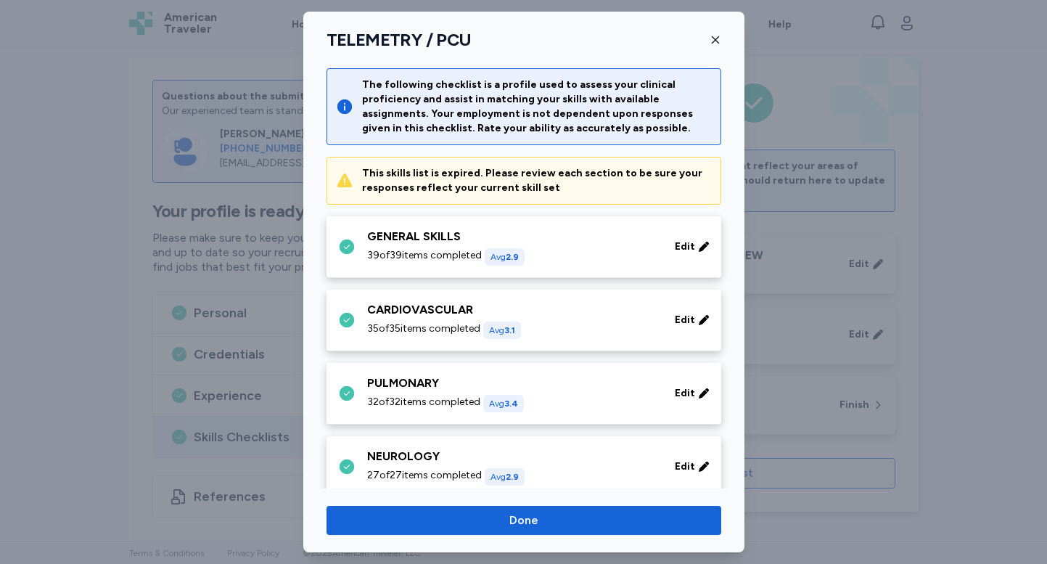
click at [509, 243] on div "GENERAL SKILLS" at bounding box center [512, 236] width 290 height 17
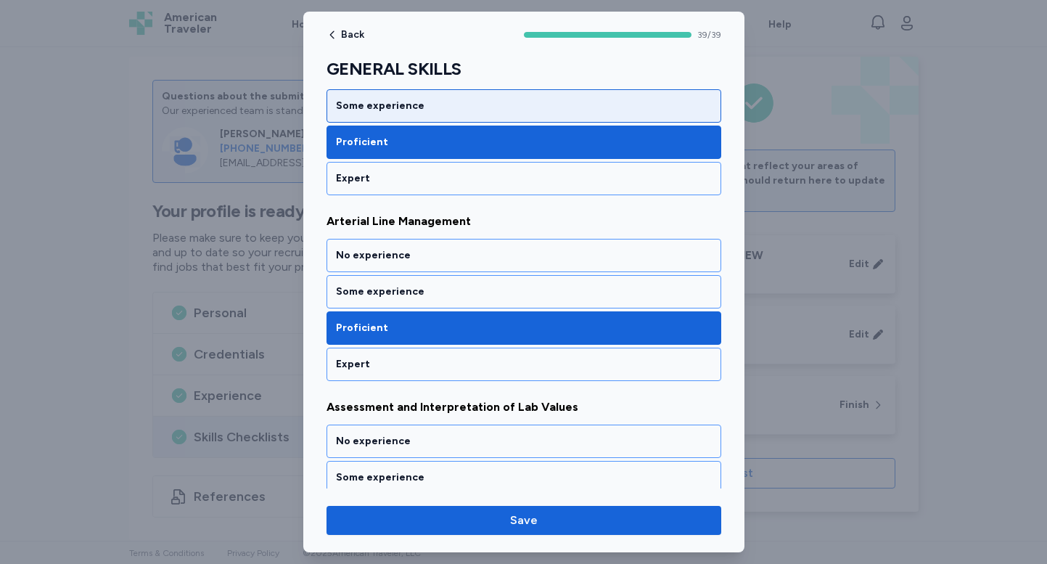
scroll to position [276, 0]
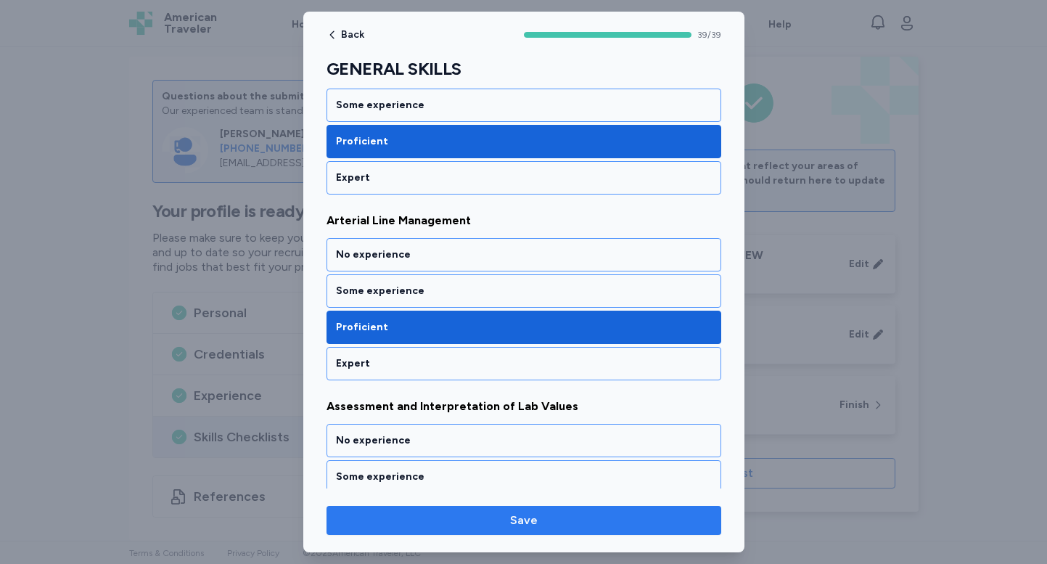
click at [509, 524] on span "Save" at bounding box center [523, 519] width 371 height 17
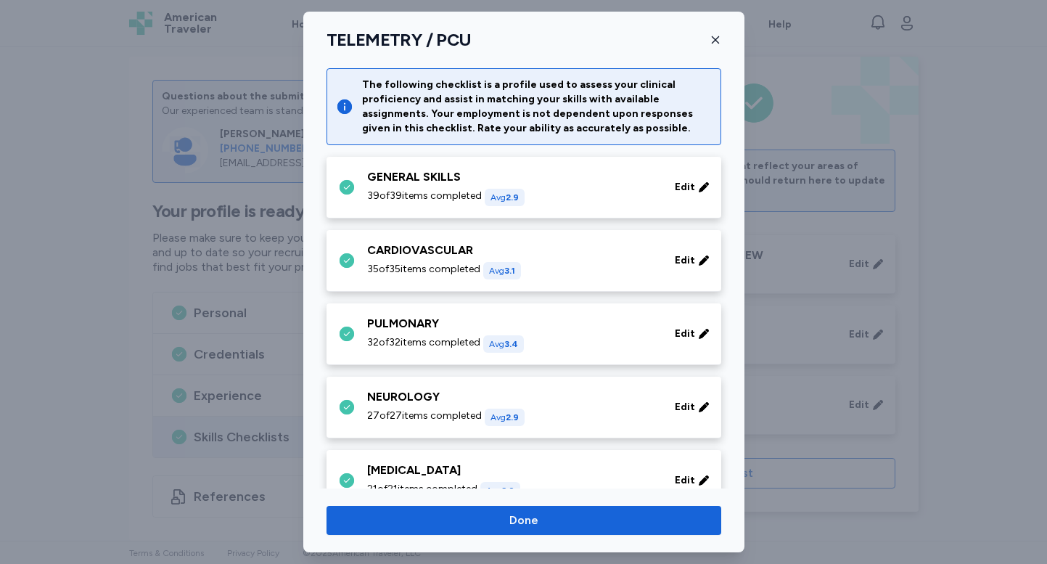
click at [465, 263] on span "35 of 35 items completed" at bounding box center [423, 269] width 113 height 15
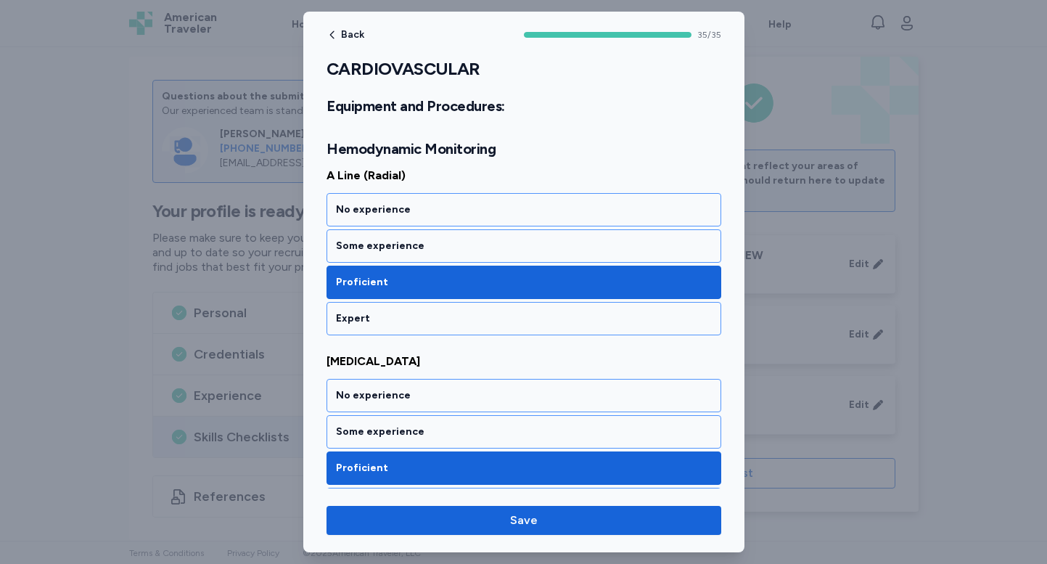
scroll to position [1597, 0]
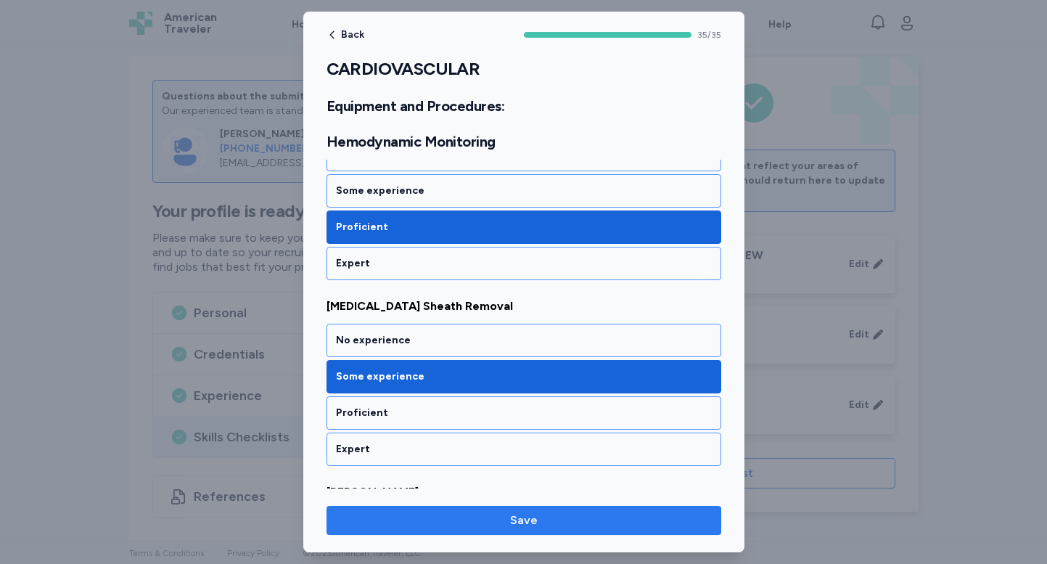
click at [525, 515] on span "Save" at bounding box center [524, 519] width 28 height 17
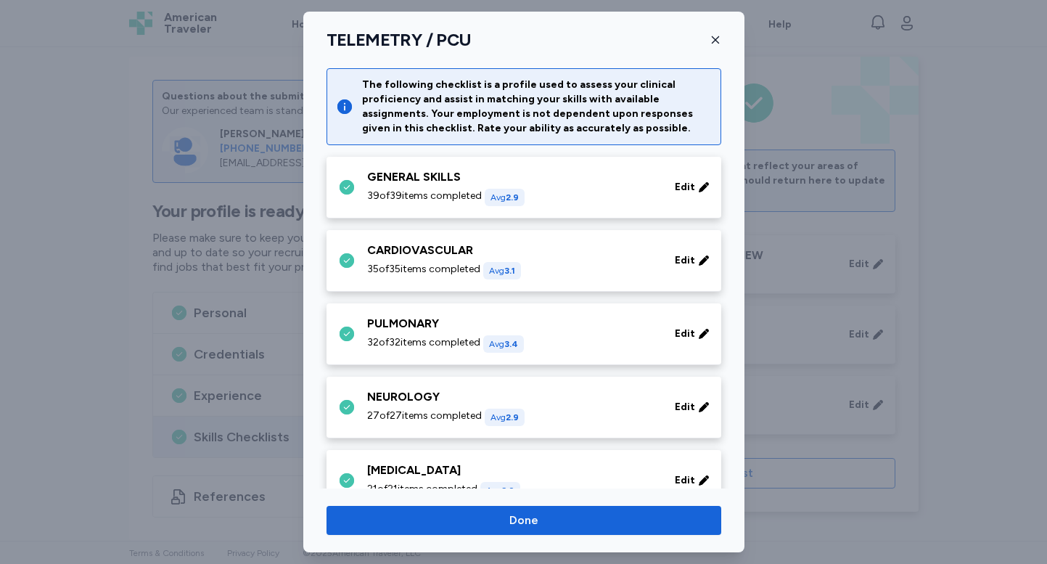
click at [464, 325] on div "PULMONARY" at bounding box center [512, 323] width 290 height 17
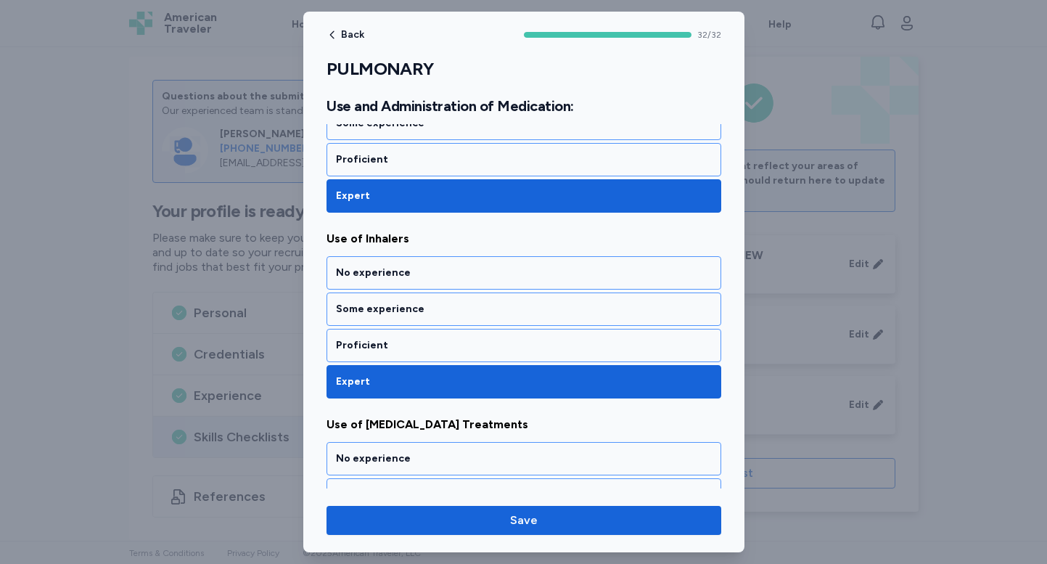
scroll to position [5848, 0]
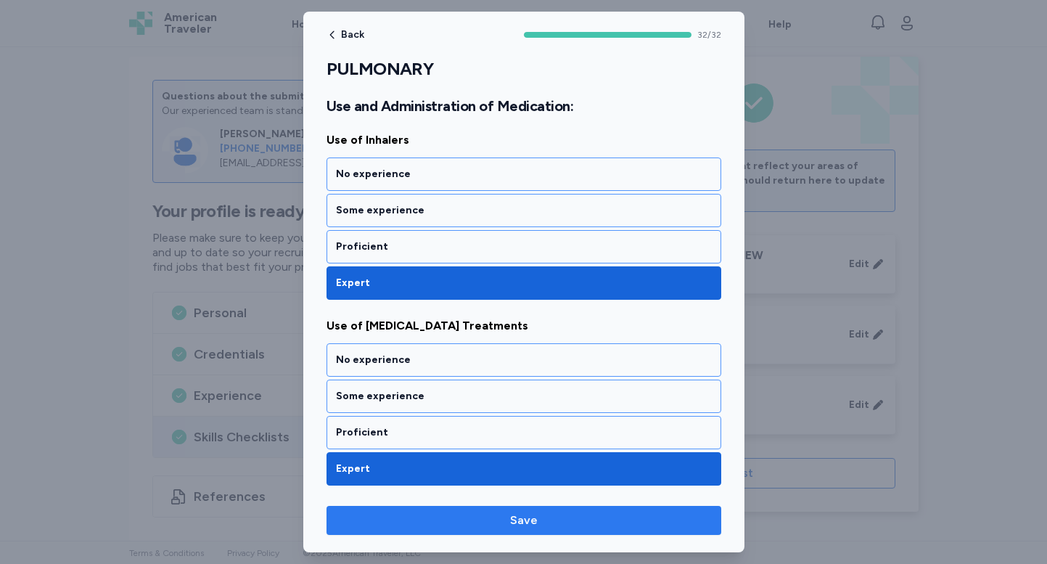
click at [530, 531] on button "Save" at bounding box center [523, 520] width 395 height 29
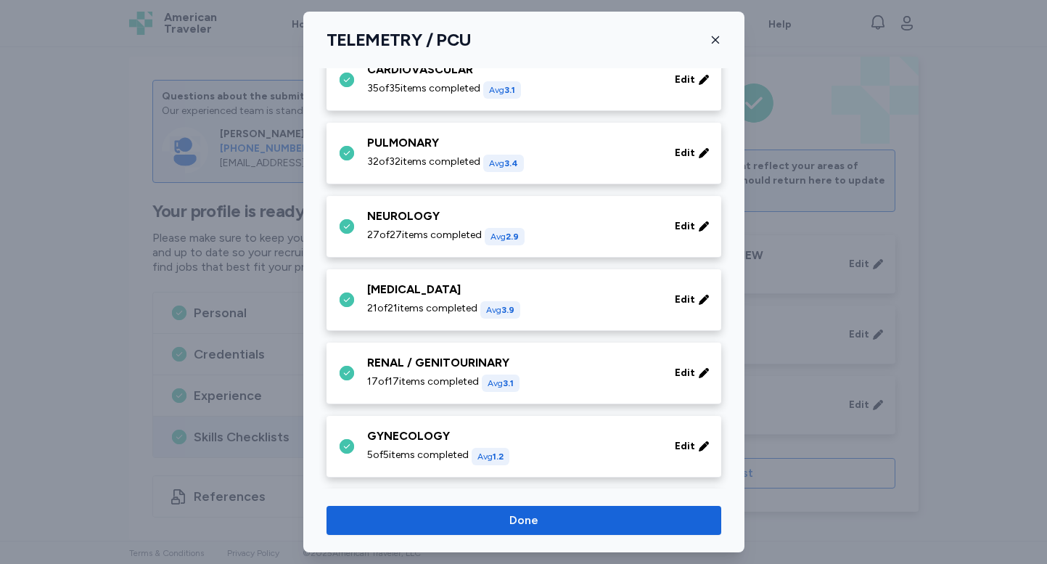
scroll to position [198, 0]
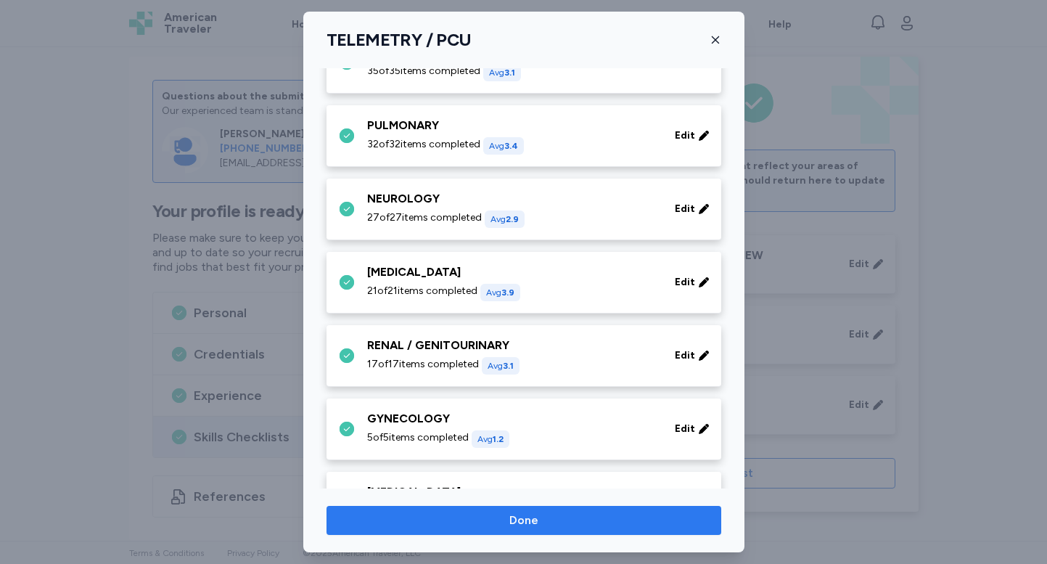
click at [532, 515] on span "Done" at bounding box center [523, 519] width 29 height 17
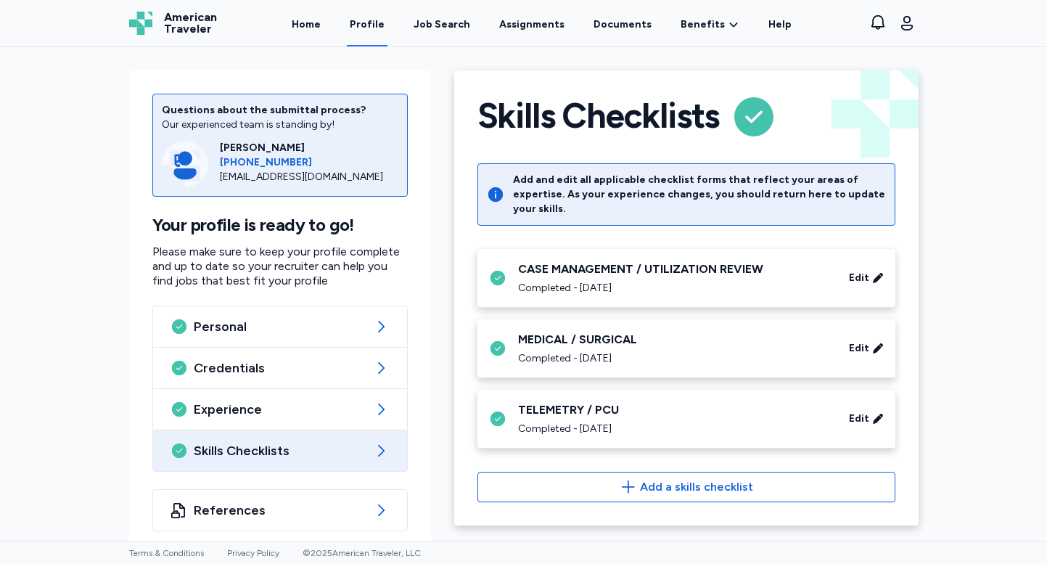
scroll to position [14, 0]
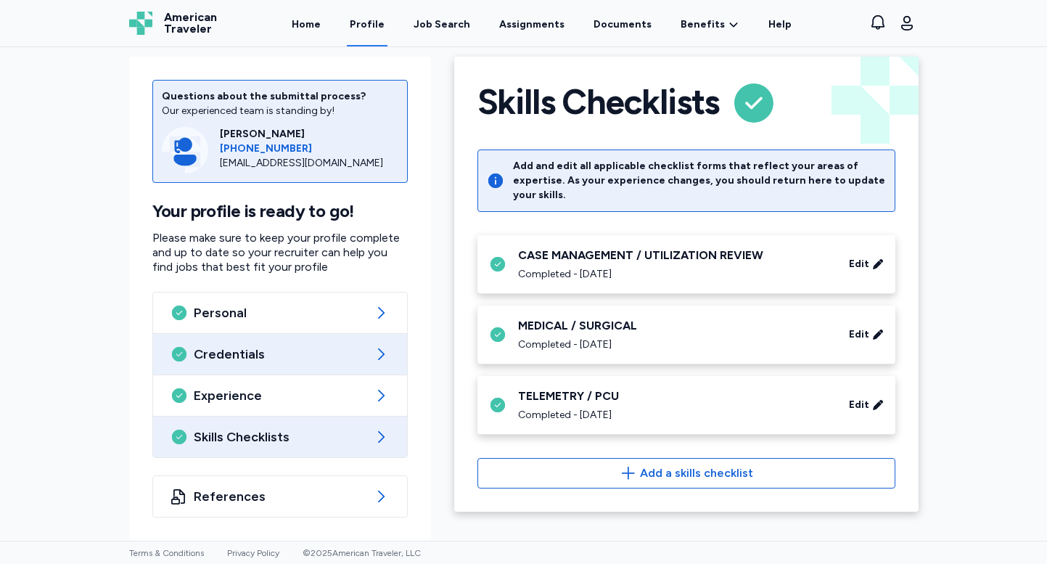
click at [264, 368] on div "Credentials" at bounding box center [280, 354] width 254 height 41
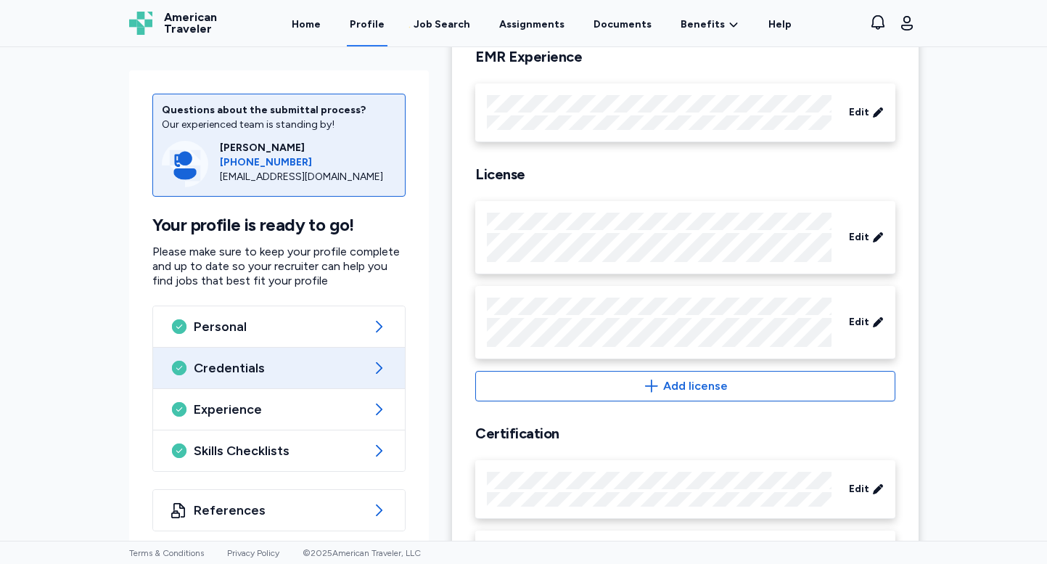
scroll to position [556, 0]
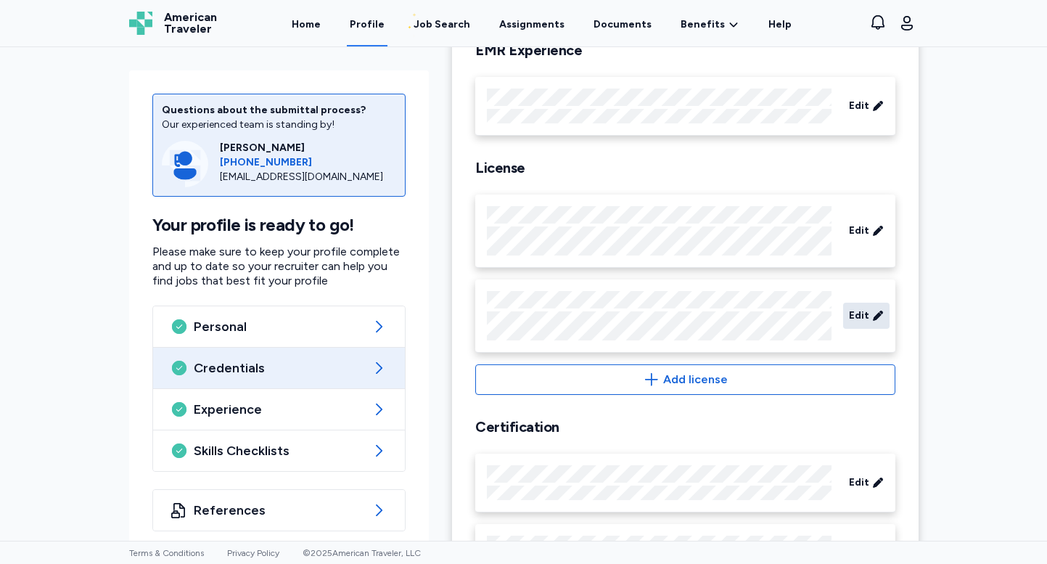
click at [864, 312] on span "Edit" at bounding box center [859, 315] width 20 height 15
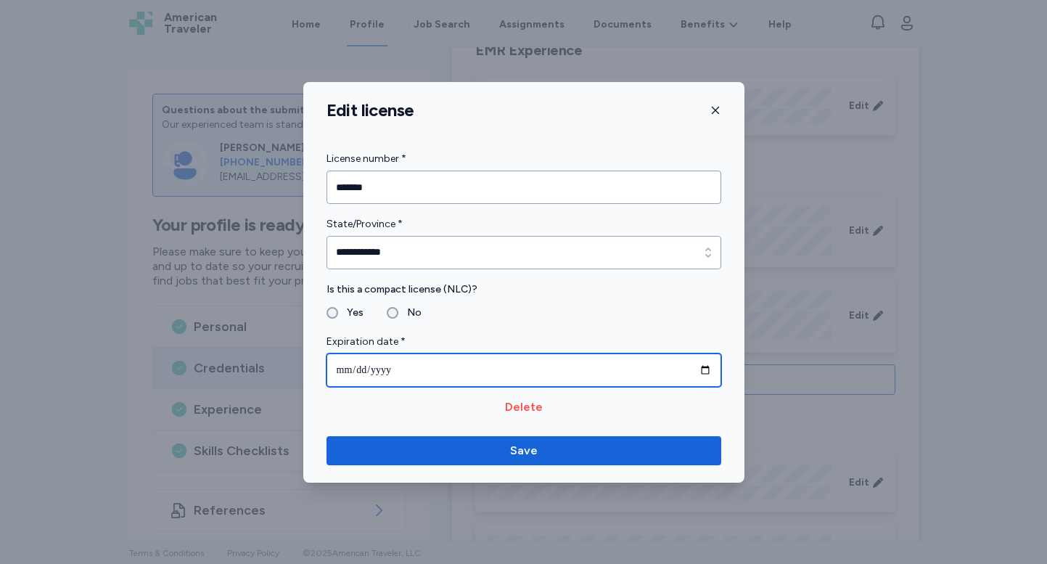
click at [400, 369] on input "**********" at bounding box center [523, 369] width 395 height 33
click at [390, 367] on input "**********" at bounding box center [523, 369] width 395 height 33
type input "**********"
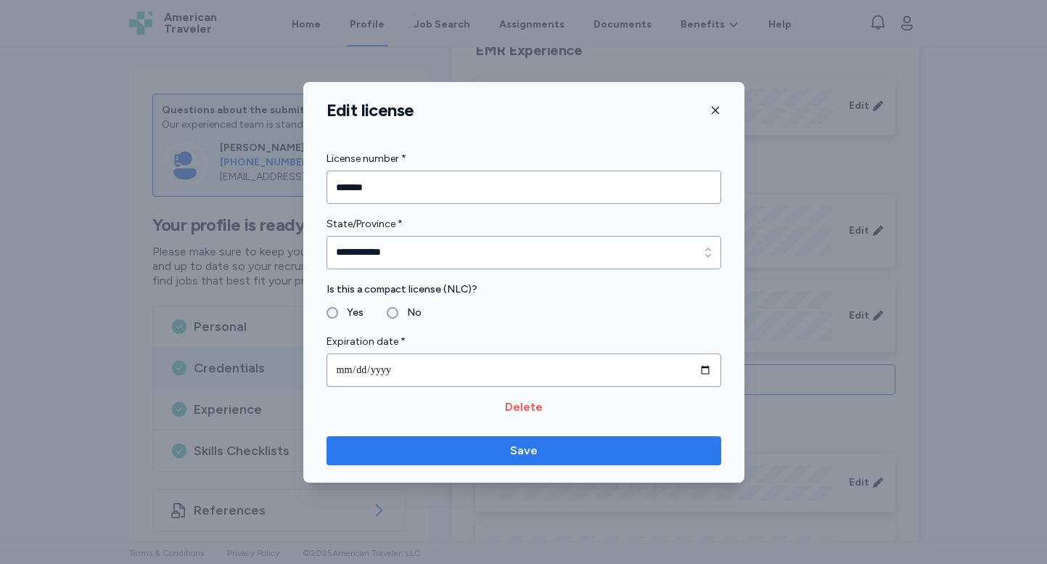
click at [424, 453] on span "Save" at bounding box center [523, 450] width 371 height 17
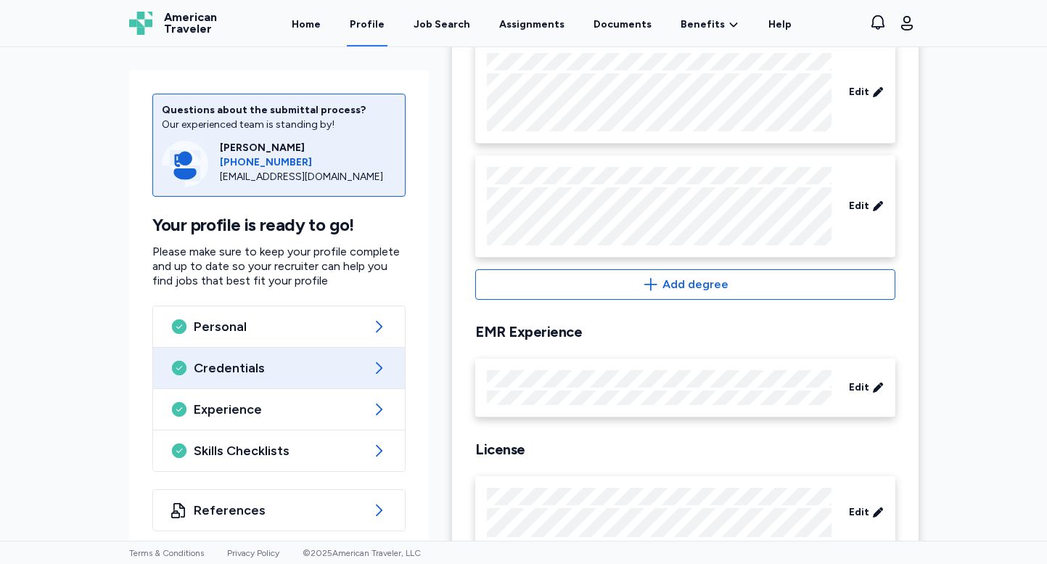
scroll to position [0, 0]
